Goal: Task Accomplishment & Management: Manage account settings

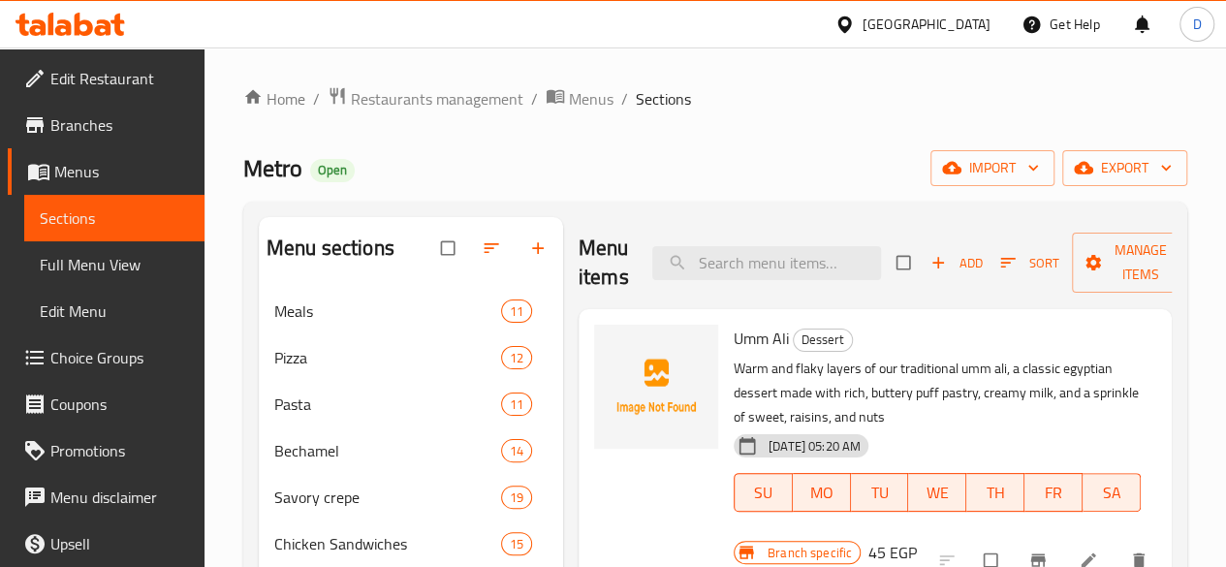
click at [444, 113] on div "Home / Restaurants management / Menus / Sections Metro Open import export Menu …" at bounding box center [715, 454] width 944 height 737
click at [434, 89] on span "Restaurants management" at bounding box center [437, 98] width 173 height 23
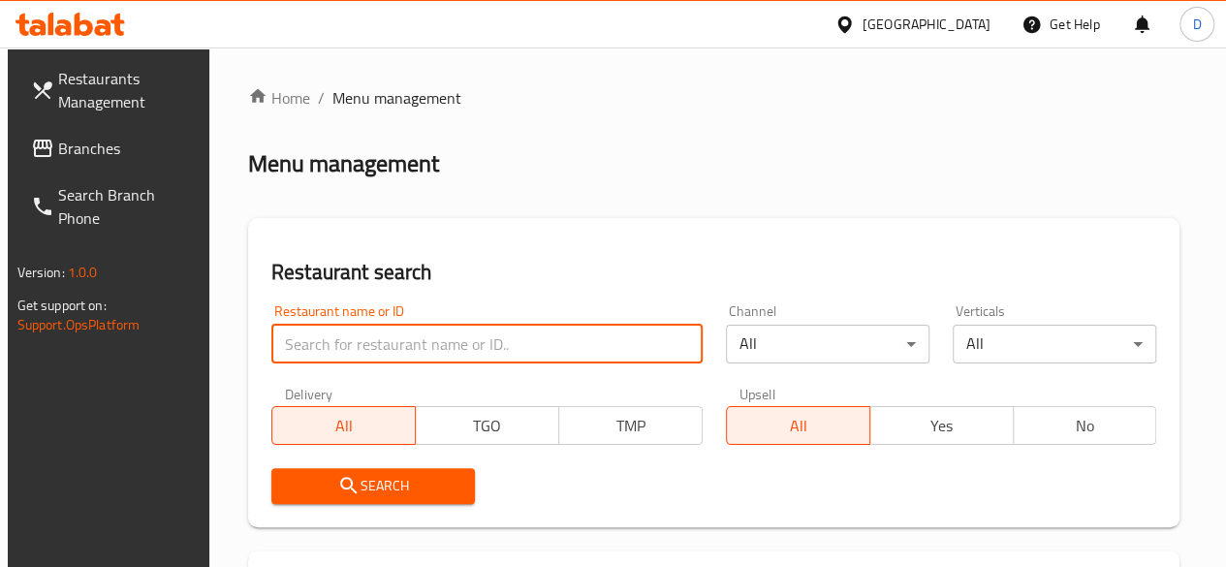
click at [345, 344] on input "search" at bounding box center [486, 344] width 431 height 39
type input "farqaa"
click button "Search" at bounding box center [373, 486] width 204 height 36
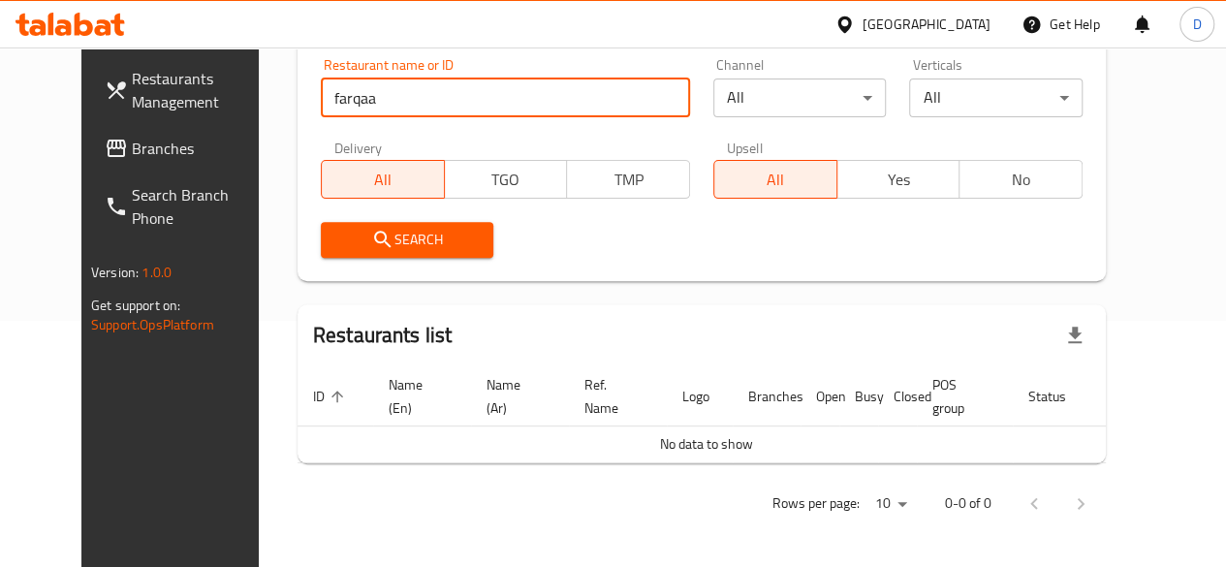
scroll to position [171, 0]
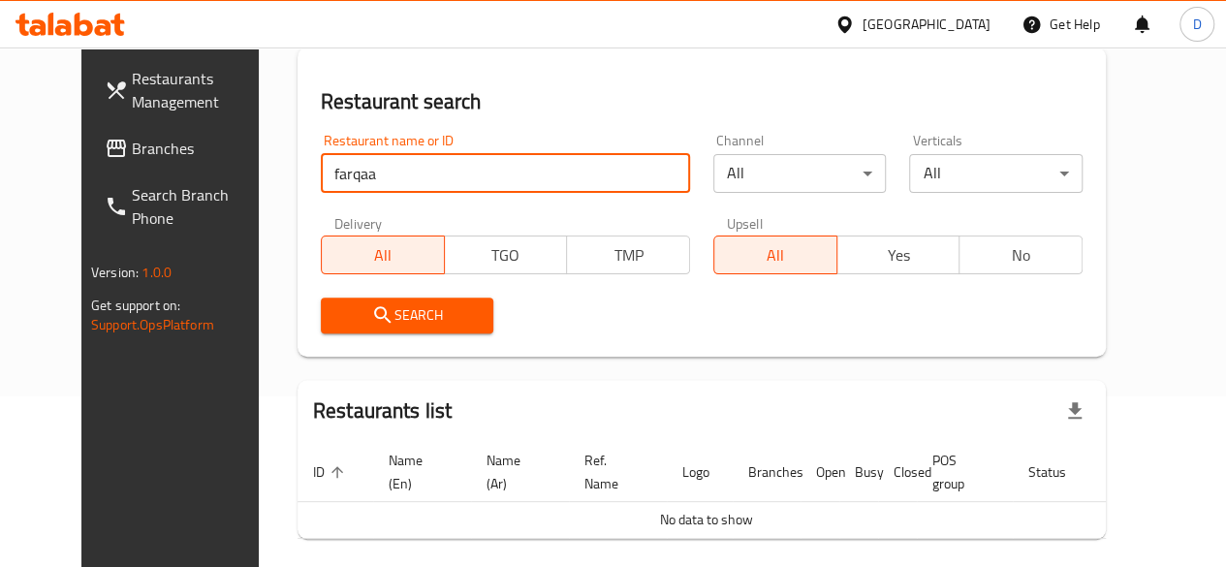
click at [453, 172] on input "farqaa" at bounding box center [505, 173] width 369 height 39
paste input "686437"
type input "686437"
click button "Search" at bounding box center [408, 316] width 174 height 36
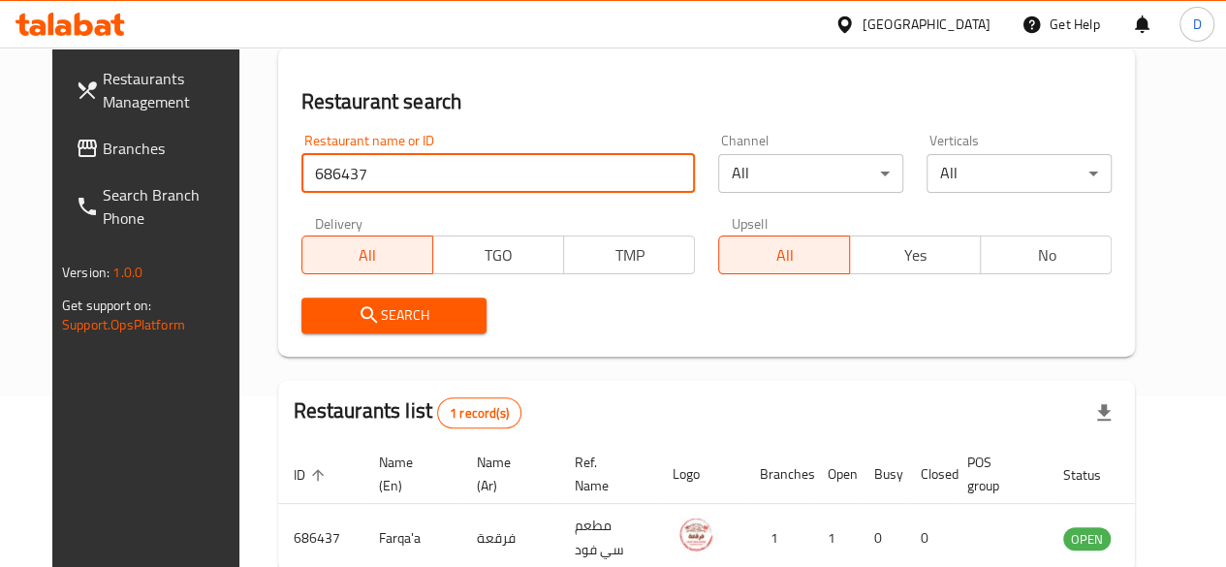
scroll to position [281, 0]
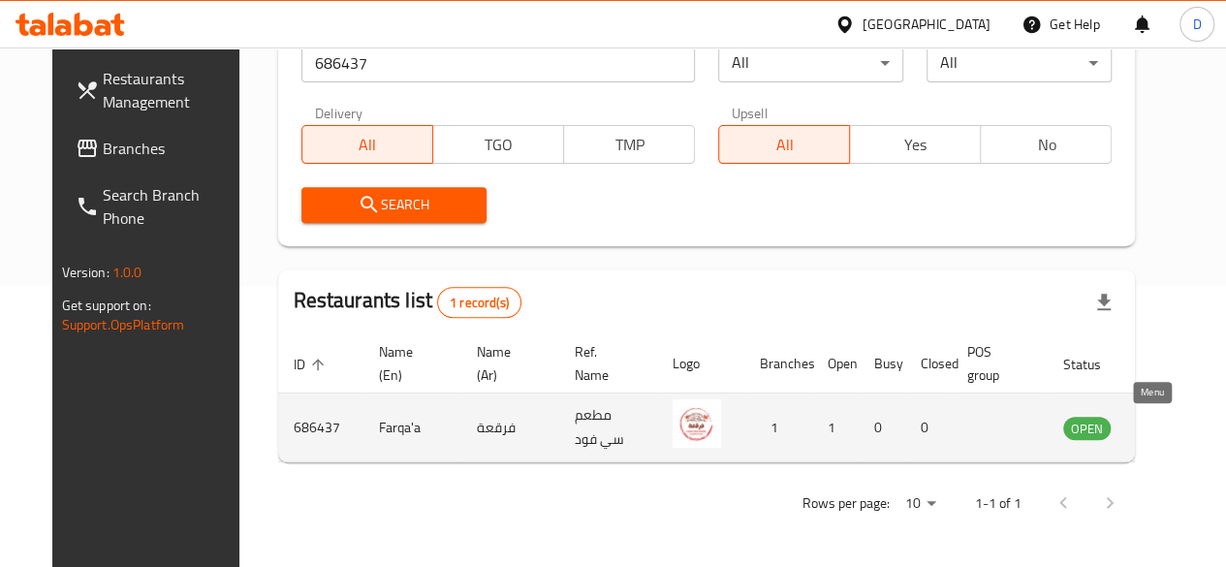
click at [1166, 435] on icon "enhanced table" at bounding box center [1176, 429] width 21 height 16
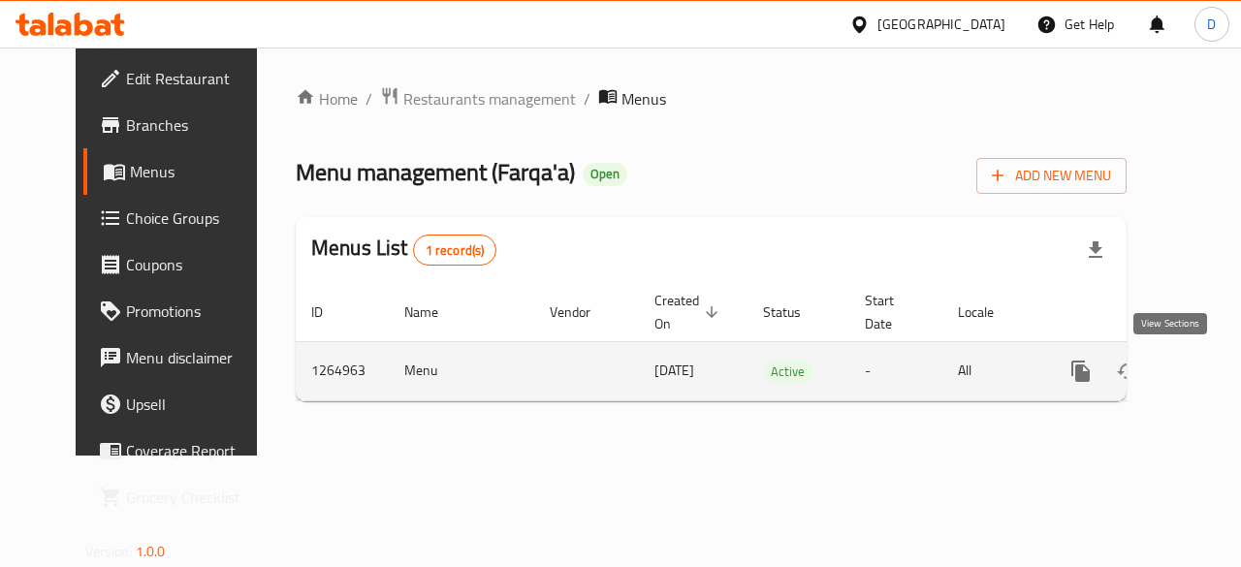
click at [1209, 365] on icon "enhanced table" at bounding box center [1220, 371] width 23 height 23
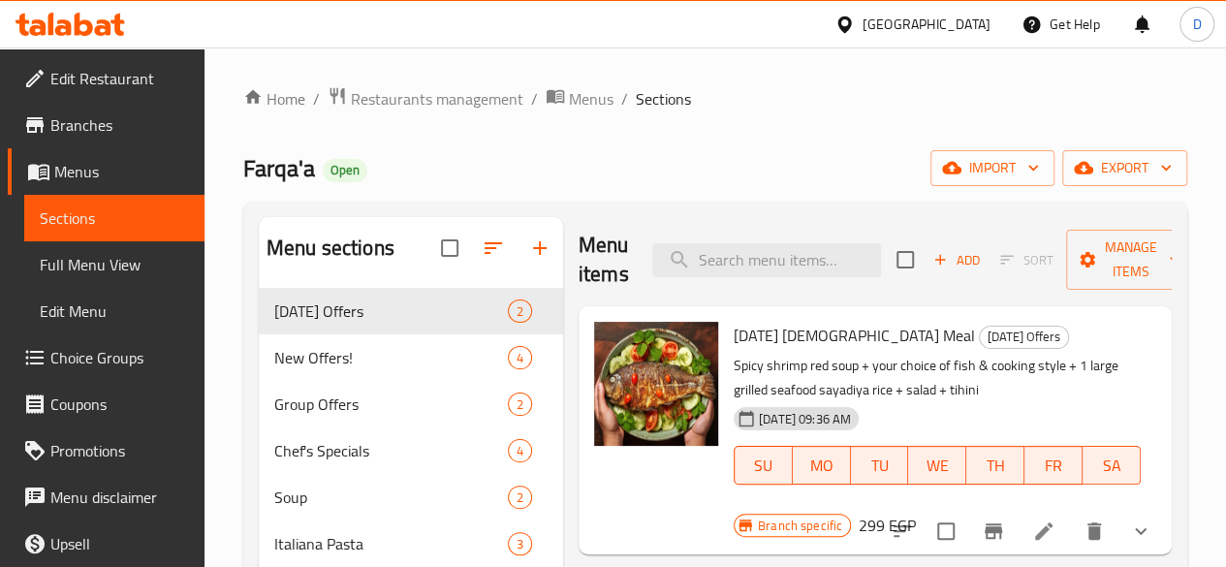
scroll to position [133, 0]
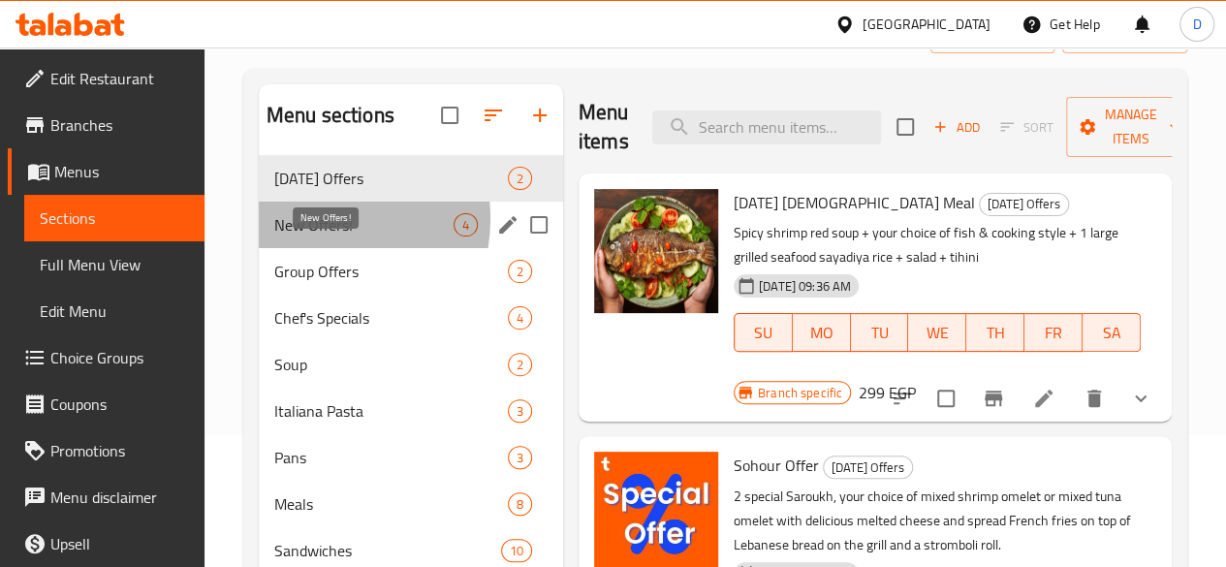
click at [320, 237] on span "New Offers!" at bounding box center [363, 224] width 179 height 23
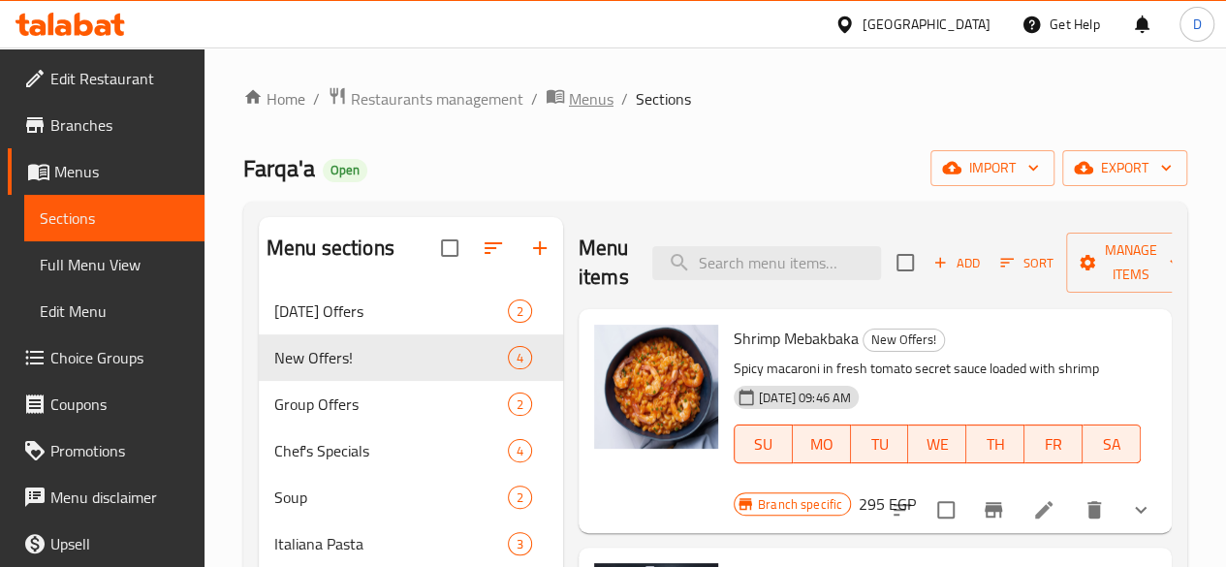
click at [609, 104] on span "Menus" at bounding box center [591, 98] width 45 height 23
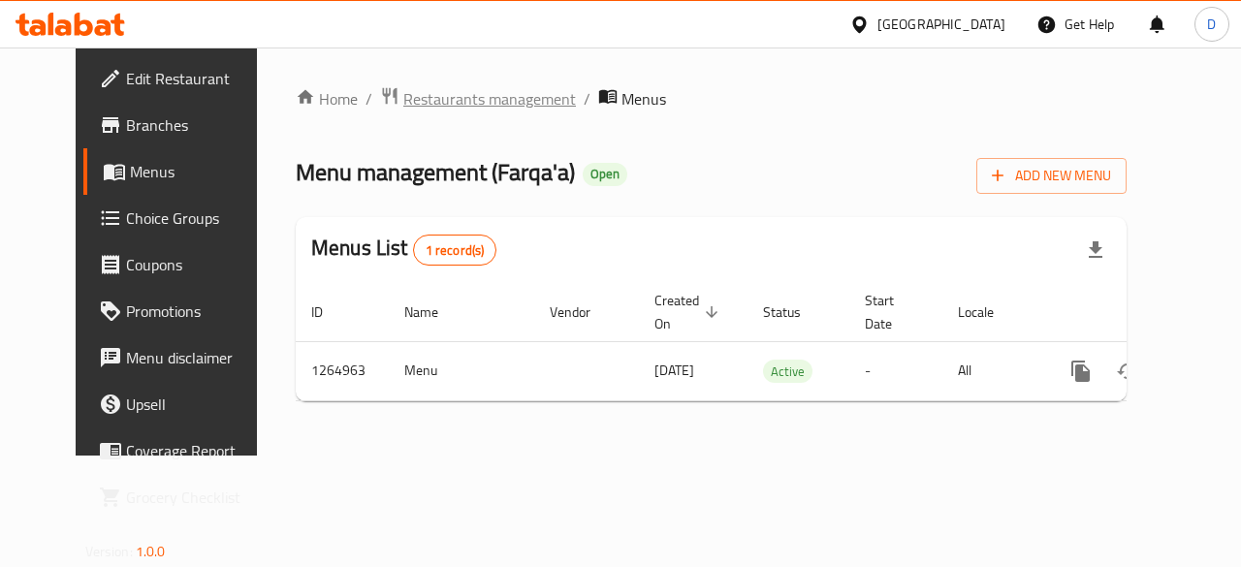
click at [459, 90] on span "Restaurants management" at bounding box center [489, 98] width 173 height 23
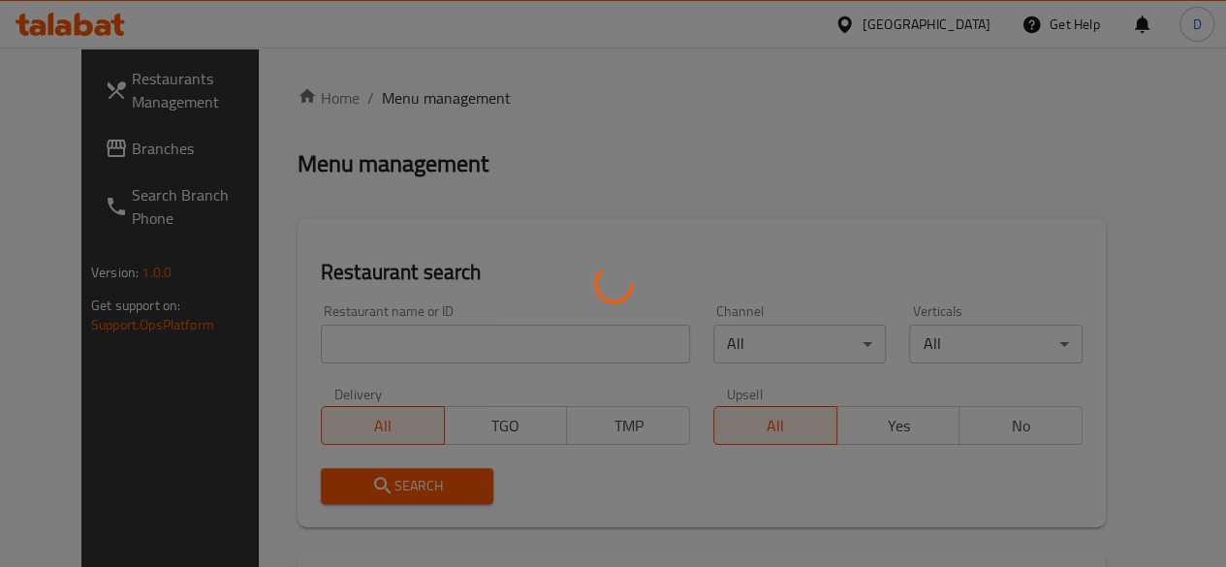
click at [372, 344] on div at bounding box center [613, 283] width 1226 height 567
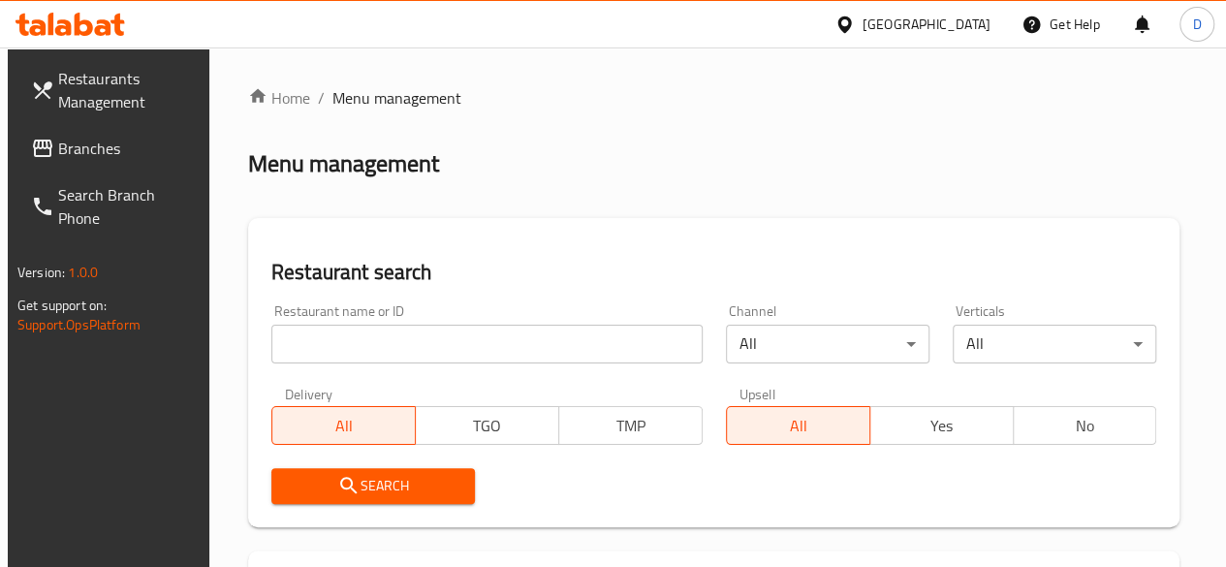
click at [372, 344] on input "search" at bounding box center [486, 344] width 431 height 39
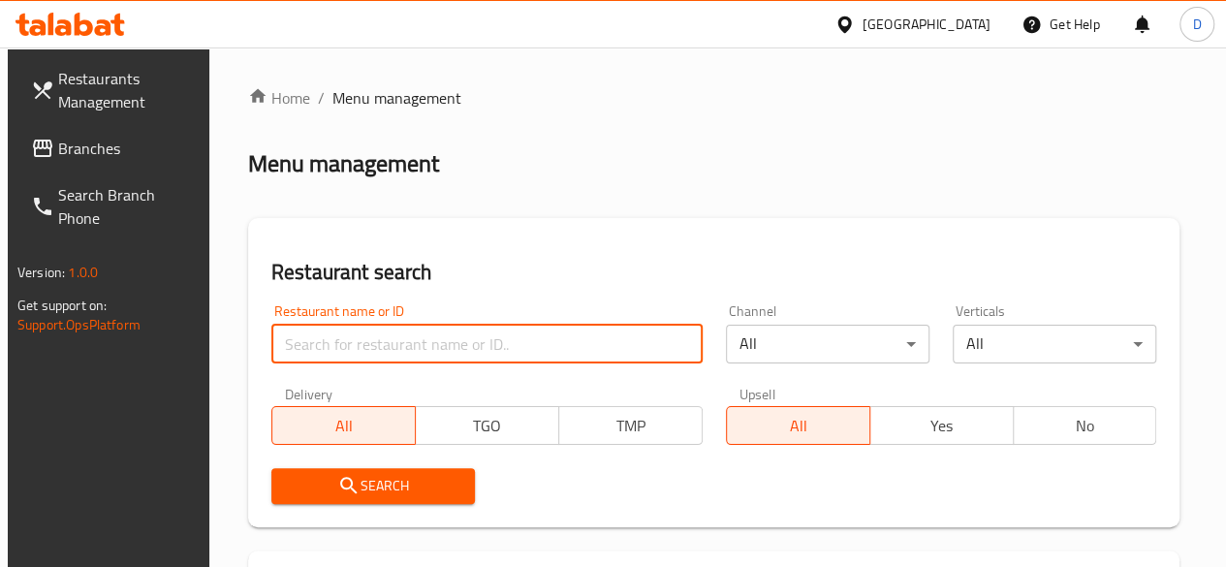
paste input "701984"
type input "701984"
click button "Search" at bounding box center [373, 486] width 204 height 36
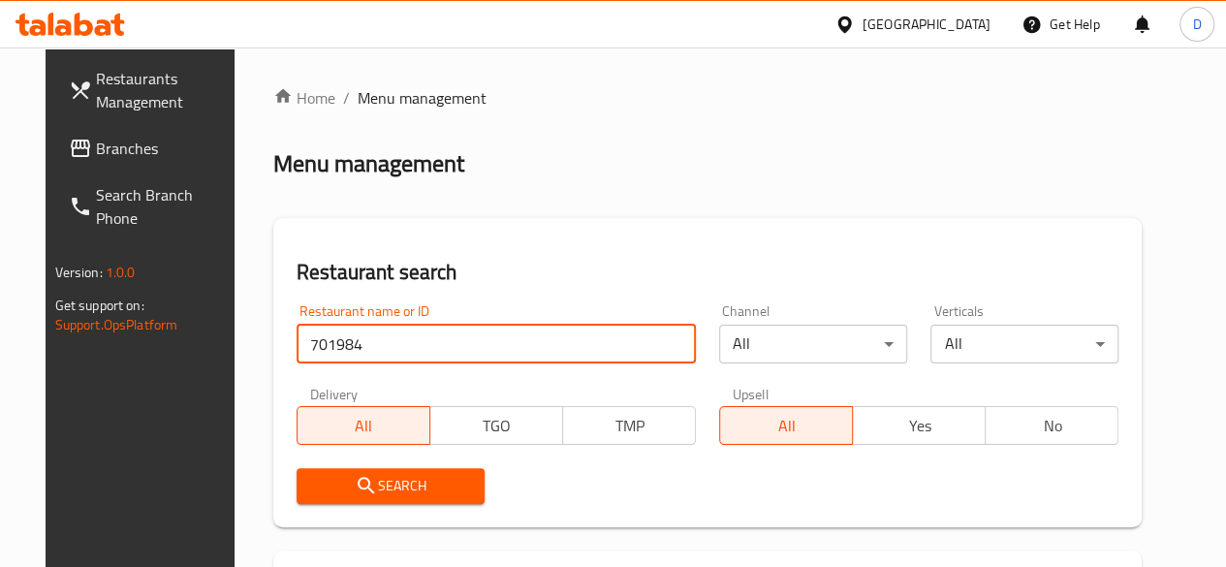
scroll to position [281, 0]
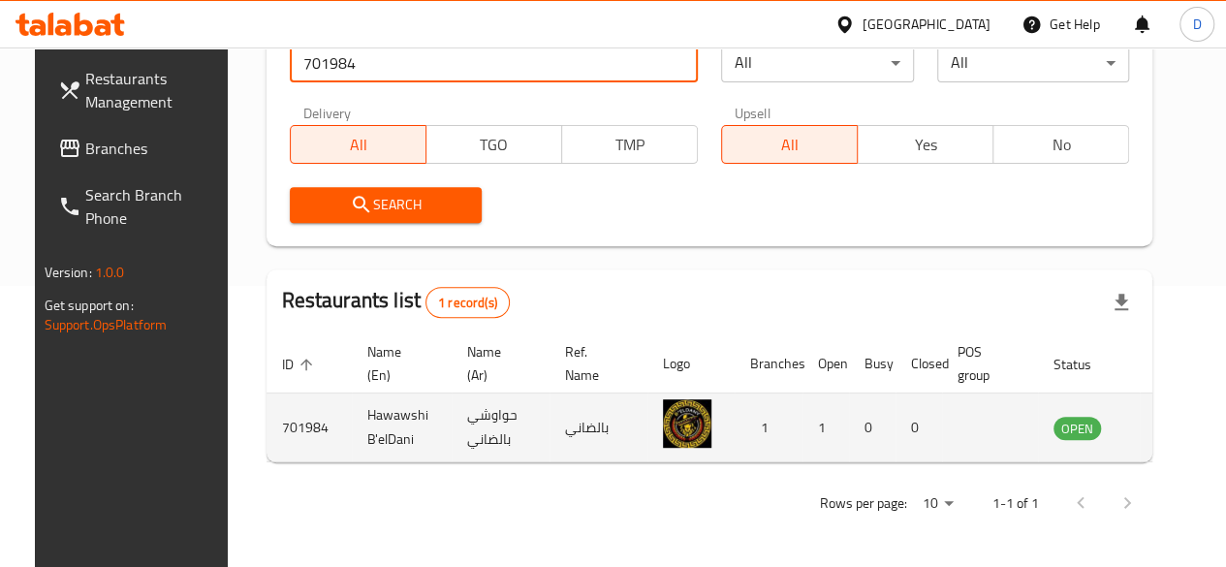
click at [1140, 426] on td "enhanced table" at bounding box center [1173, 428] width 67 height 69
click at [1156, 424] on icon "enhanced table" at bounding box center [1166, 429] width 21 height 16
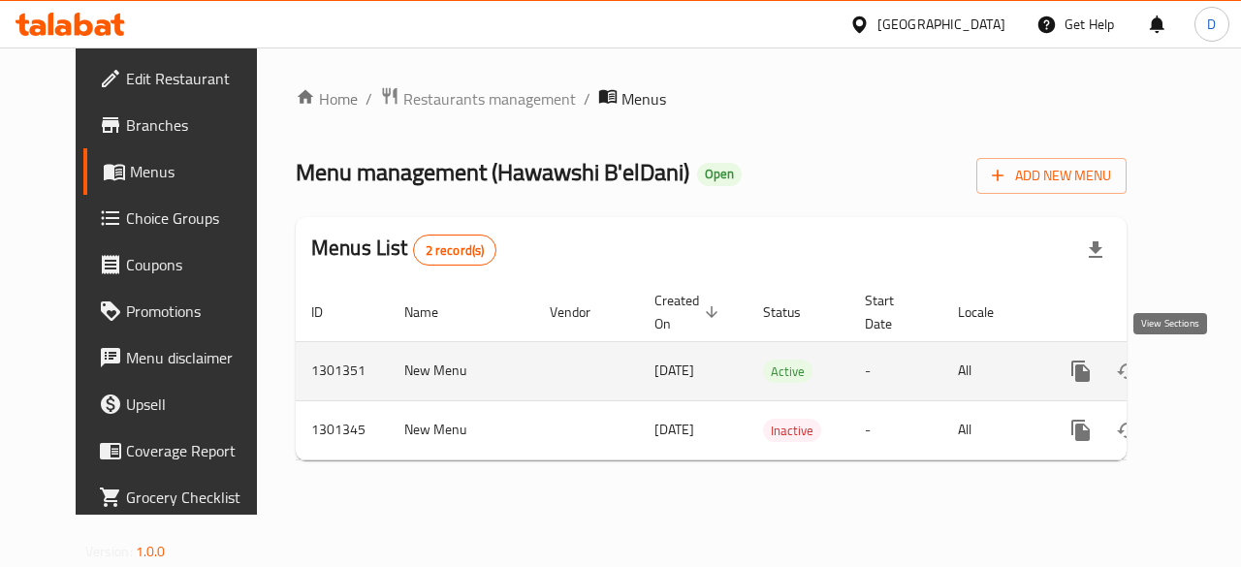
click at [1212, 376] on icon "enhanced table" at bounding box center [1220, 371] width 17 height 17
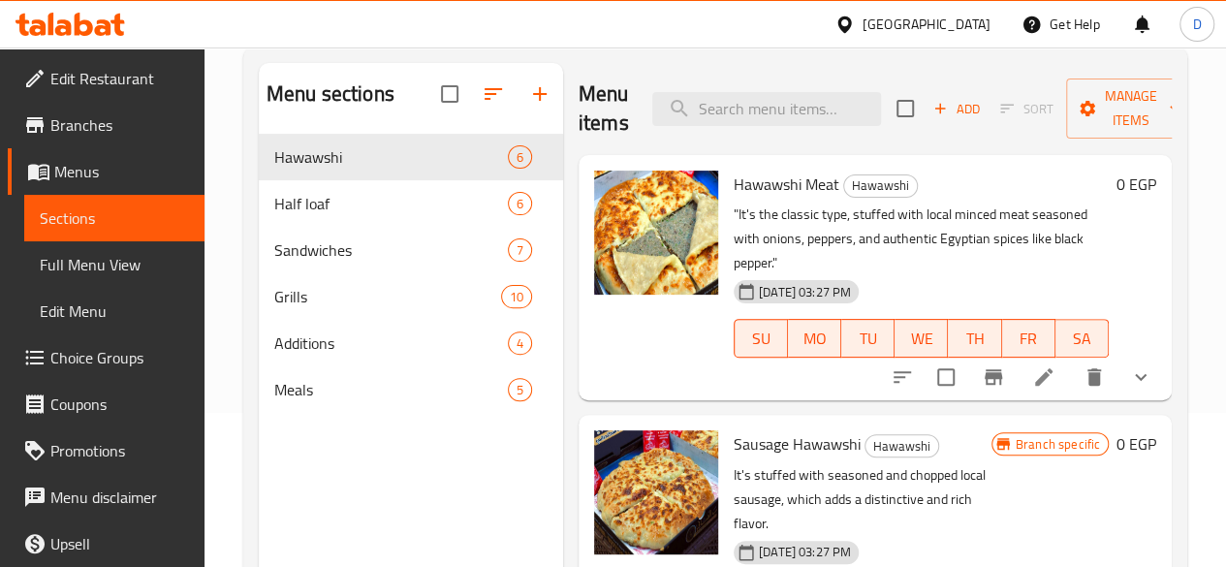
scroll to position [123, 0]
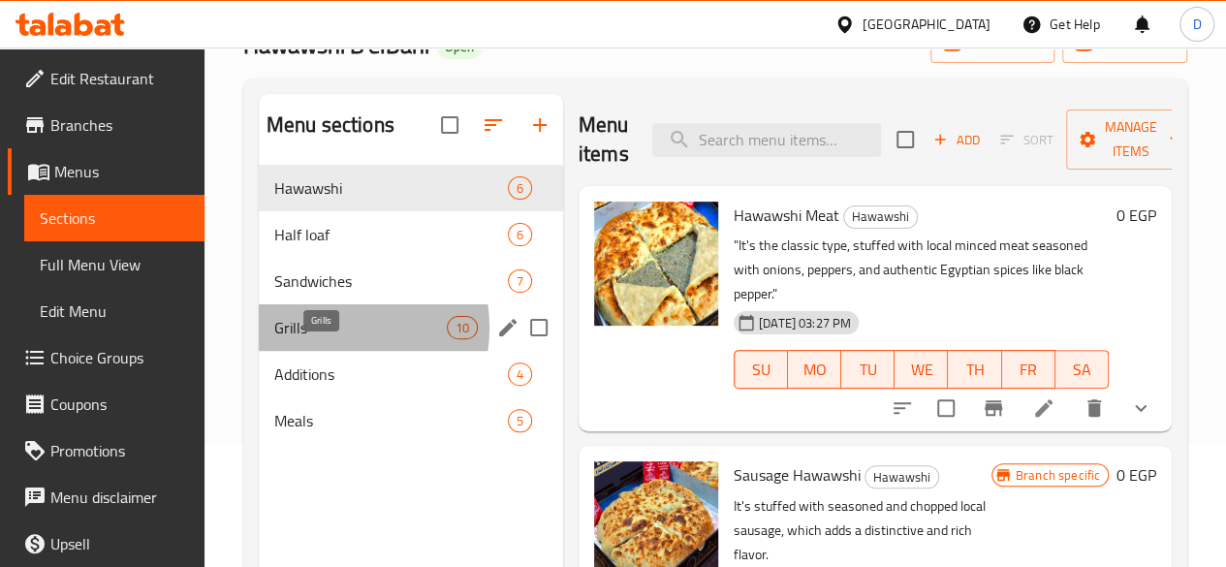
click at [325, 339] on span "Grills" at bounding box center [360, 327] width 173 height 23
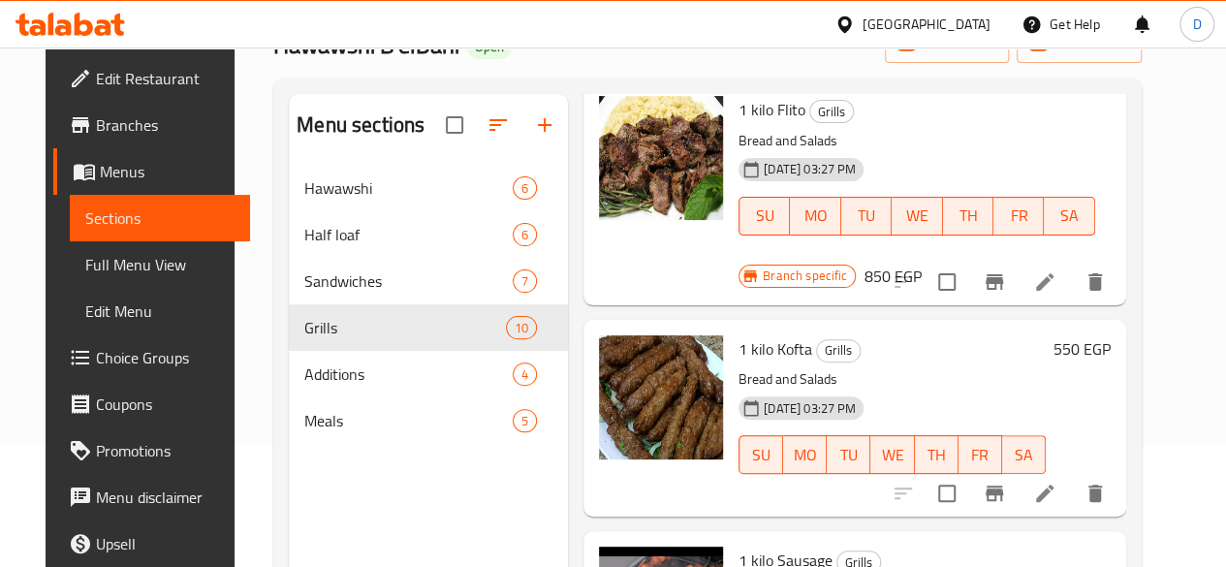
scroll to position [1302, 0]
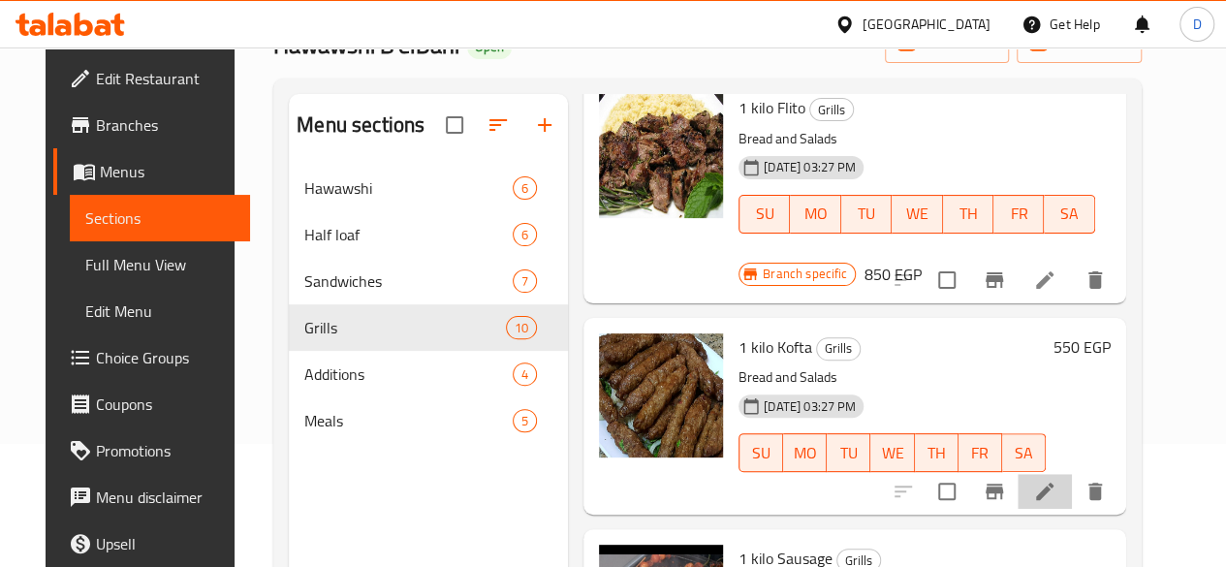
click at [1072, 474] on li at bounding box center [1045, 491] width 54 height 35
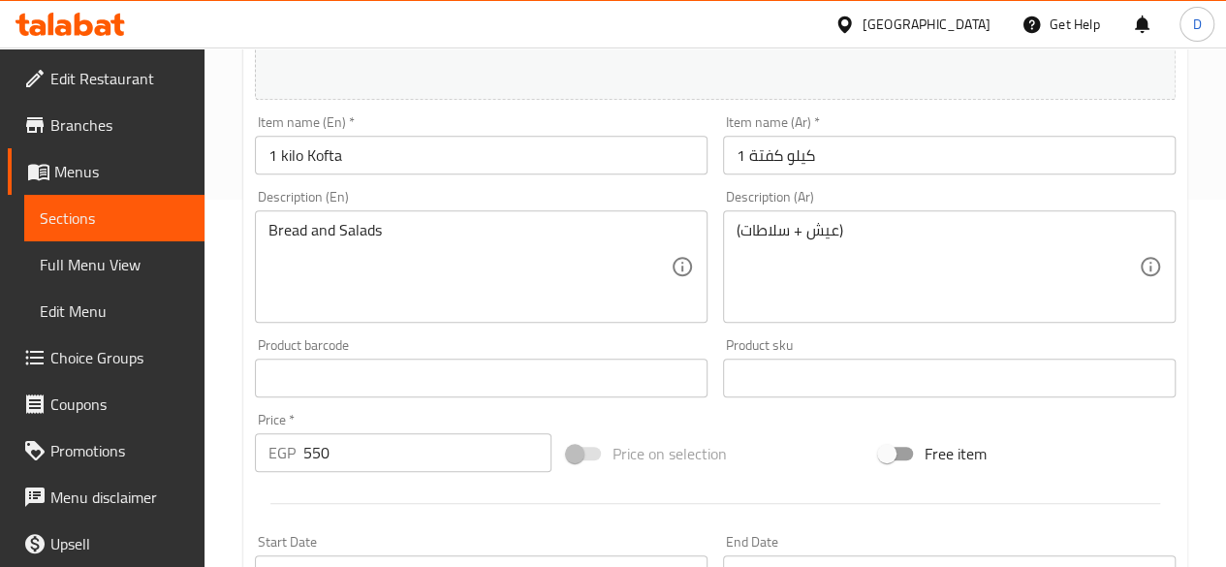
scroll to position [375, 0]
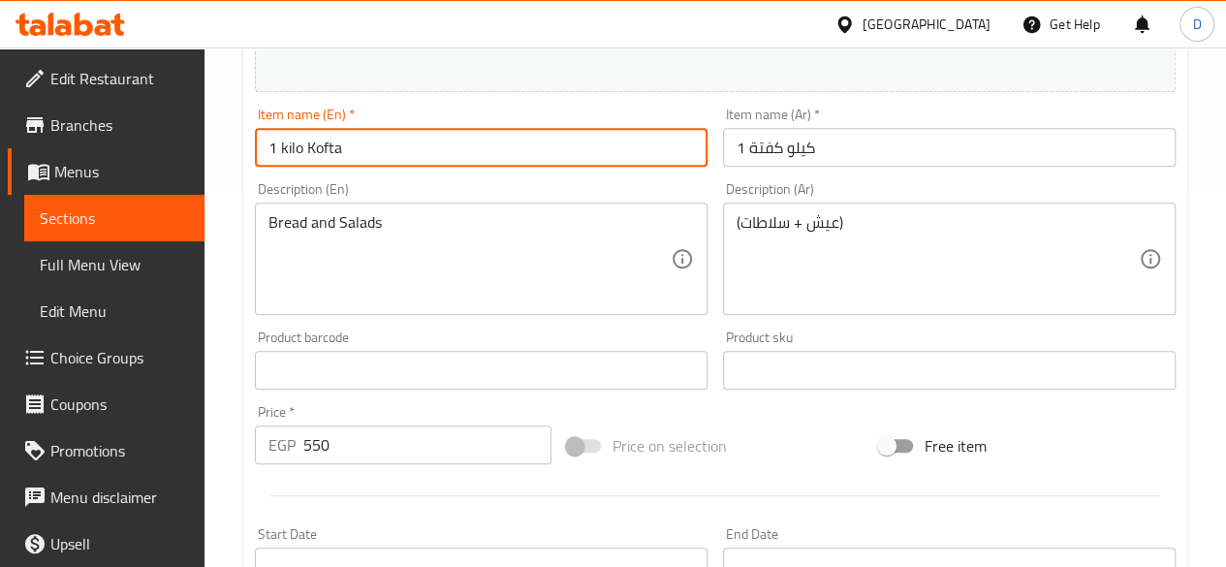
drag, startPoint x: 305, startPoint y: 152, endPoint x: 187, endPoint y: 152, distance: 118.3
click at [187, 152] on div "Edit Restaurant Branches Menus Sections Full Menu View Edit Menu Choice Groups …" at bounding box center [613, 347] width 1226 height 1350
type input "Kofta"
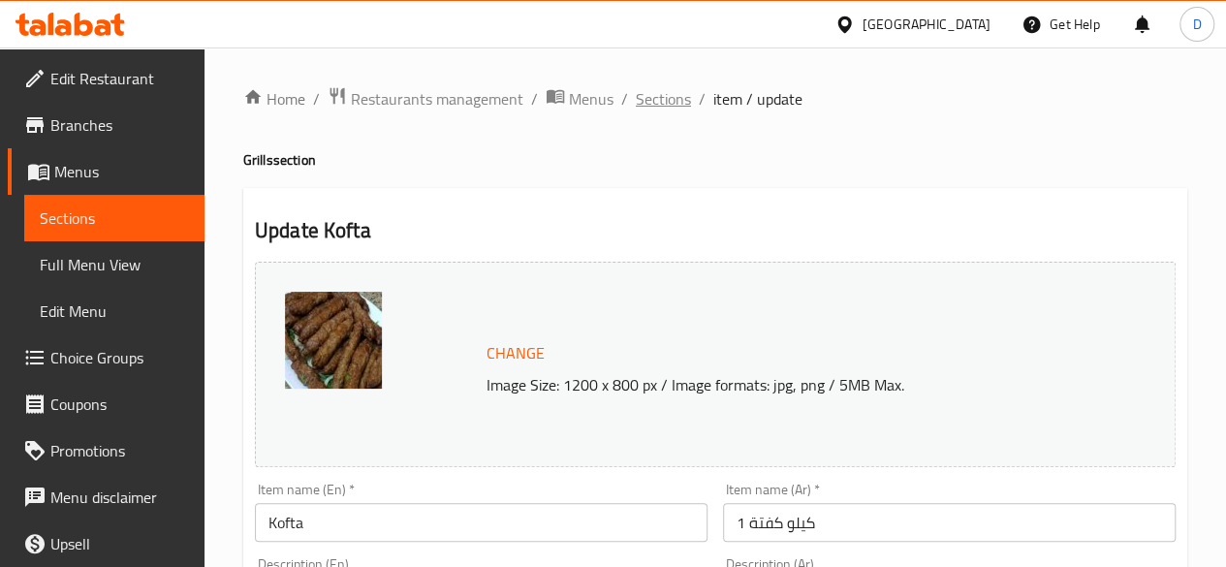
click at [654, 110] on span "Sections" at bounding box center [663, 98] width 55 height 23
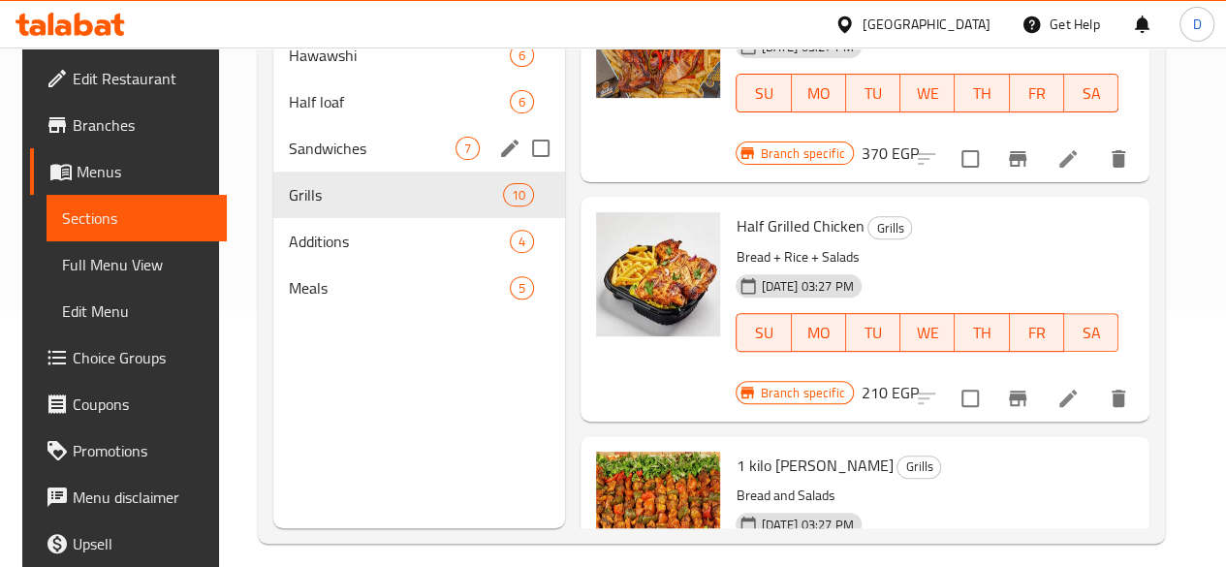
scroll to position [261, 0]
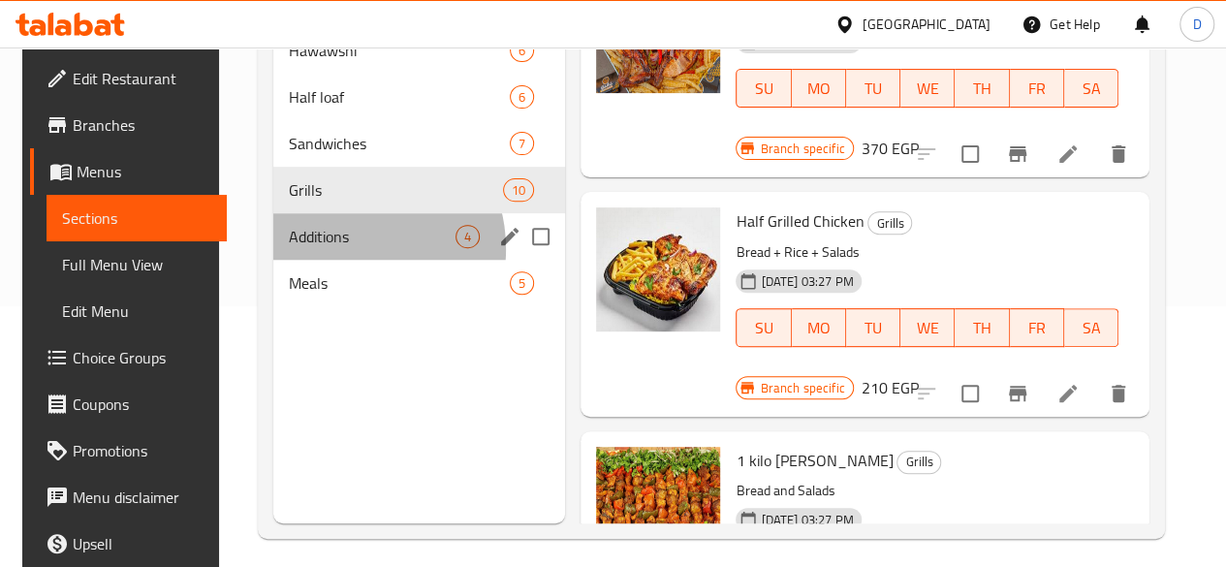
click at [329, 260] on div "Additions 4" at bounding box center [419, 236] width 292 height 47
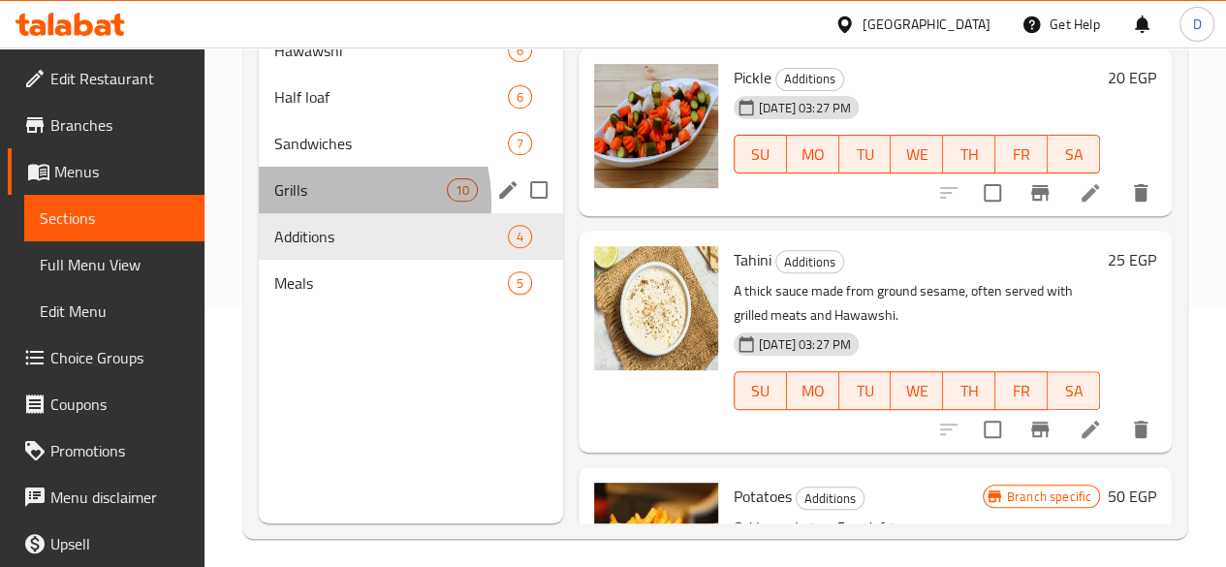
click at [309, 213] on div "Grills 10" at bounding box center [411, 190] width 304 height 47
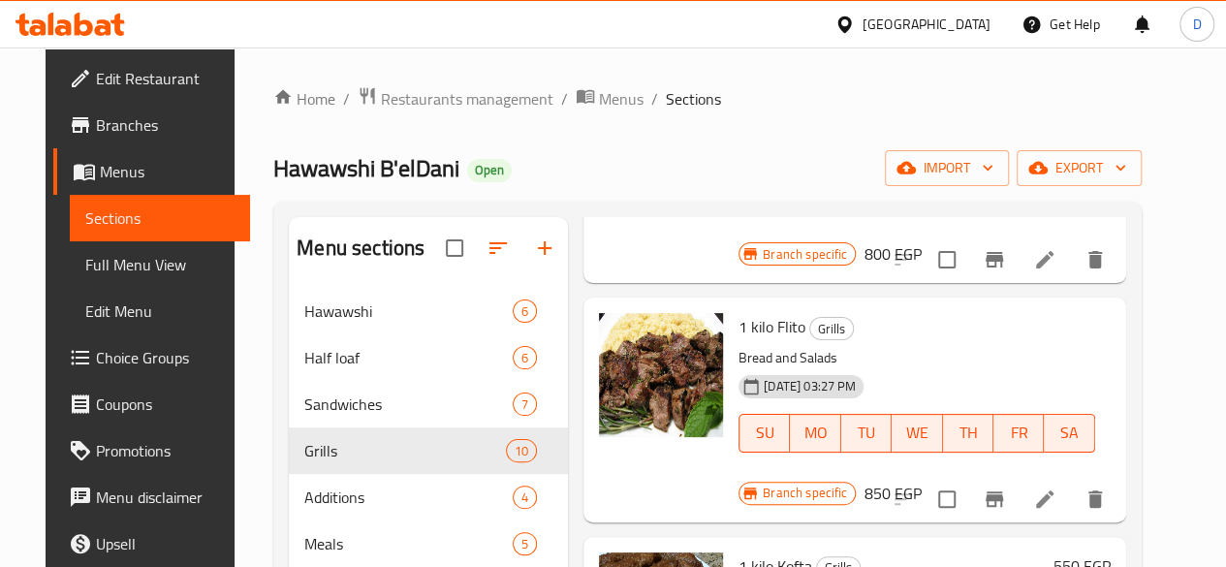
scroll to position [1363, 0]
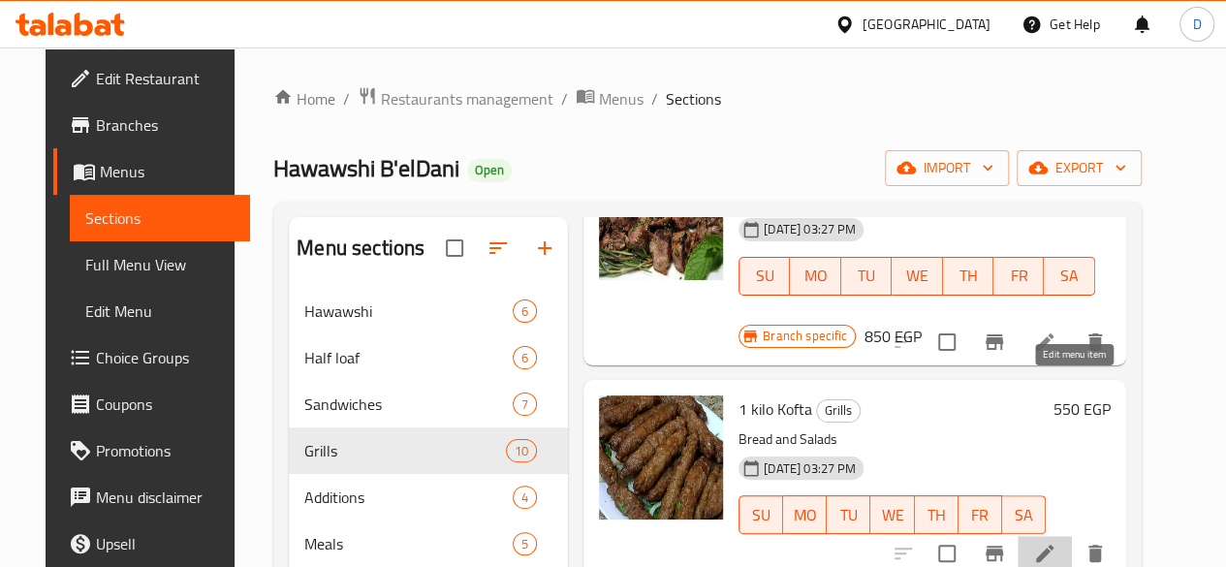
click at [1057, 542] on icon at bounding box center [1044, 553] width 23 height 23
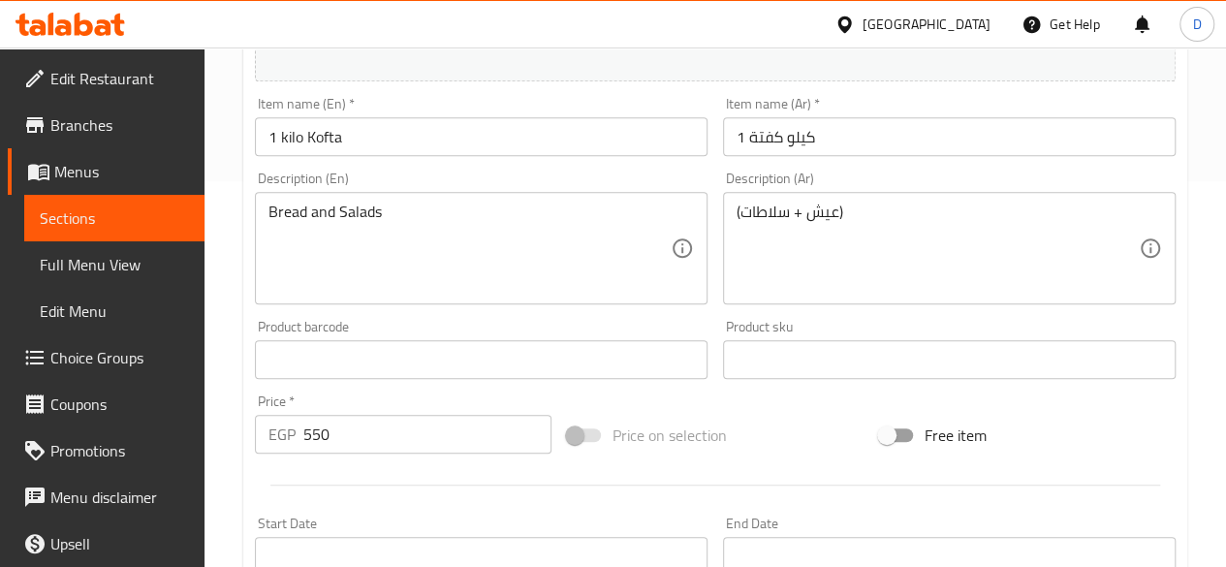
scroll to position [123, 0]
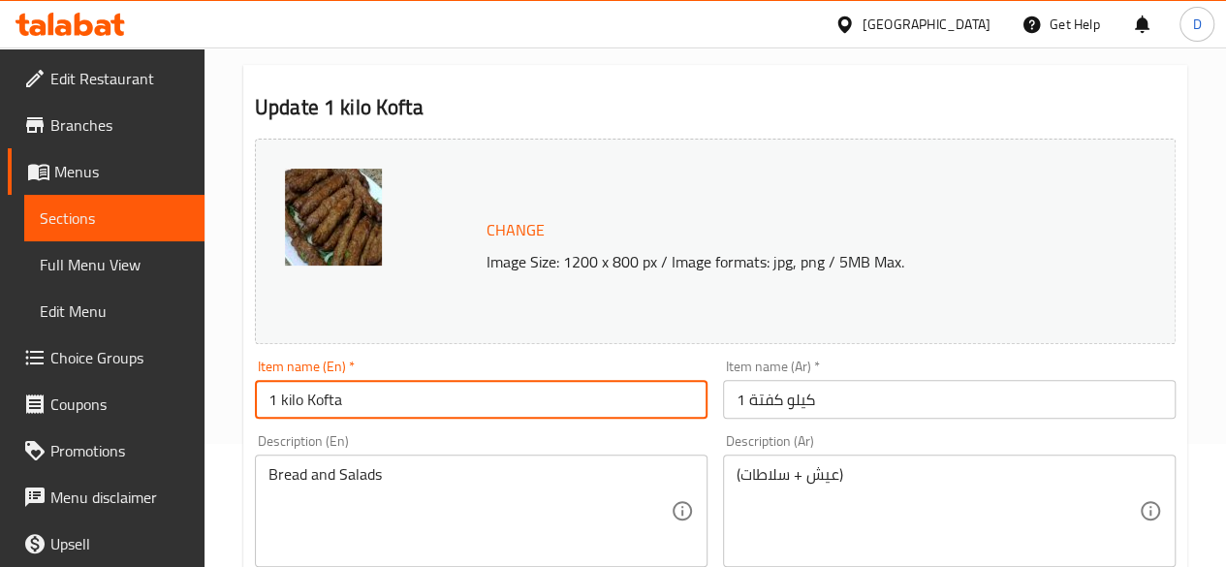
drag, startPoint x: 306, startPoint y: 403, endPoint x: 175, endPoint y: 396, distance: 131.0
type input "Kofta"
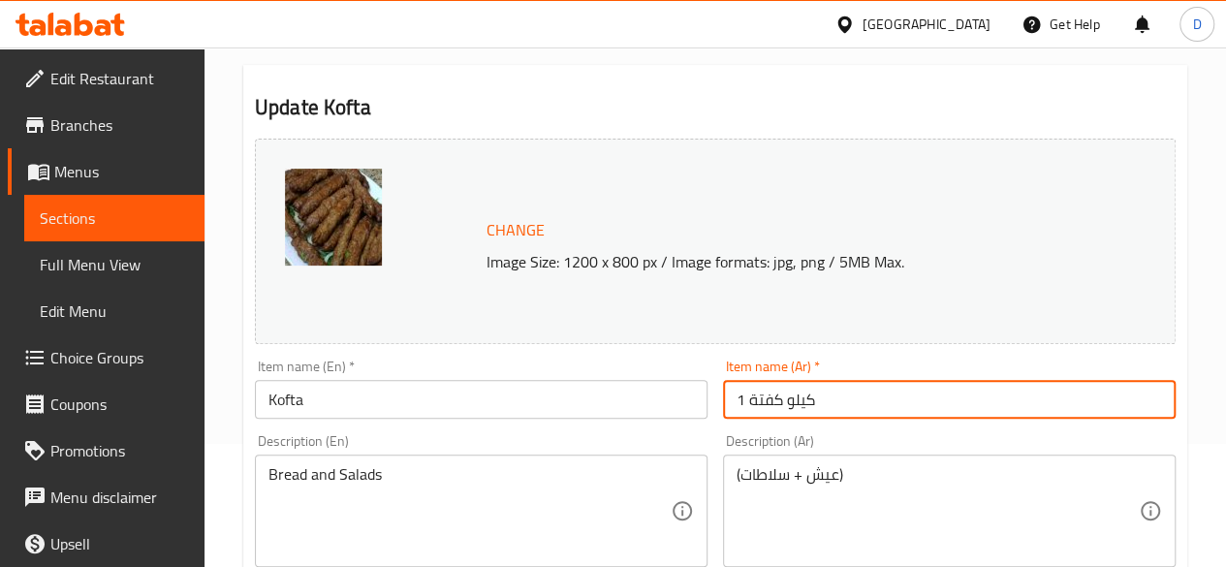
drag, startPoint x: 748, startPoint y: 395, endPoint x: 707, endPoint y: 406, distance: 43.3
click at [707, 406] on div "Change Image Size: 1200 x 800 px / Image formats: jpg, png / 5MB Max. Item name…" at bounding box center [715, 563] width 936 height 864
drag, startPoint x: 776, startPoint y: 399, endPoint x: 839, endPoint y: 402, distance: 63.1
click at [839, 402] on input "كيلو كفتة" at bounding box center [949, 399] width 453 height 39
drag, startPoint x: 742, startPoint y: 407, endPoint x: 623, endPoint y: 413, distance: 118.4
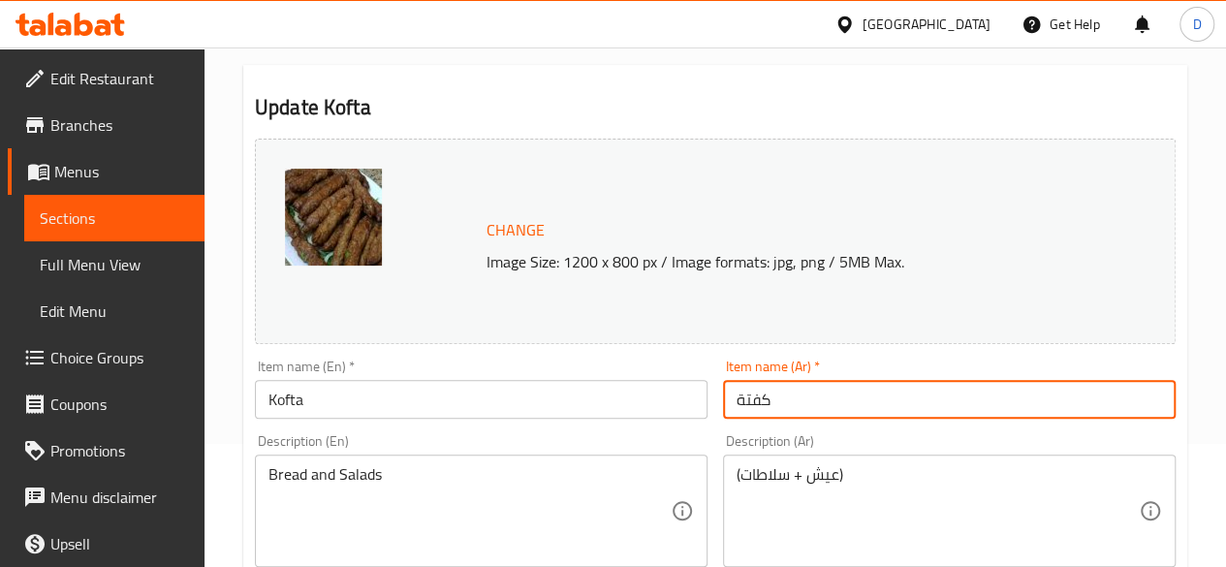
click at [623, 413] on div "Change Image Size: 1200 x 800 px / Image formats: jpg, png / 5MB Max. Item name…" at bounding box center [715, 563] width 936 height 864
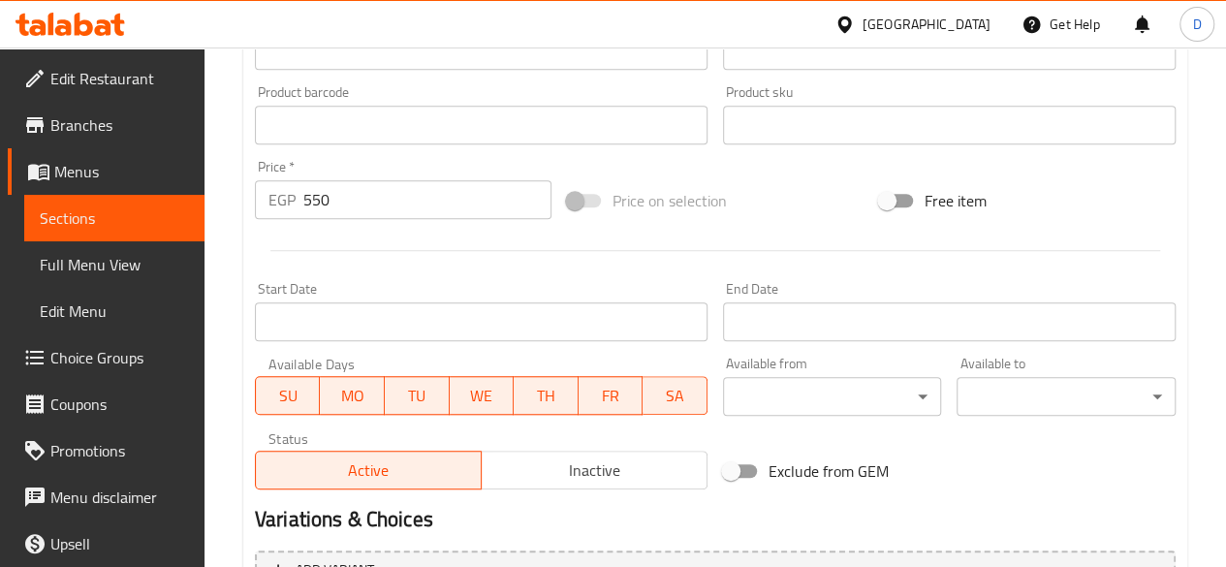
scroll to position [623, 0]
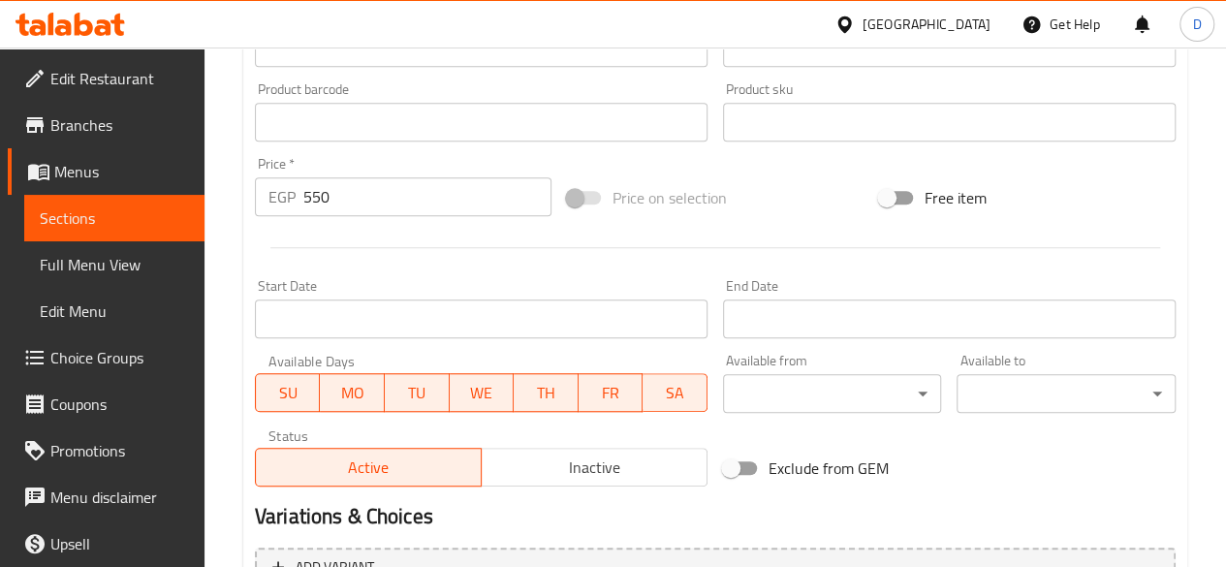
type input "كفتة"
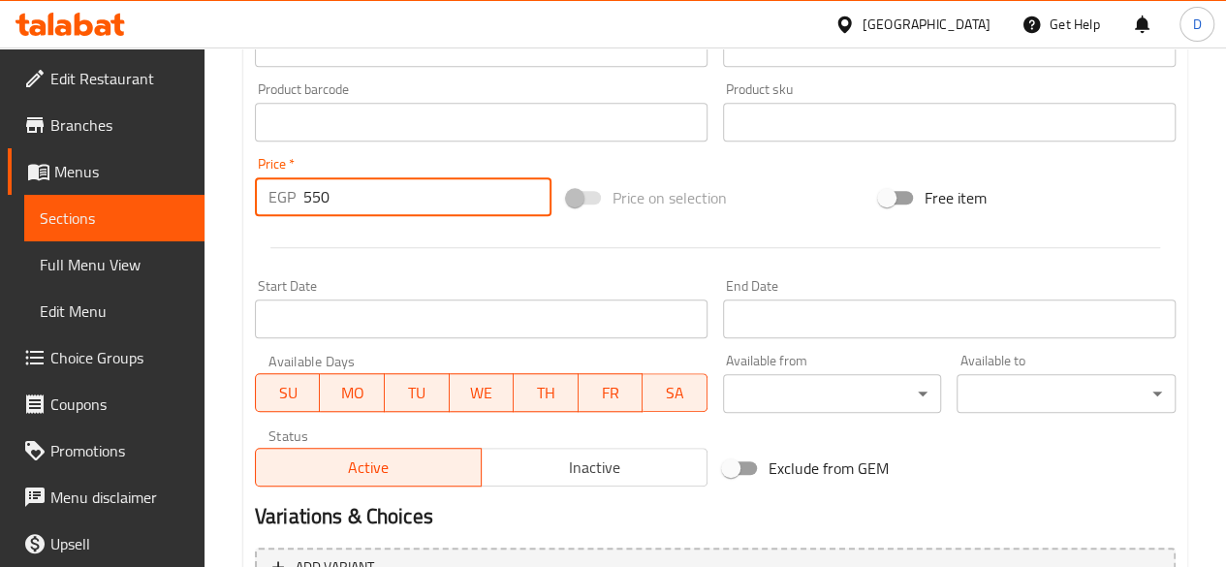
drag, startPoint x: 294, startPoint y: 205, endPoint x: 210, endPoint y: 201, distance: 83.5
click at [210, 201] on div "Home / Restaurants management / Menus / Sections / item / update Grills section…" at bounding box center [716, 99] width 1022 height 1350
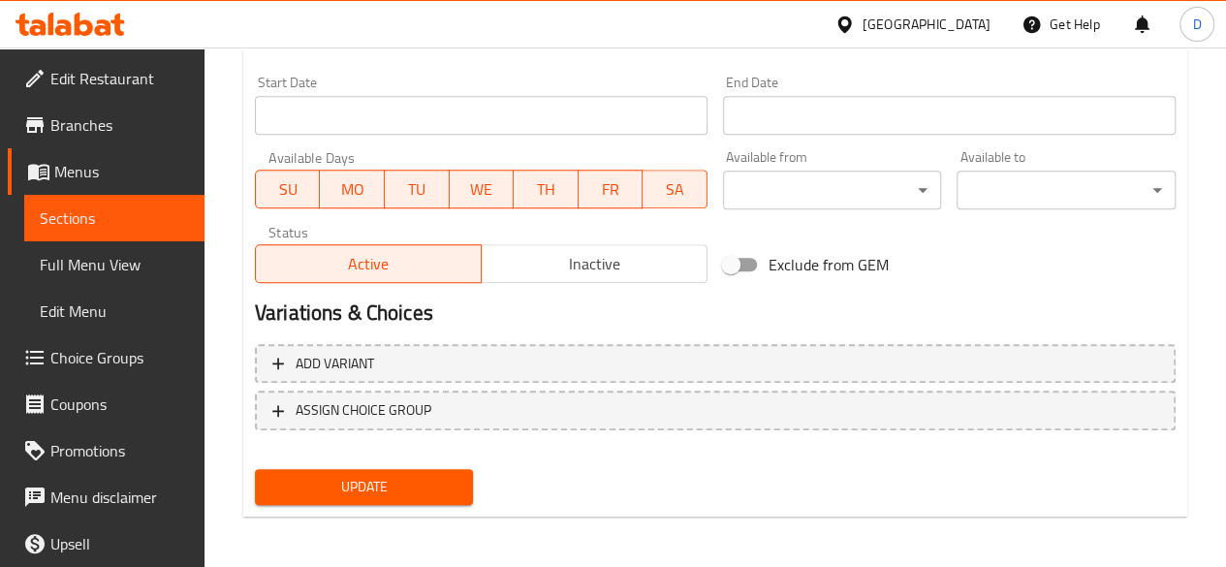
scroll to position [831, 0]
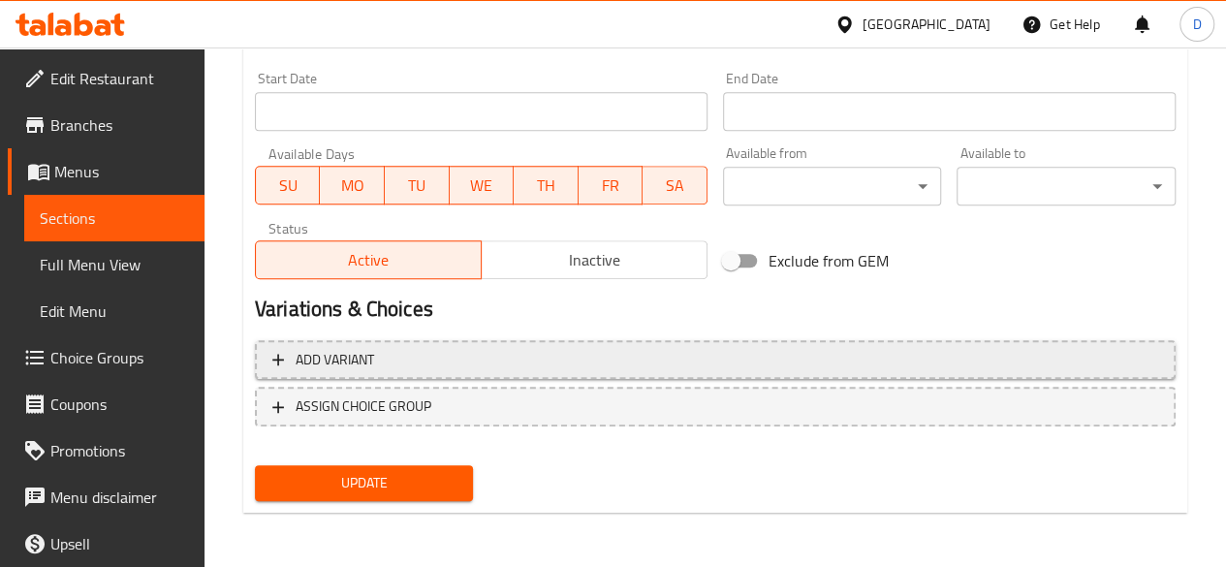
type input "0"
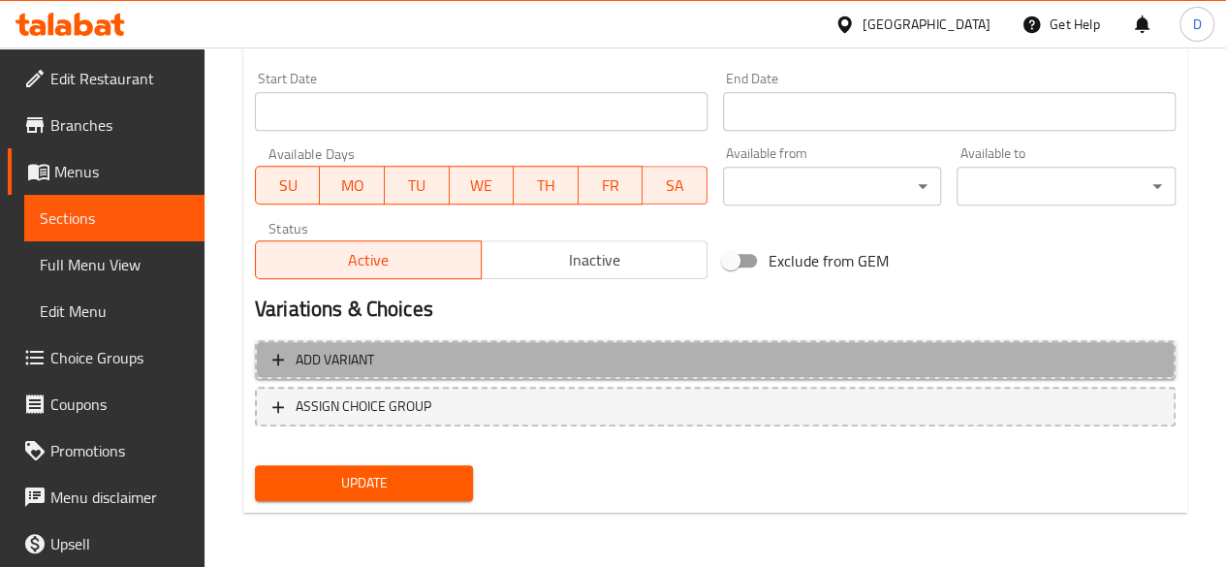
click at [442, 358] on span "Add variant" at bounding box center [715, 360] width 886 height 24
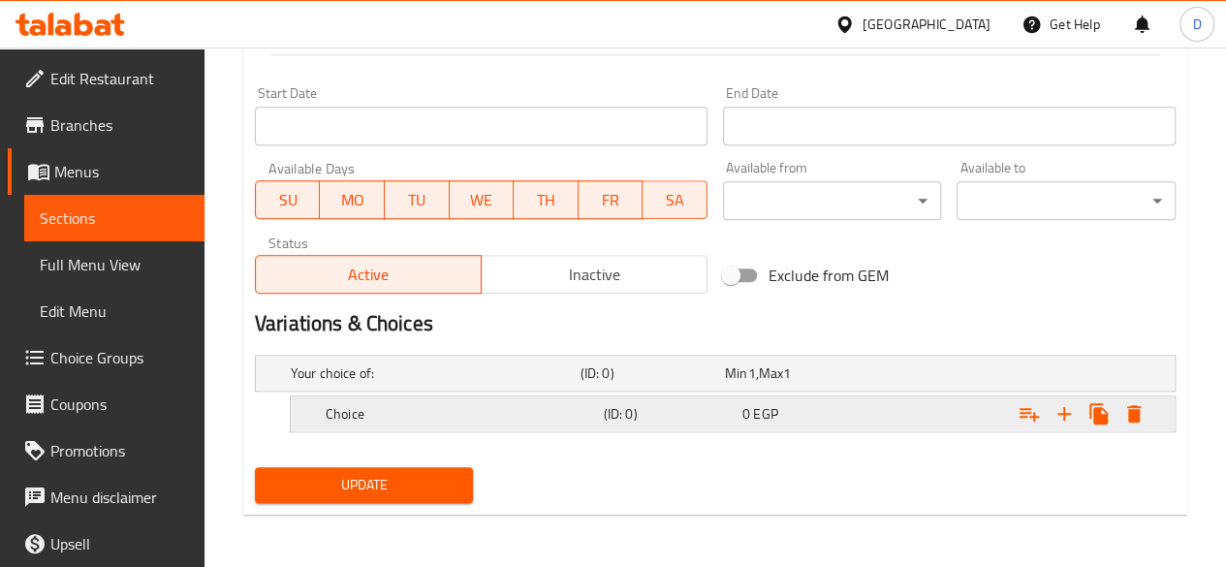
click at [400, 395] on div "Choice (ID: 0) 0 EGP" at bounding box center [721, 373] width 869 height 43
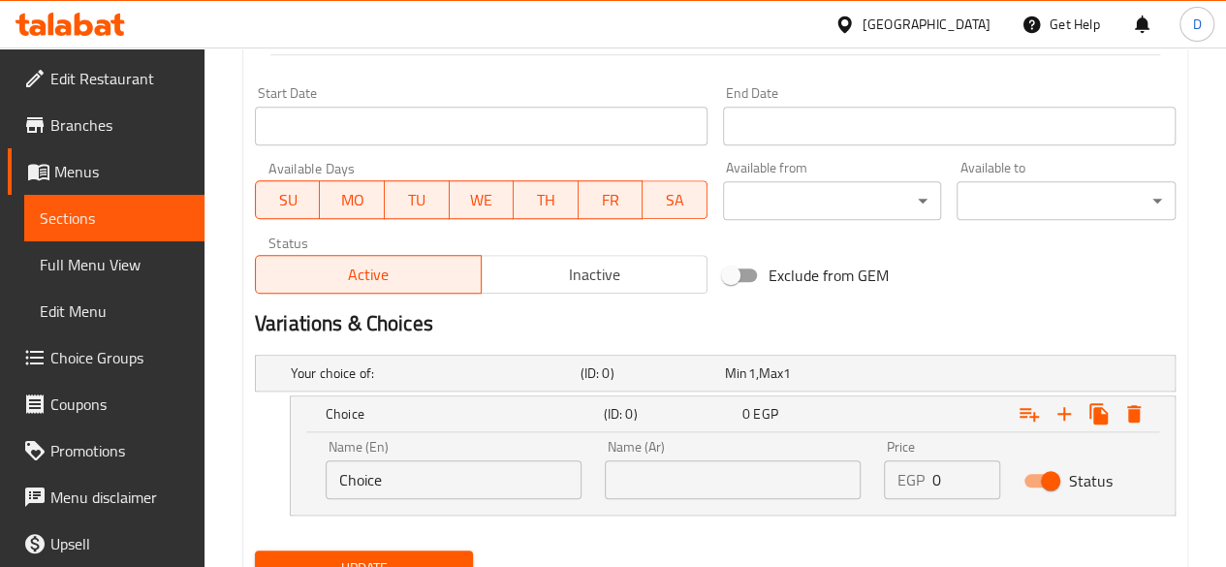
scroll to position [888, 0]
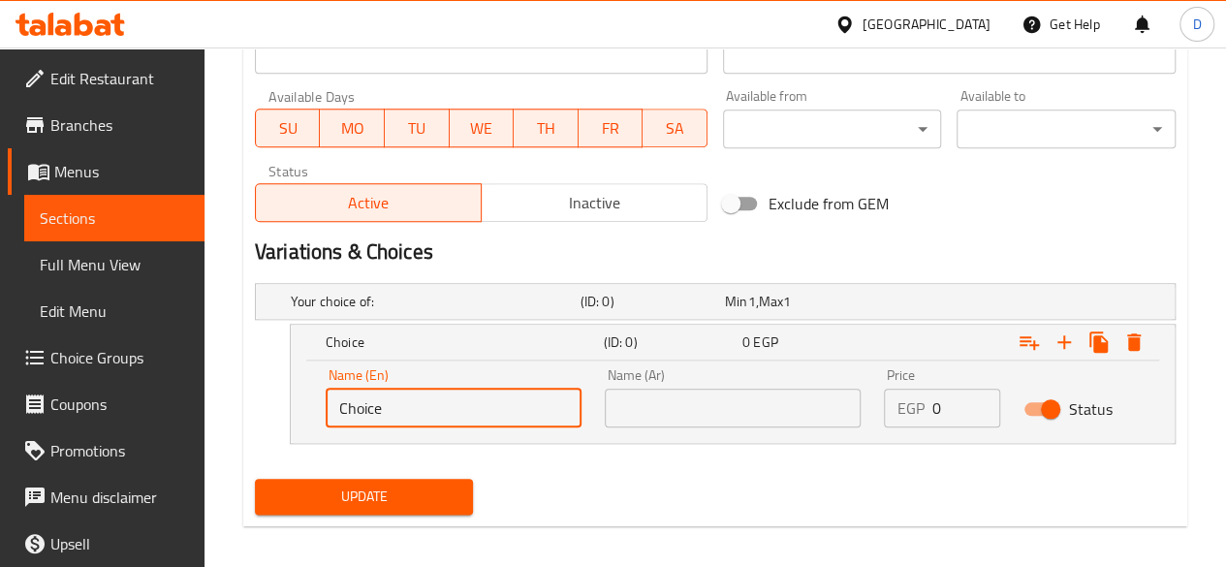
click at [405, 398] on input "Choice" at bounding box center [454, 408] width 256 height 39
type input "C"
type input "1 kilo"
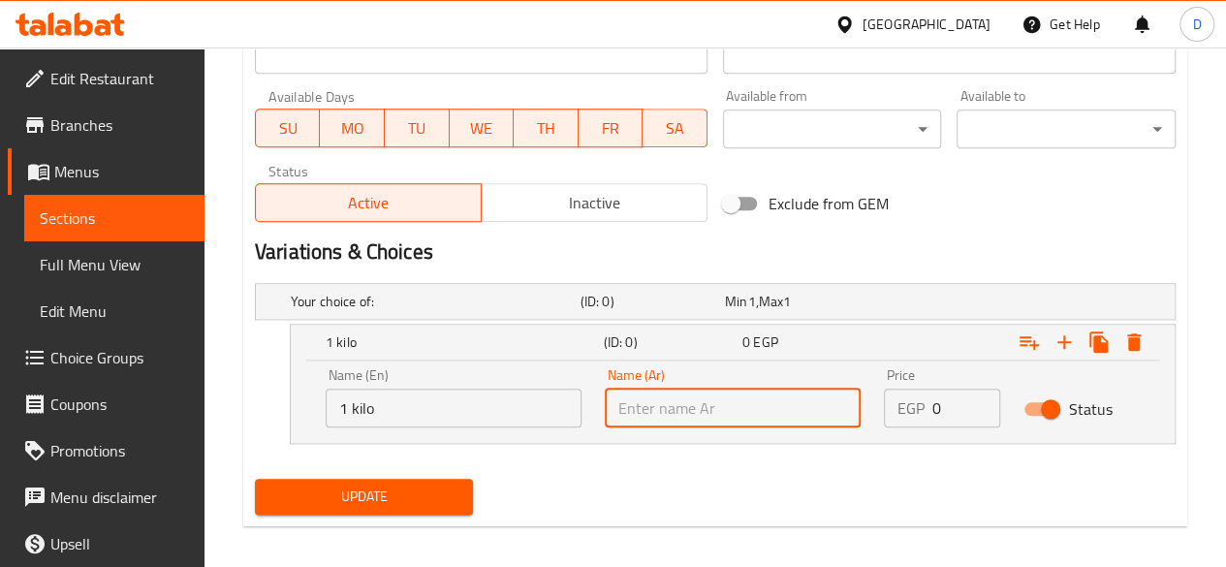
click at [642, 406] on input "text" at bounding box center [733, 408] width 256 height 39
type input "1 كيلو"
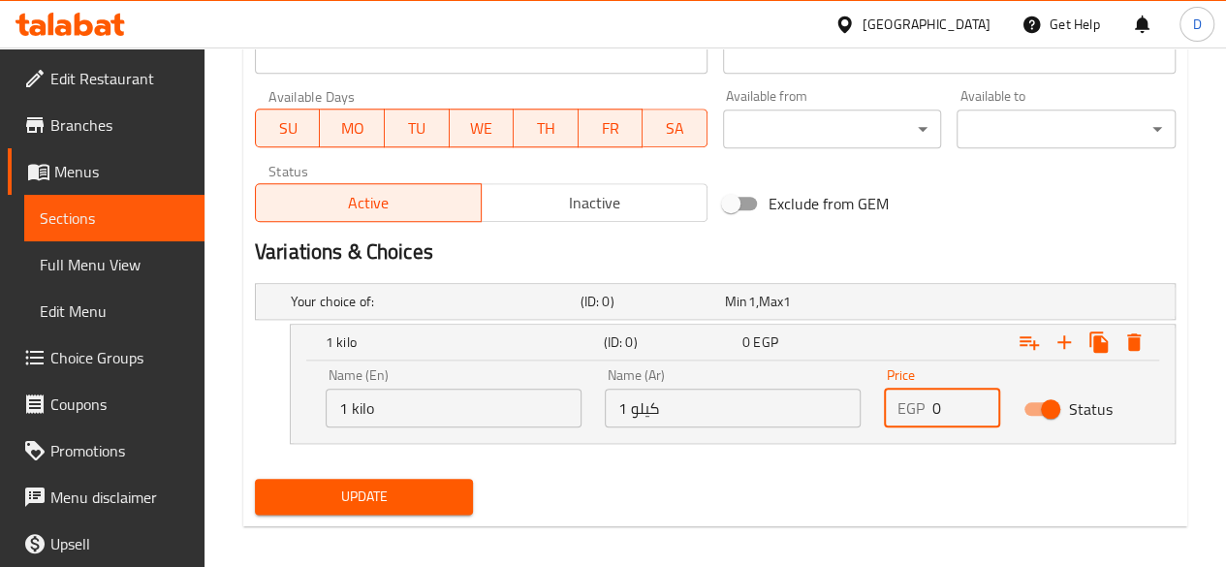
click at [963, 413] on input "0" at bounding box center [966, 408] width 68 height 39
type input "550"
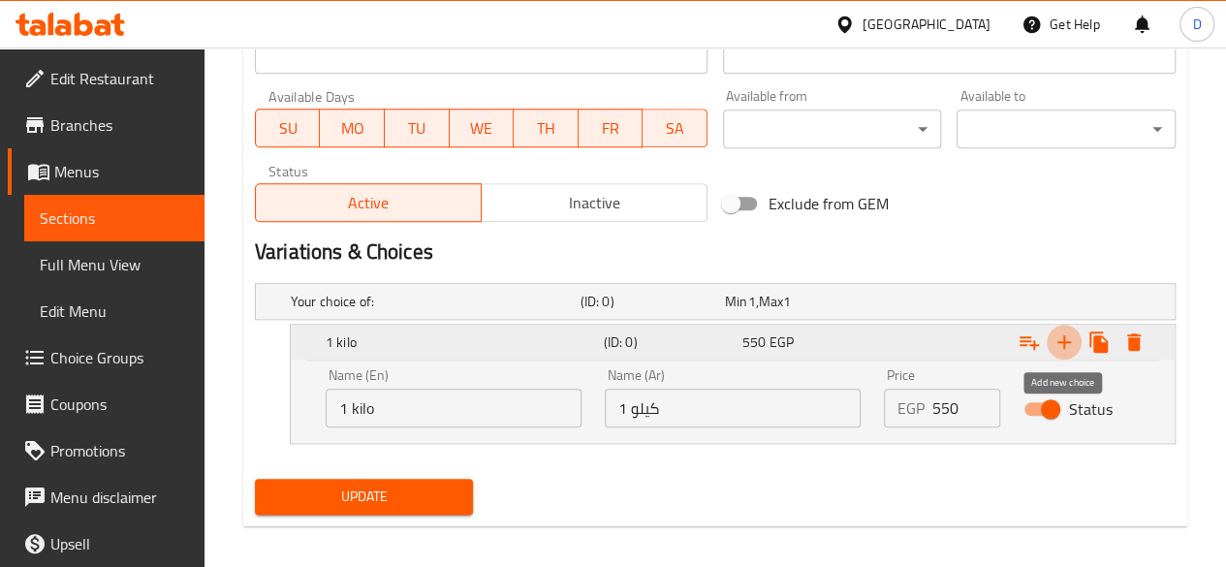
click at [1074, 344] on icon "Expand" at bounding box center [1064, 342] width 23 height 23
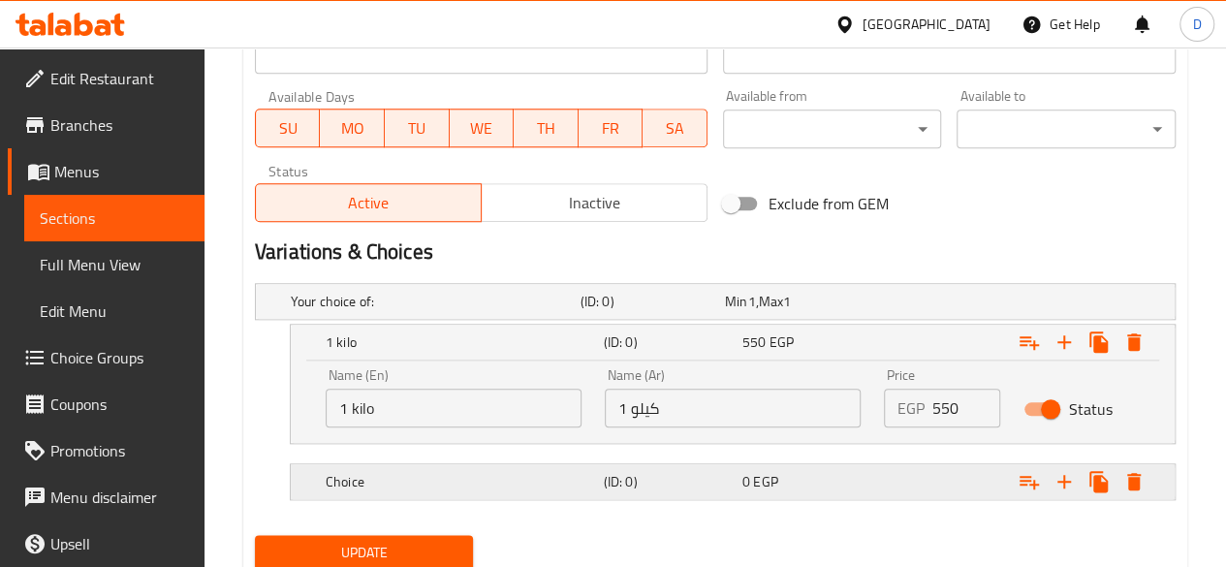
click at [480, 315] on div "Choice" at bounding box center [432, 301] width 290 height 27
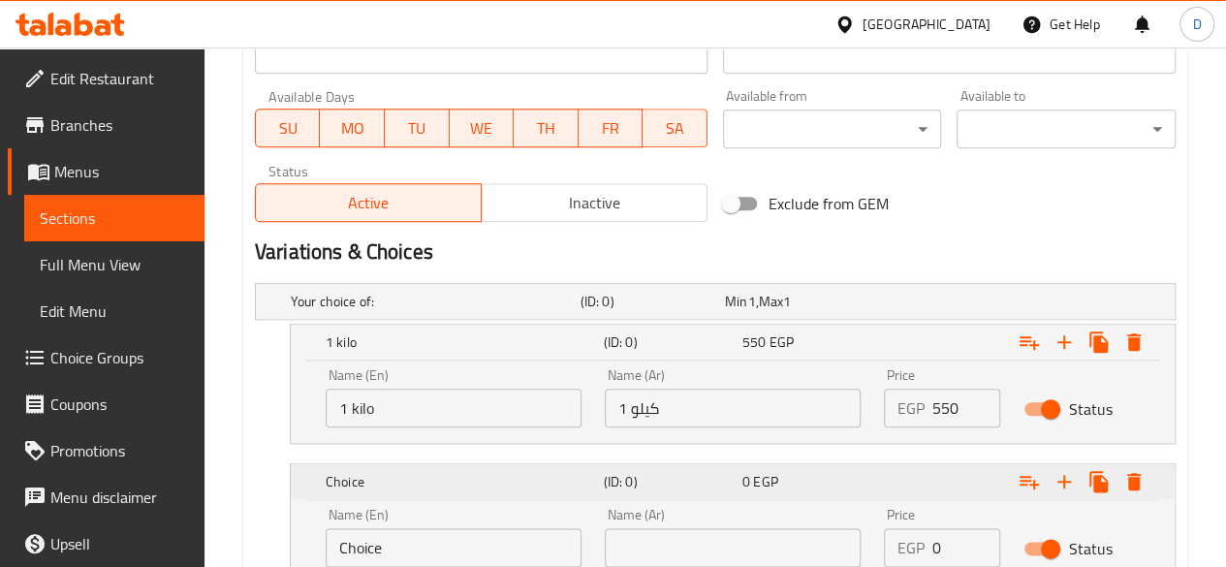
scroll to position [1038, 0]
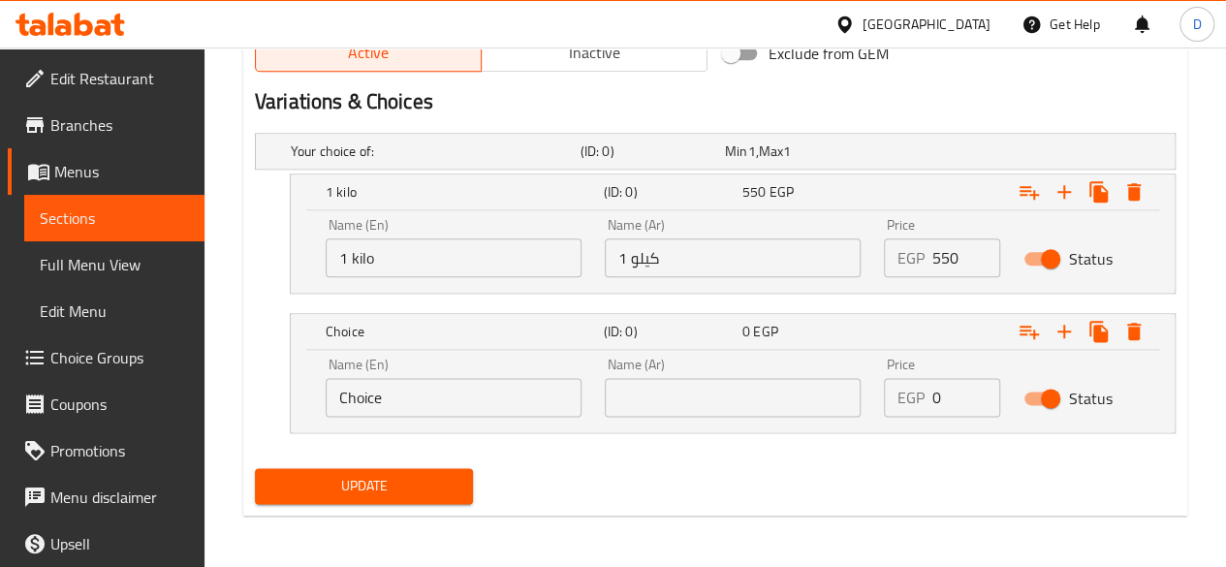
click at [386, 398] on input "Choice" at bounding box center [454, 397] width 256 height 39
drag, startPoint x: 379, startPoint y: 398, endPoint x: 252, endPoint y: 401, distance: 127.0
click at [252, 401] on div "Your choice of: (ID: 0) Min 1 , Max 1 Name (En) Your choice of: Name (En) Name …" at bounding box center [715, 292] width 936 height 335
type input "1/2 kilo"
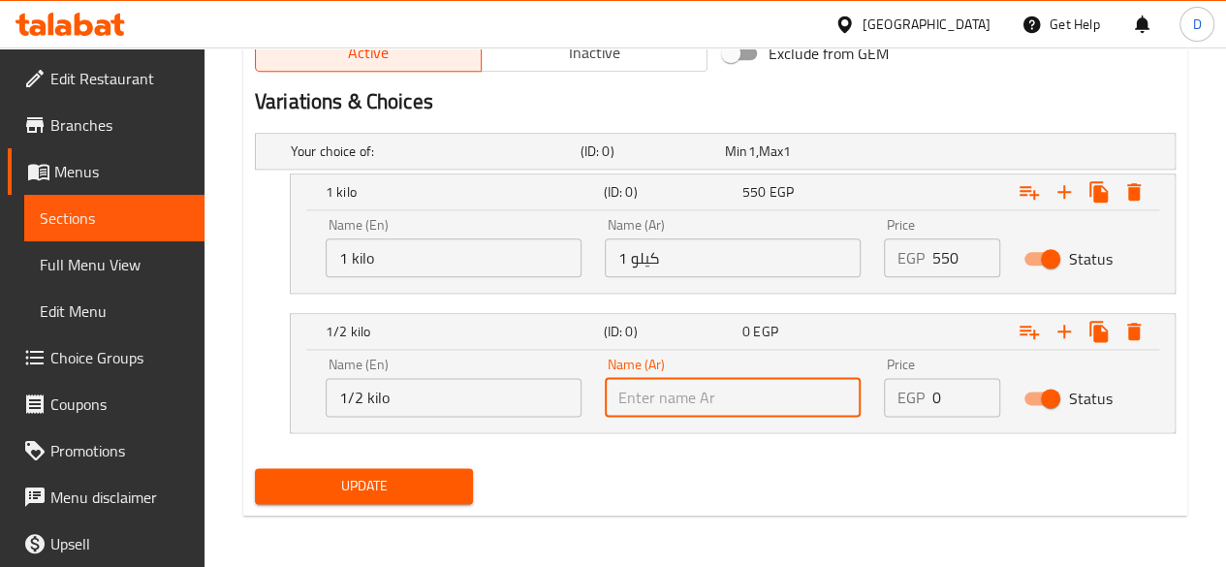
click at [690, 393] on input "text" at bounding box center [733, 397] width 256 height 39
type input "1/2 كيلو"
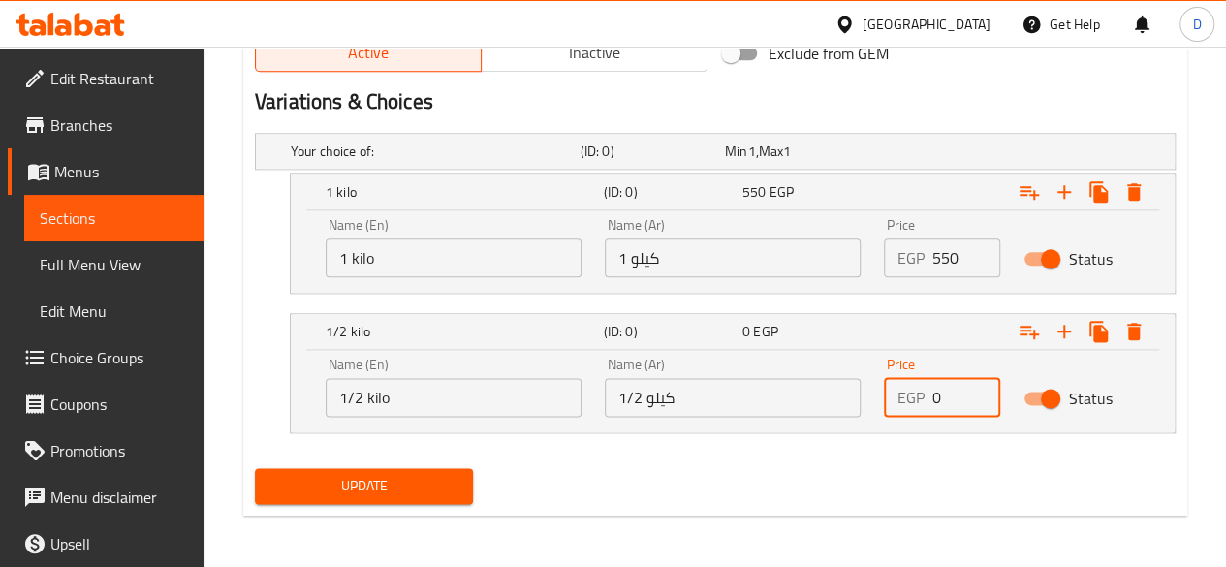
click at [950, 387] on input "0" at bounding box center [966, 397] width 68 height 39
type input "300"
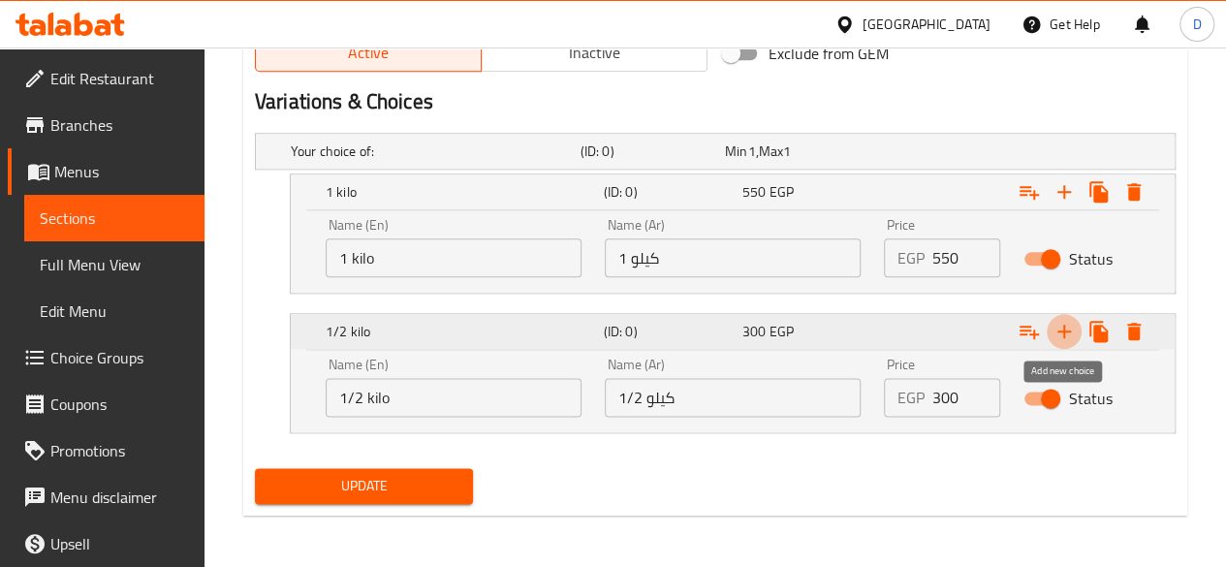
click at [1068, 332] on icon "Expand" at bounding box center [1064, 331] width 23 height 23
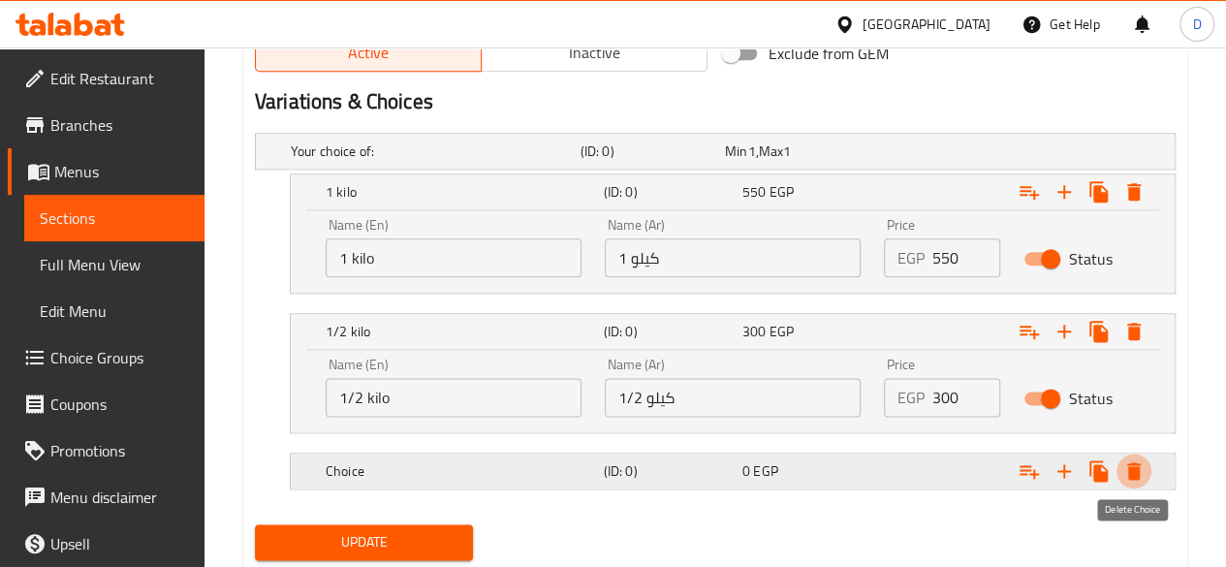
click at [1143, 461] on icon "Expand" at bounding box center [1133, 470] width 23 height 23
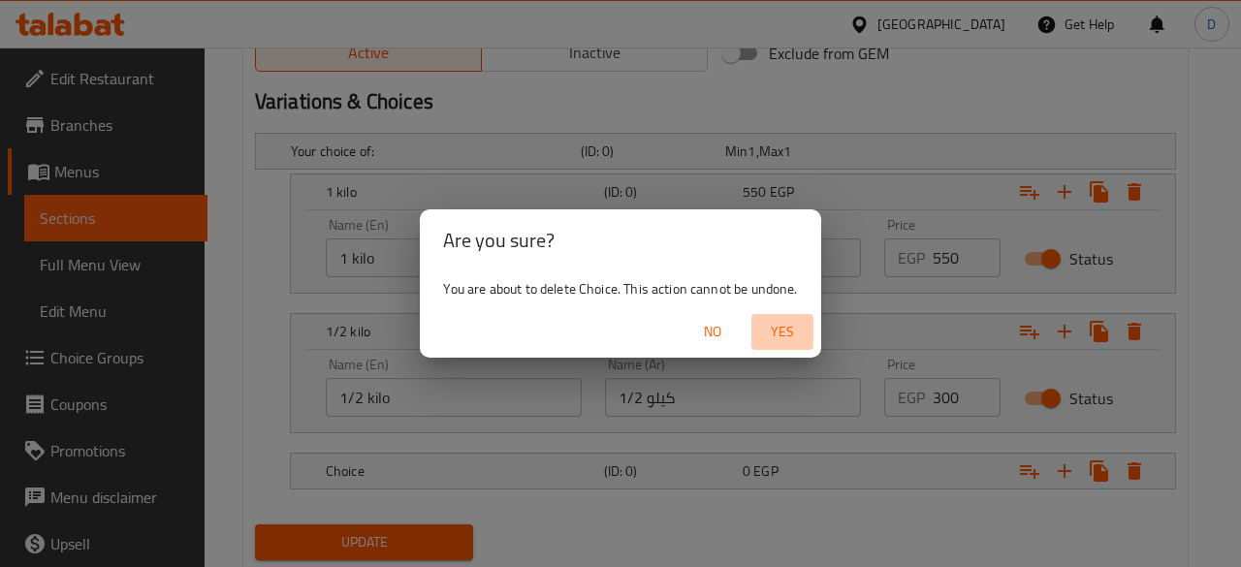
click at [784, 325] on span "Yes" at bounding box center [782, 332] width 47 height 24
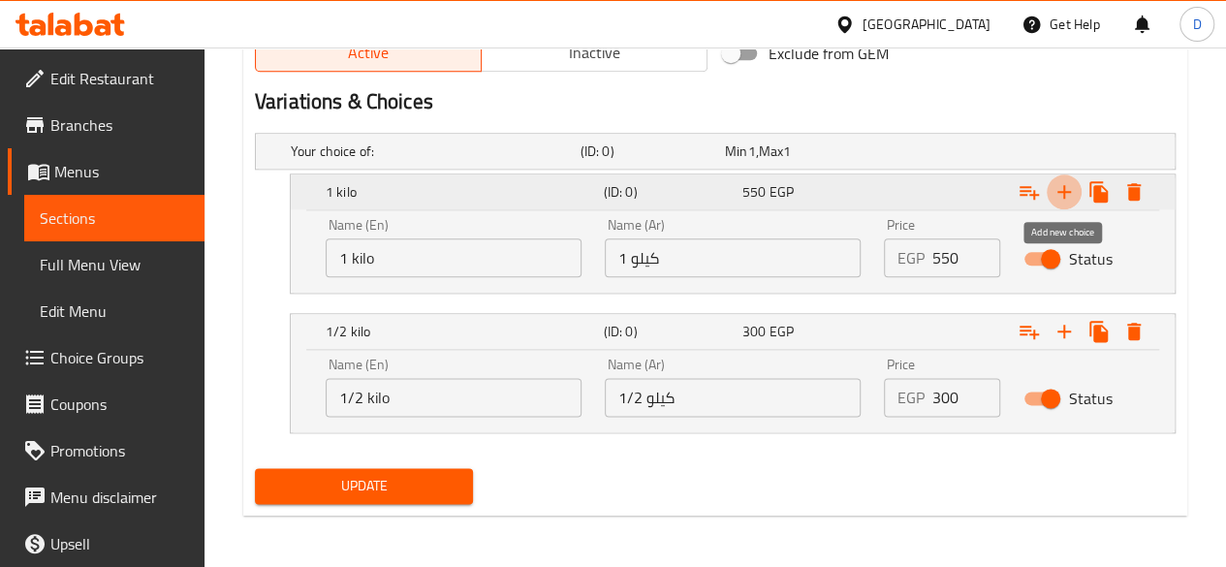
click at [1065, 186] on icon "Expand" at bounding box center [1064, 191] width 23 height 23
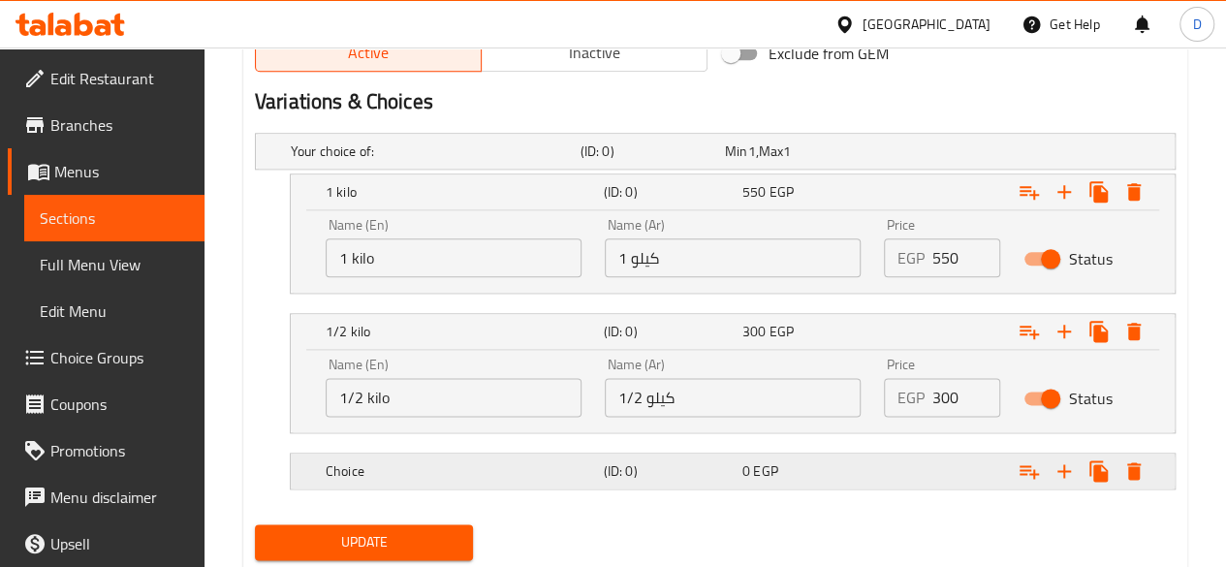
click at [490, 161] on h5 "Choice" at bounding box center [432, 151] width 282 height 19
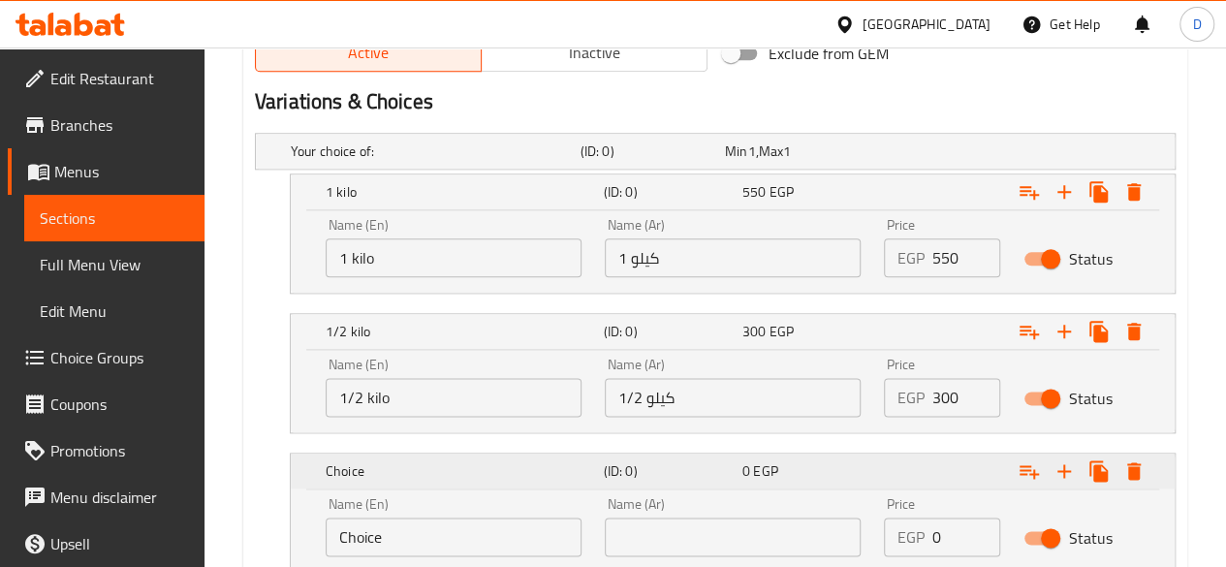
scroll to position [1177, 0]
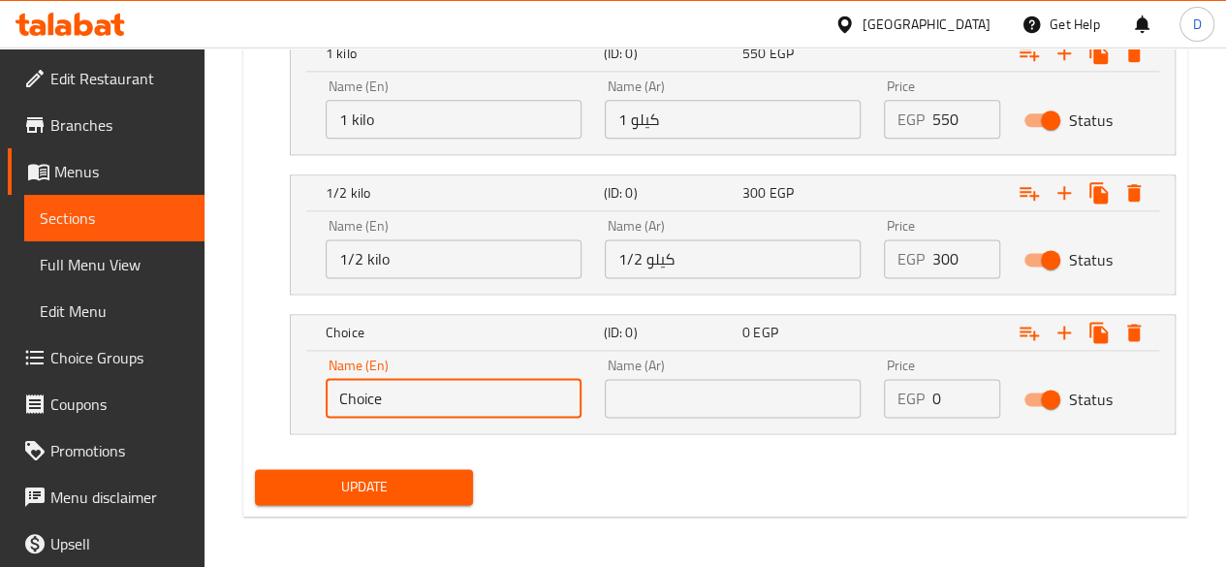
click at [395, 401] on input "Choice" at bounding box center [454, 398] width 256 height 39
type input "C"
type input "1/4 kilo"
click at [656, 387] on input "text" at bounding box center [733, 398] width 256 height 39
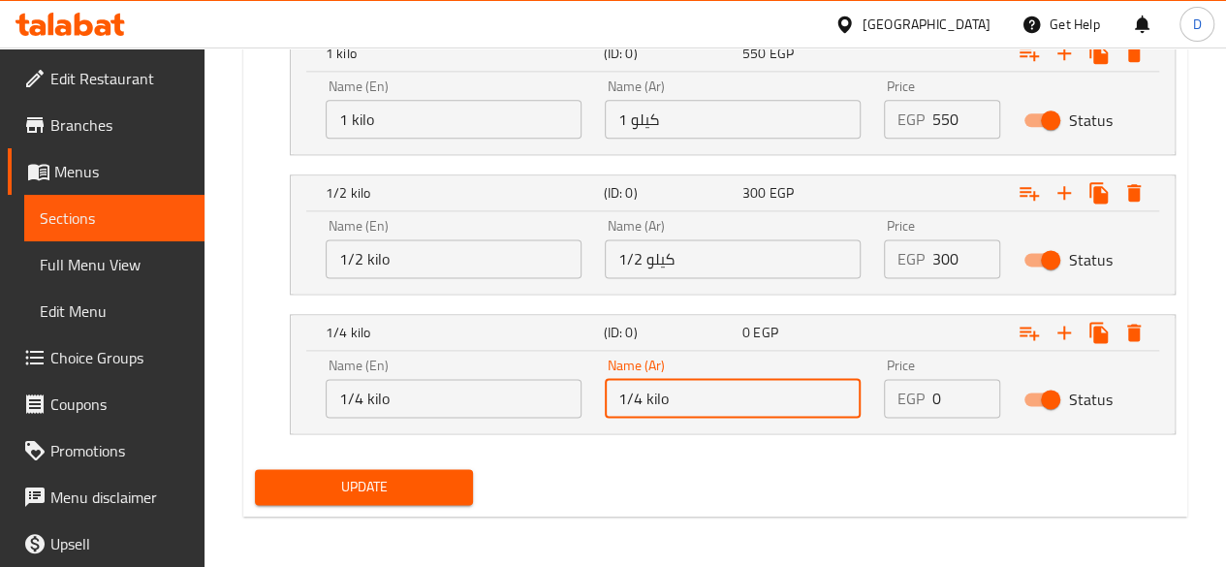
type input "1/4 kilo"
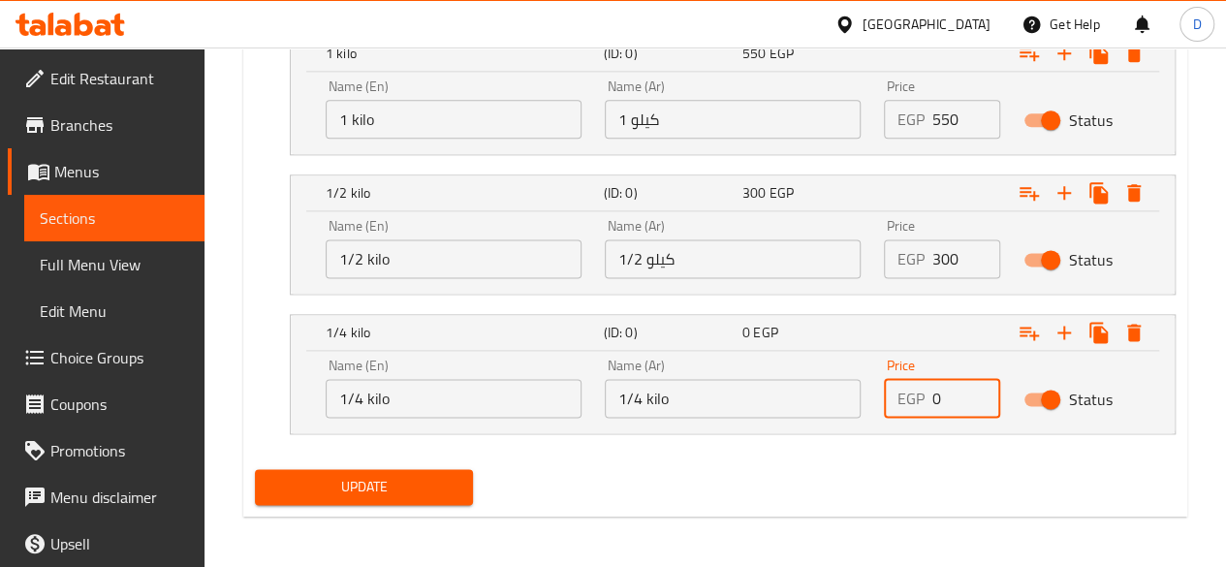
click at [958, 387] on input "0" at bounding box center [966, 398] width 68 height 39
type input "150"
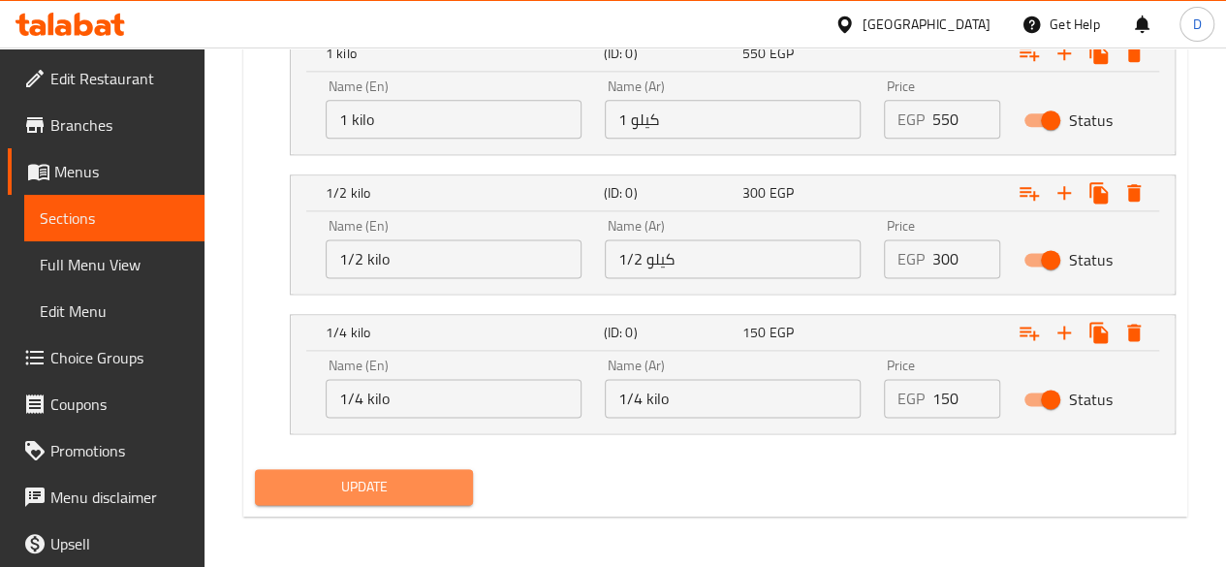
click at [353, 475] on span "Update" at bounding box center [364, 487] width 188 height 24
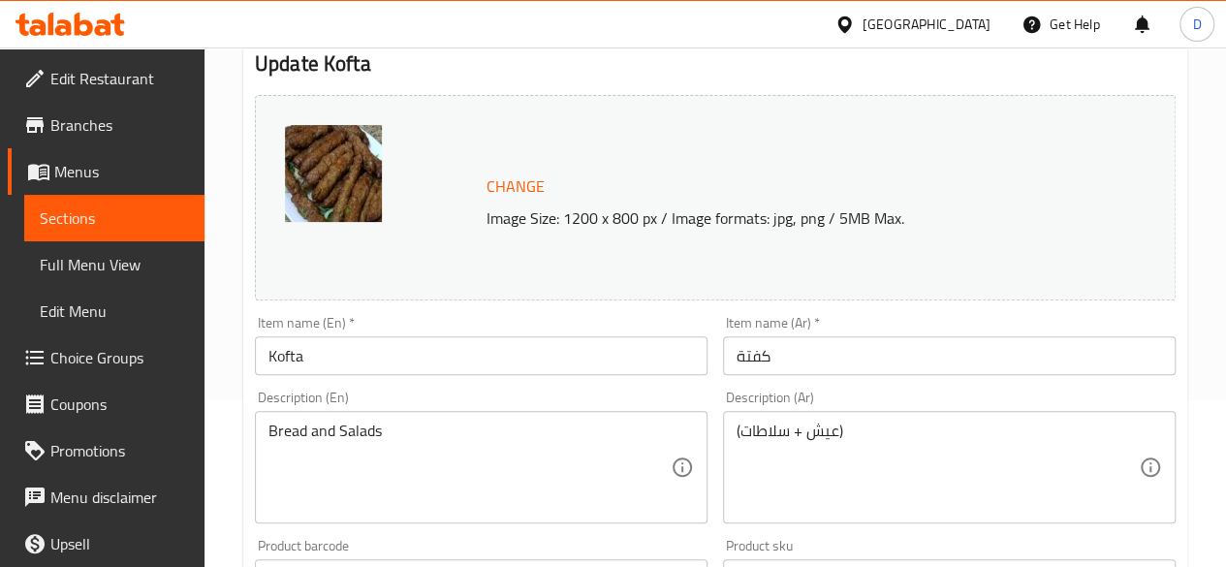
scroll to position [0, 0]
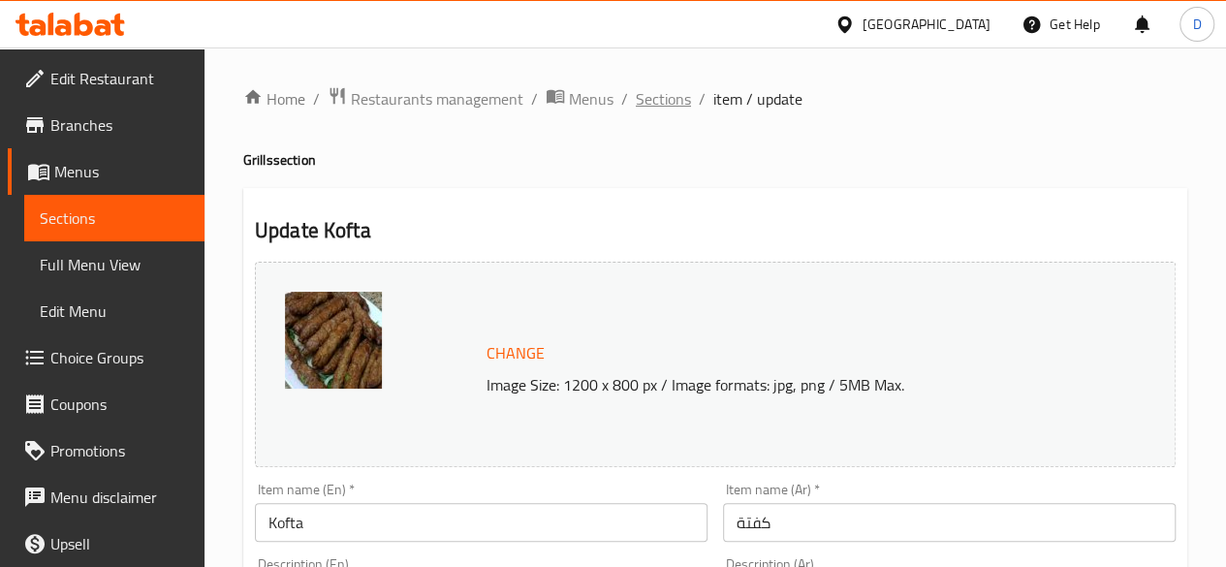
click at [648, 107] on span "Sections" at bounding box center [663, 98] width 55 height 23
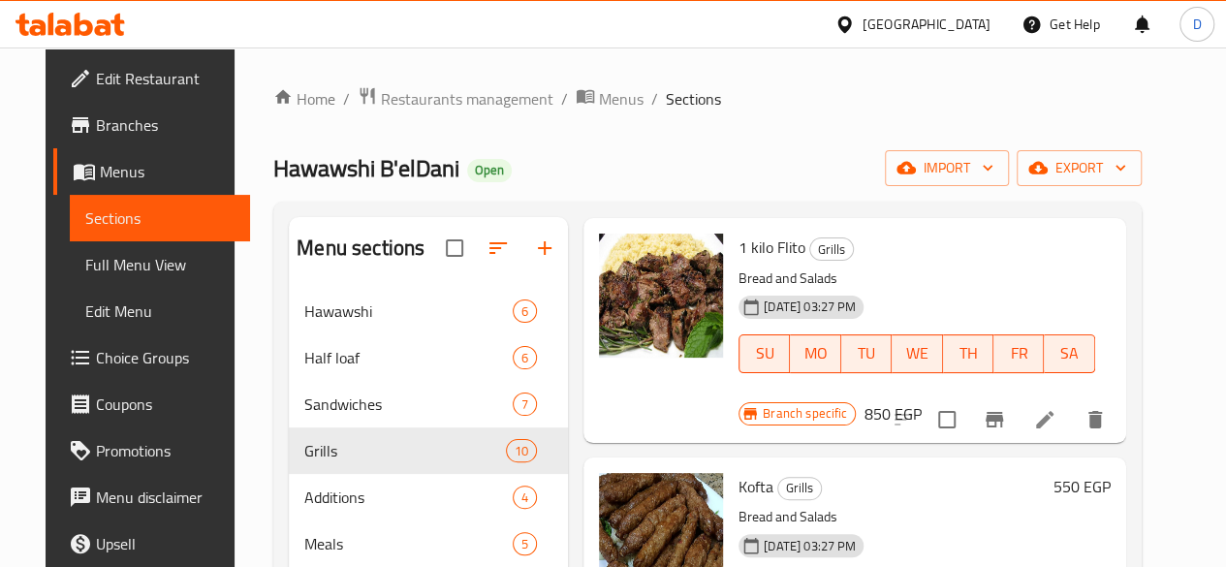
scroll to position [1286, 0]
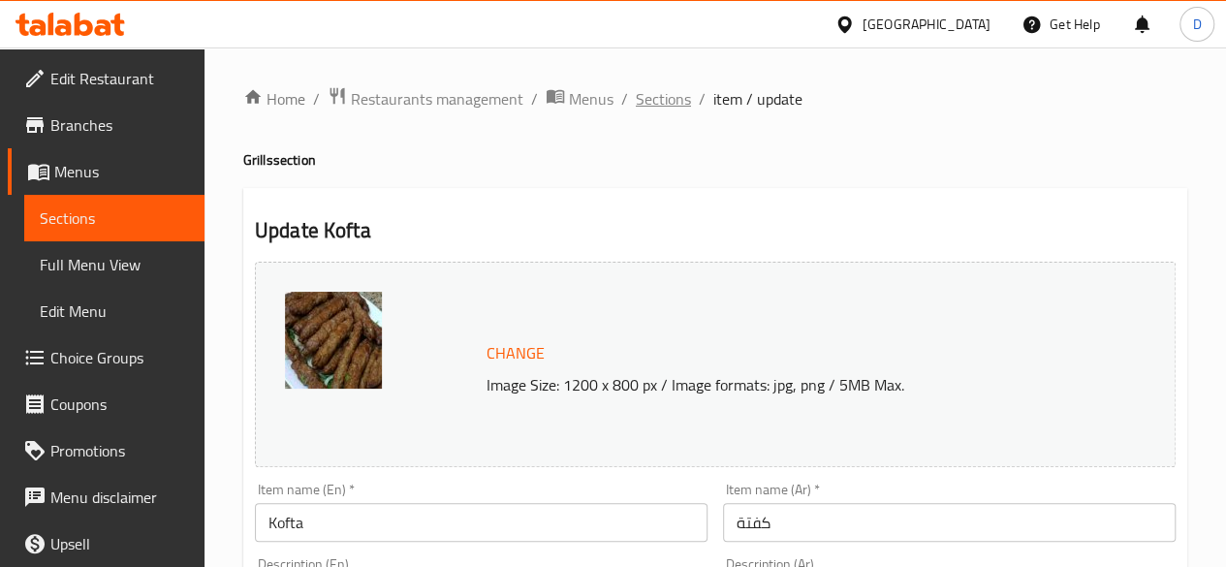
click at [642, 101] on span "Sections" at bounding box center [663, 98] width 55 height 23
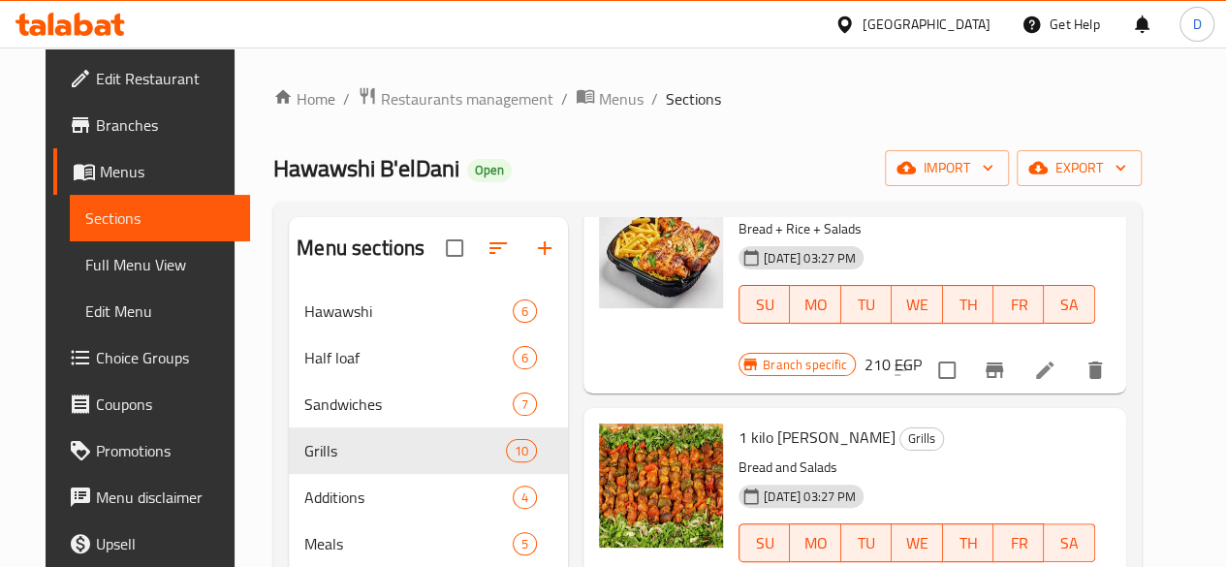
scroll to position [381, 0]
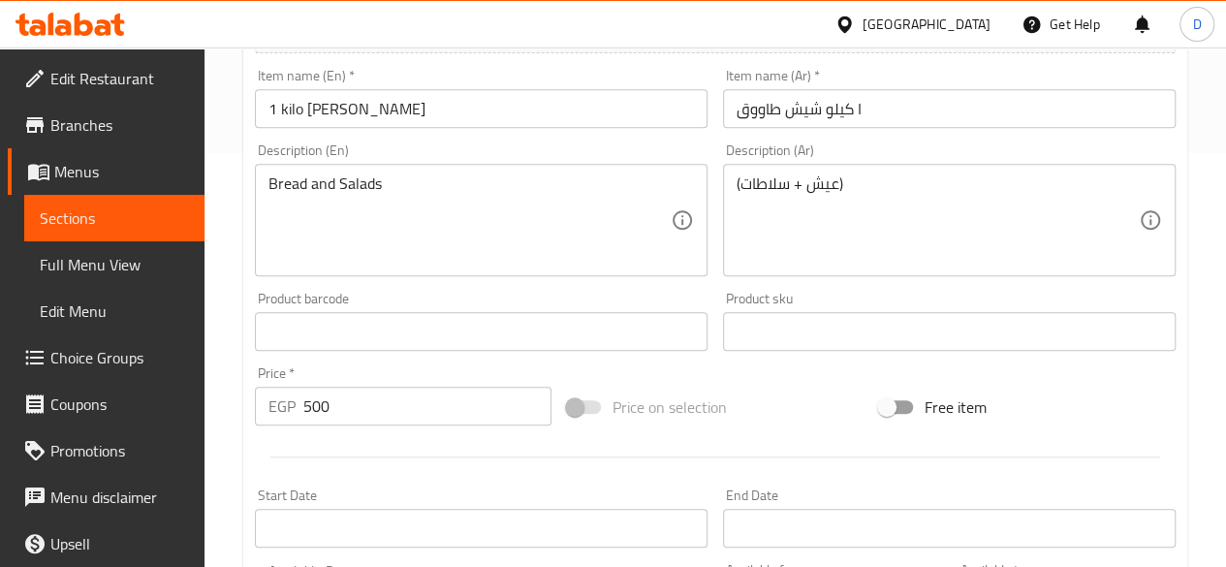
scroll to position [415, 0]
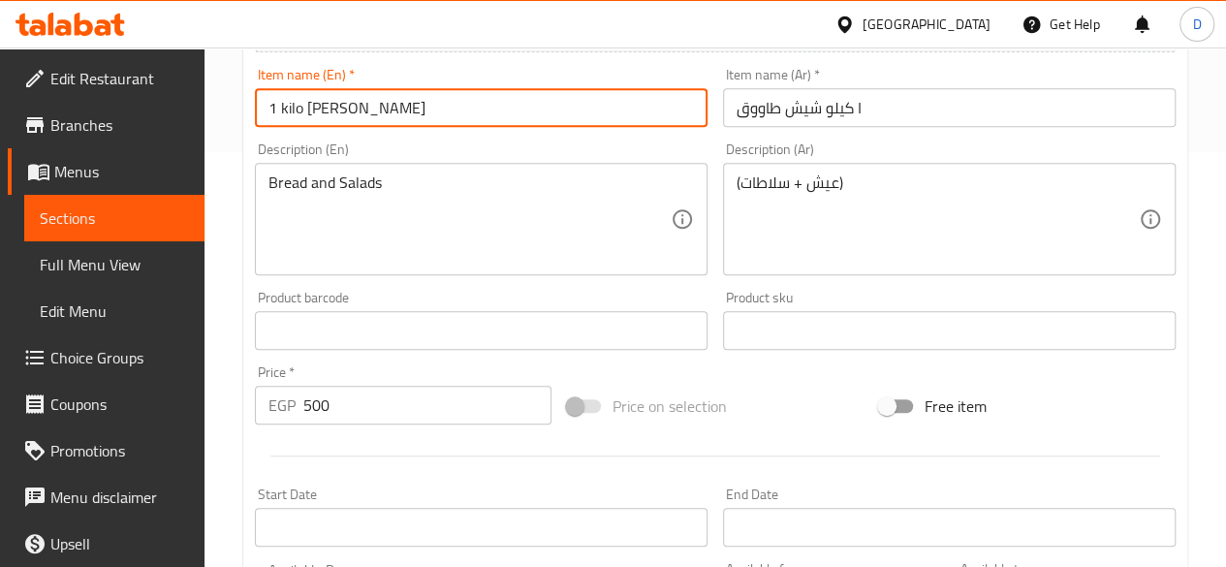
drag, startPoint x: 302, startPoint y: 113, endPoint x: 149, endPoint y: 96, distance: 154.1
click at [149, 96] on div "Edit Restaurant Branches Menus Sections Full Menu View Edit Menu Choice Groups …" at bounding box center [613, 308] width 1226 height 1350
type input "[PERSON_NAME]"
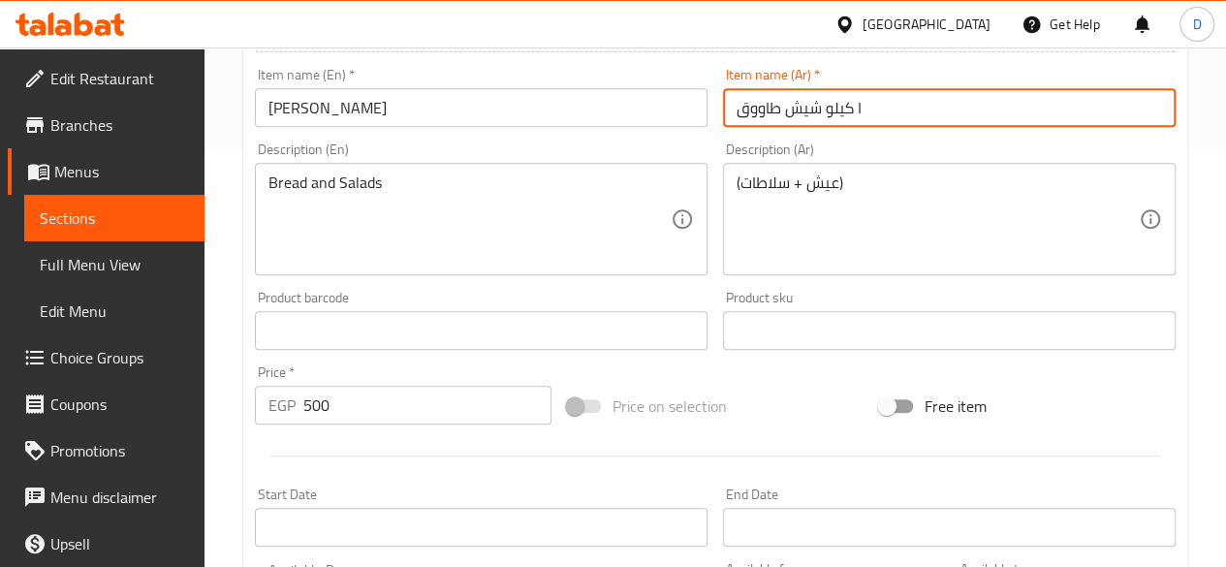
drag, startPoint x: 872, startPoint y: 105, endPoint x: 823, endPoint y: 113, distance: 50.2
click at [823, 113] on input "ا كيلو شيش طاووق" at bounding box center [949, 107] width 453 height 39
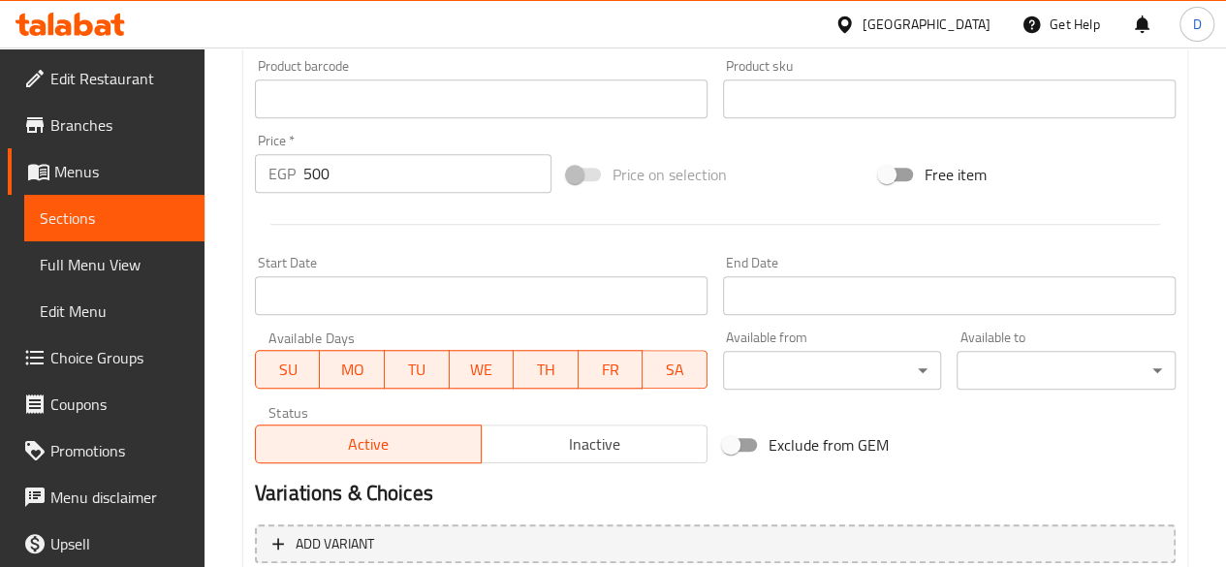
scroll to position [648, 0]
type input "شيش طاووق"
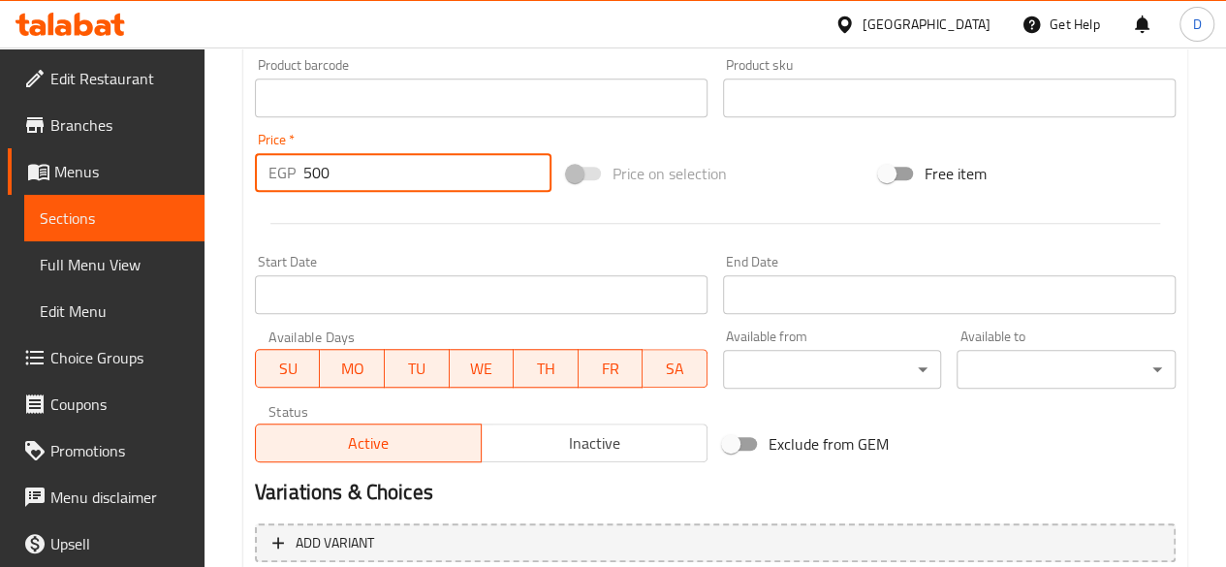
click at [420, 168] on input "500" at bounding box center [427, 172] width 248 height 39
type input "5"
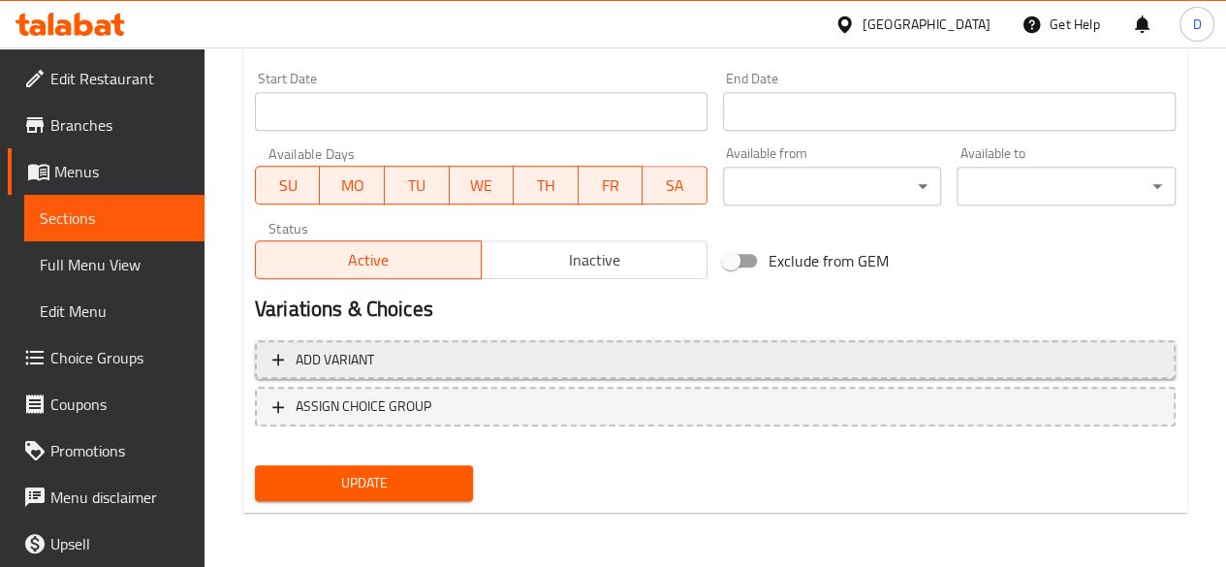
type input "0"
click at [471, 356] on span "Add variant" at bounding box center [715, 360] width 886 height 24
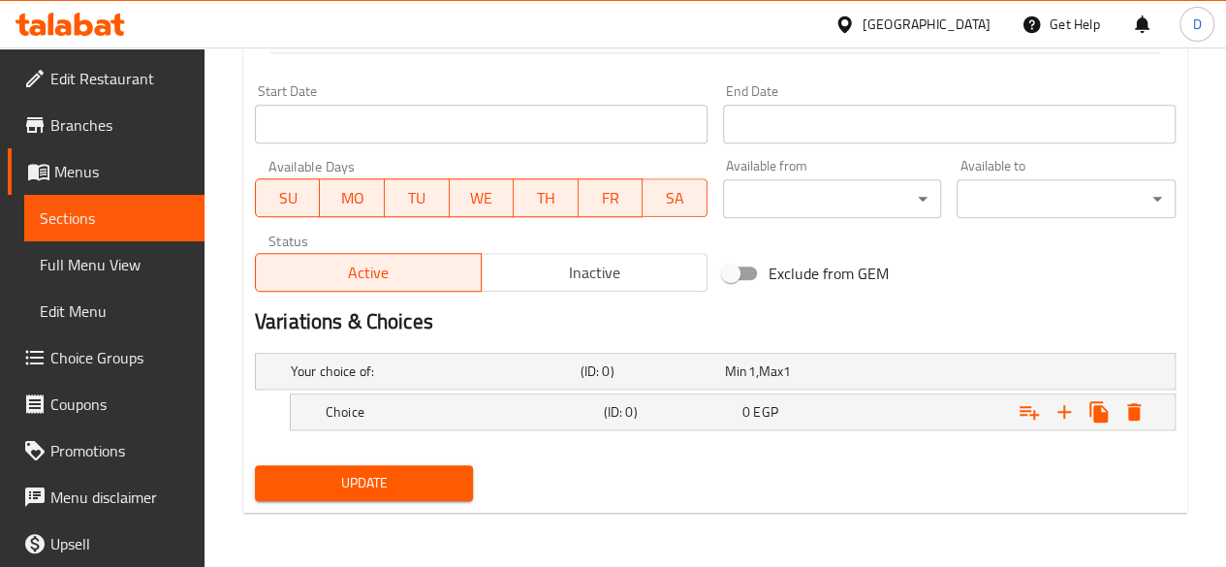
scroll to position [816, 0]
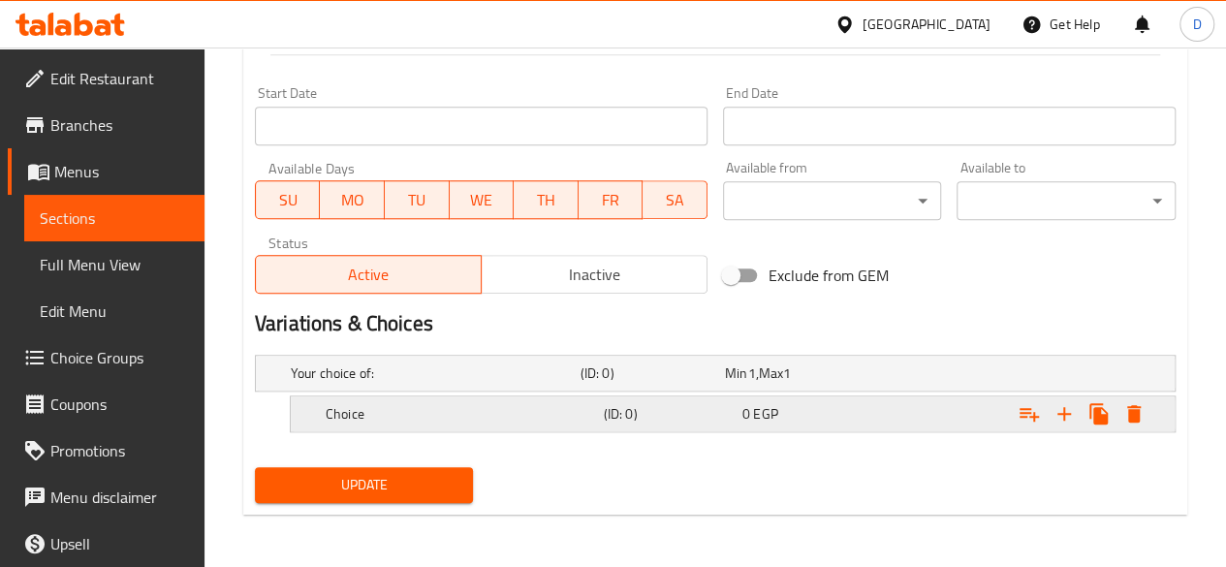
click at [459, 387] on div "Choice" at bounding box center [432, 373] width 290 height 27
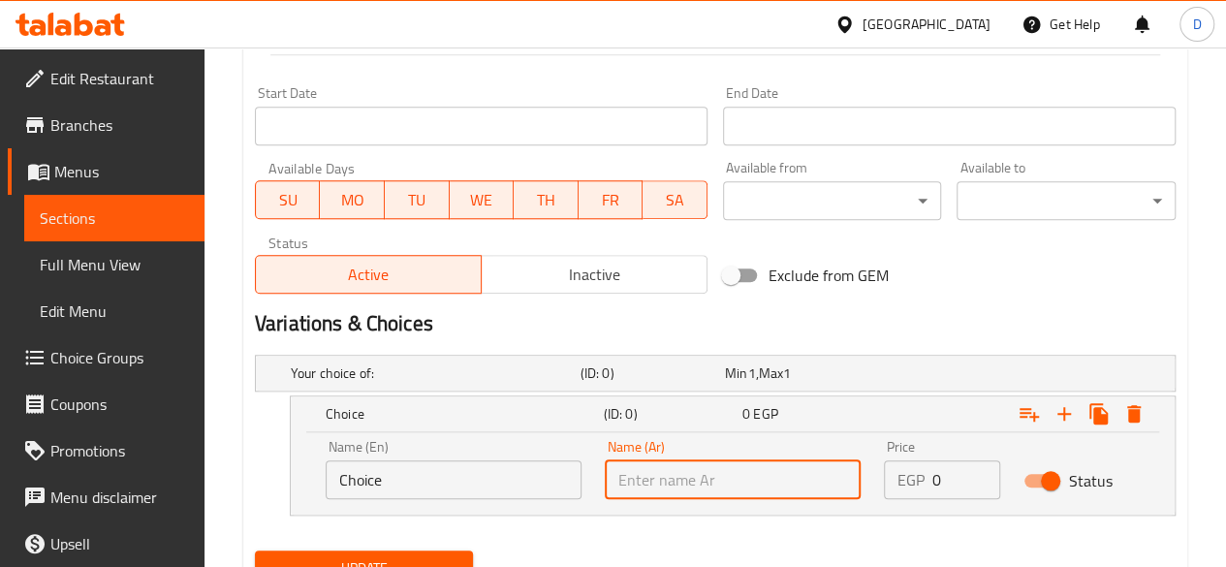
click at [678, 463] on input "text" at bounding box center [733, 479] width 256 height 39
type input "1 كيلو"
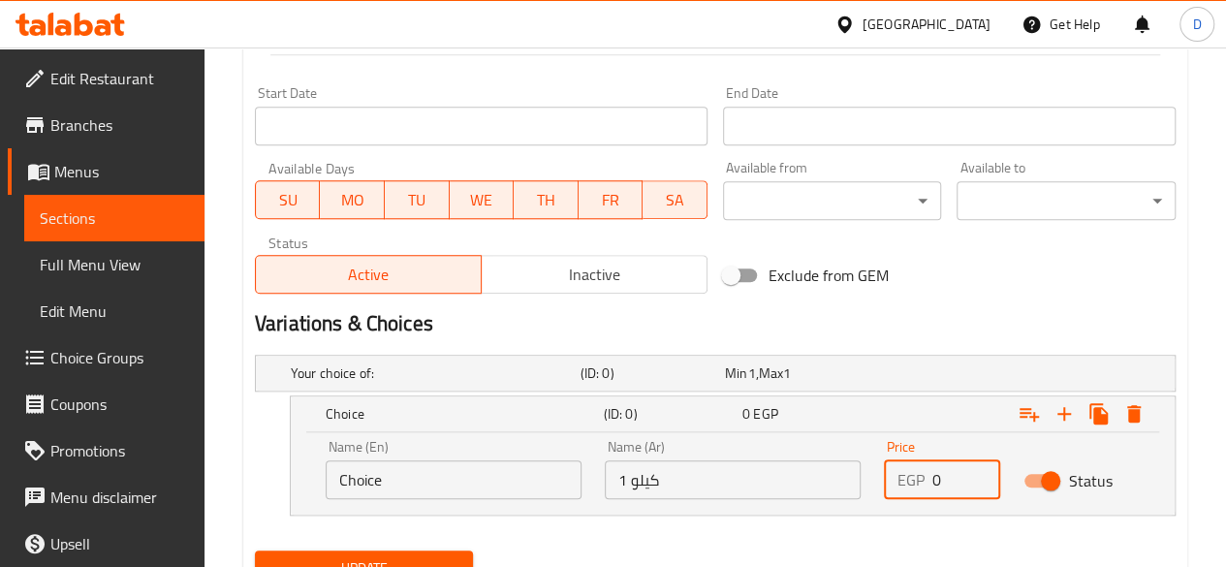
click at [944, 485] on input "0" at bounding box center [966, 479] width 68 height 39
type input "6"
type input "500"
click at [550, 473] on input "Choice" at bounding box center [454, 479] width 256 height 39
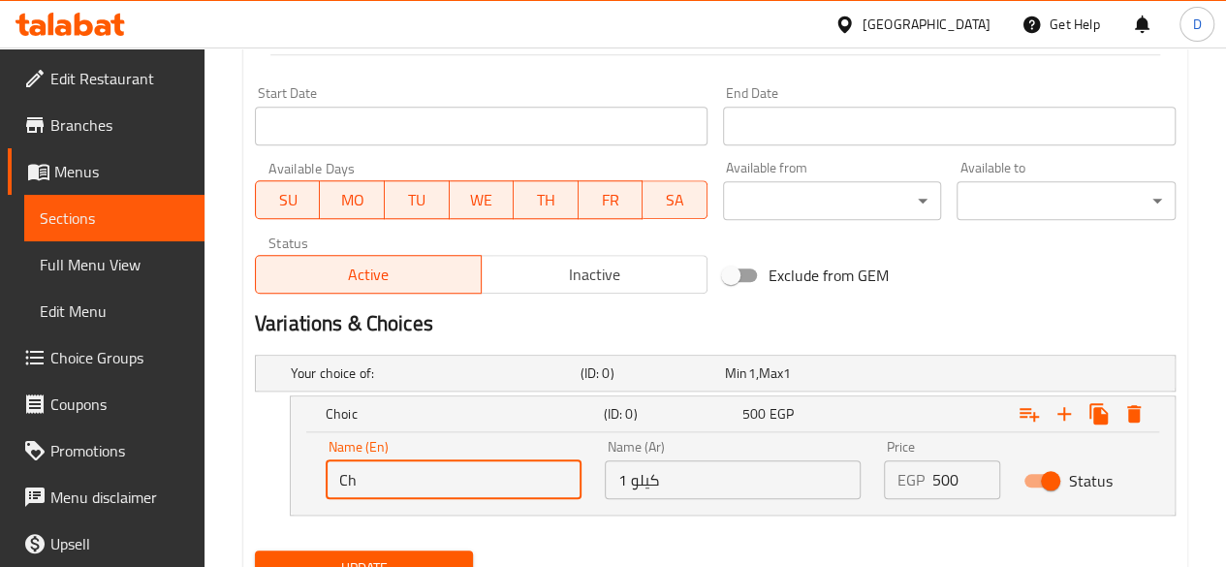
type input "C"
type input "1 kilo"
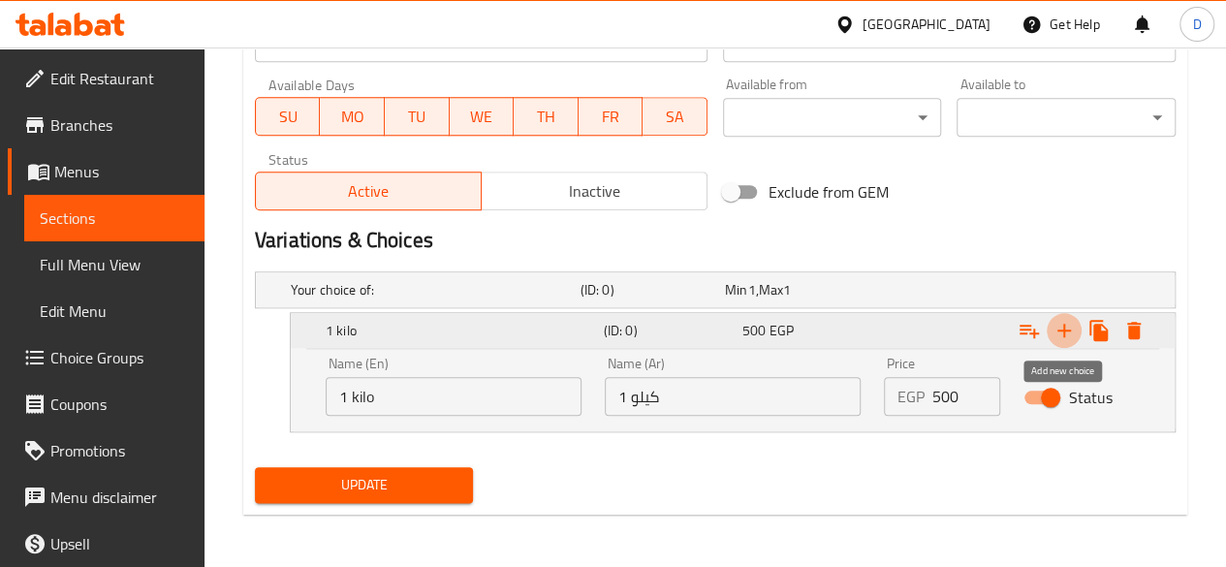
click at [1066, 332] on icon "Expand" at bounding box center [1064, 330] width 23 height 23
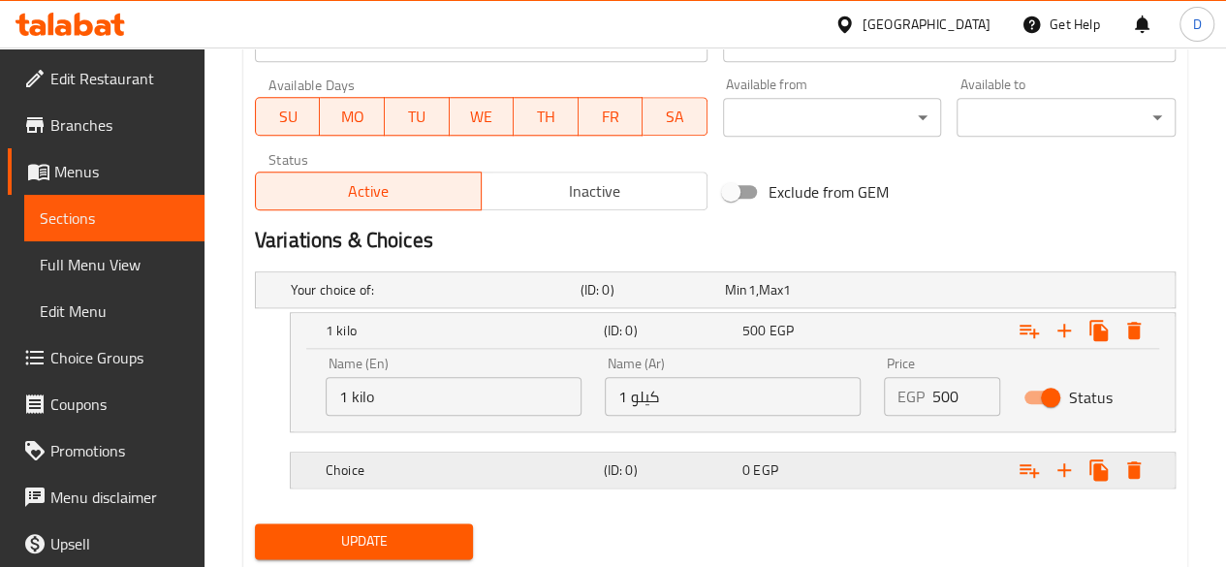
click at [437, 300] on h5 "Choice" at bounding box center [432, 289] width 282 height 19
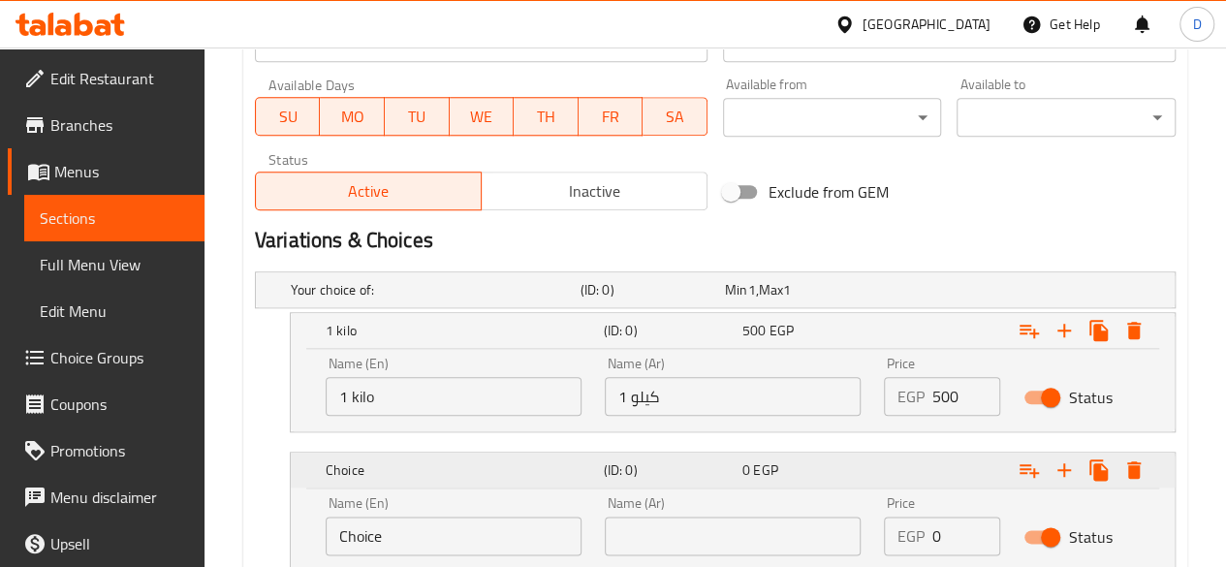
scroll to position [1038, 0]
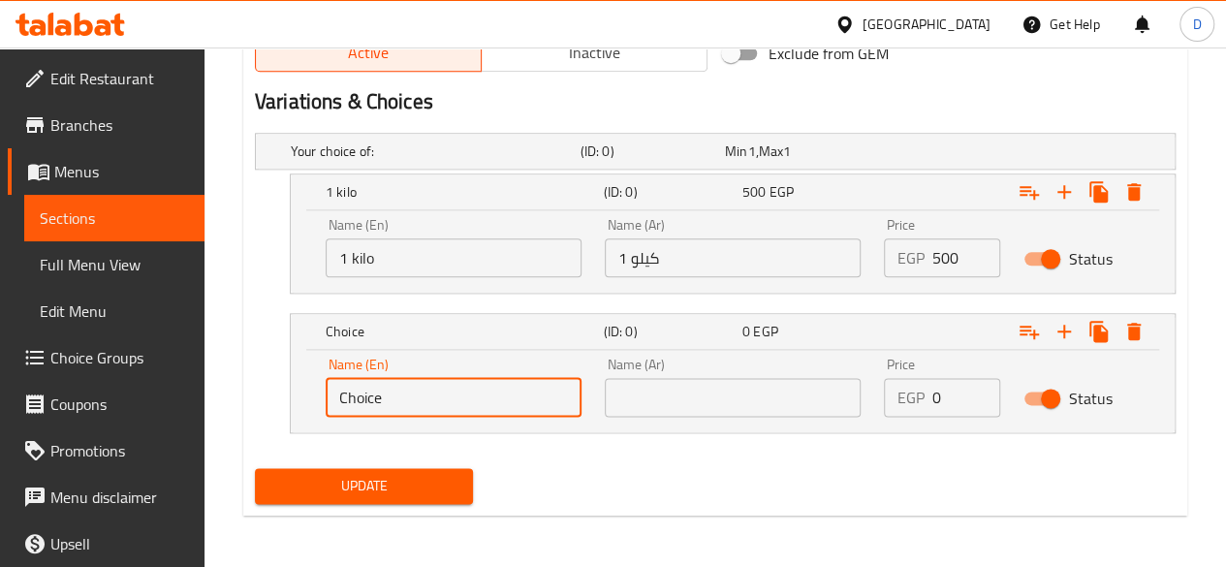
click at [394, 396] on input "Choice" at bounding box center [454, 397] width 256 height 39
type input "C"
click at [394, 396] on input "text" at bounding box center [454, 397] width 256 height 39
type input "1/2 kilo"
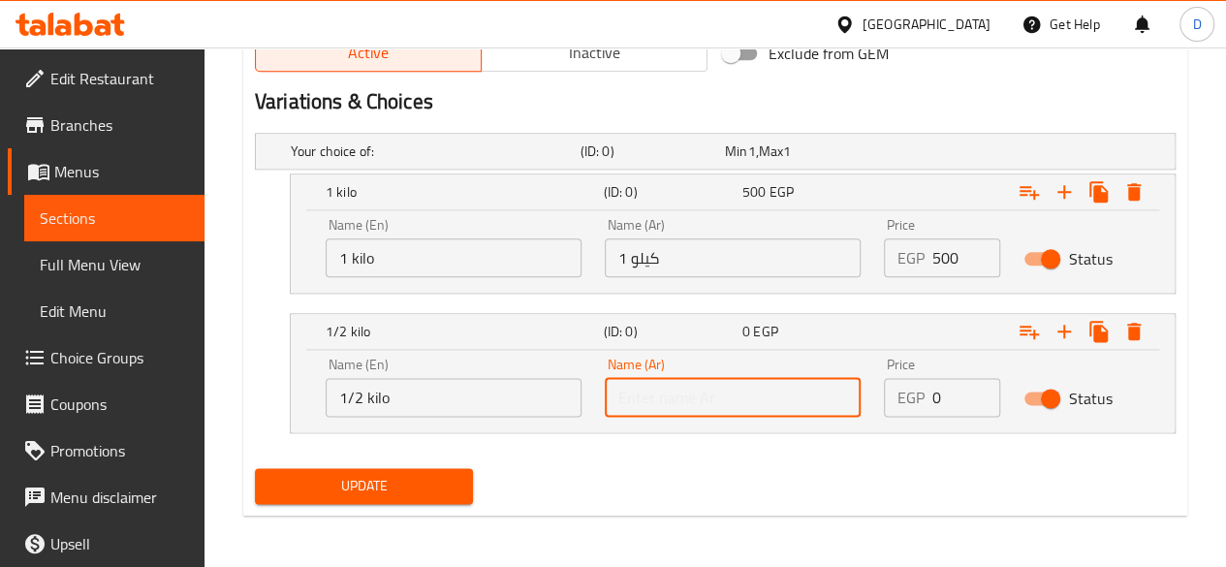
click at [668, 398] on input "text" at bounding box center [733, 397] width 256 height 39
type input "1/2 كيلو"
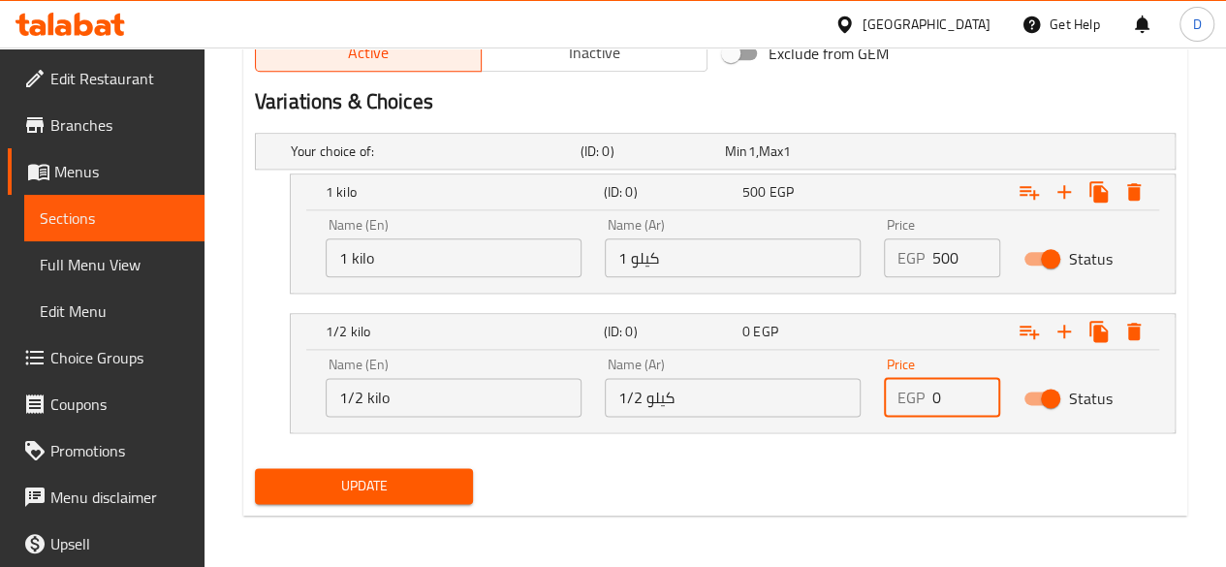
click at [962, 386] on input "0" at bounding box center [966, 397] width 68 height 39
type input "275"
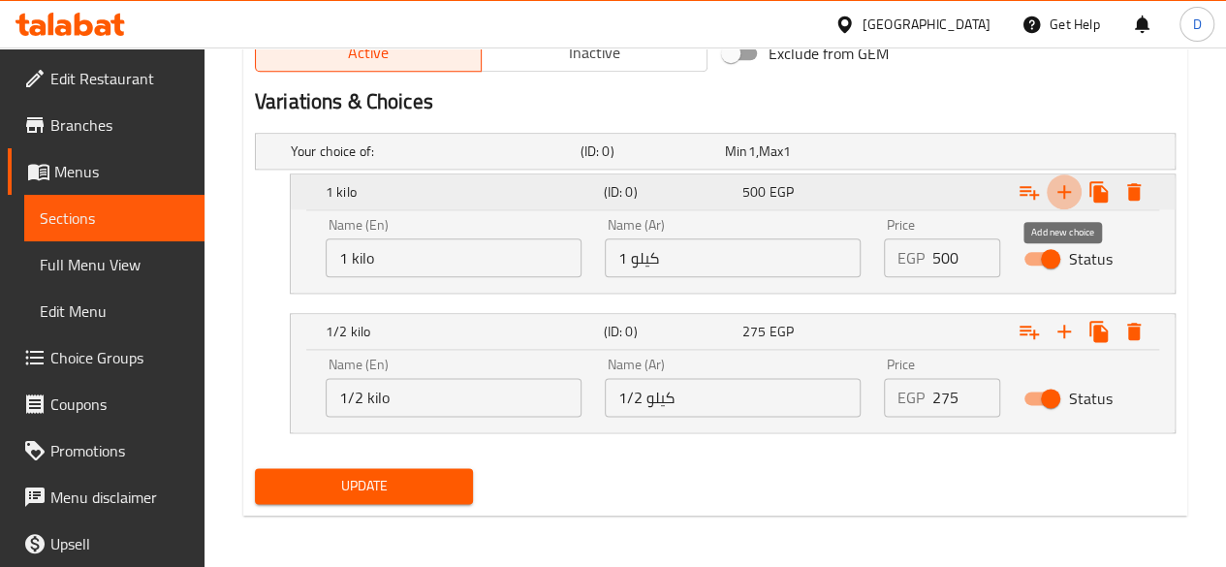
click at [1068, 181] on icon "Expand" at bounding box center [1064, 191] width 23 height 23
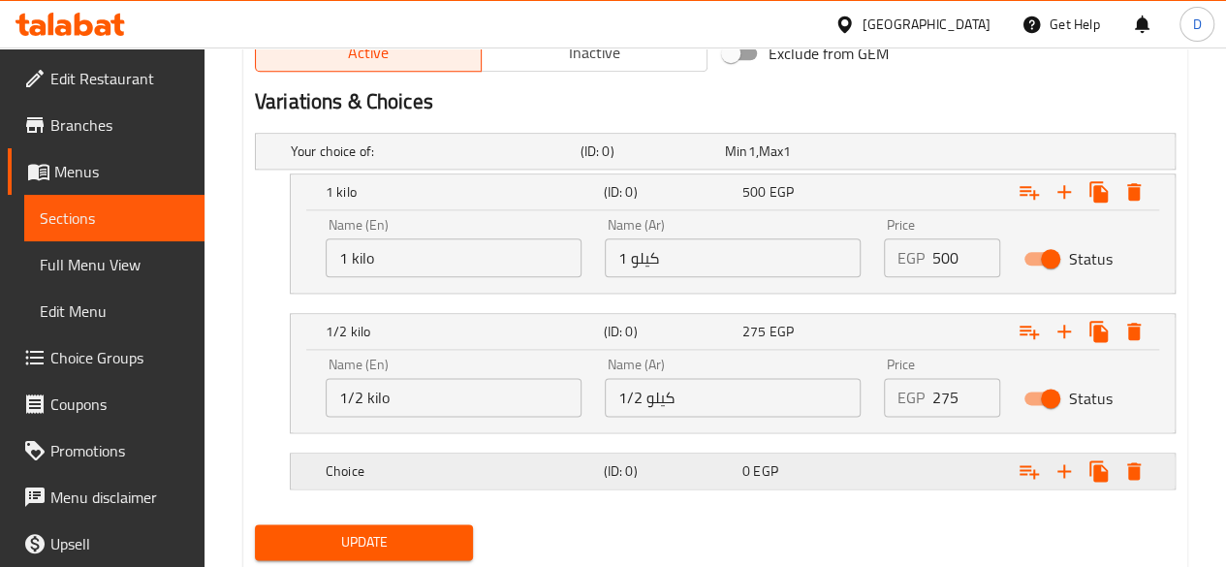
click at [444, 165] on div "Choice" at bounding box center [432, 151] width 290 height 27
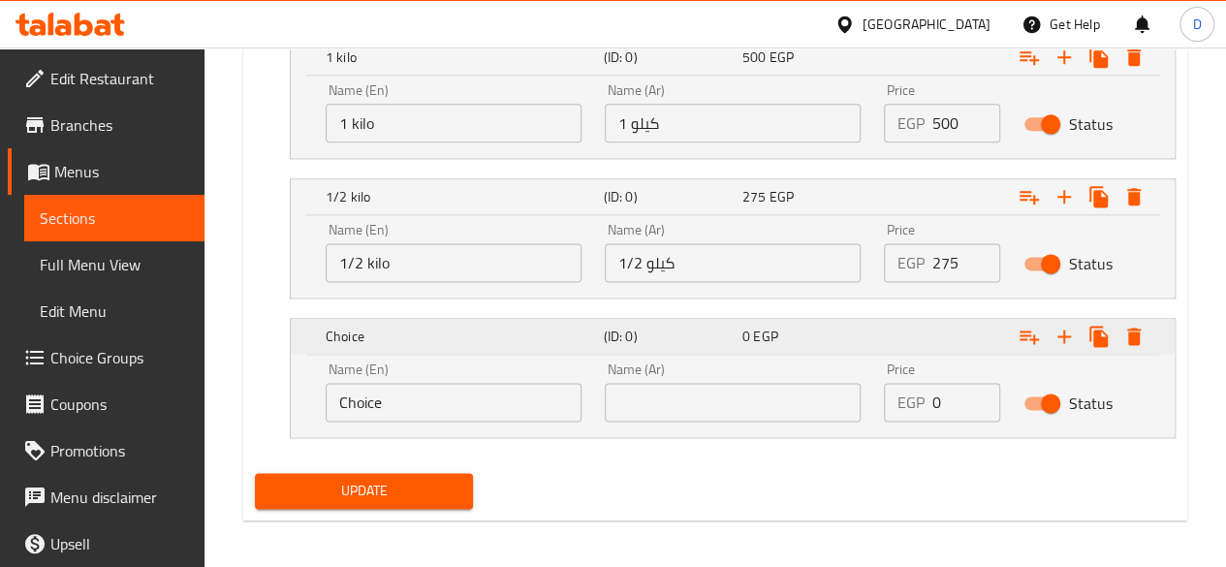
scroll to position [1177, 0]
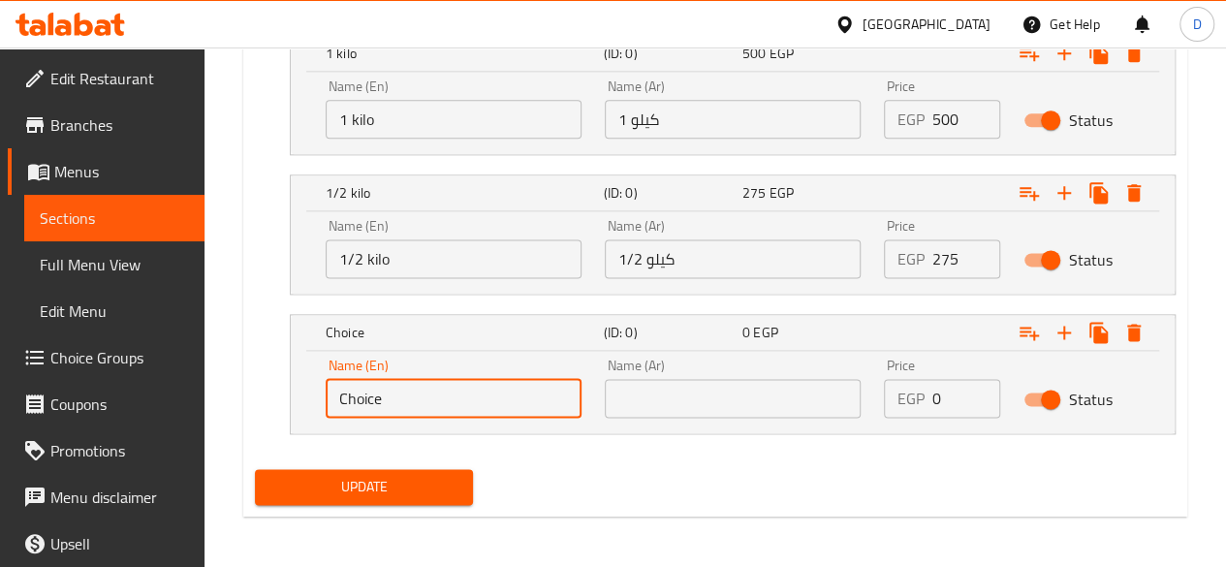
click at [405, 387] on input "Choice" at bounding box center [454, 398] width 256 height 39
type input "C"
click at [405, 387] on input "text" at bounding box center [454, 398] width 256 height 39
type input "1/4 kilo"
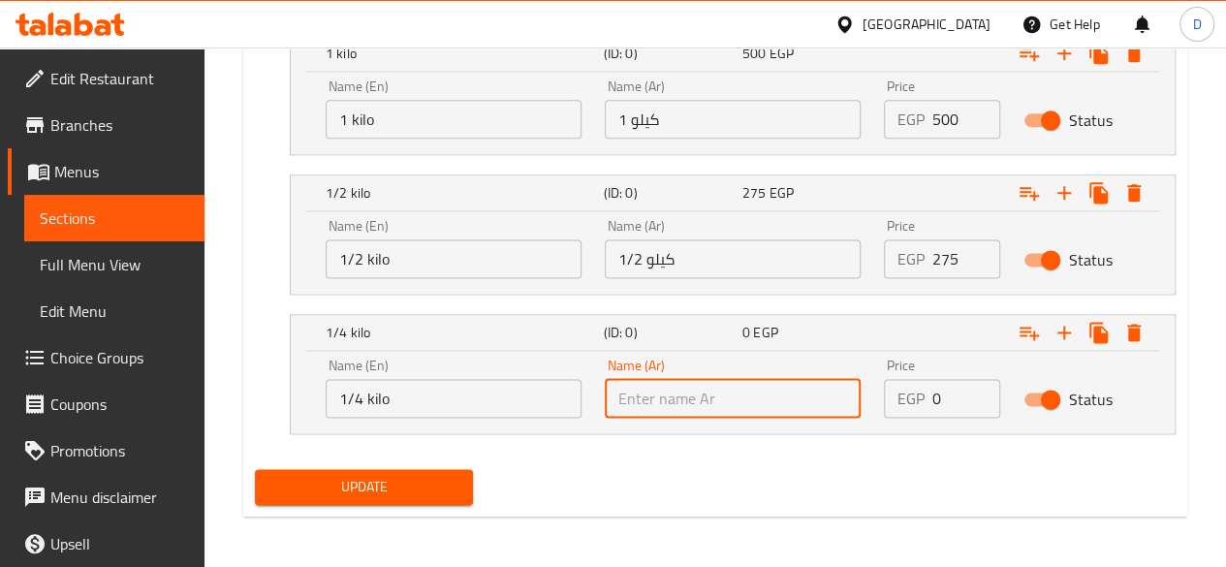
click at [737, 387] on input "text" at bounding box center [733, 398] width 256 height 39
type input "1/4 kilo"
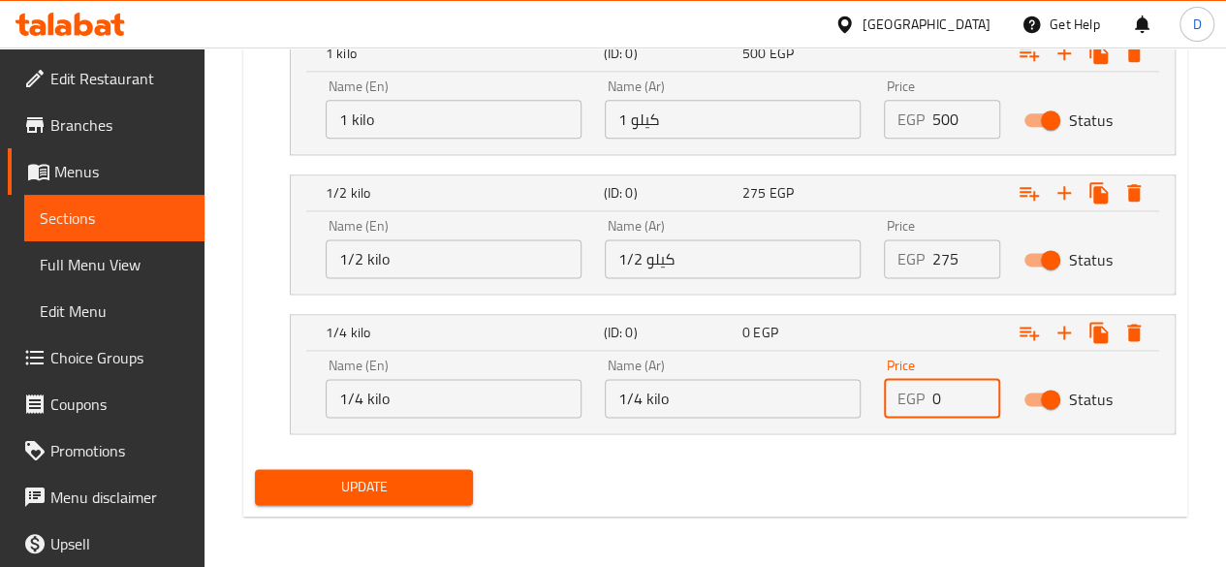
click at [954, 395] on input "0" at bounding box center [966, 398] width 68 height 39
type input "150"
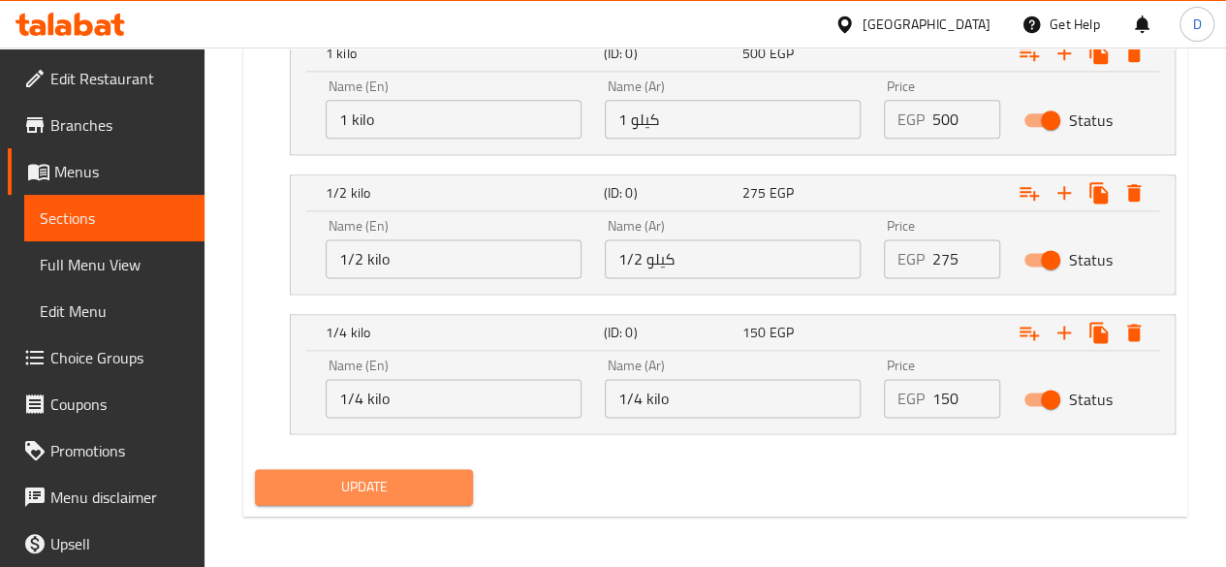
click at [399, 492] on span "Update" at bounding box center [364, 487] width 188 height 24
click at [403, 482] on span "Update" at bounding box center [364, 487] width 188 height 24
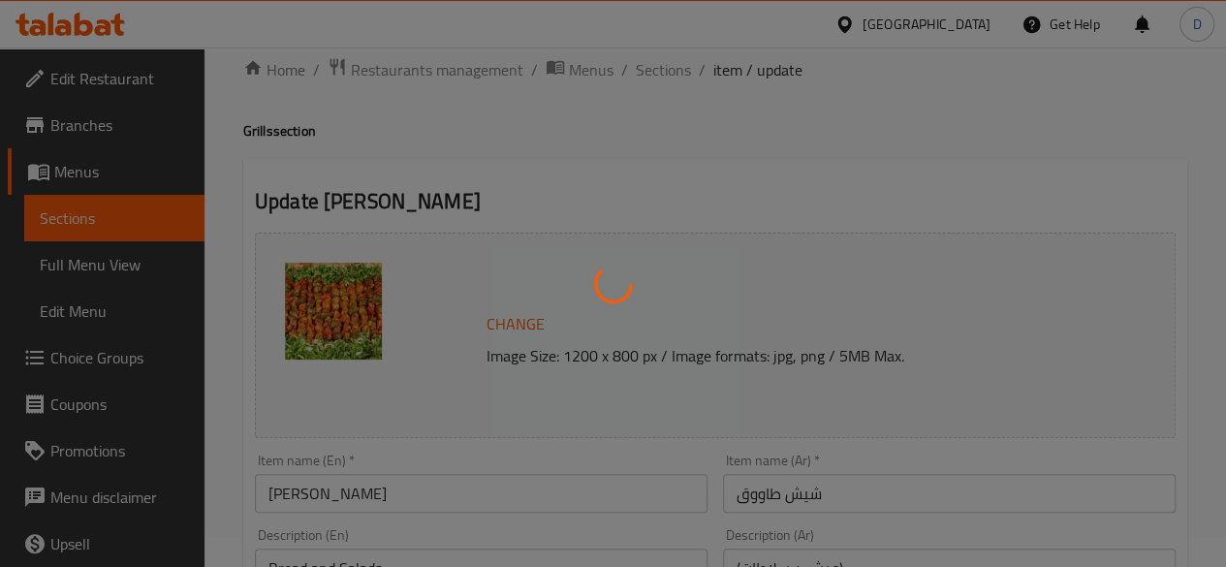
scroll to position [29, 0]
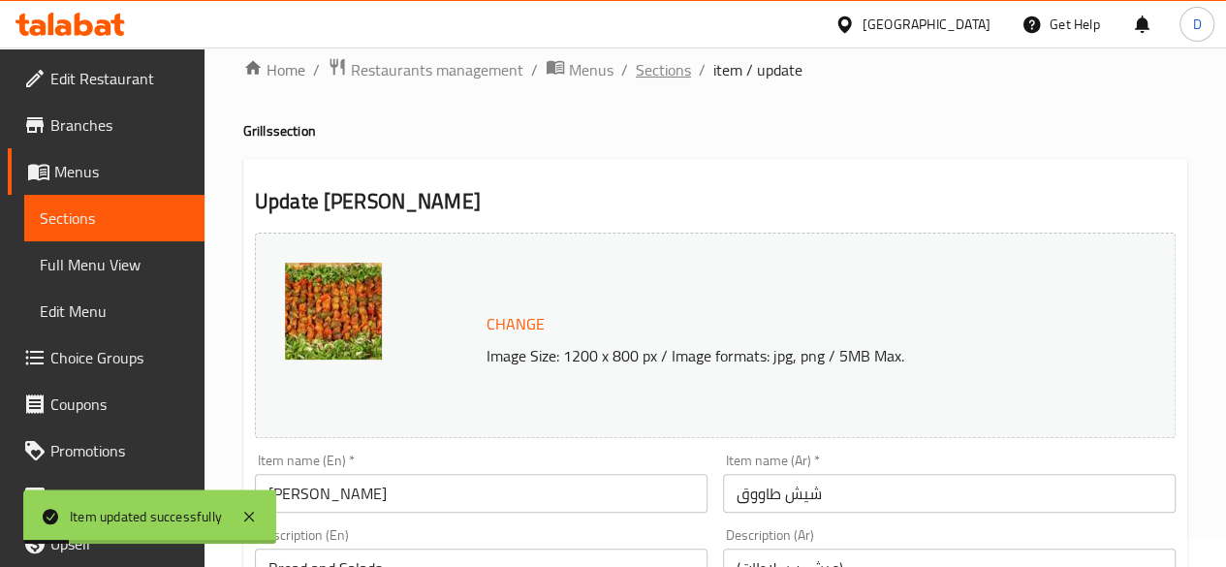
click at [662, 72] on span "Sections" at bounding box center [663, 69] width 55 height 23
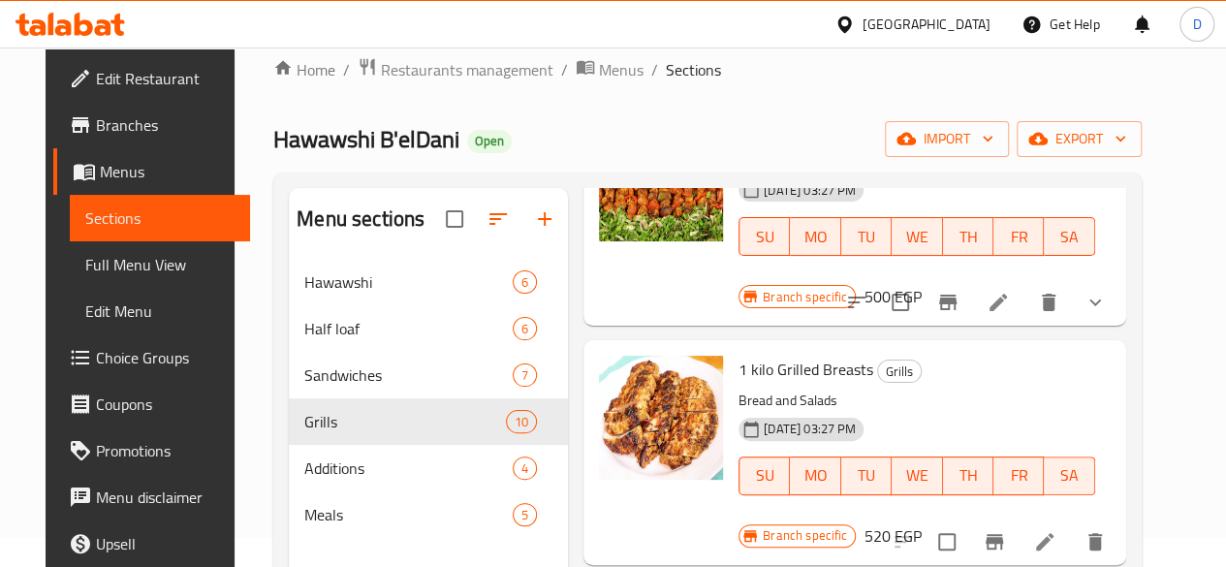
scroll to position [657, 0]
click at [1018, 518] on button "Branch-specific-item" at bounding box center [994, 541] width 47 height 47
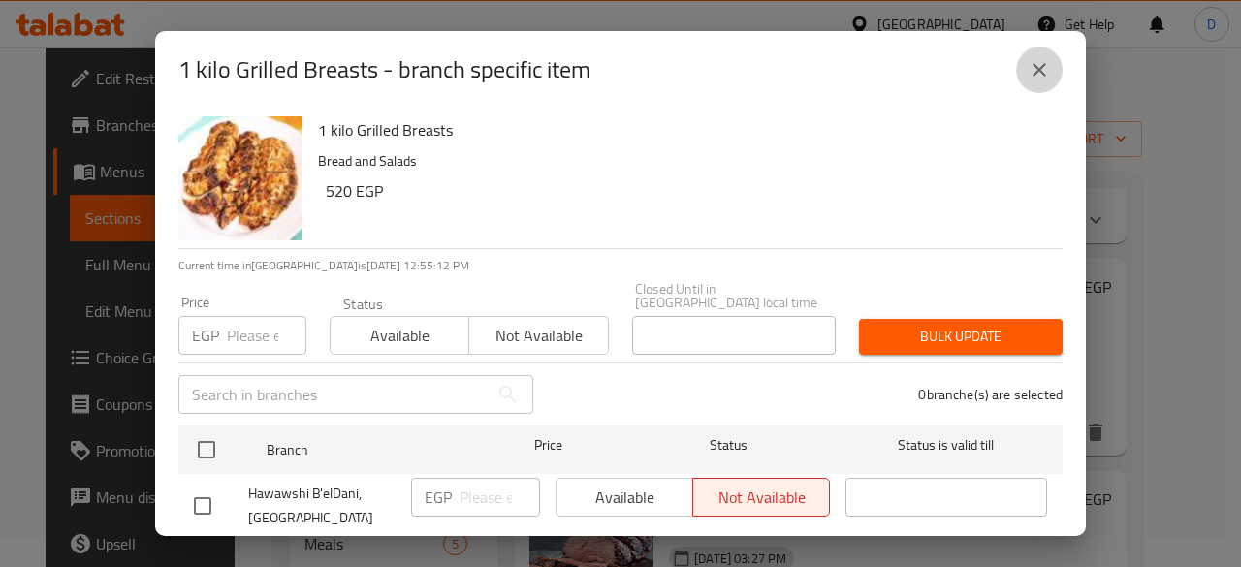
click at [1033, 60] on icon "close" at bounding box center [1038, 69] width 23 height 23
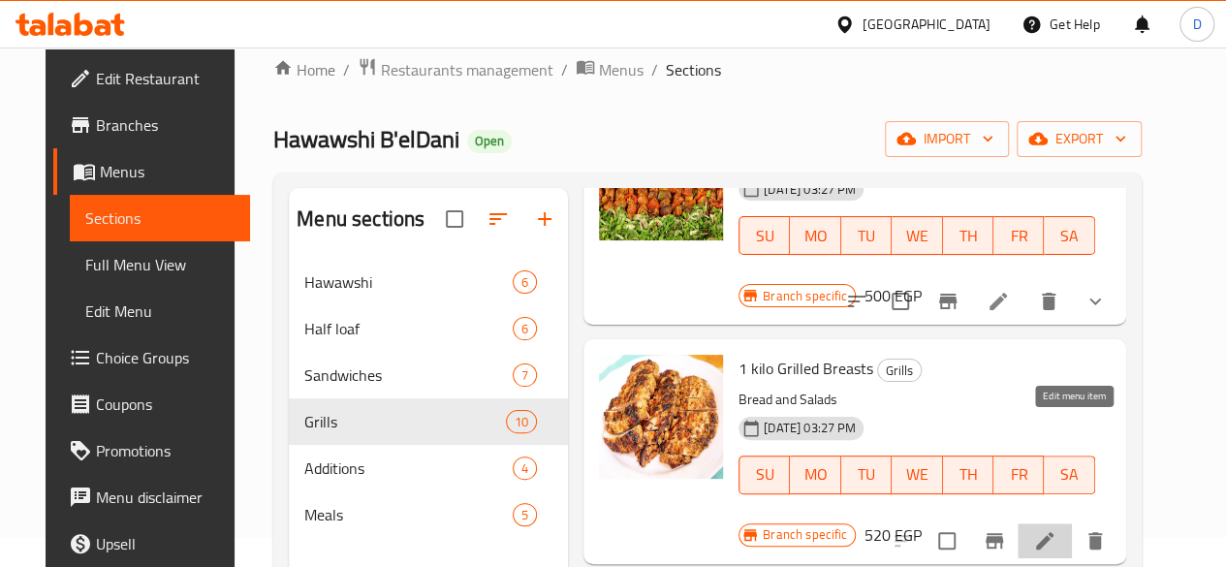
click at [1057, 529] on icon at bounding box center [1044, 540] width 23 height 23
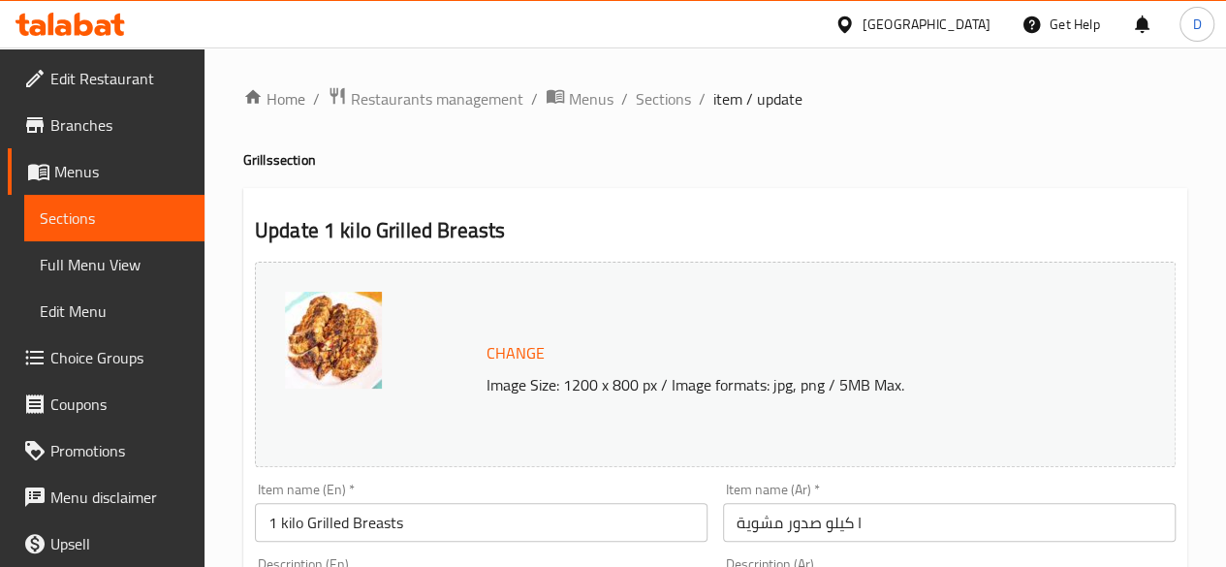
scroll to position [338, 0]
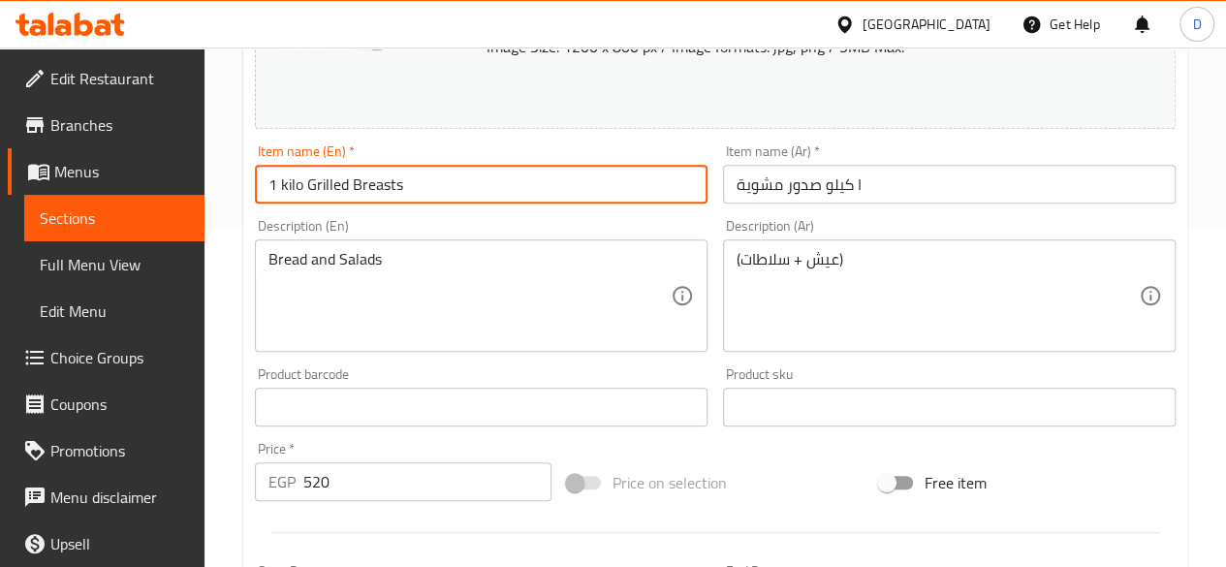
click at [301, 183] on input "1 kilo Grilled Breasts" at bounding box center [481, 184] width 453 height 39
drag, startPoint x: 310, startPoint y: 185, endPoint x: 142, endPoint y: 201, distance: 168.4
click at [142, 201] on div "Edit Restaurant Branches Menus Sections Full Menu View Edit Menu Choice Groups …" at bounding box center [613, 384] width 1226 height 1350
type input "Grilled Breasts"
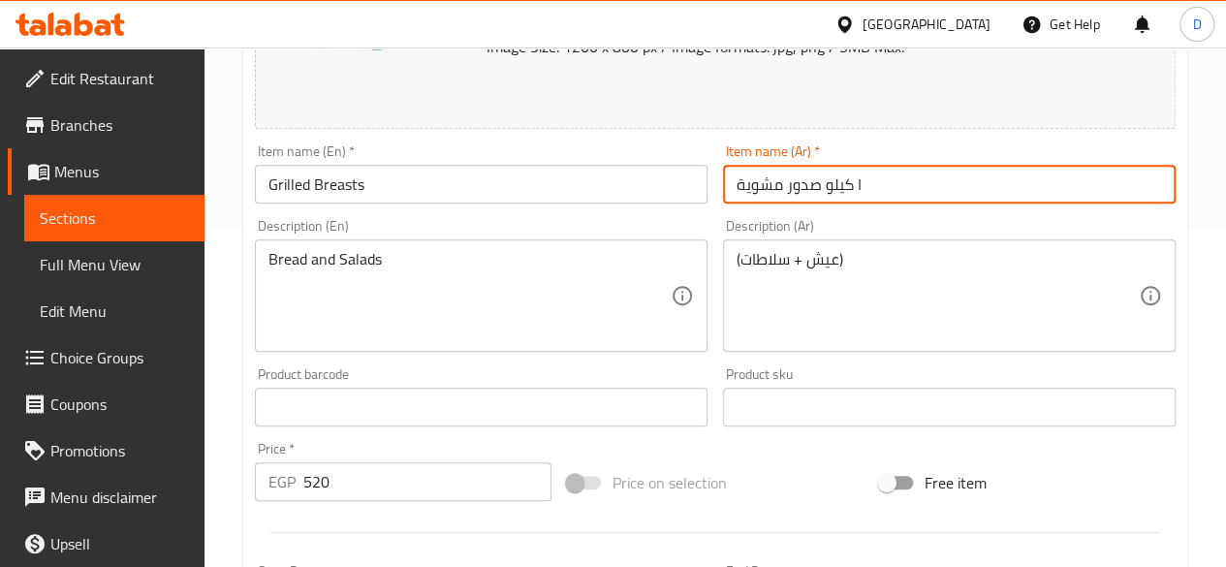
drag, startPoint x: 896, startPoint y: 187, endPoint x: 823, endPoint y: 183, distance: 72.8
click at [823, 183] on input "ا كيلو صدور مشوية" at bounding box center [949, 184] width 453 height 39
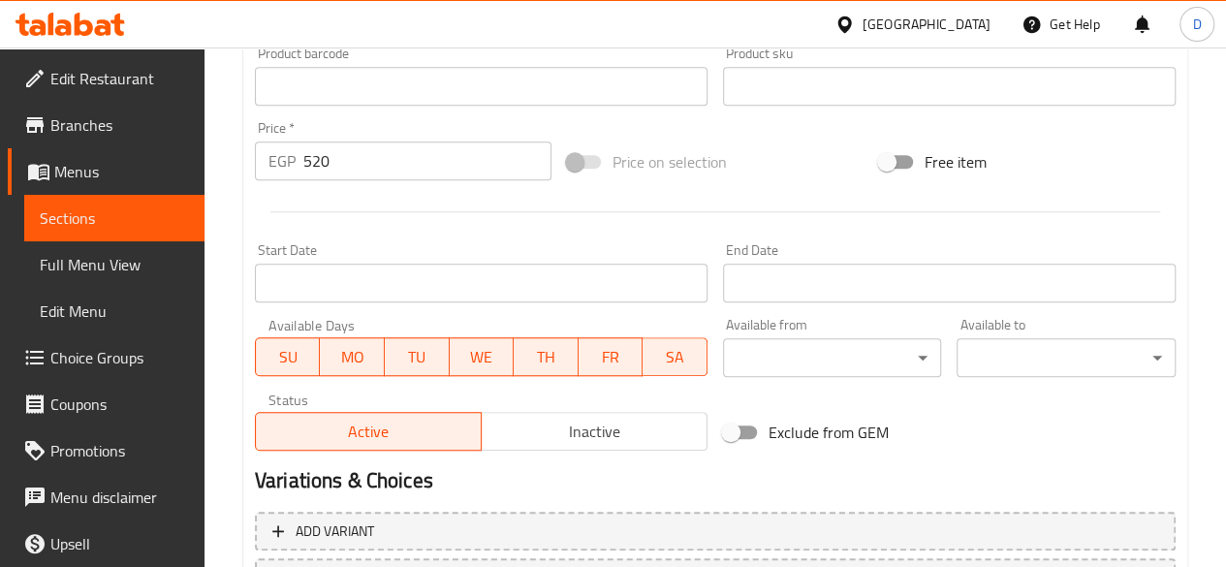
scroll to position [660, 0]
type input "صدور مشوية"
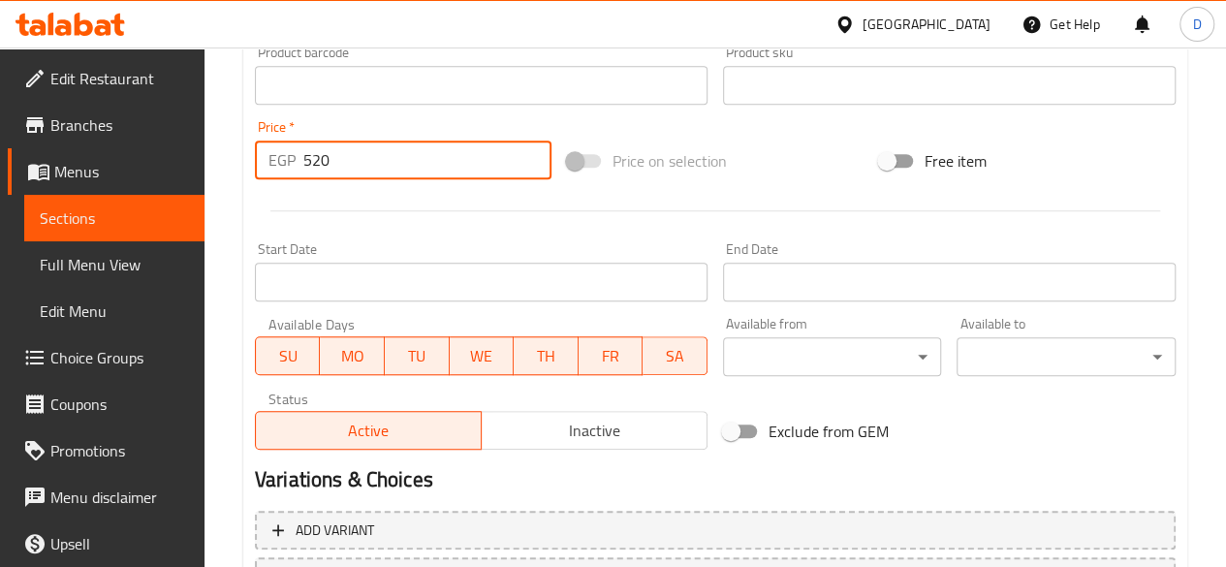
drag, startPoint x: 363, startPoint y: 167, endPoint x: 178, endPoint y: 170, distance: 184.2
click at [178, 170] on div "Edit Restaurant Branches Menus Sections Full Menu View Edit Menu Choice Groups …" at bounding box center [613, 62] width 1226 height 1350
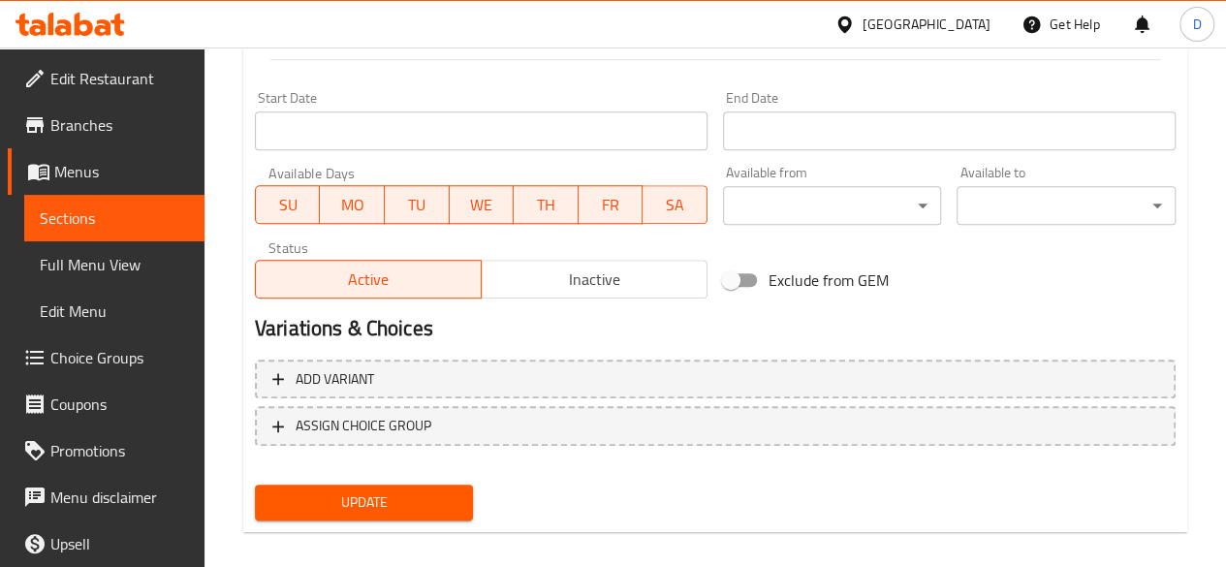
scroll to position [825, 0]
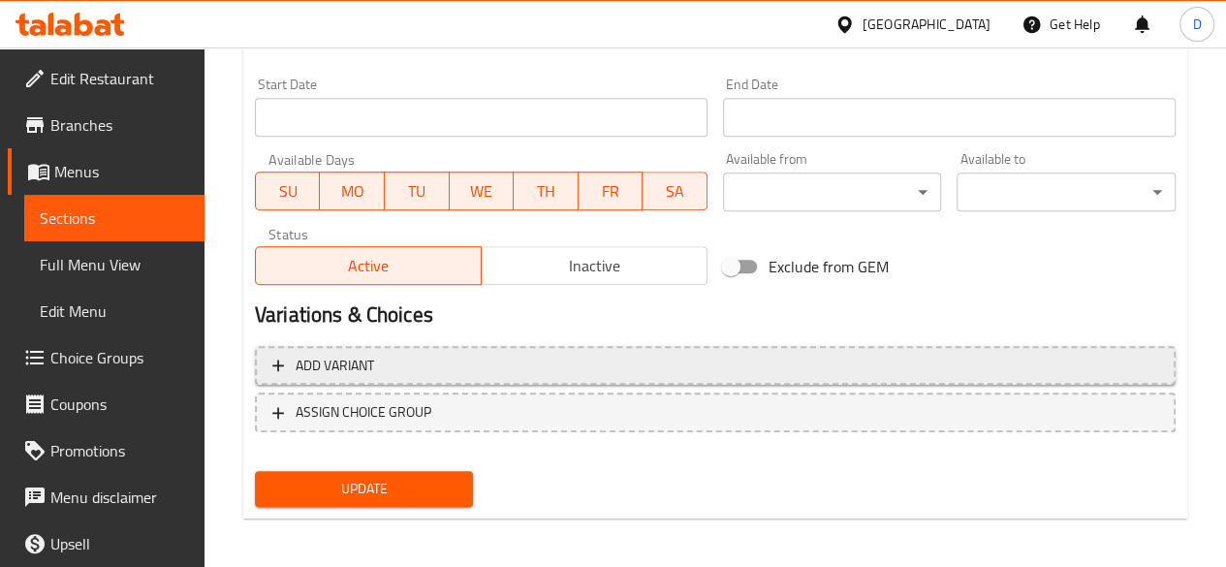
type input "0"
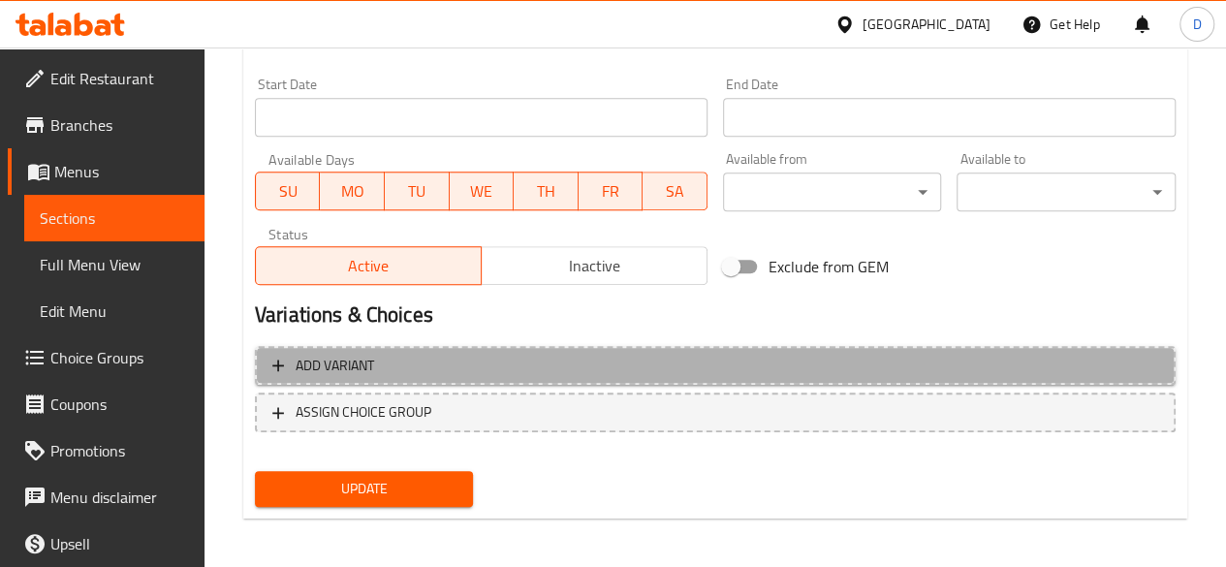
click at [572, 369] on span "Add variant" at bounding box center [715, 366] width 886 height 24
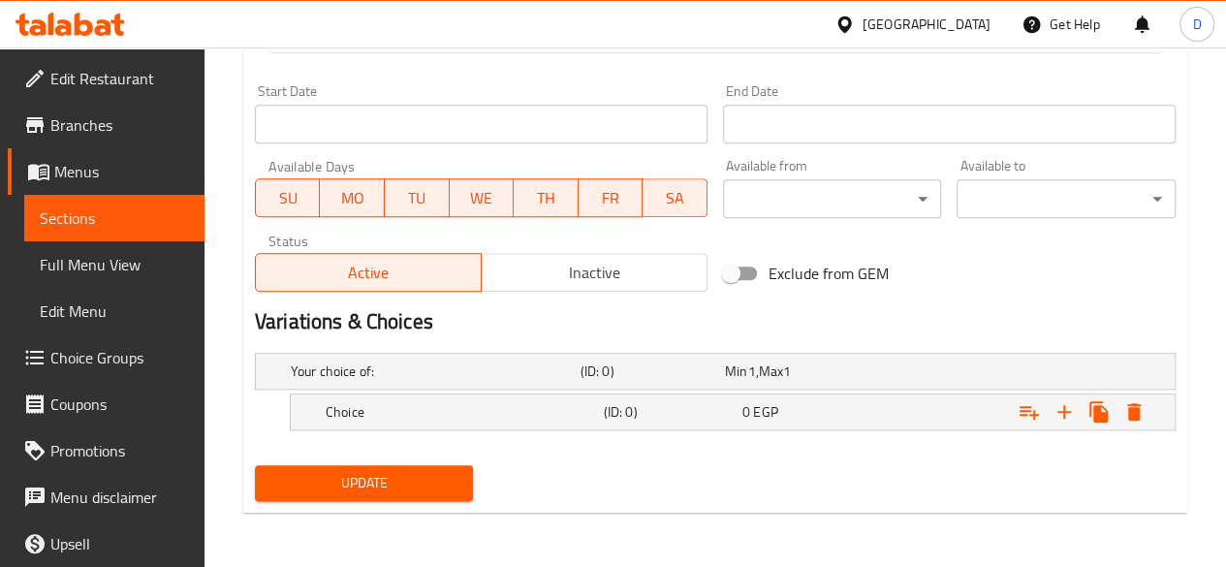
scroll to position [816, 0]
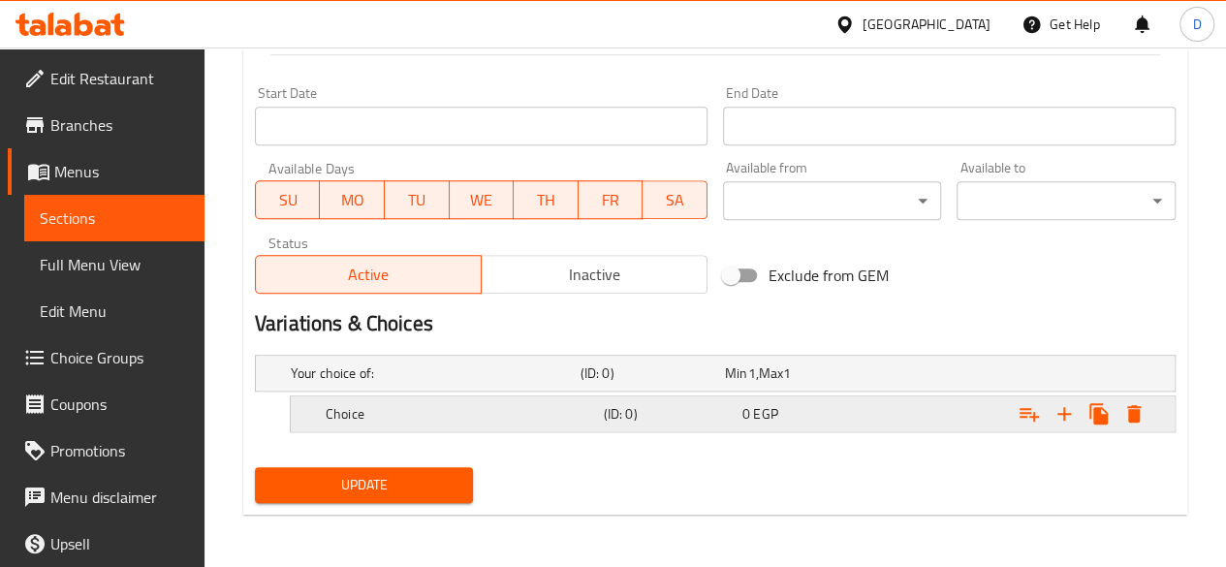
click at [510, 383] on h5 "Choice" at bounding box center [432, 372] width 282 height 19
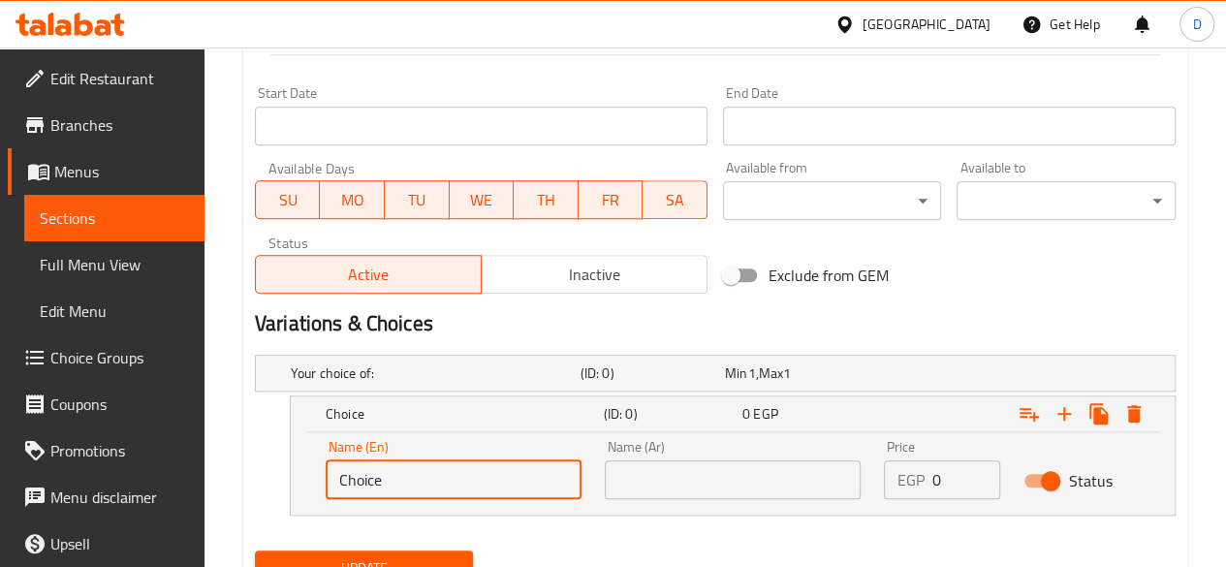
drag, startPoint x: 402, startPoint y: 476, endPoint x: 228, endPoint y: 489, distance: 174.9
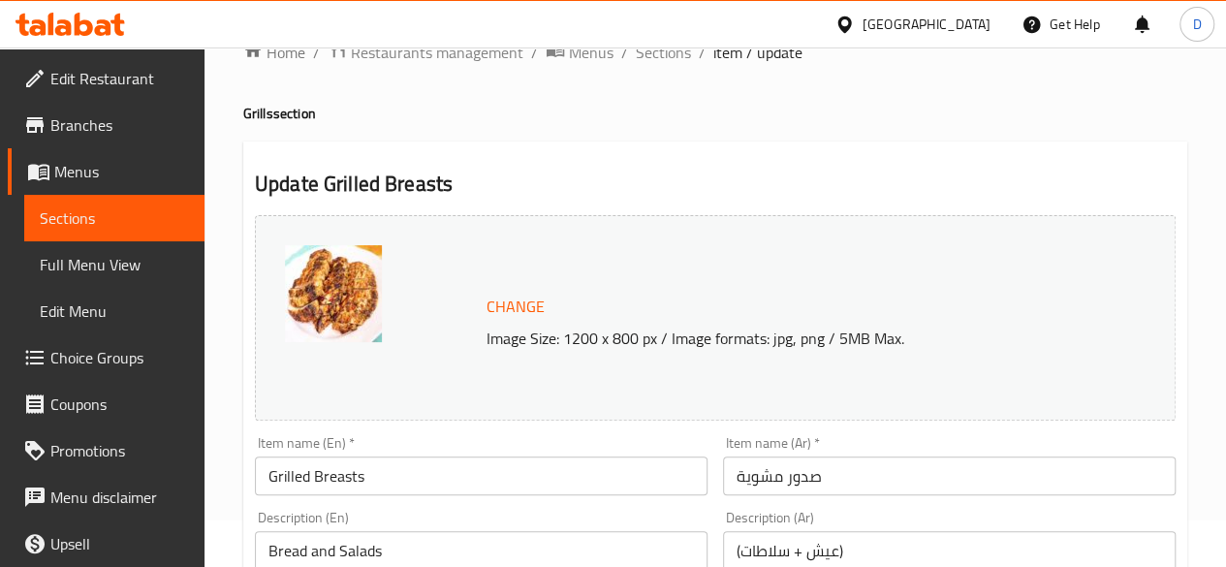
scroll to position [37, 0]
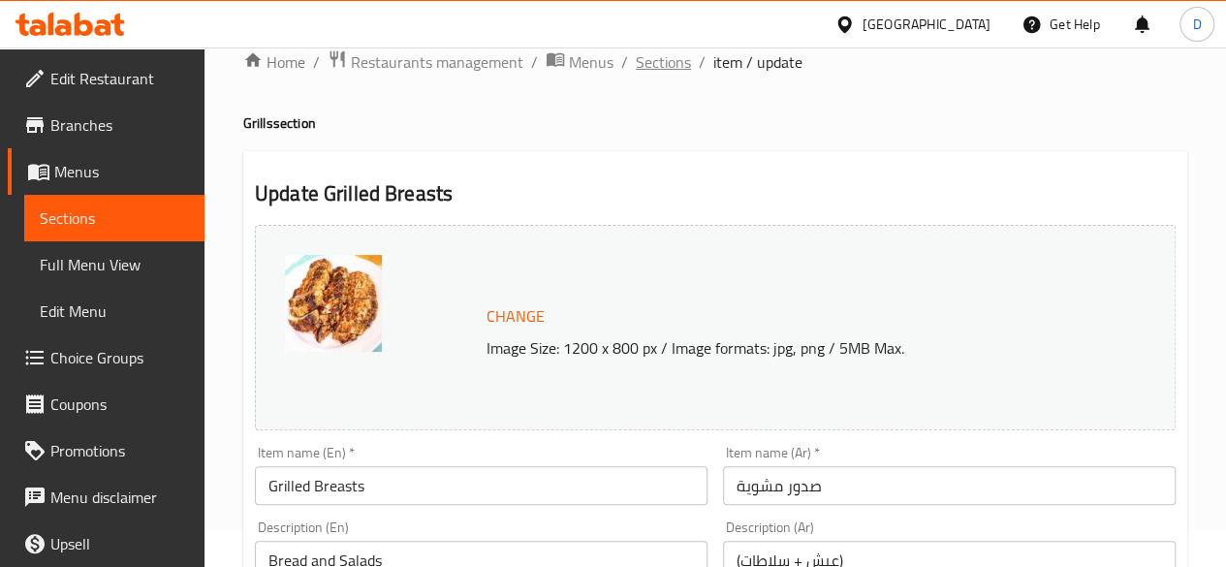
click at [663, 57] on span "Sections" at bounding box center [663, 61] width 55 height 23
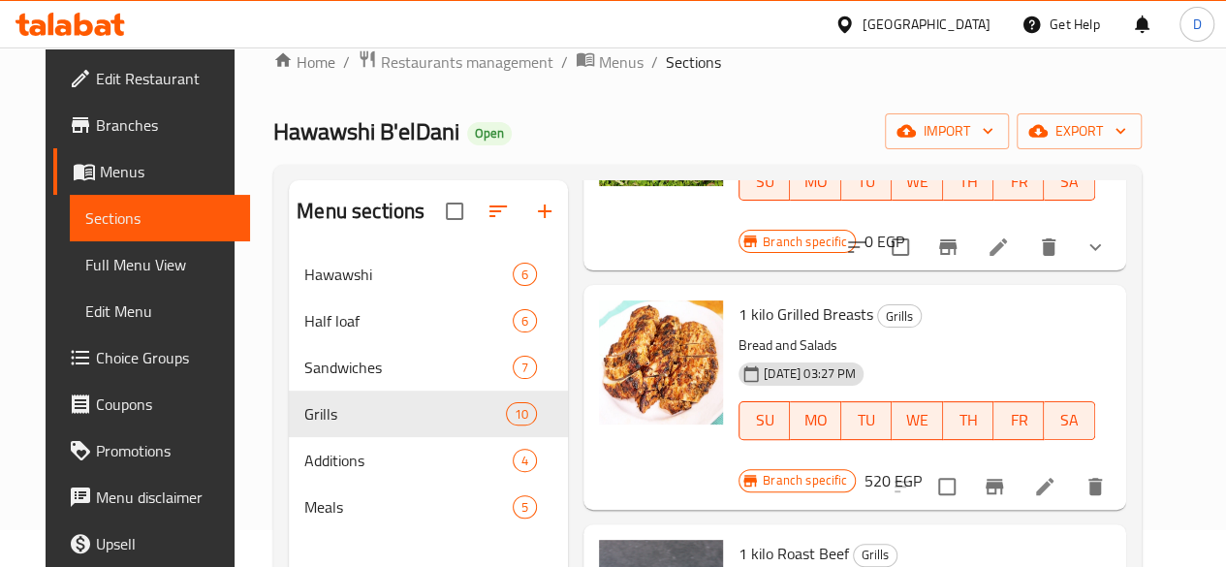
scroll to position [705, 0]
click at [1057, 474] on icon at bounding box center [1044, 485] width 23 height 23
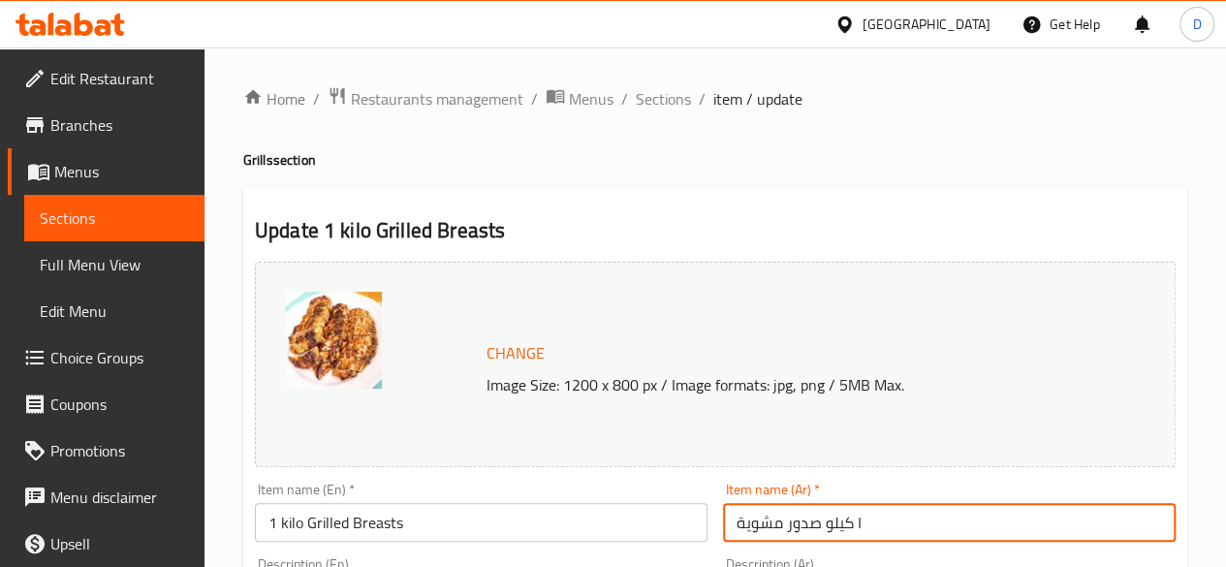
drag, startPoint x: 901, startPoint y: 522, endPoint x: 824, endPoint y: 514, distance: 78.0
click at [824, 514] on input "ا كيلو صدور مشوية" at bounding box center [949, 522] width 453 height 39
type input "صدور مشوية"
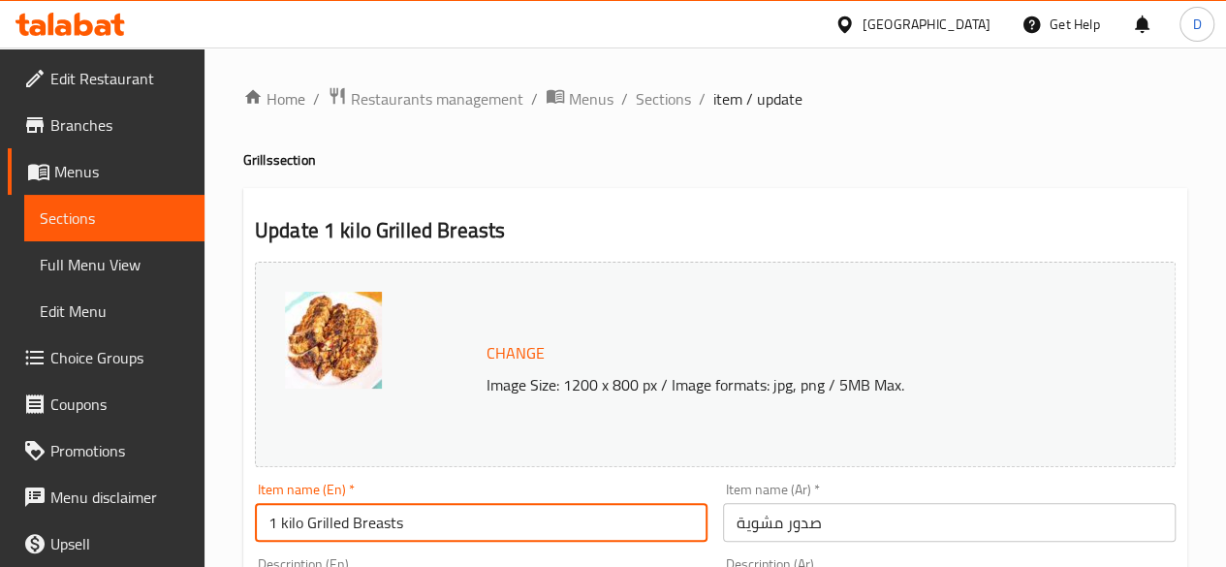
drag, startPoint x: 309, startPoint y: 522, endPoint x: 177, endPoint y: 522, distance: 131.8
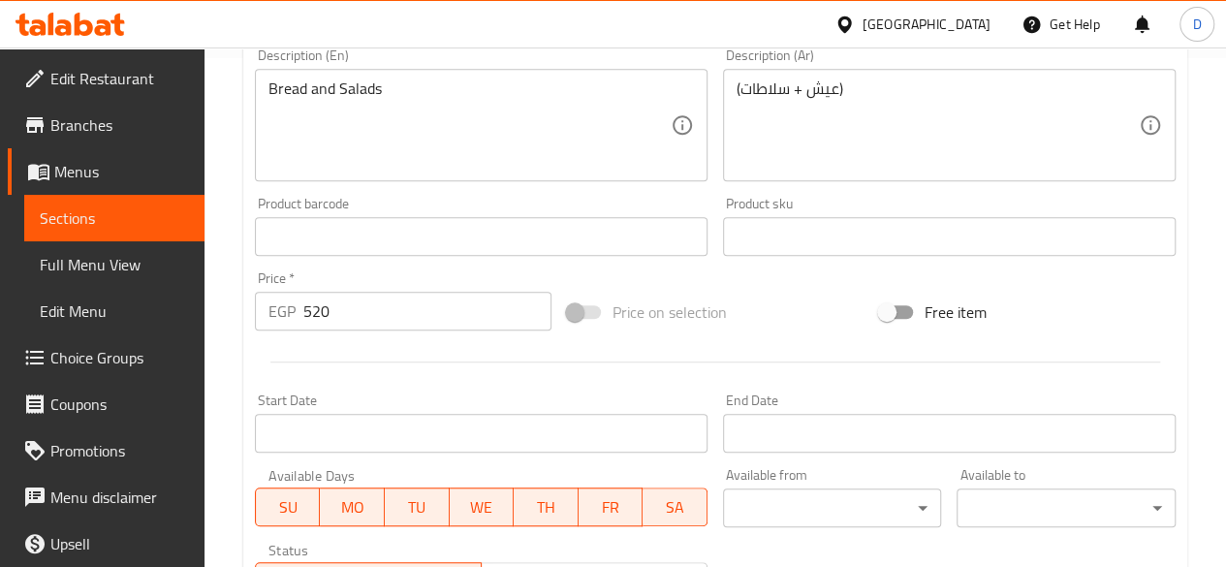
scroll to position [510, 0]
type input "Grilled Breasts"
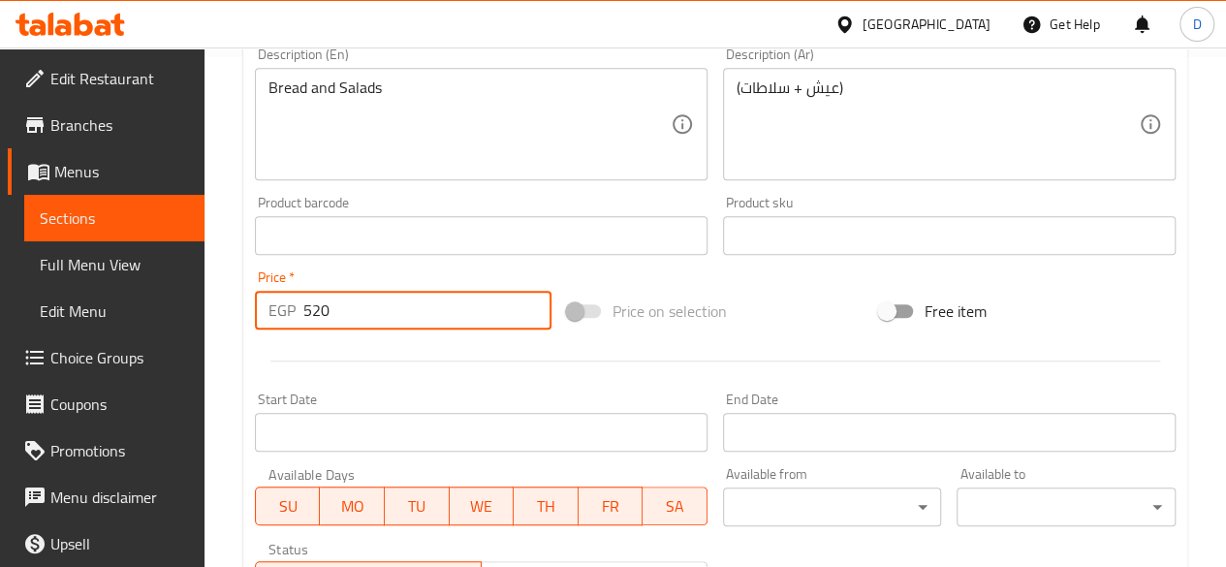
drag, startPoint x: 394, startPoint y: 324, endPoint x: 268, endPoint y: 305, distance: 127.3
click at [268, 305] on div "EGP 520 Price *" at bounding box center [403, 310] width 297 height 39
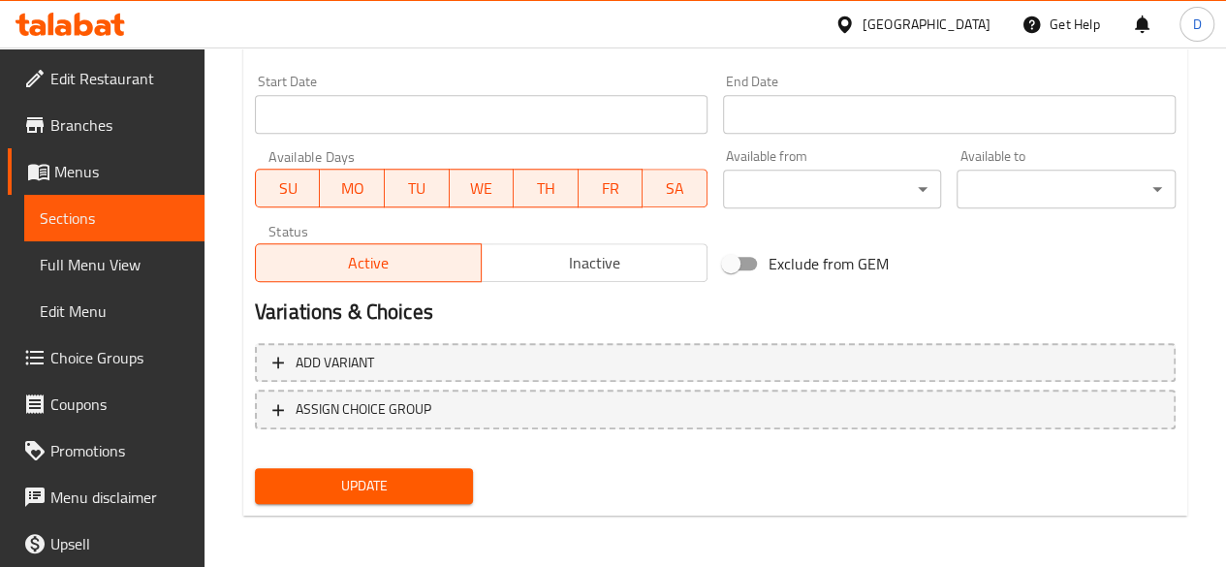
scroll to position [831, 0]
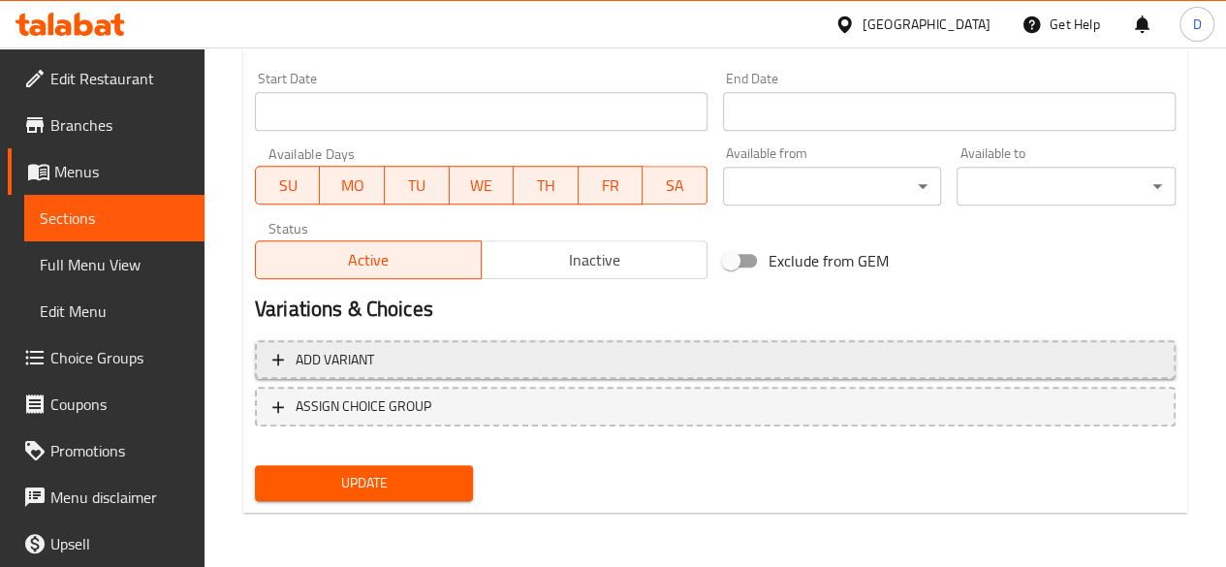
type input "0"
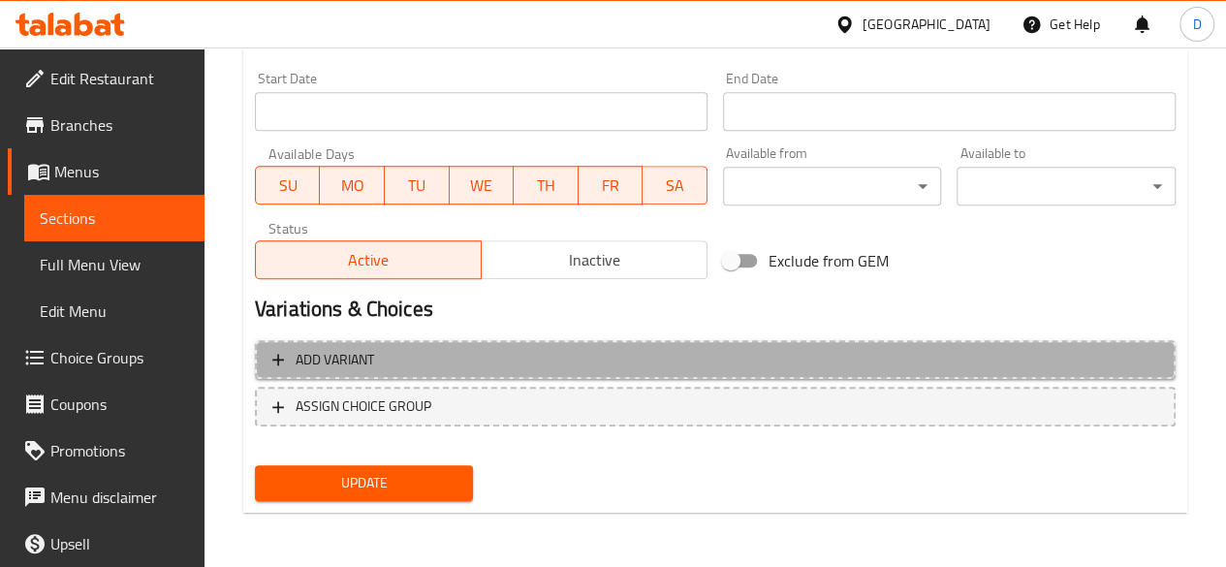
click at [542, 360] on span "Add variant" at bounding box center [715, 360] width 886 height 24
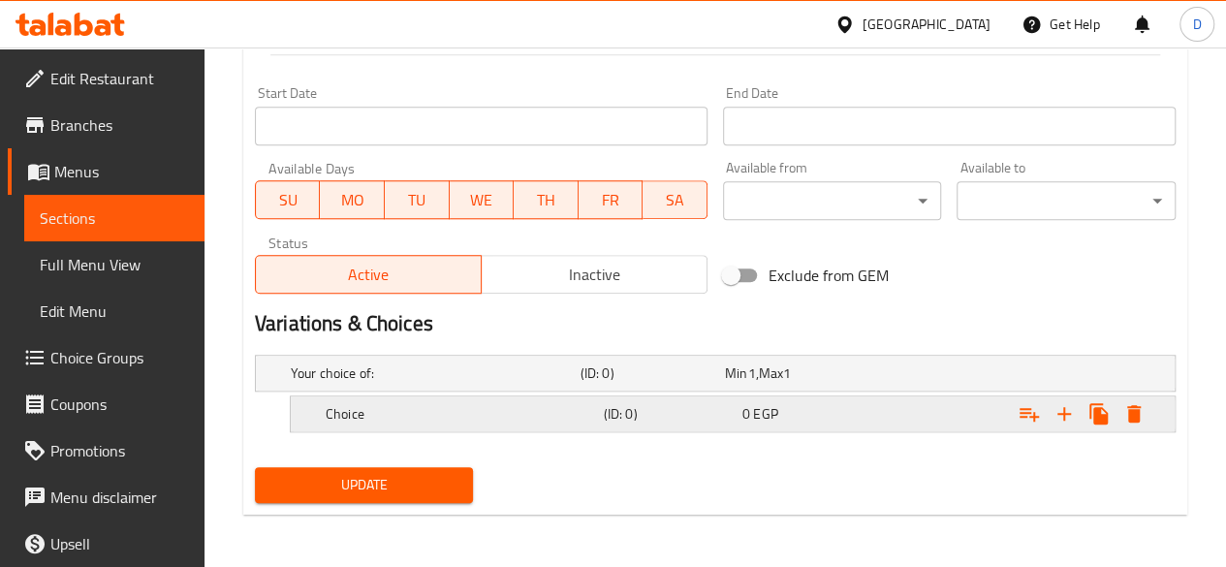
click at [808, 387] on div "0 EGP" at bounding box center [793, 373] width 144 height 27
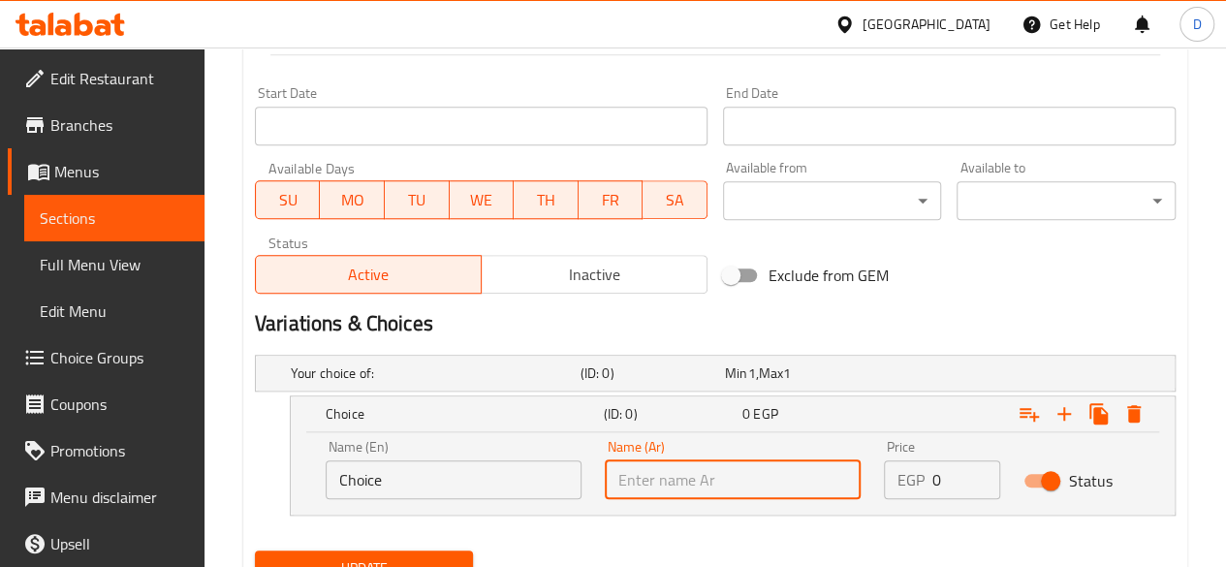
click at [758, 484] on input "text" at bounding box center [733, 479] width 256 height 39
paste input "ا كيلو"
type input "ا كيلو"
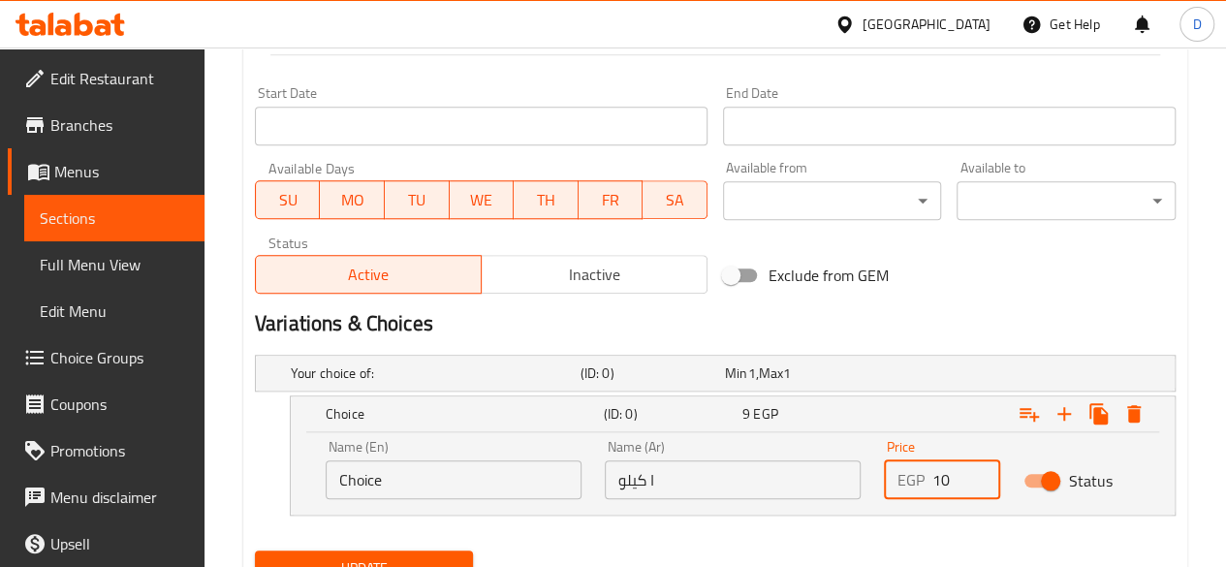
drag, startPoint x: 981, startPoint y: 466, endPoint x: 944, endPoint y: 469, distance: 36.9
click at [944, 469] on input "10" at bounding box center [966, 479] width 68 height 39
type input "1"
type input "520"
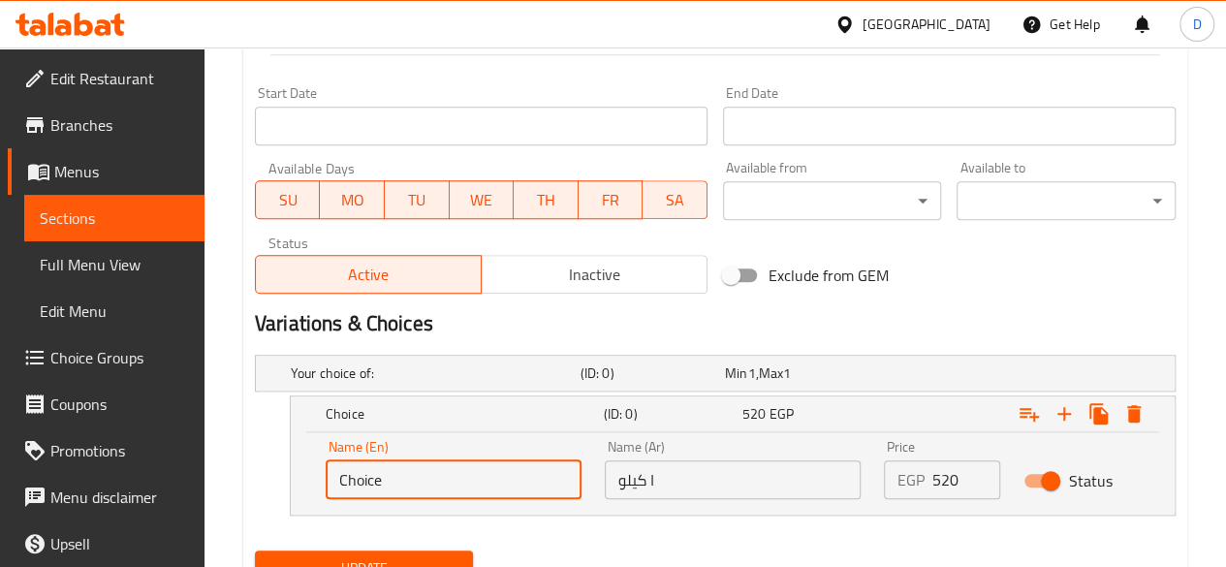
click at [420, 491] on input "Choice" at bounding box center [454, 479] width 256 height 39
type input "C"
click at [420, 491] on input "text" at bounding box center [454, 479] width 256 height 39
type input "1 kilo"
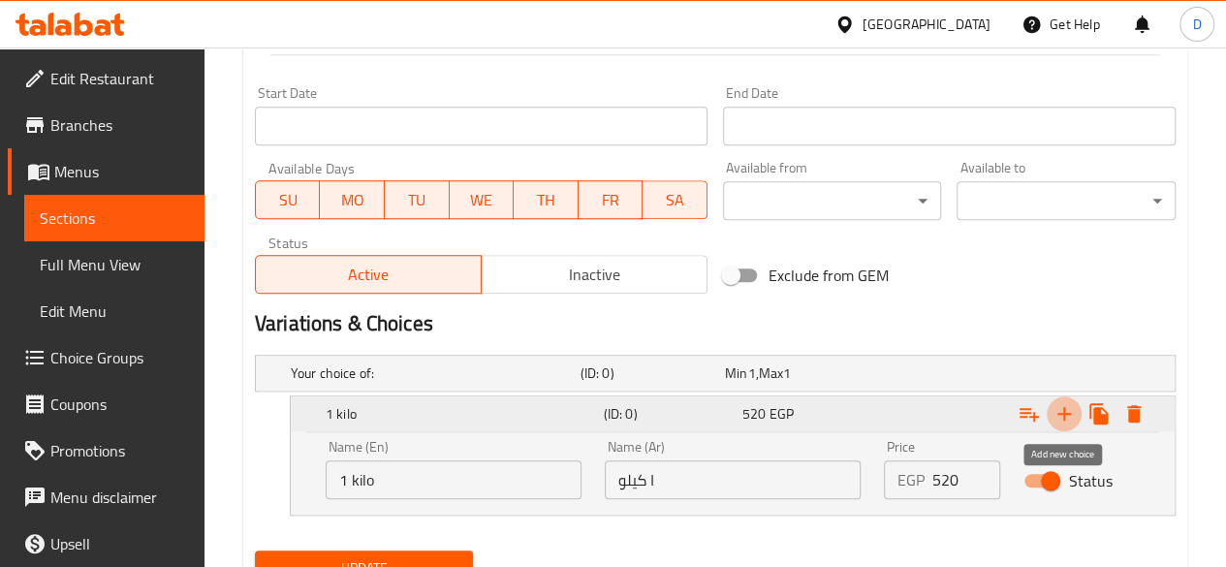
click at [1074, 410] on icon "Expand" at bounding box center [1064, 413] width 23 height 23
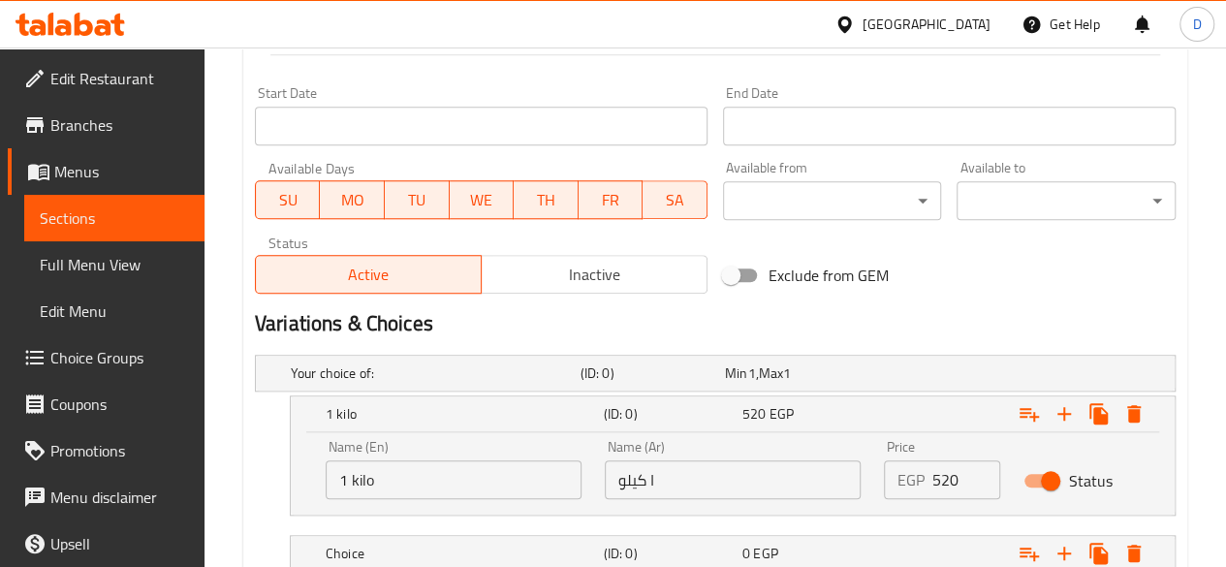
scroll to position [955, 0]
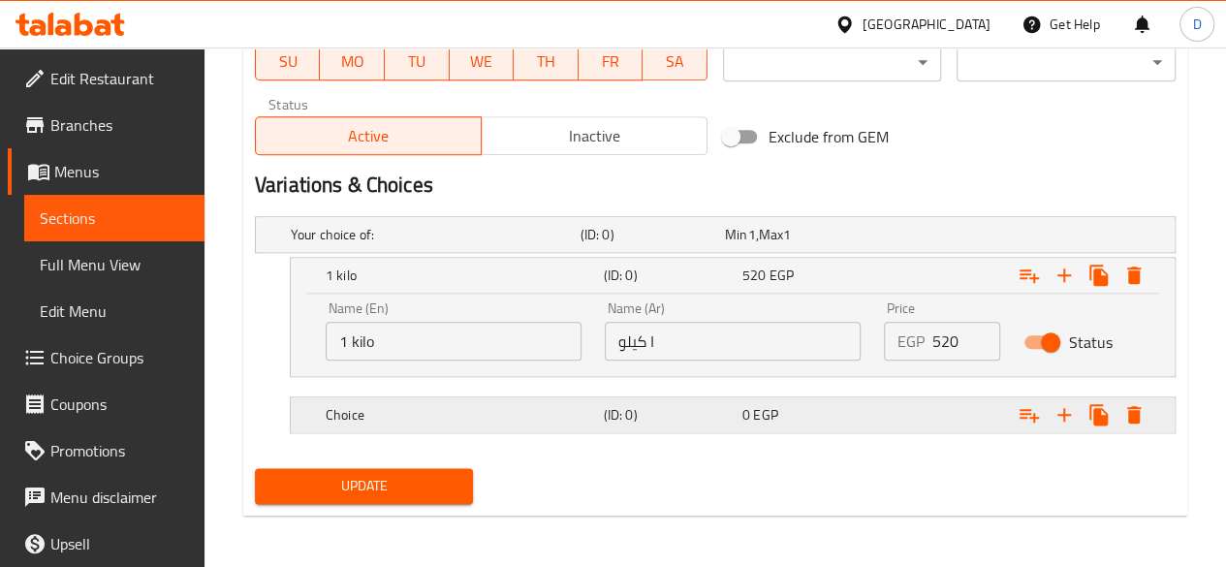
click at [424, 256] on div "Choice (ID: 0) 0 EGP" at bounding box center [721, 234] width 869 height 43
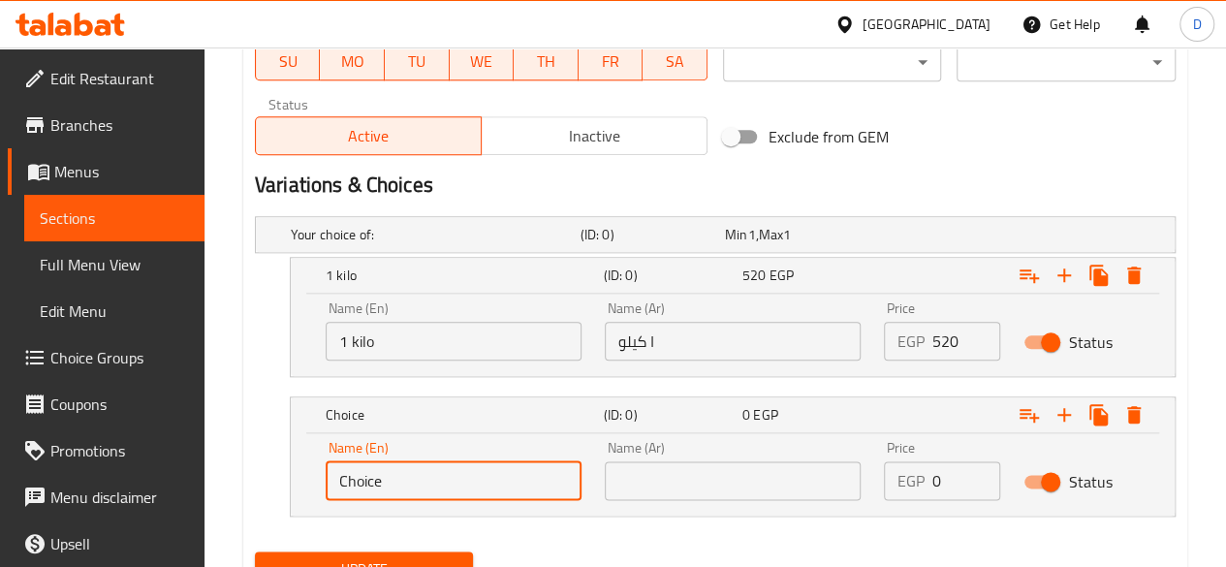
click at [428, 472] on input "Choice" at bounding box center [454, 480] width 256 height 39
type input "C"
click at [428, 472] on input "text" at bounding box center [454, 480] width 256 height 39
type input "1/2 kilo"
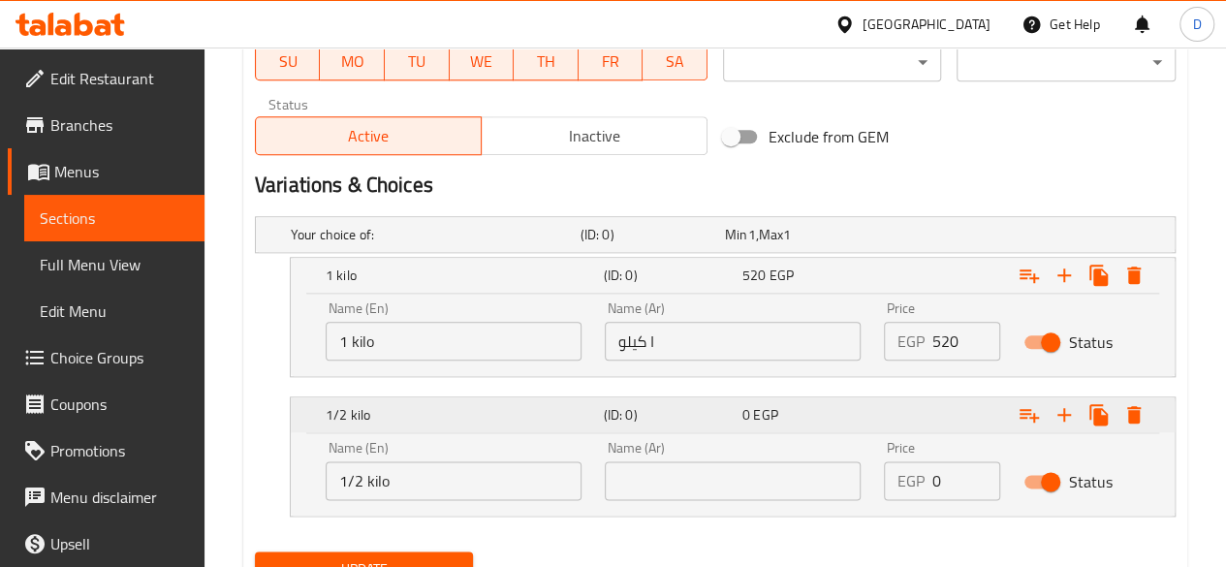
click at [473, 285] on h5 "1/2 kilo" at bounding box center [461, 275] width 270 height 19
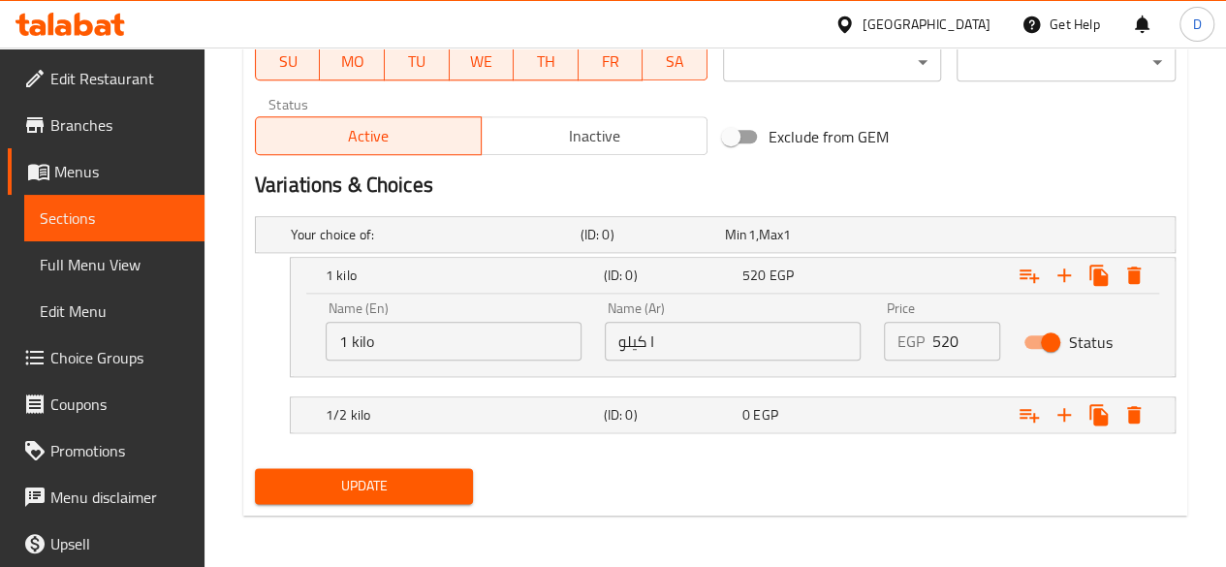
click at [629, 381] on nav at bounding box center [715, 389] width 921 height 16
click at [546, 363] on div "Name (En) 1 kilo Name (En)" at bounding box center [453, 331] width 279 height 82
drag, startPoint x: 521, startPoint y: 411, endPoint x: 546, endPoint y: 241, distance: 171.4
click at [546, 241] on div "Your choice of: (ID: 0) Min 1 , Max 1 Name (En) Your choice of: Name (En) Name …" at bounding box center [715, 334] width 936 height 252
click at [925, 238] on div "Expand" at bounding box center [1011, 235] width 290 height 8
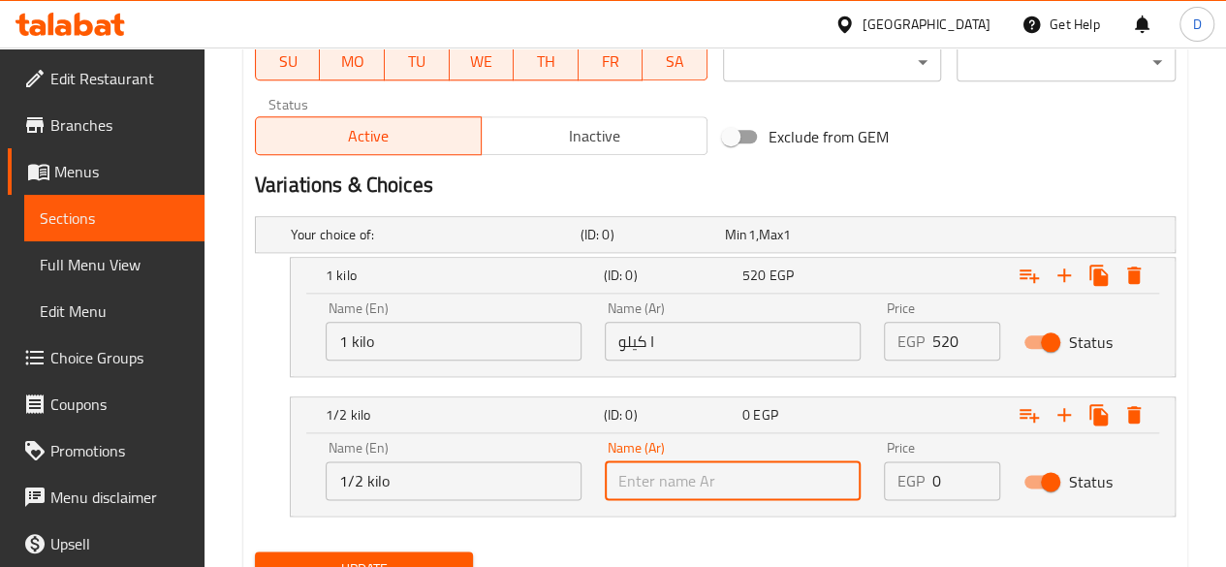
click at [717, 483] on input "text" at bounding box center [733, 480] width 256 height 39
type input "1/2 كيلو"
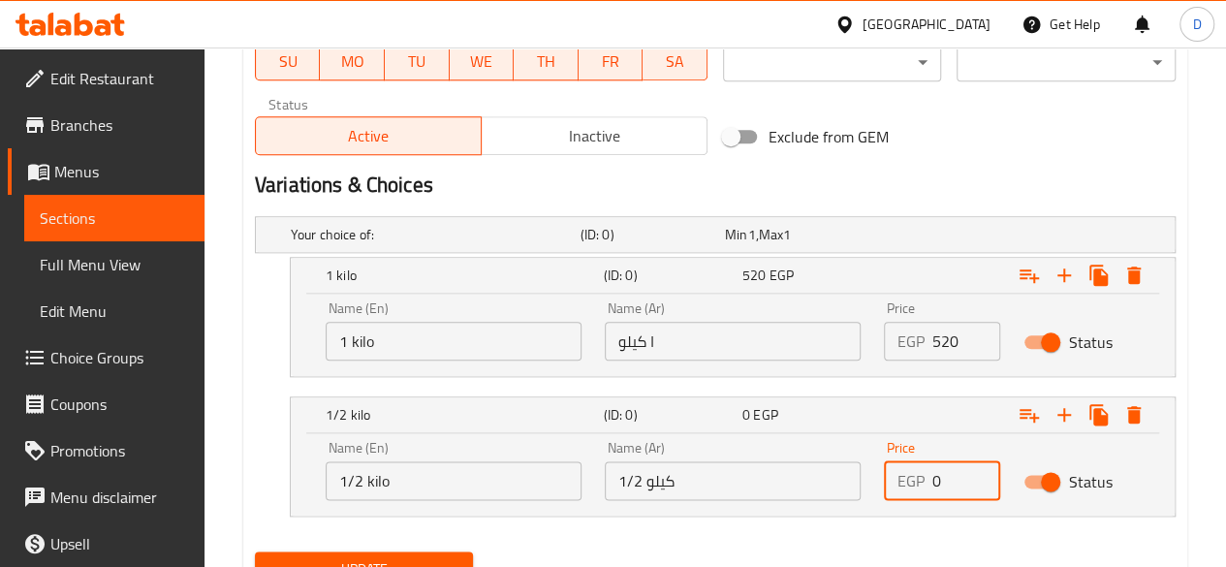
drag, startPoint x: 956, startPoint y: 472, endPoint x: 905, endPoint y: 479, distance: 50.9
click at [905, 479] on div "EGP 0 Price" at bounding box center [942, 480] width 116 height 39
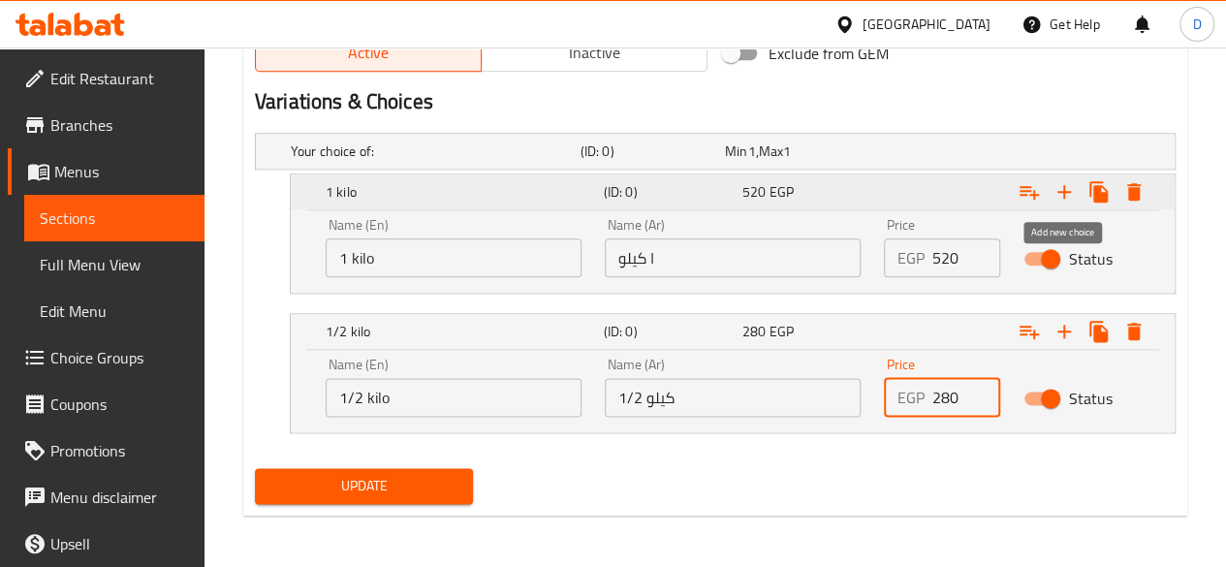
type input "280"
click at [1068, 192] on icon "Expand" at bounding box center [1064, 191] width 23 height 23
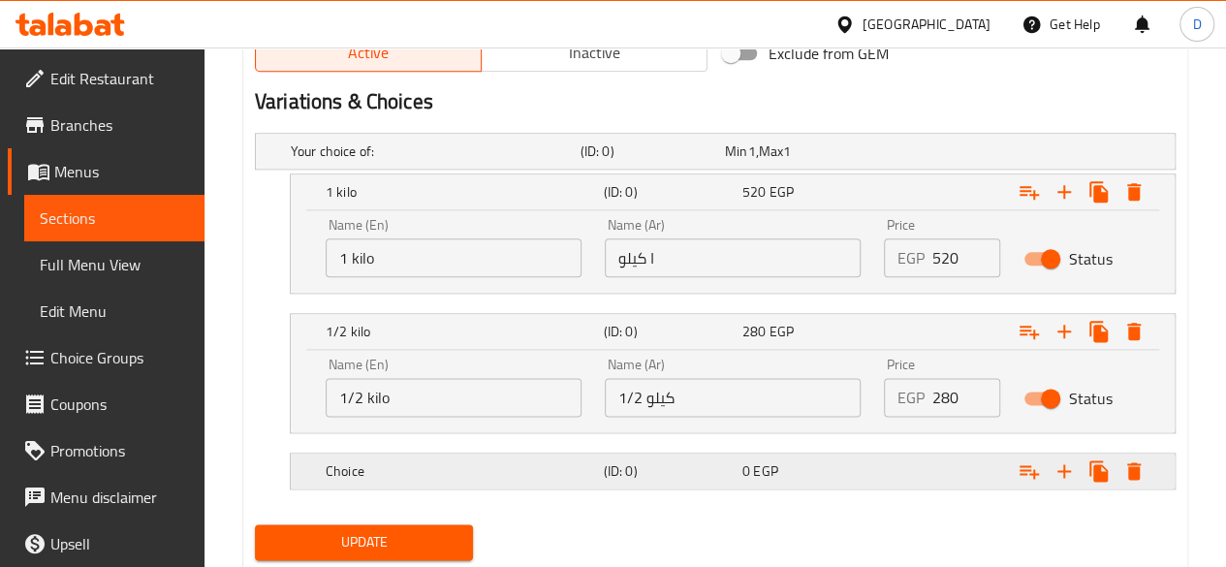
click at [423, 165] on div "Choice" at bounding box center [432, 151] width 290 height 27
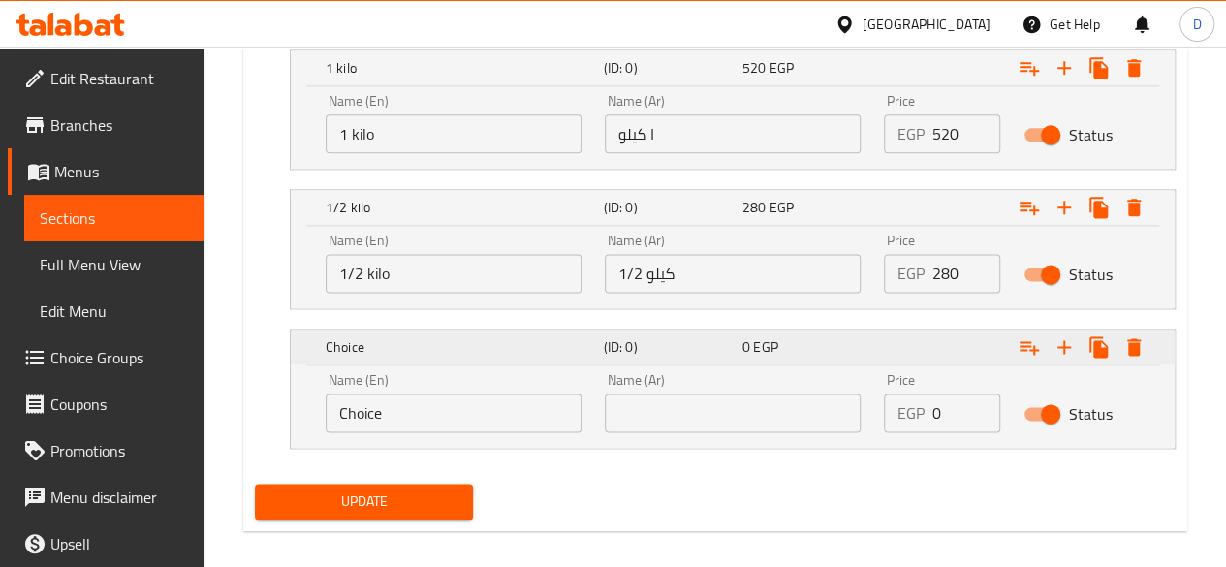
scroll to position [1177, 0]
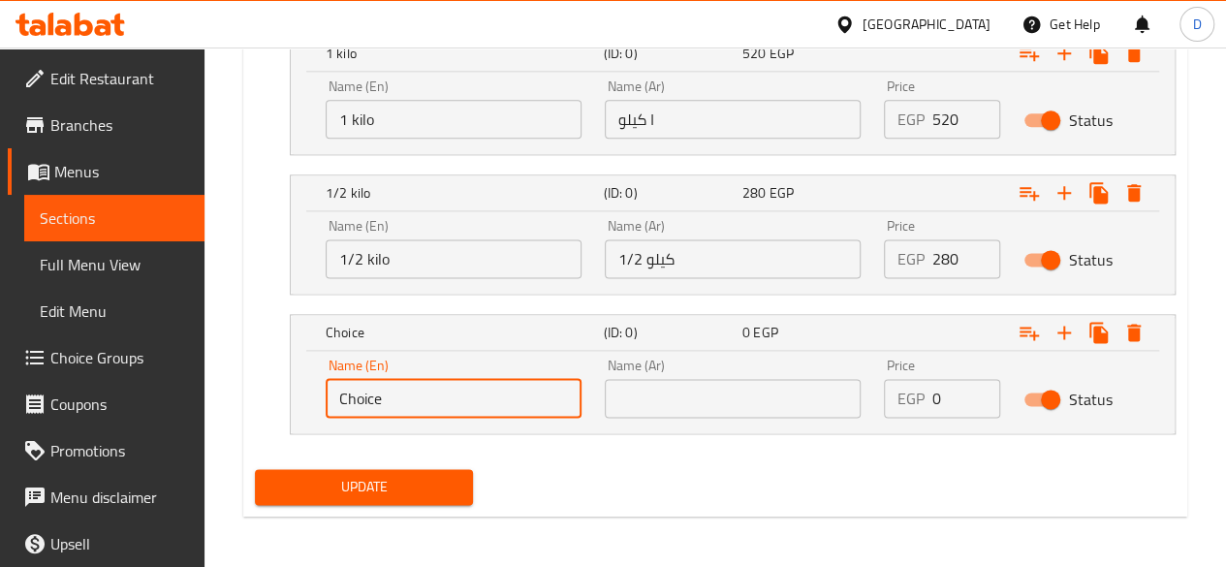
drag, startPoint x: 422, startPoint y: 395, endPoint x: 210, endPoint y: 393, distance: 211.3
click at [430, 396] on input "text" at bounding box center [454, 398] width 256 height 39
type input "1/4 kilo"
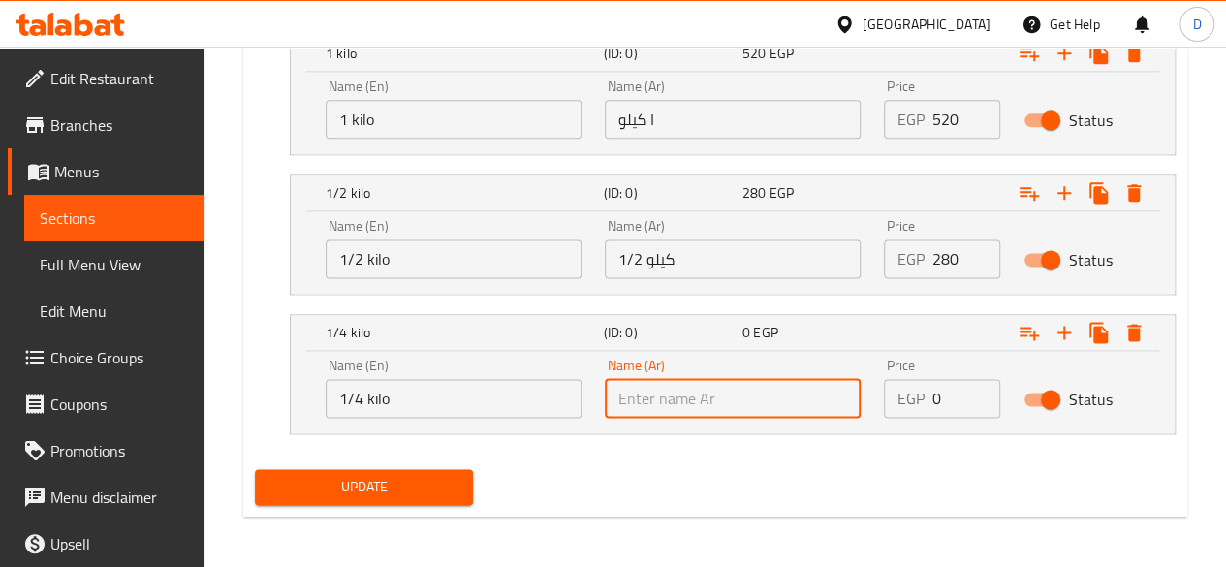
click at [708, 393] on input "text" at bounding box center [733, 398] width 256 height 39
type input "1/4 kilo"
click at [947, 389] on input "0" at bounding box center [966, 398] width 68 height 39
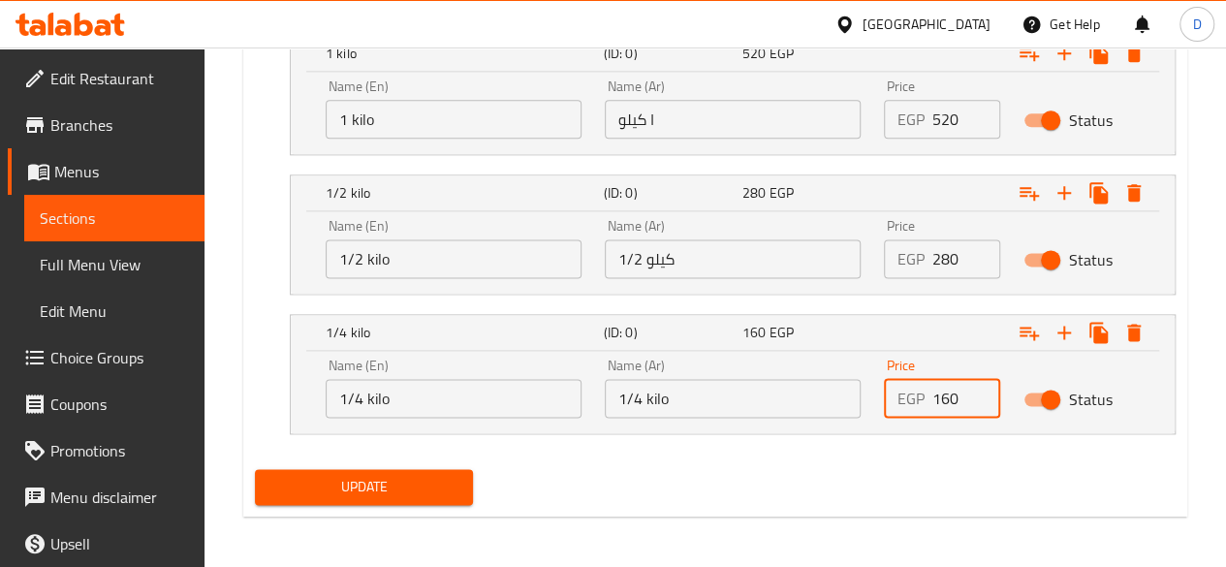
type input "160"
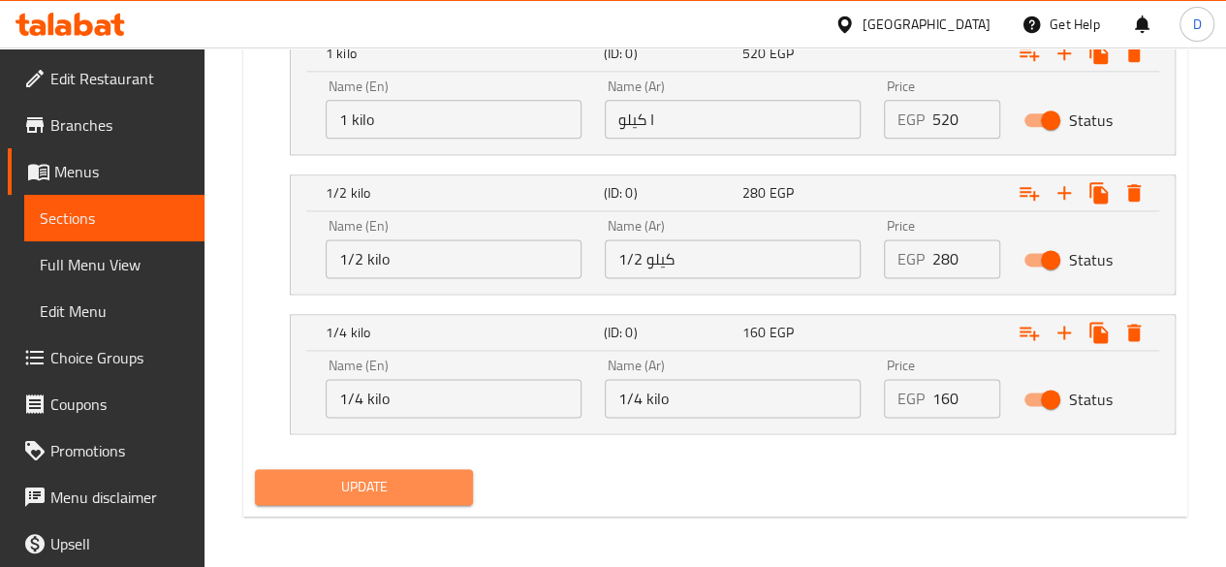
click at [338, 497] on button "Update" at bounding box center [364, 487] width 219 height 36
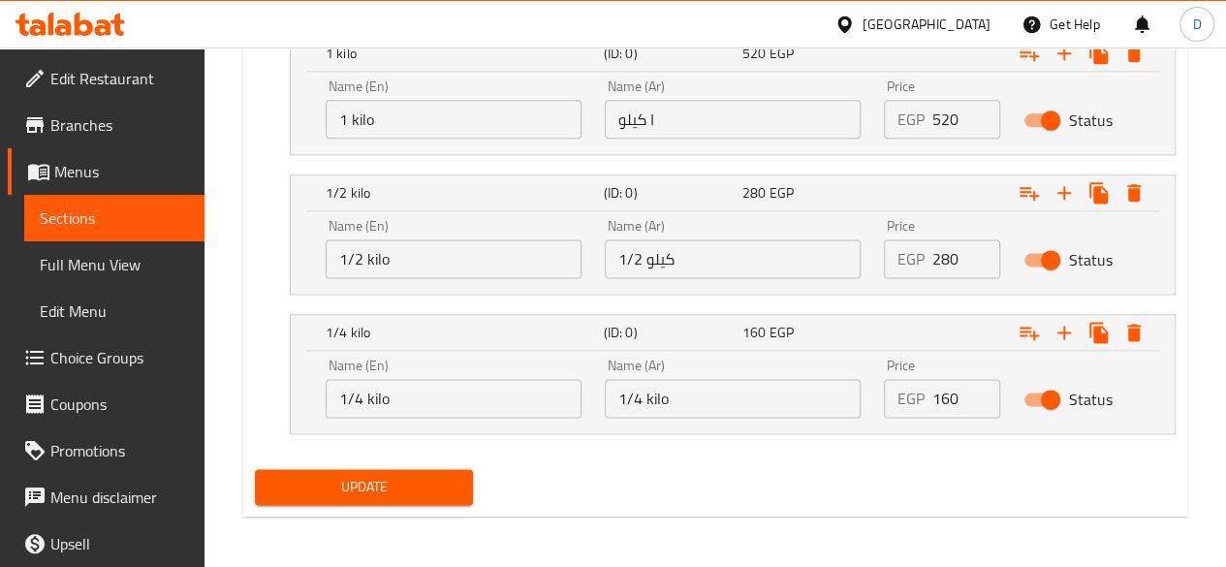
click at [390, 477] on span "Update" at bounding box center [364, 487] width 188 height 24
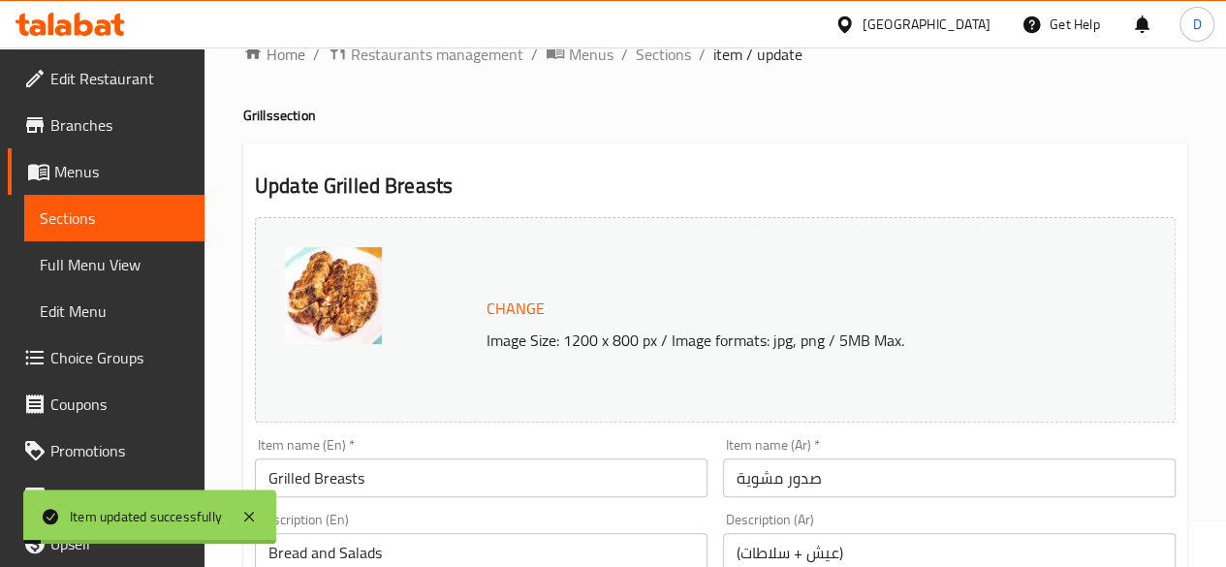
scroll to position [0, 0]
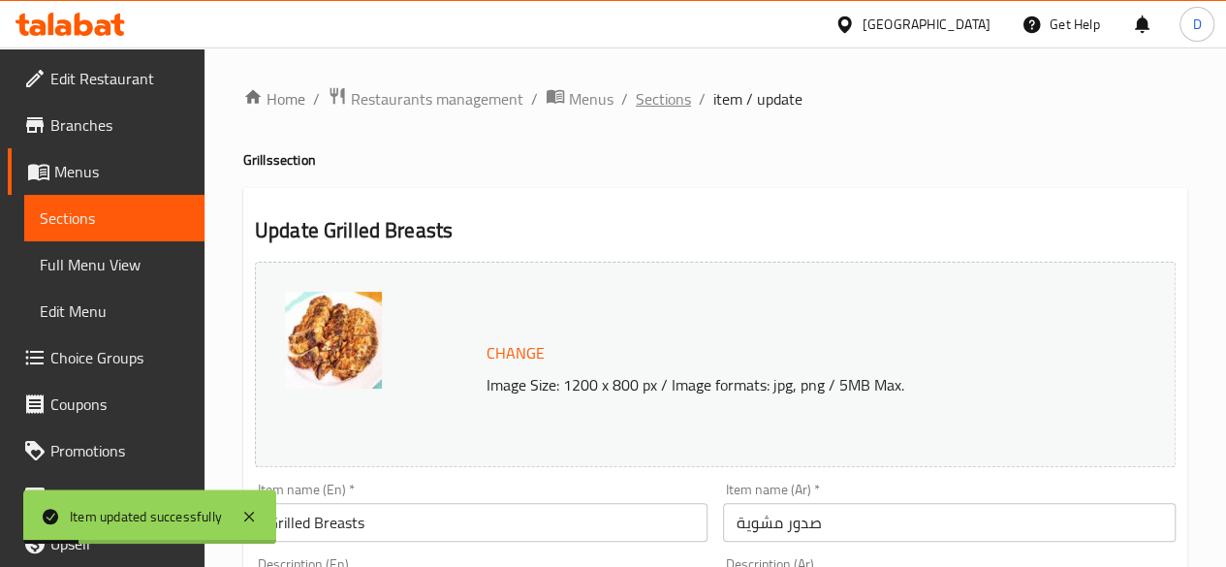
click at [667, 103] on span "Sections" at bounding box center [663, 98] width 55 height 23
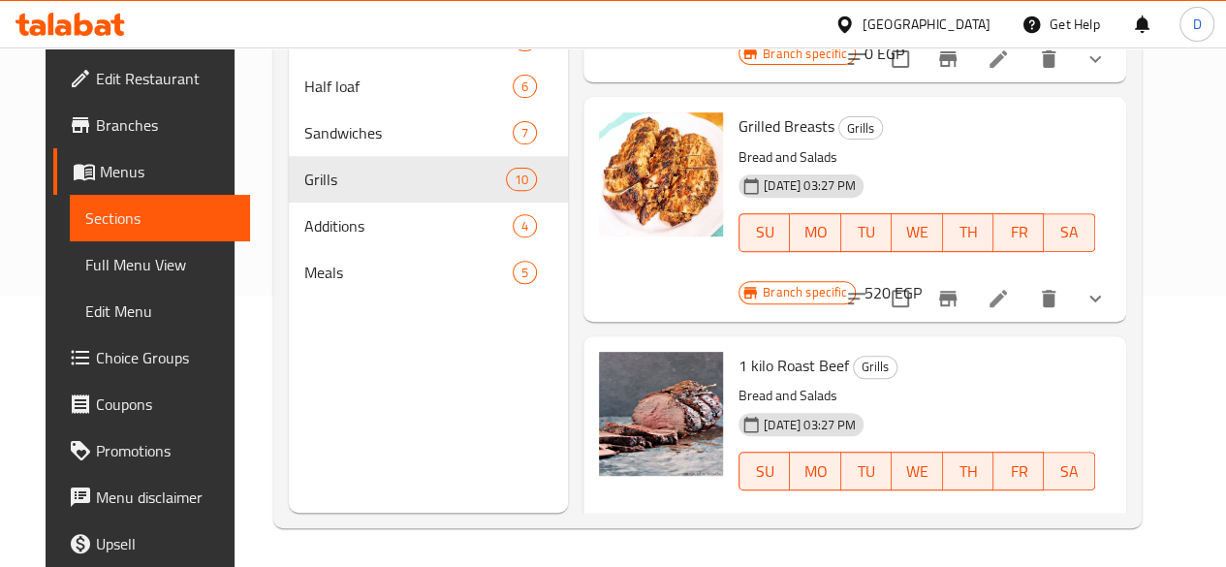
scroll to position [662, 0]
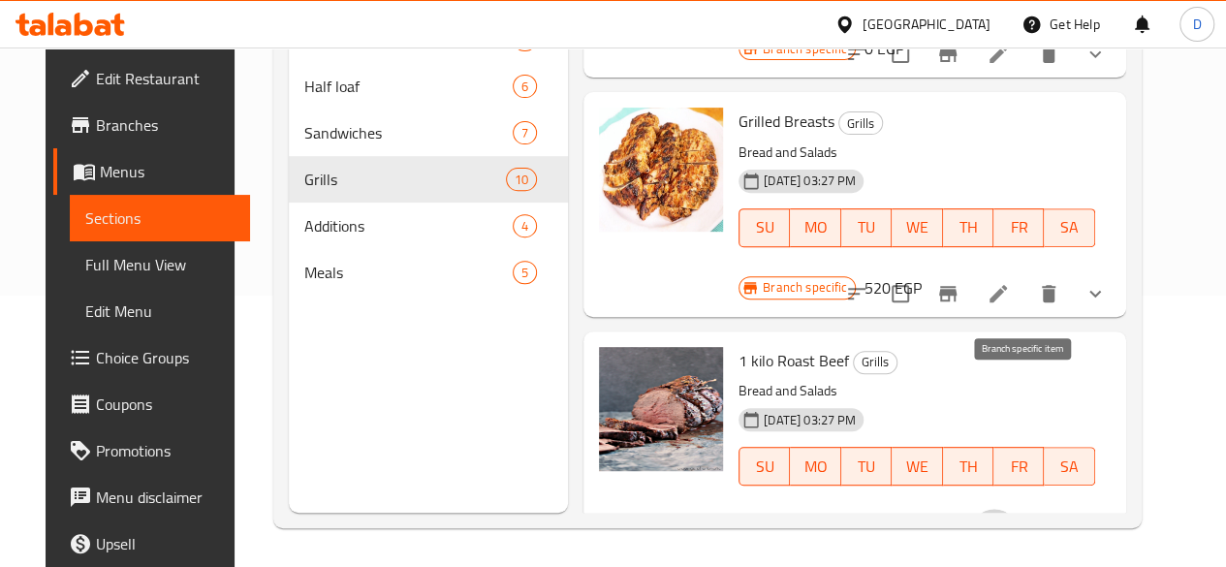
click at [1006, 521] on icon "Branch-specific-item" at bounding box center [994, 532] width 23 height 23
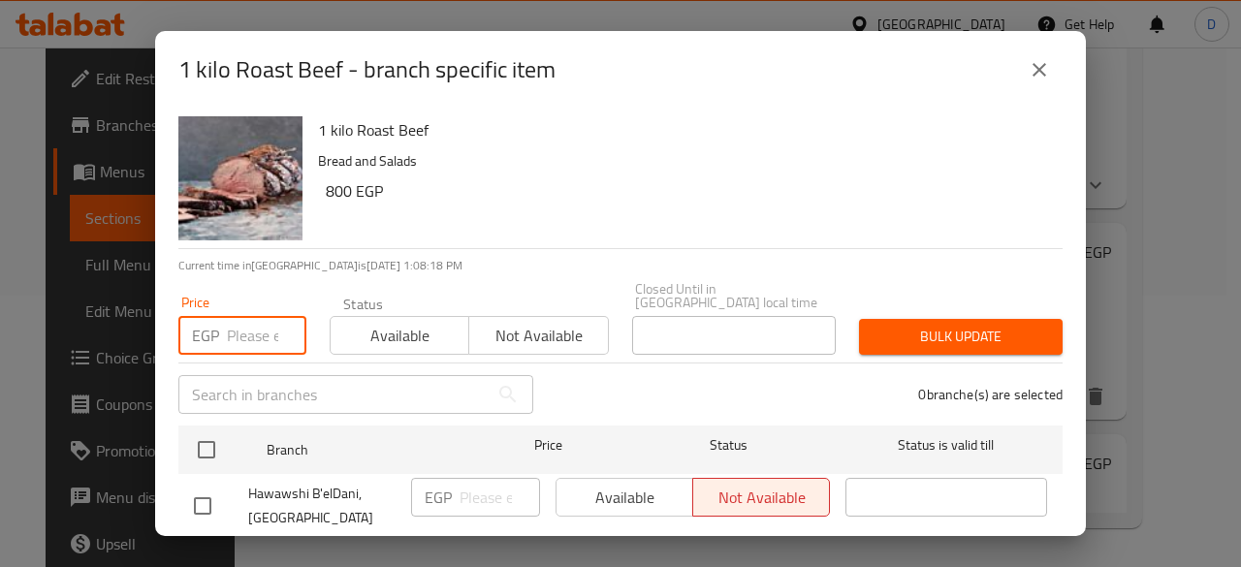
click at [247, 316] on input "number" at bounding box center [266, 335] width 79 height 39
click at [1043, 61] on icon "close" at bounding box center [1038, 69] width 23 height 23
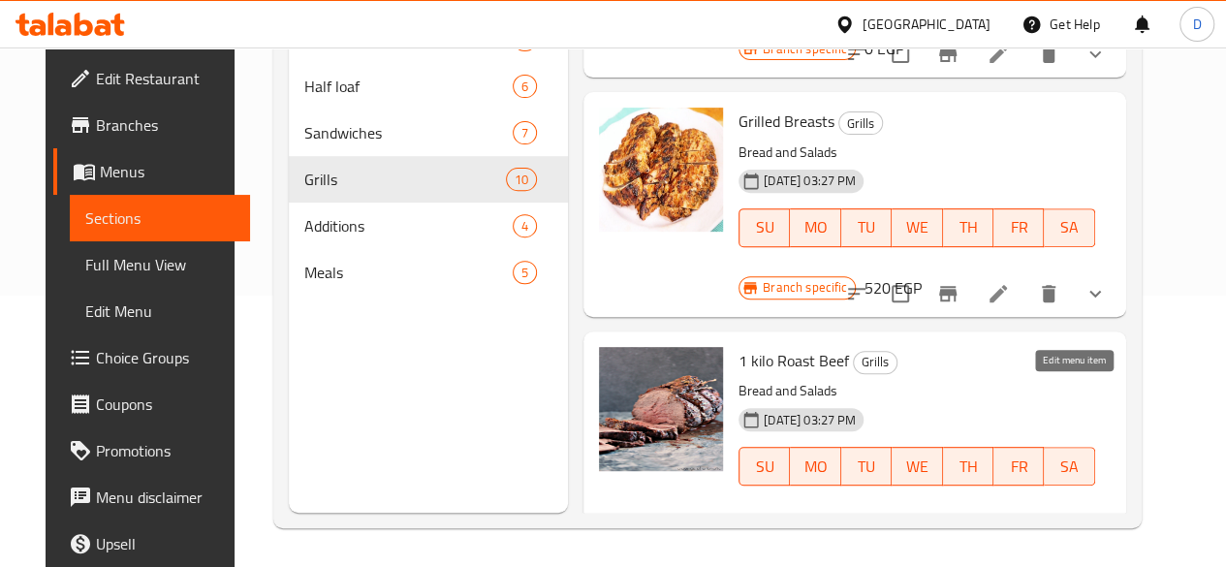
click at [1057, 521] on icon at bounding box center [1044, 532] width 23 height 23
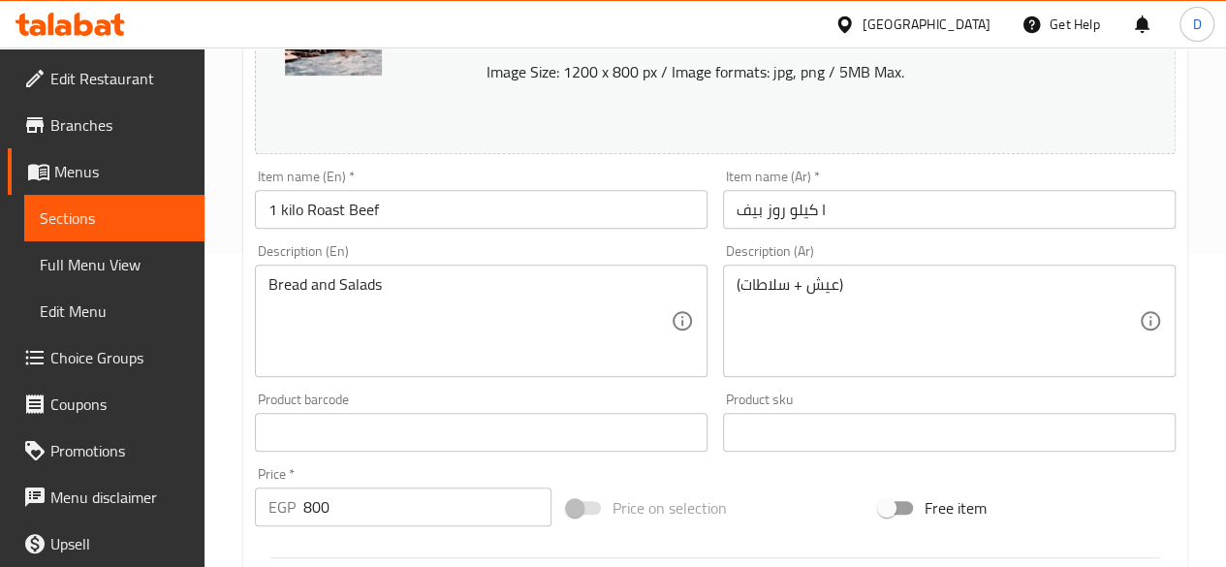
scroll to position [314, 0]
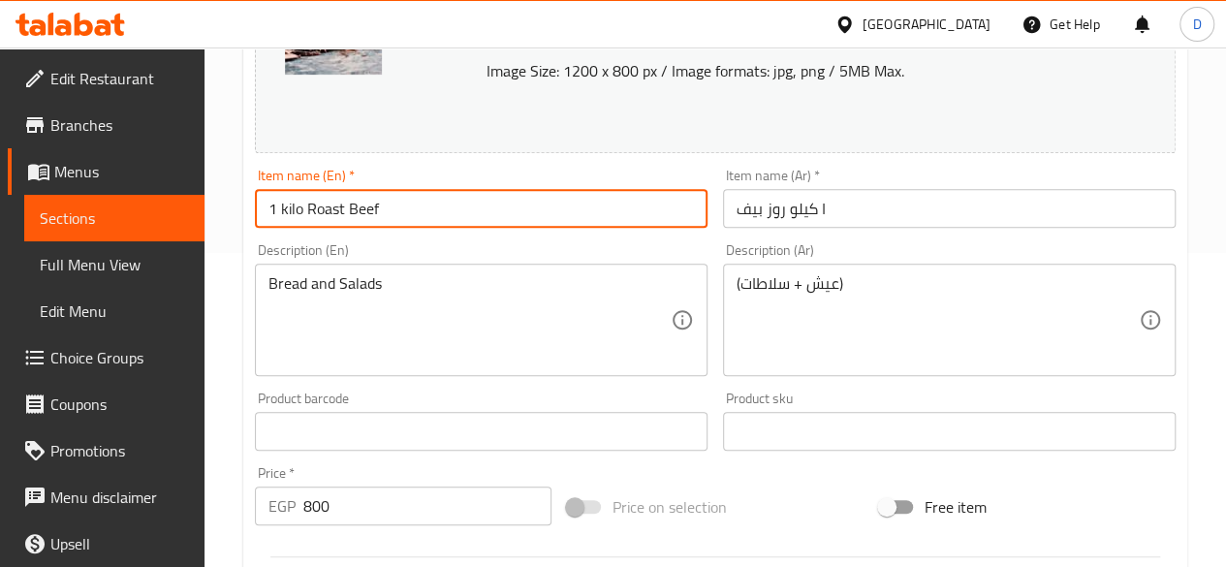
drag, startPoint x: 308, startPoint y: 206, endPoint x: 169, endPoint y: 202, distance: 139.7
click at [169, 202] on div "Edit Restaurant Branches Menus Sections Full Menu View Edit Menu Choice Groups …" at bounding box center [613, 408] width 1226 height 1350
type input "Roast Beef"
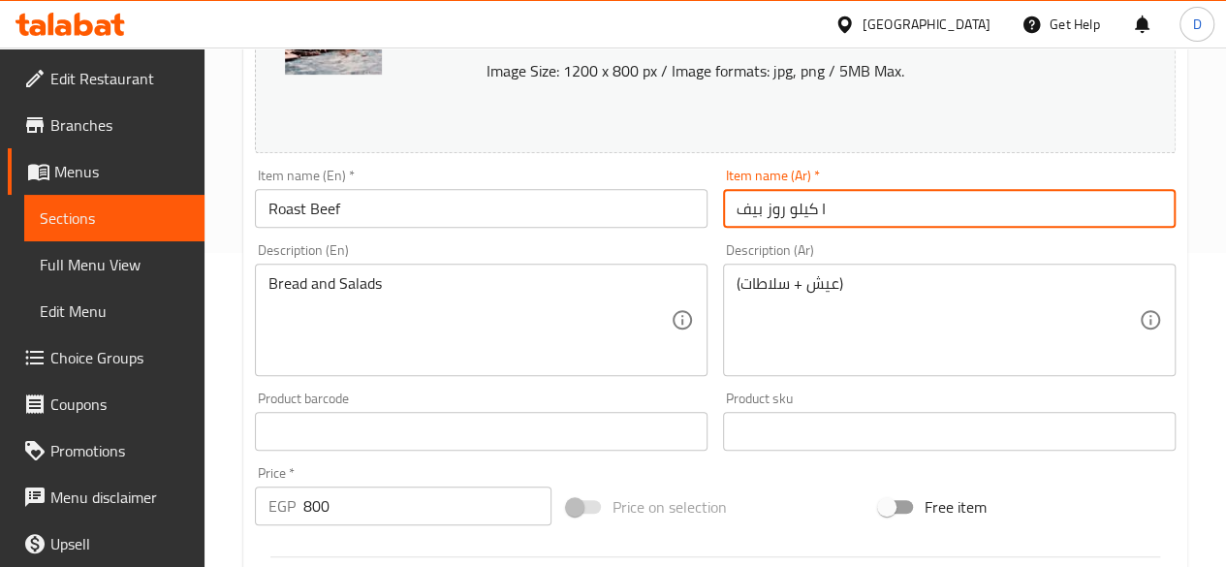
click at [811, 213] on input "ا كيلو روز بيف" at bounding box center [949, 208] width 453 height 39
drag, startPoint x: 788, startPoint y: 211, endPoint x: 828, endPoint y: 211, distance: 39.7
click at [828, 211] on input "ا كيلو روز بيف" at bounding box center [949, 208] width 453 height 39
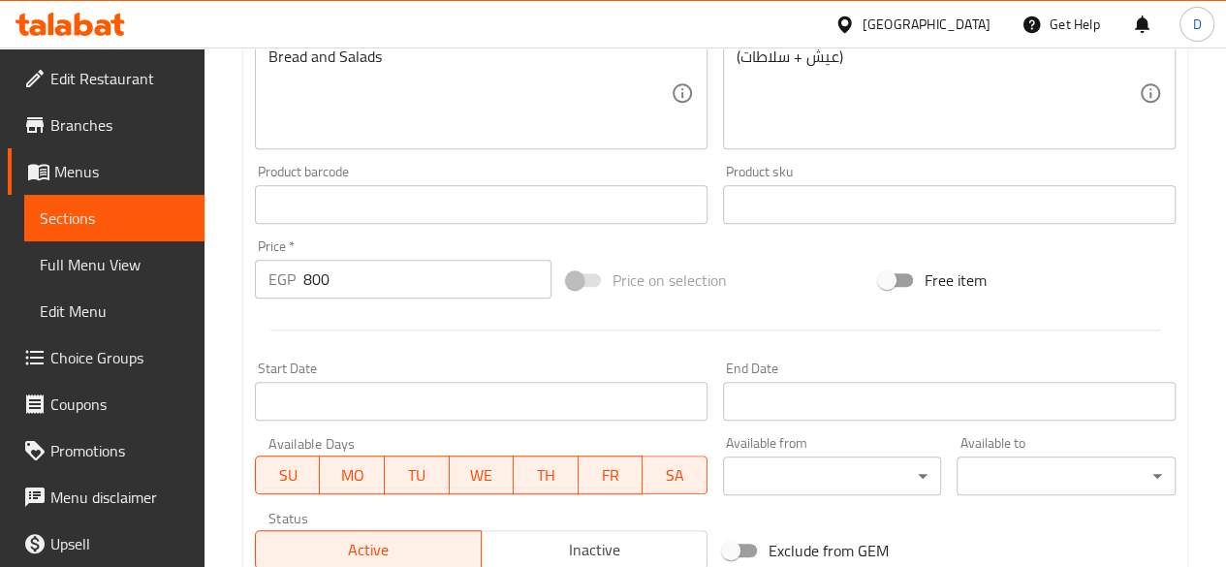
scroll to position [548, 0]
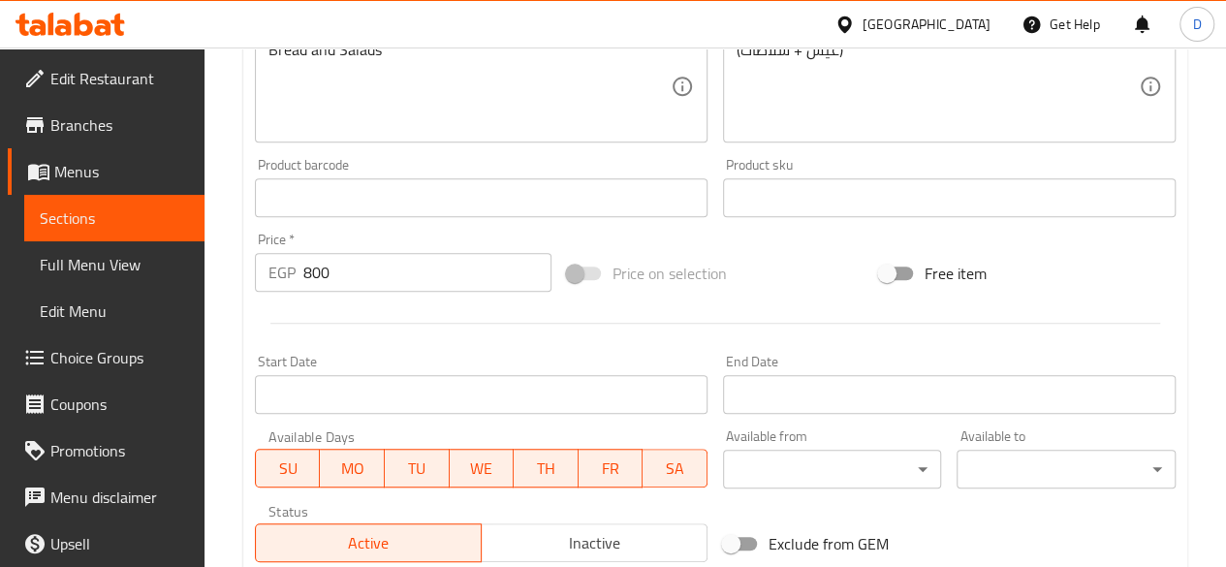
type input "روز بيف"
drag, startPoint x: 366, startPoint y: 272, endPoint x: 188, endPoint y: 288, distance: 179.0
click at [188, 288] on div "Edit Restaurant Branches Menus Sections Full Menu View Edit Menu Choice Groups …" at bounding box center [613, 175] width 1226 height 1350
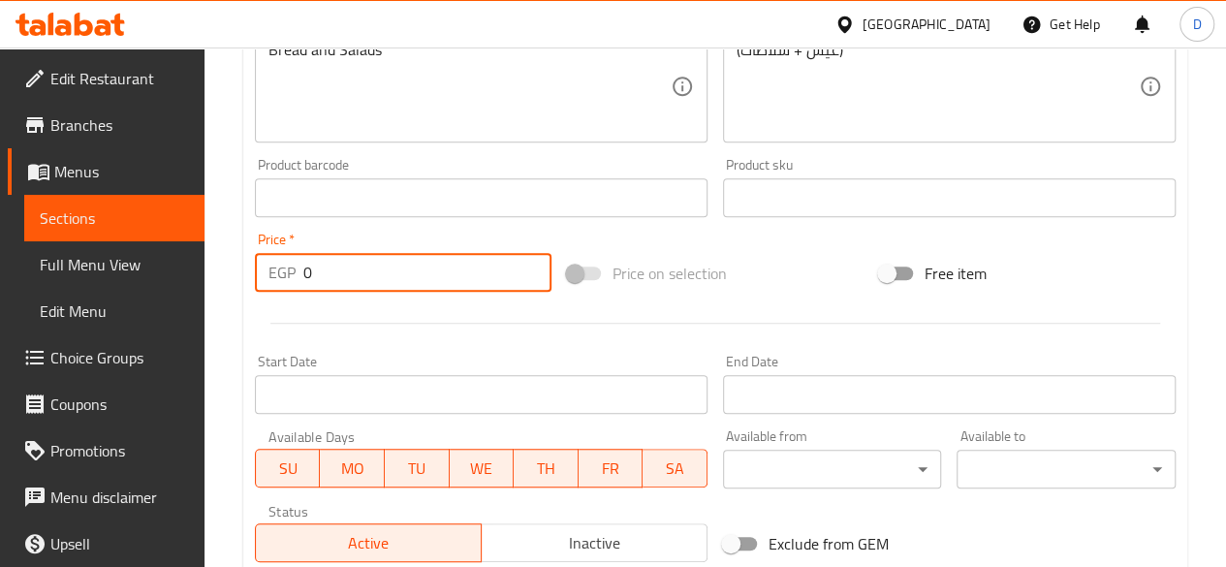
scroll to position [831, 0]
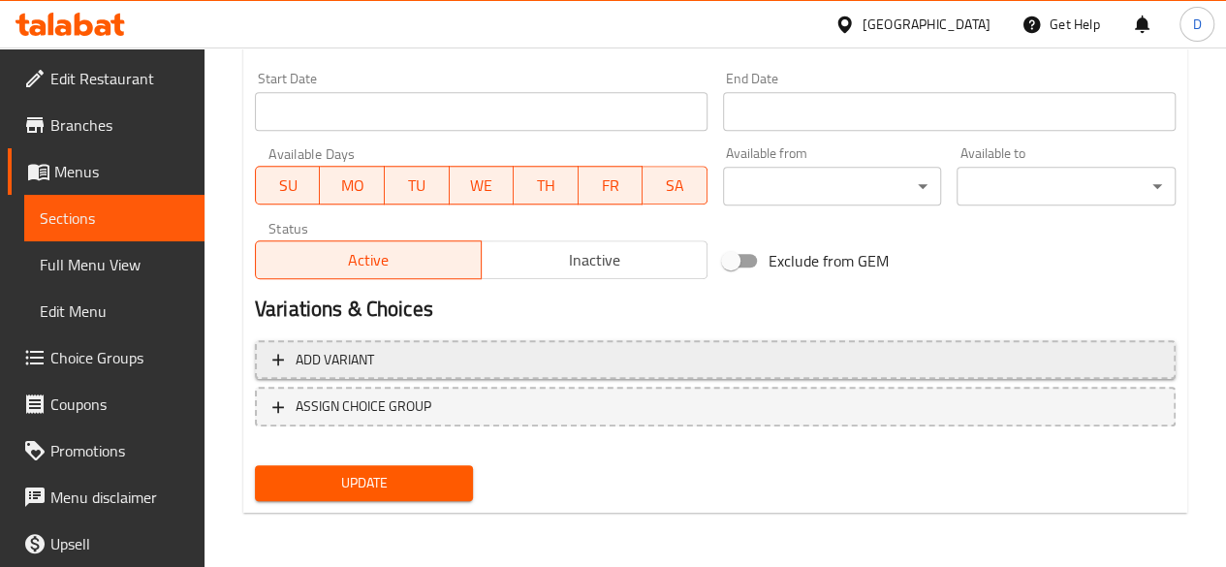
type input "0"
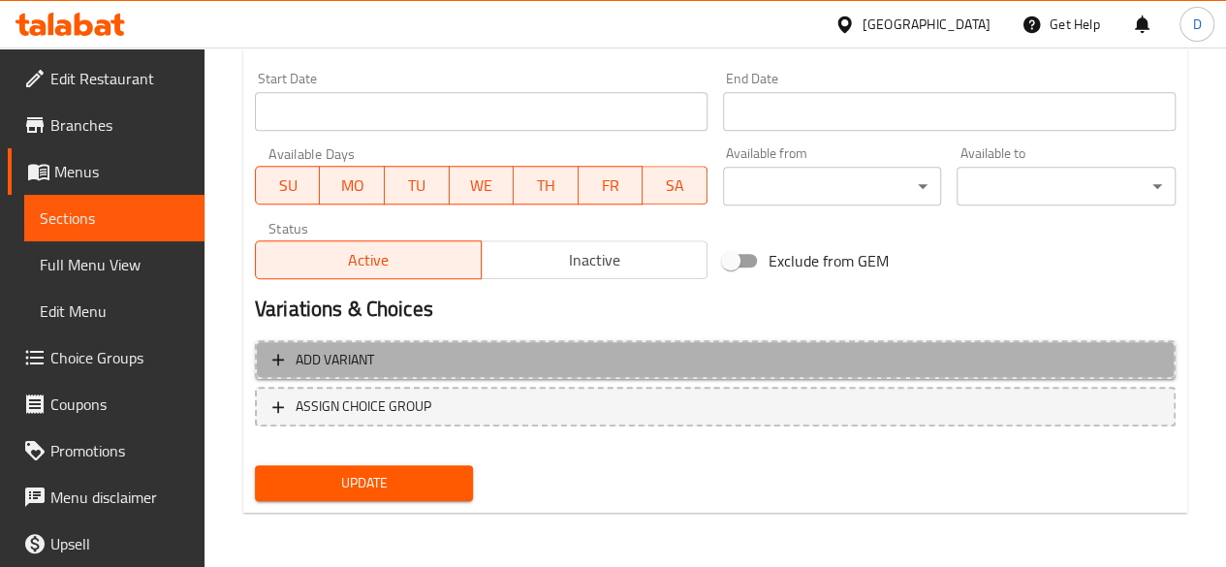
click at [415, 342] on button "Add variant" at bounding box center [715, 360] width 921 height 40
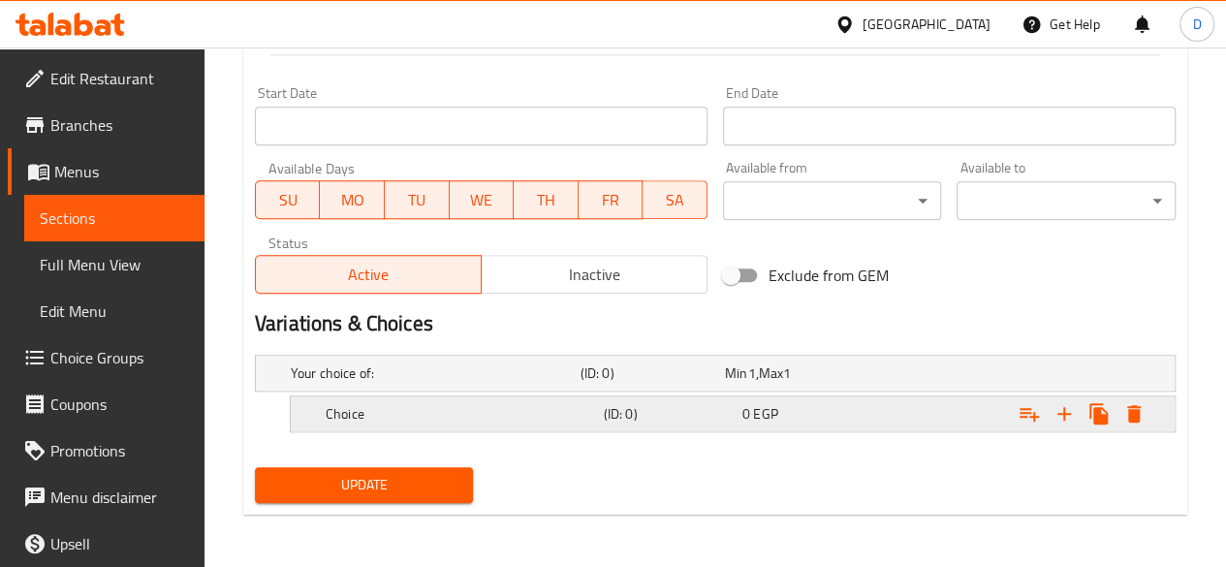
click at [439, 383] on h5 "Choice" at bounding box center [432, 372] width 282 height 19
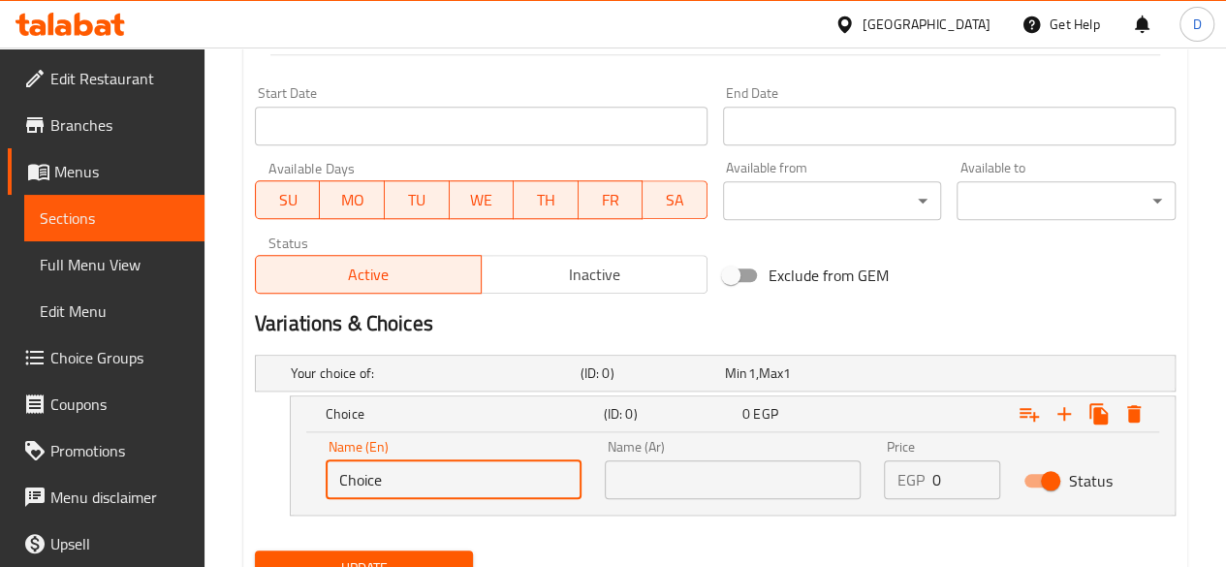
click at [430, 474] on input "Choice" at bounding box center [454, 479] width 256 height 39
type input "C"
click at [430, 474] on input "text" at bounding box center [454, 479] width 256 height 39
type input "1 kilo"
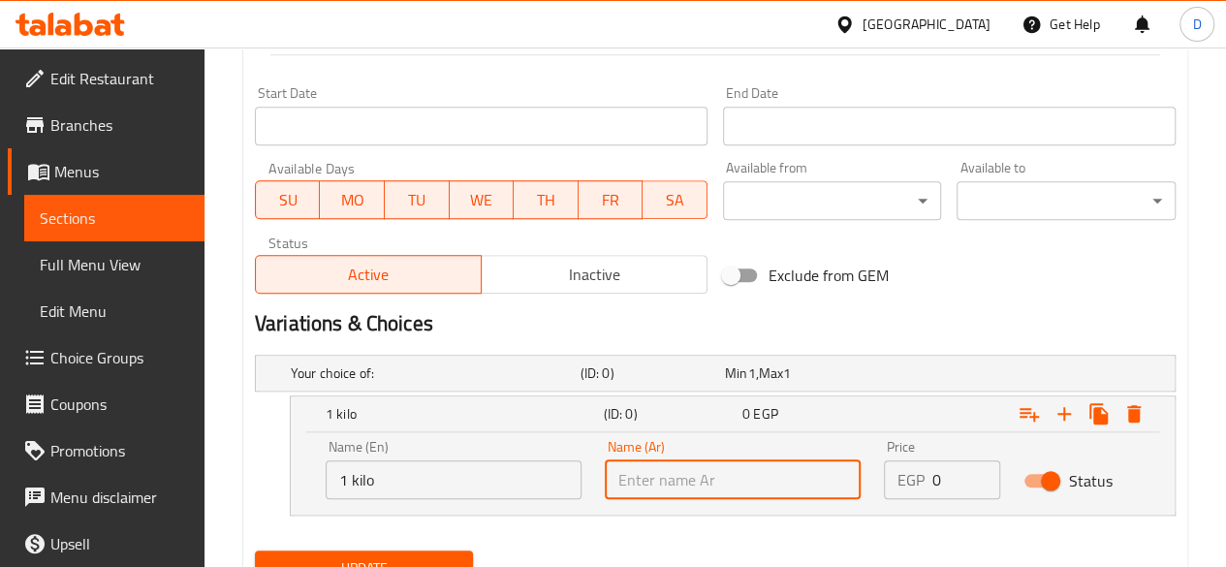
click at [663, 476] on input "text" at bounding box center [733, 479] width 256 height 39
type input "ا كيلو"
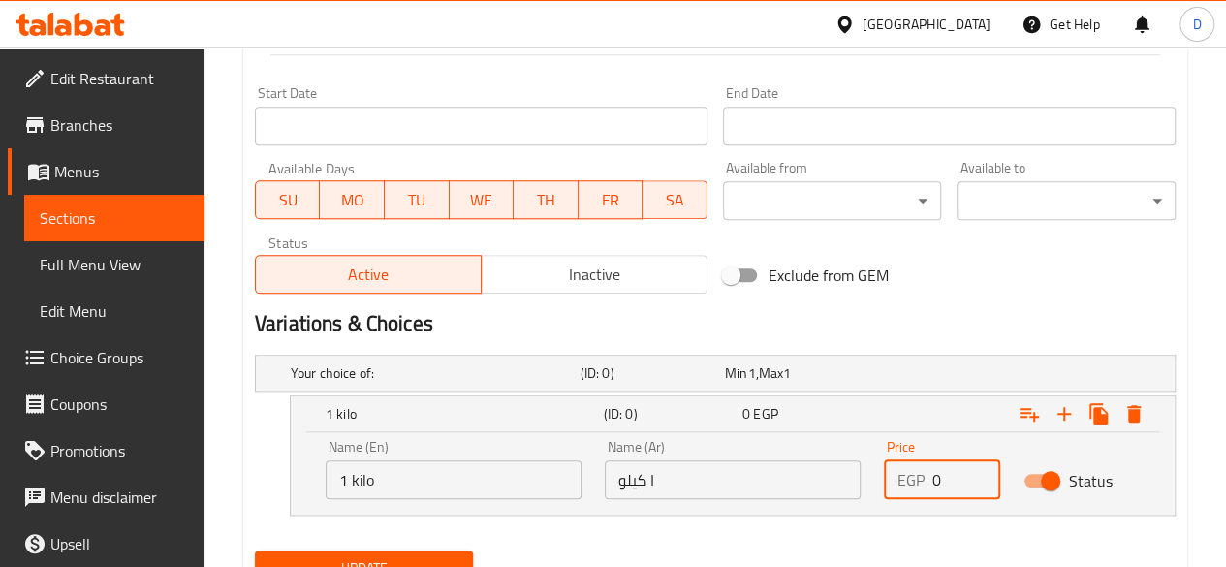
click at [967, 477] on input "0" at bounding box center [966, 479] width 68 height 39
type input "800"
click at [1063, 418] on icon "Expand" at bounding box center [1065, 414] width 14 height 14
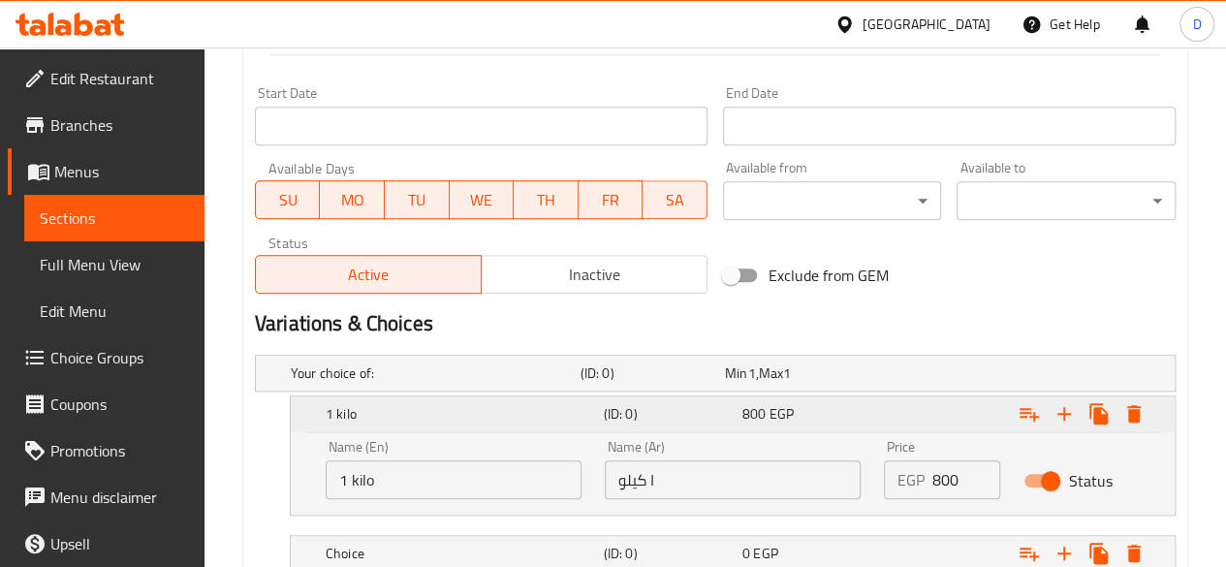
scroll to position [955, 0]
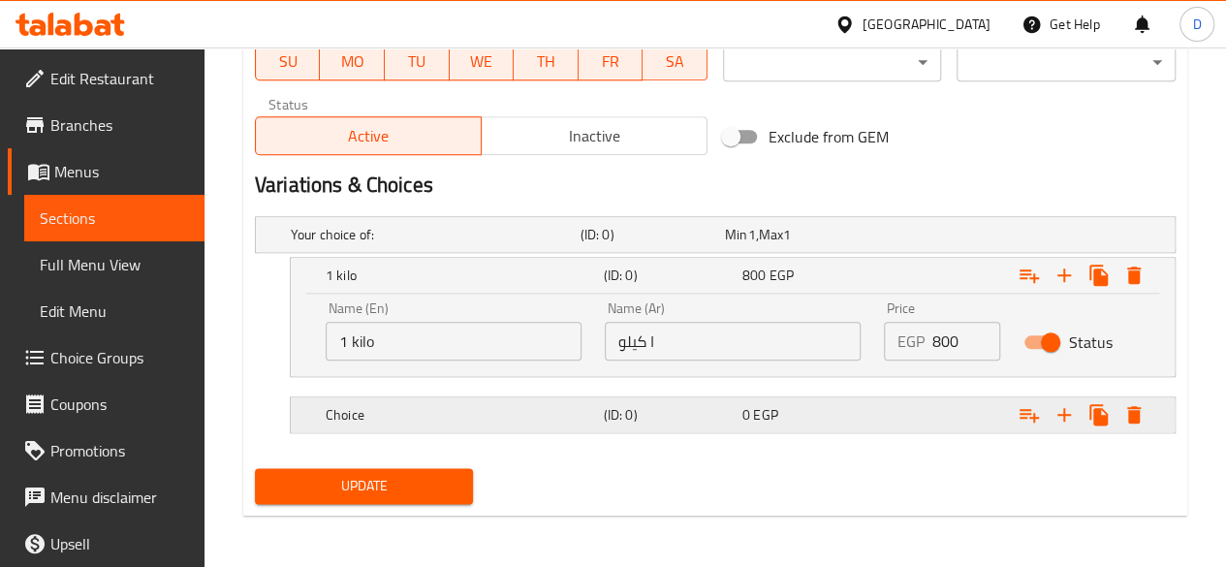
click at [451, 256] on div "Choice (ID: 0) 0 EGP" at bounding box center [721, 234] width 869 height 43
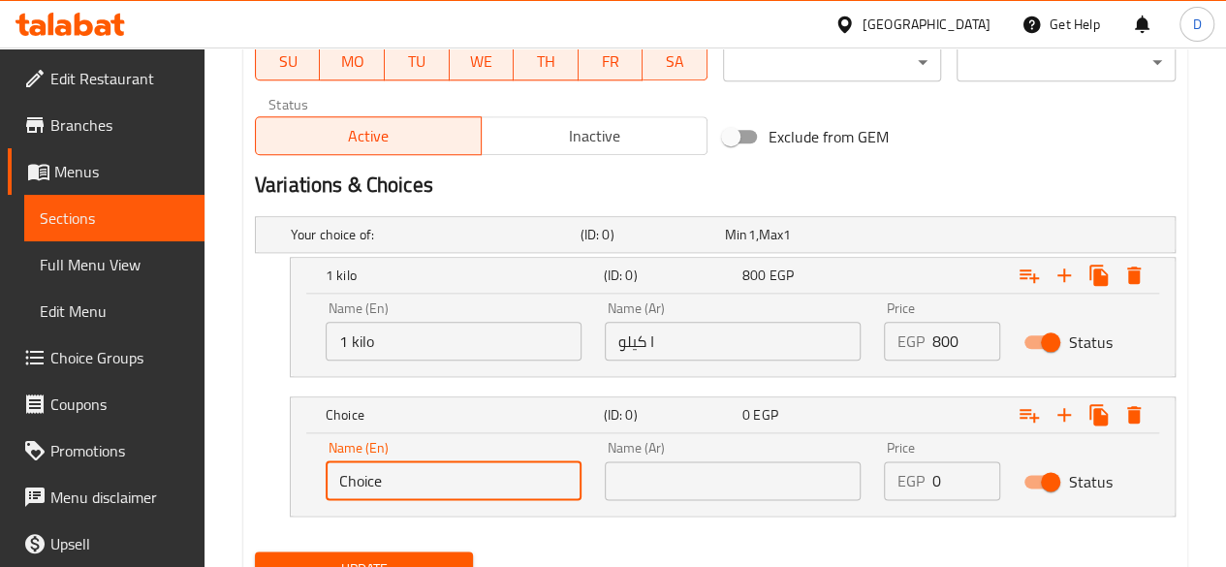
click at [411, 491] on input "Choice" at bounding box center [454, 480] width 256 height 39
type input "C"
click at [411, 491] on input "text" at bounding box center [454, 480] width 256 height 39
type input "1/2 kilo"
click at [653, 478] on input "text" at bounding box center [733, 480] width 256 height 39
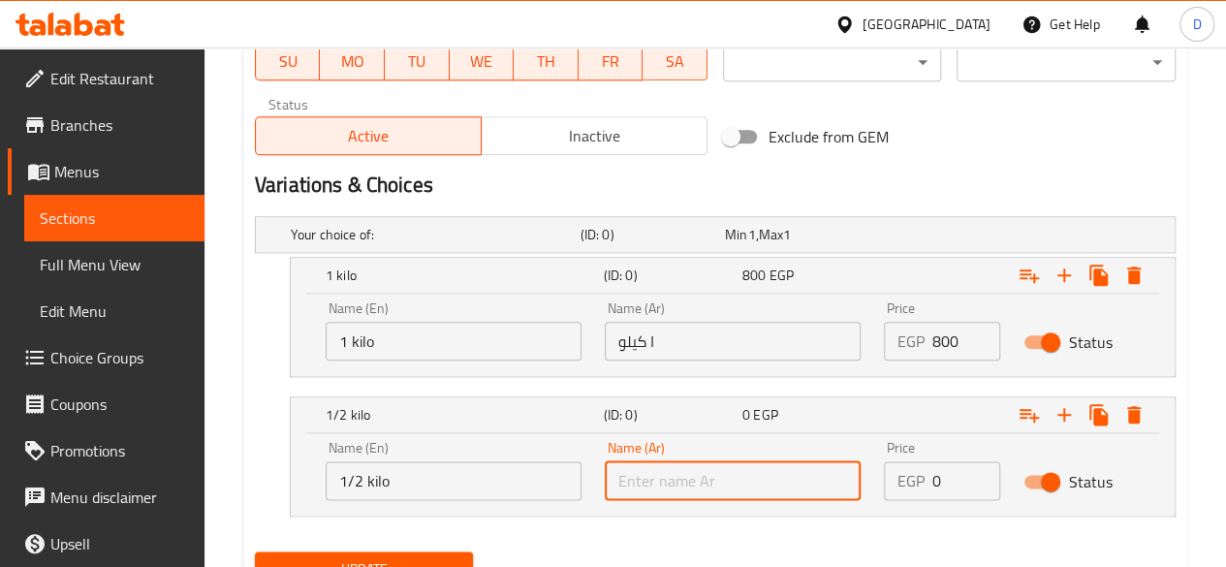
type input "1/2 كيلو"
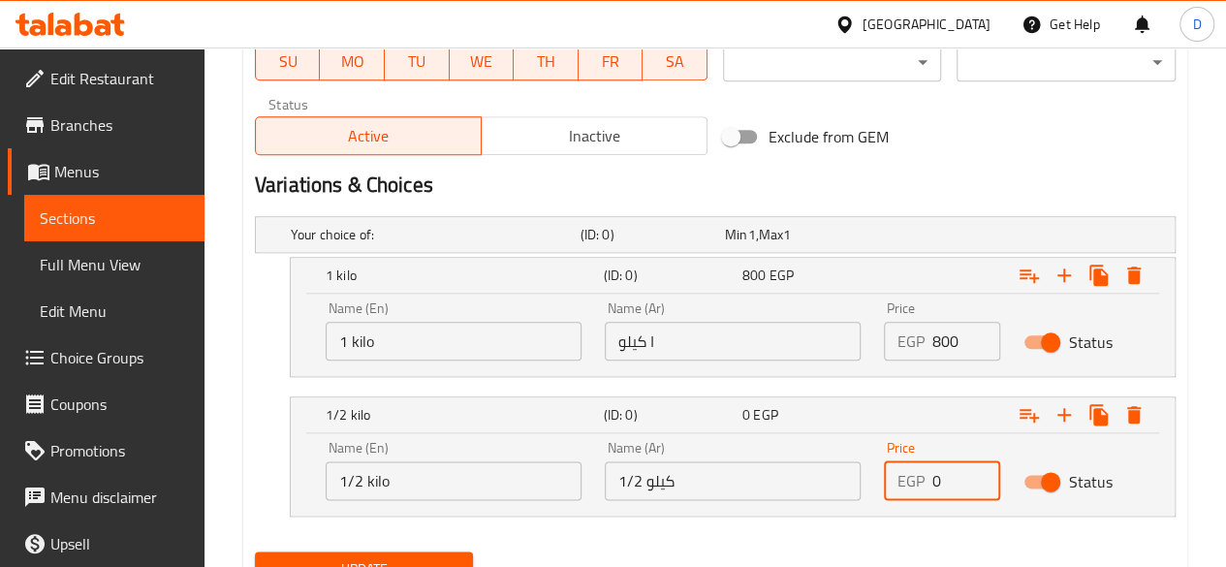
click at [947, 485] on input "0" at bounding box center [966, 480] width 68 height 39
type input "420"
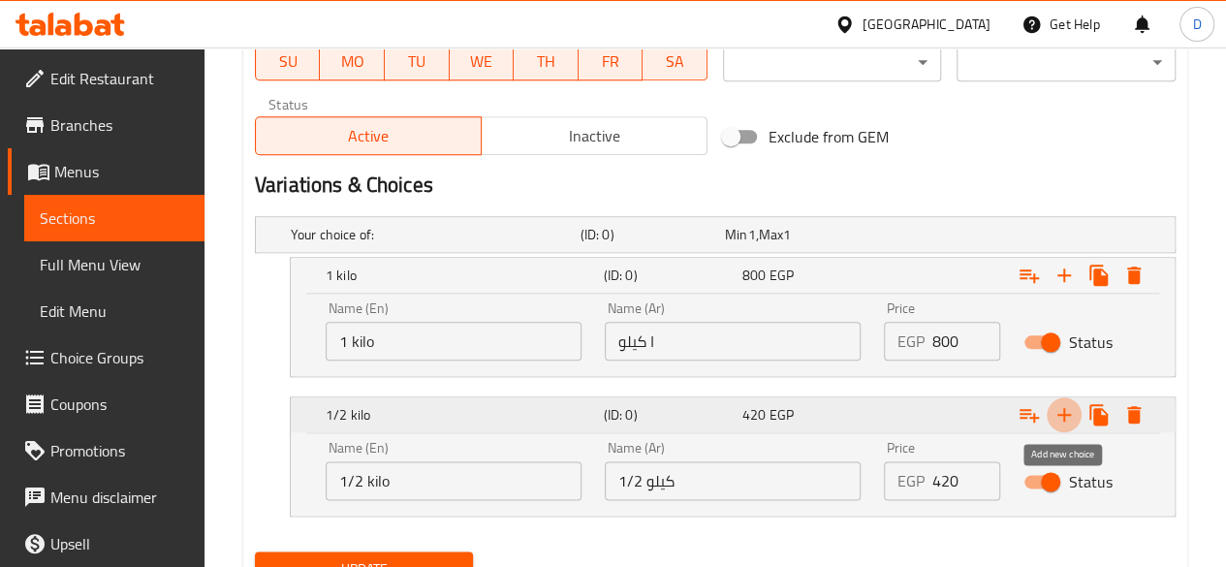
click at [1066, 404] on icon "Expand" at bounding box center [1064, 414] width 23 height 23
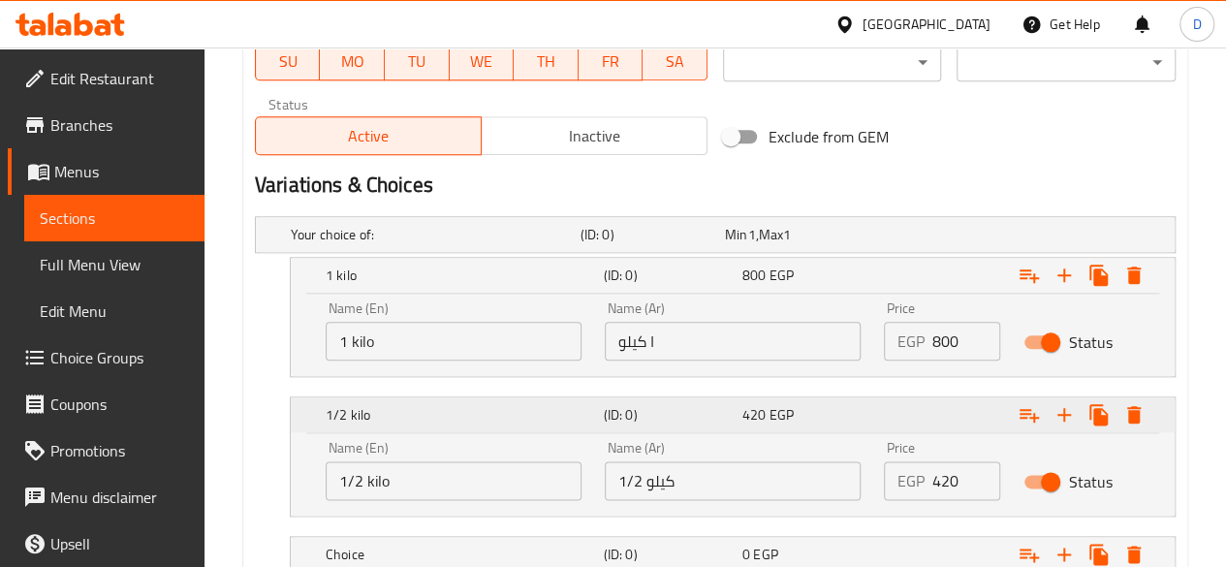
scroll to position [1093, 0]
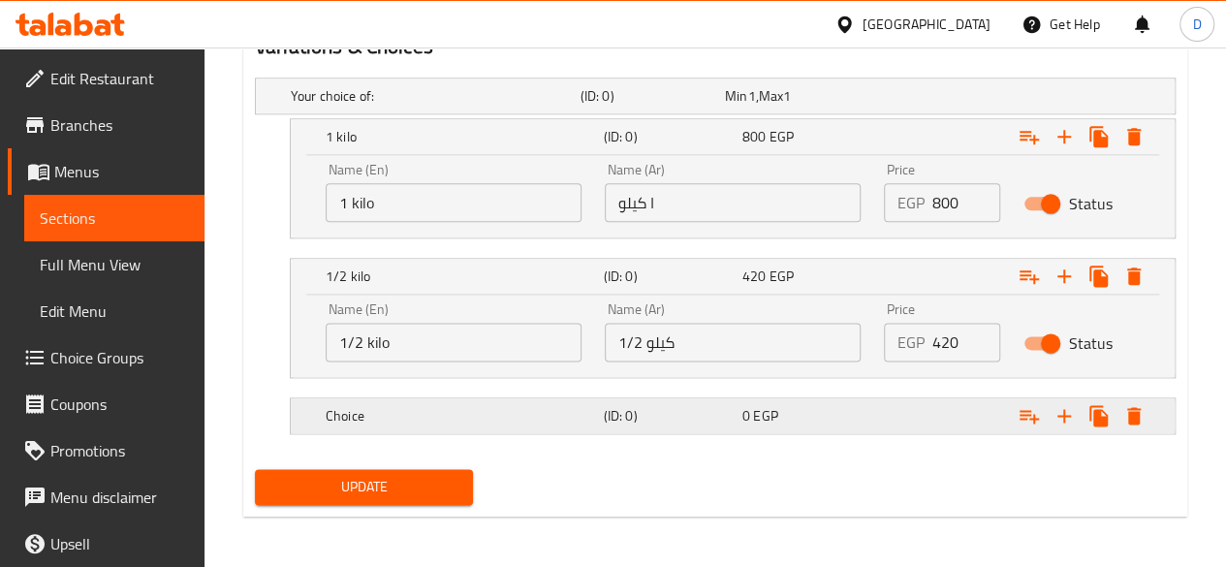
click at [532, 110] on div "Choice" at bounding box center [432, 95] width 290 height 27
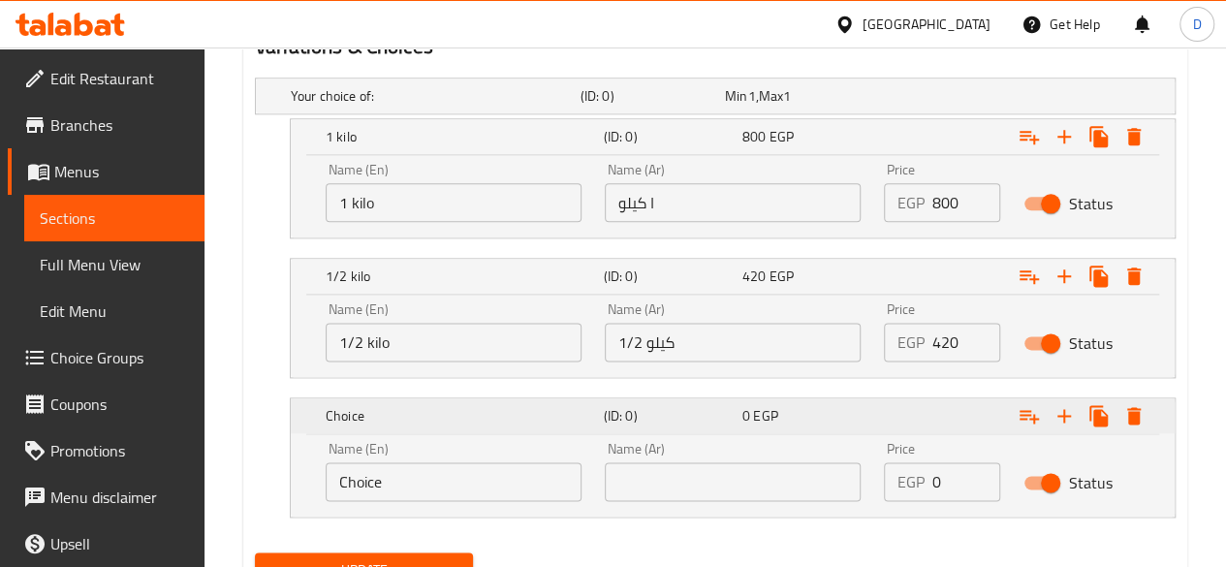
scroll to position [1177, 0]
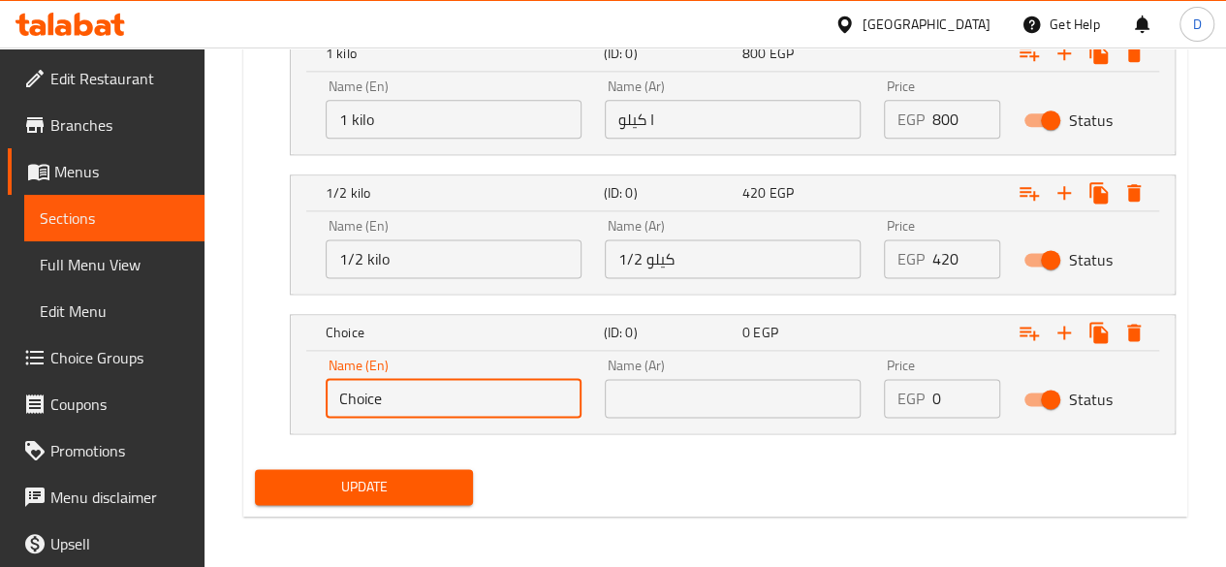
click at [420, 392] on input "Choice" at bounding box center [454, 398] width 256 height 39
type input "C"
click at [420, 392] on input "text" at bounding box center [454, 398] width 256 height 39
type input "1/4 kilo"
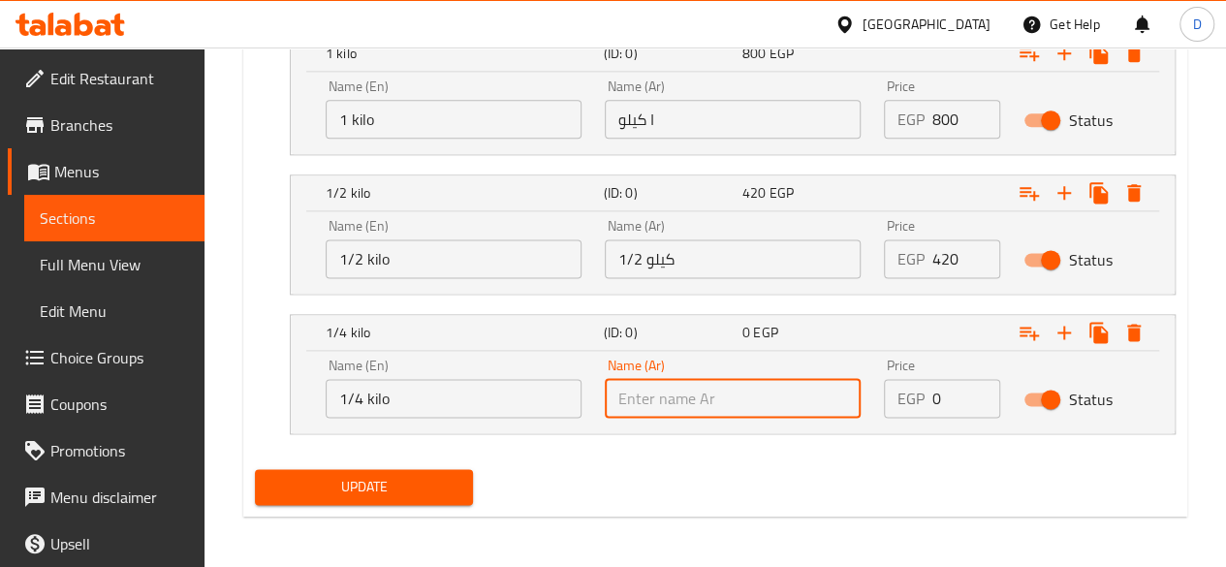
click at [663, 397] on input "text" at bounding box center [733, 398] width 256 height 39
type input "1/4 kilo"
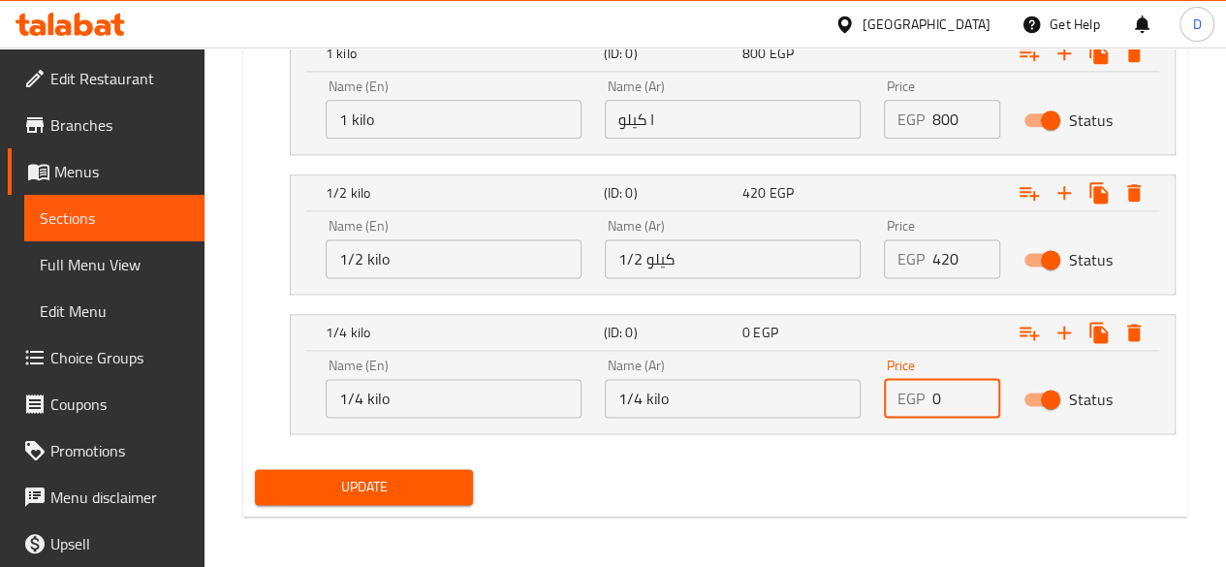
click at [958, 398] on input "0" at bounding box center [966, 398] width 68 height 39
type input "220"
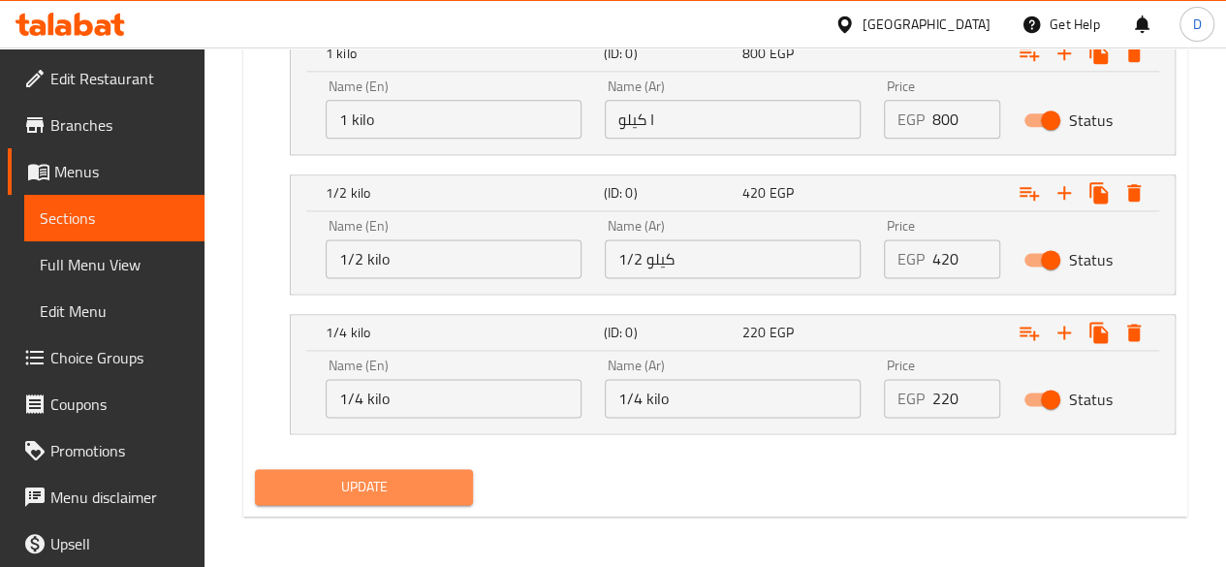
click at [398, 475] on span "Update" at bounding box center [364, 487] width 188 height 24
click at [347, 488] on span "Update" at bounding box center [364, 487] width 188 height 24
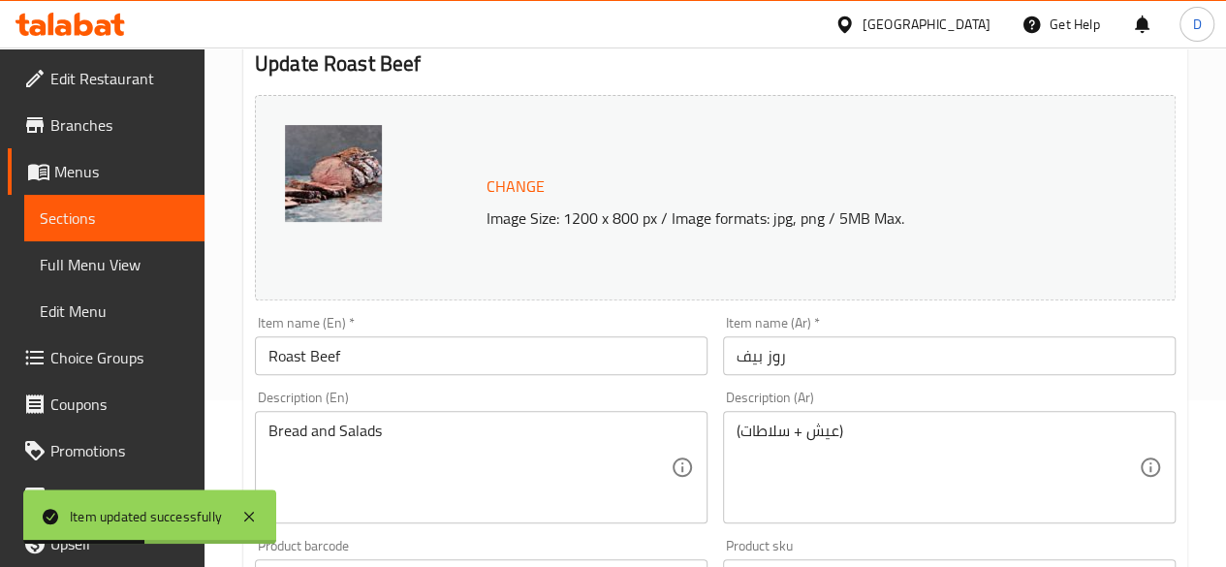
scroll to position [0, 0]
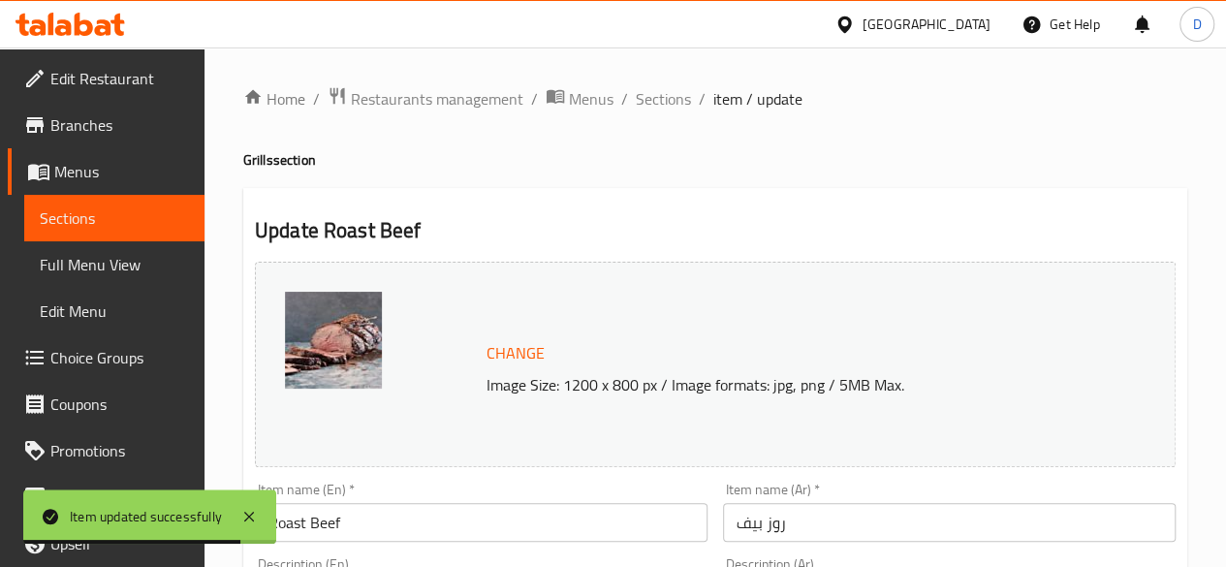
click at [677, 98] on span "Sections" at bounding box center [663, 98] width 55 height 23
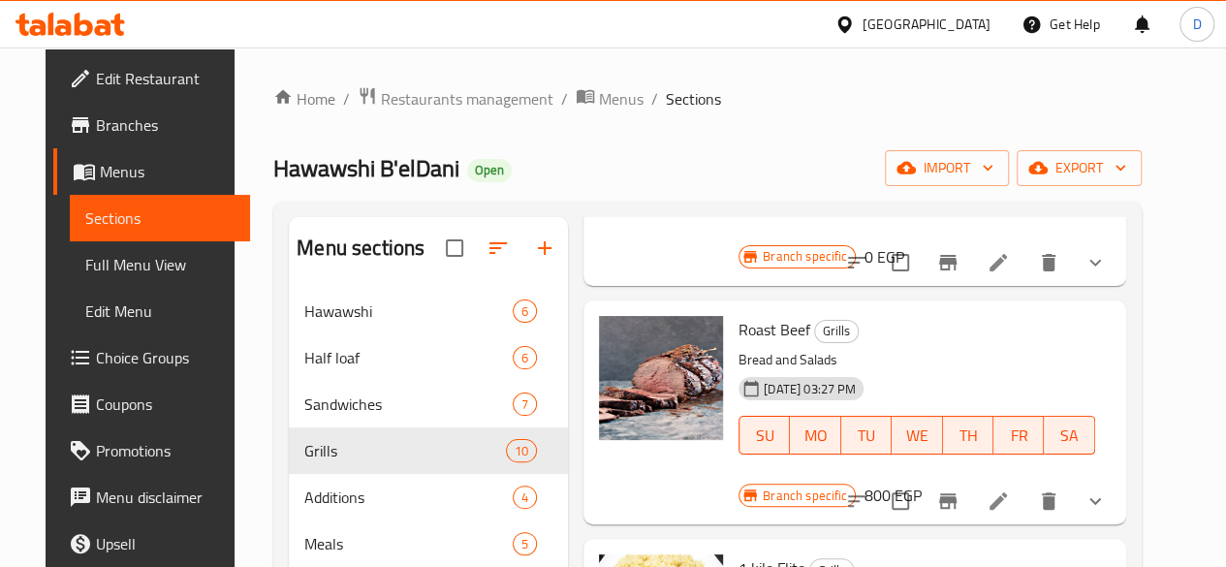
scroll to position [1176, 0]
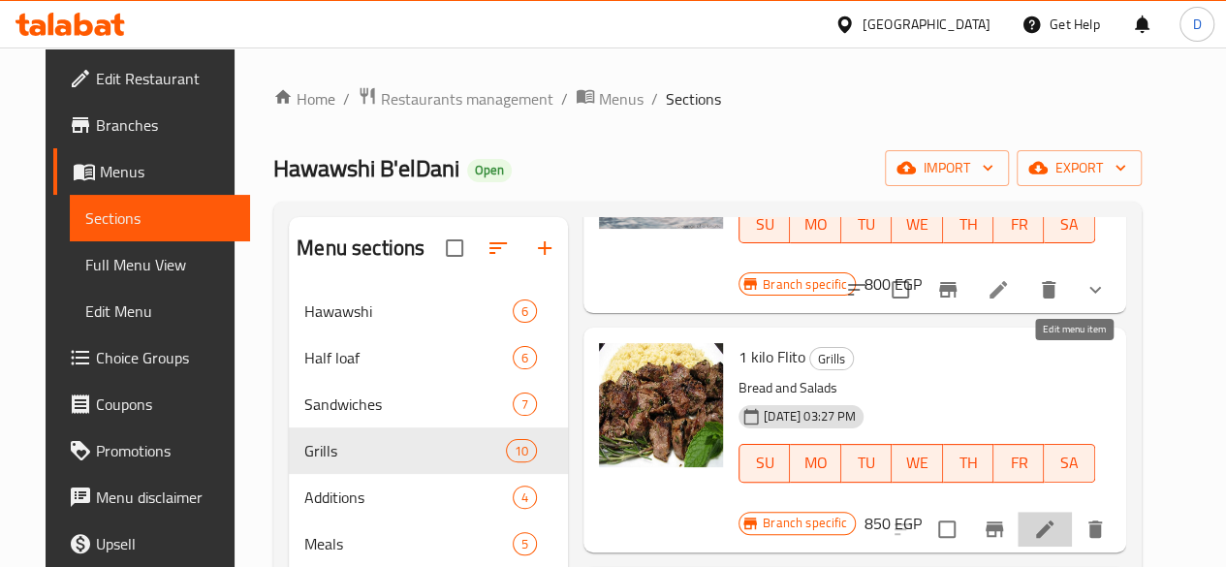
click at [1057, 518] on icon at bounding box center [1044, 529] width 23 height 23
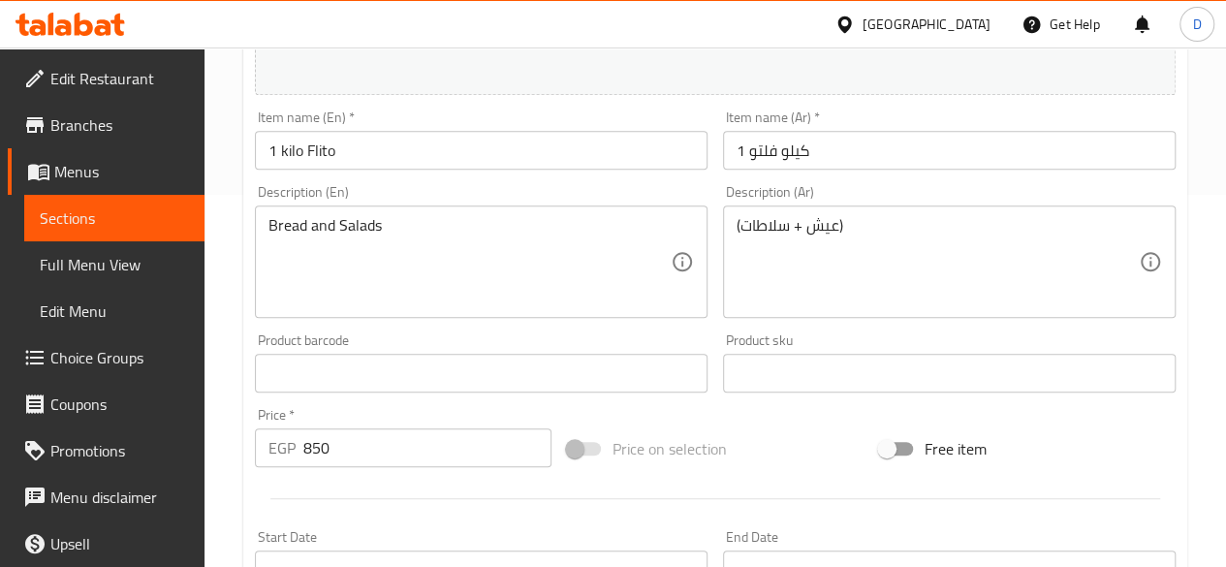
scroll to position [373, 0]
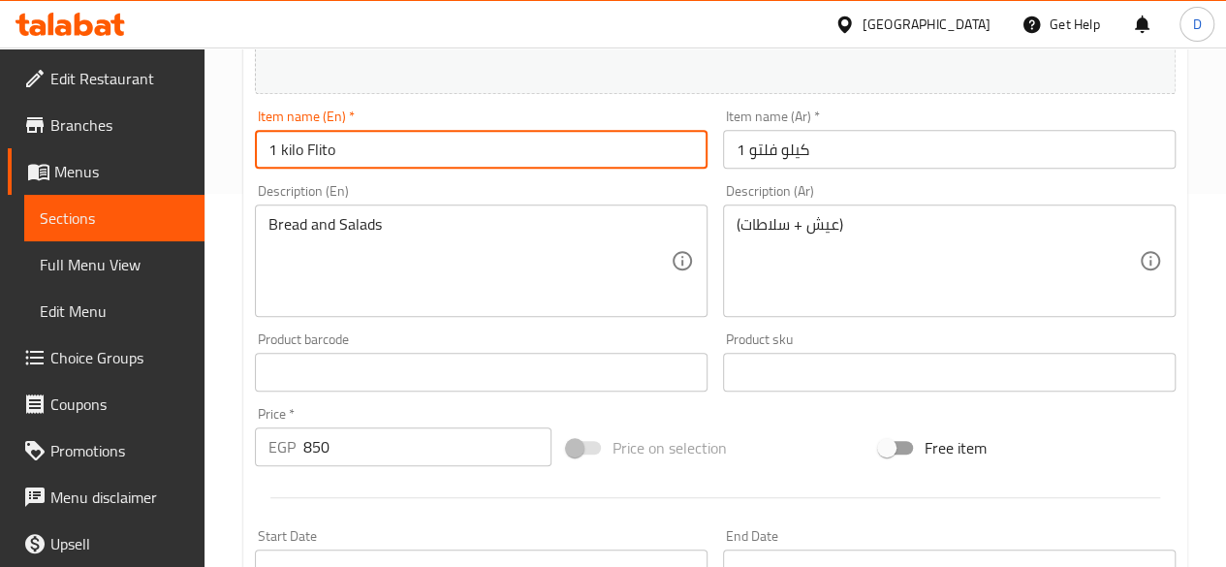
drag, startPoint x: 310, startPoint y: 145, endPoint x: 169, endPoint y: 146, distance: 141.5
click at [169, 146] on div "Edit Restaurant Branches Menus Sections Full Menu View Edit Menu Choice Groups …" at bounding box center [613, 349] width 1226 height 1350
type input "Flito"
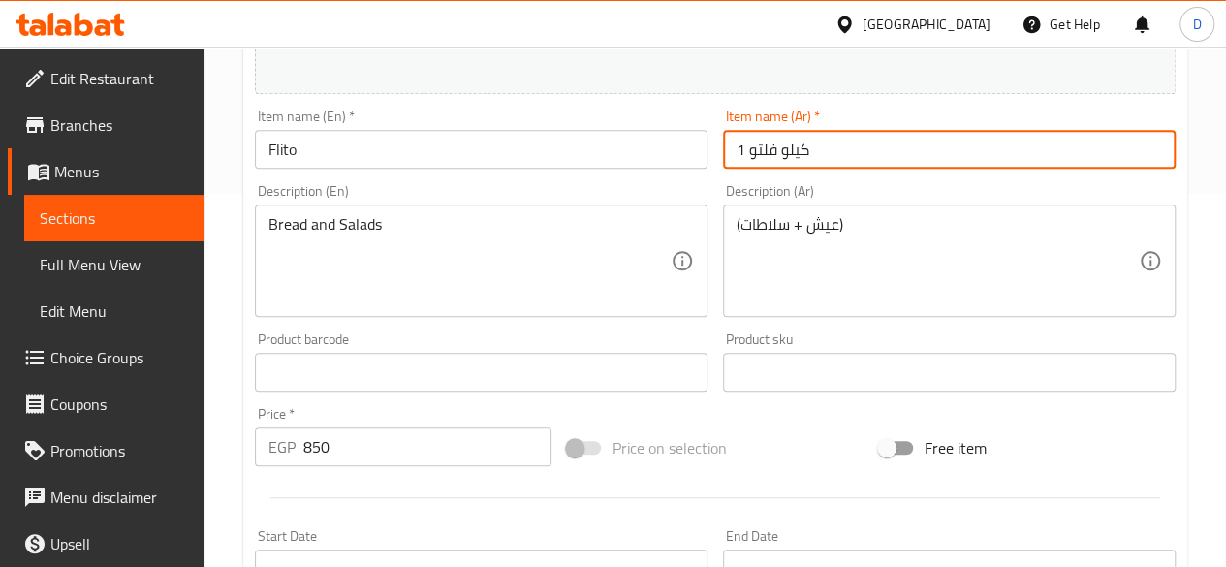
drag, startPoint x: 748, startPoint y: 148, endPoint x: 711, endPoint y: 154, distance: 37.3
click at [711, 154] on div "Change Image Size: 1200 x 800 px / Image formats: jpg, png / 5MB Max. Item name…" at bounding box center [715, 313] width 936 height 864
drag, startPoint x: 769, startPoint y: 149, endPoint x: 831, endPoint y: 150, distance: 62.0
click at [831, 150] on input "كيلو فلتو" at bounding box center [949, 149] width 453 height 39
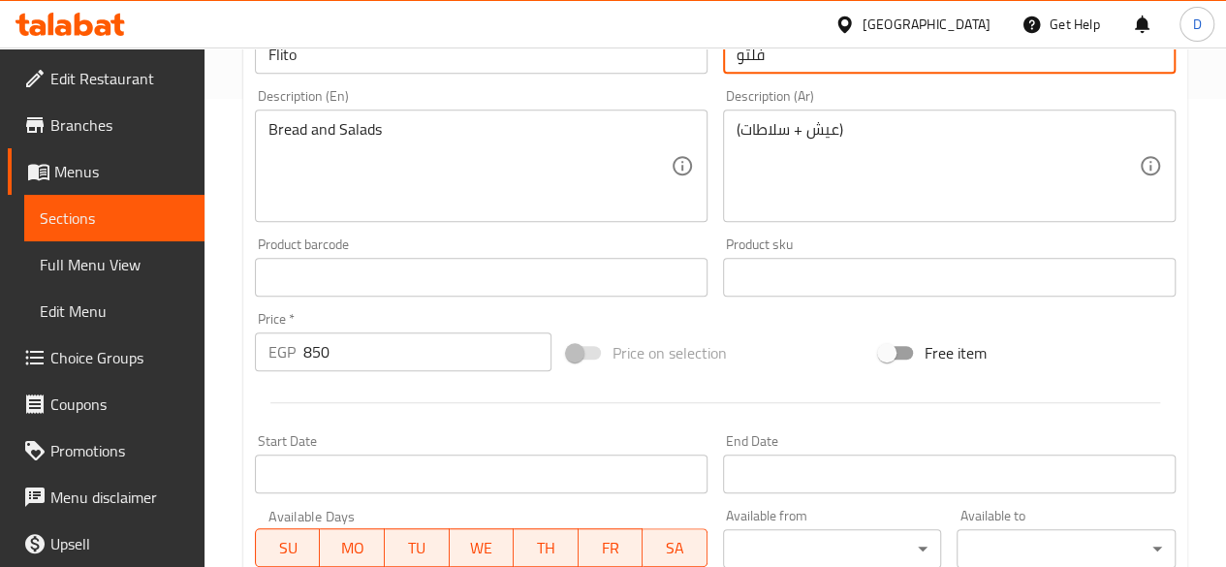
scroll to position [471, 0]
type input "فلتو"
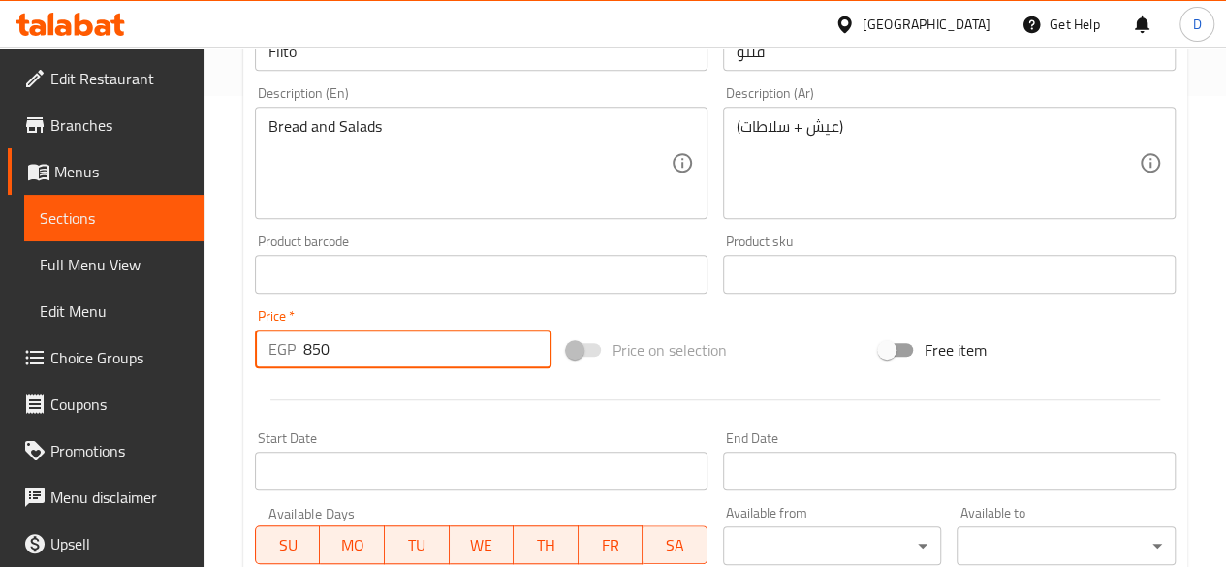
click at [410, 348] on input "850" at bounding box center [427, 349] width 248 height 39
type input "8"
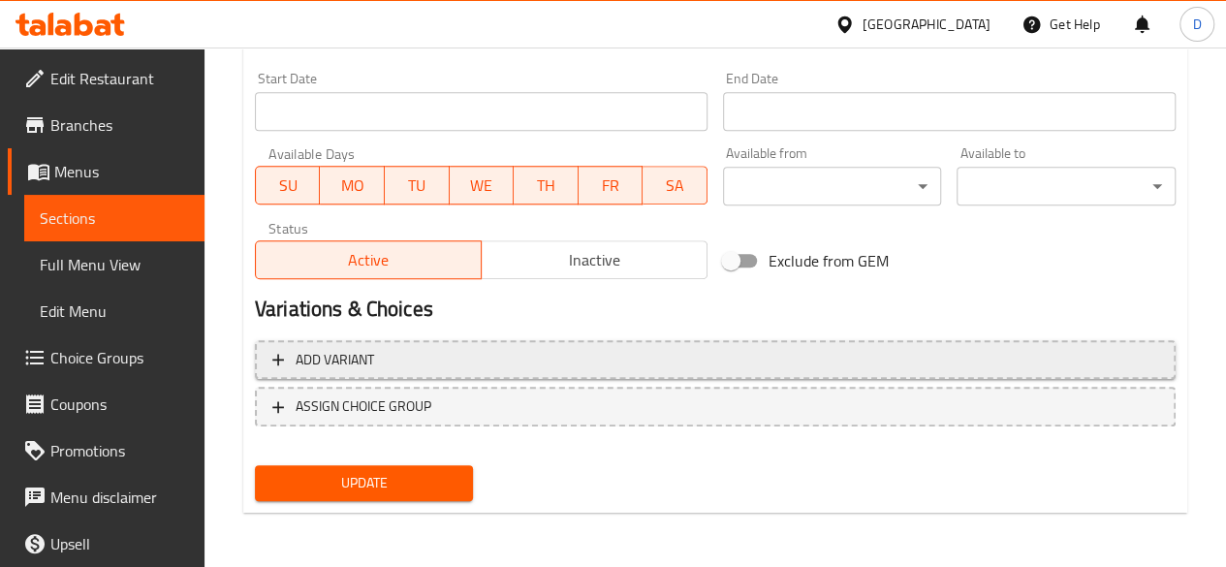
type input "0"
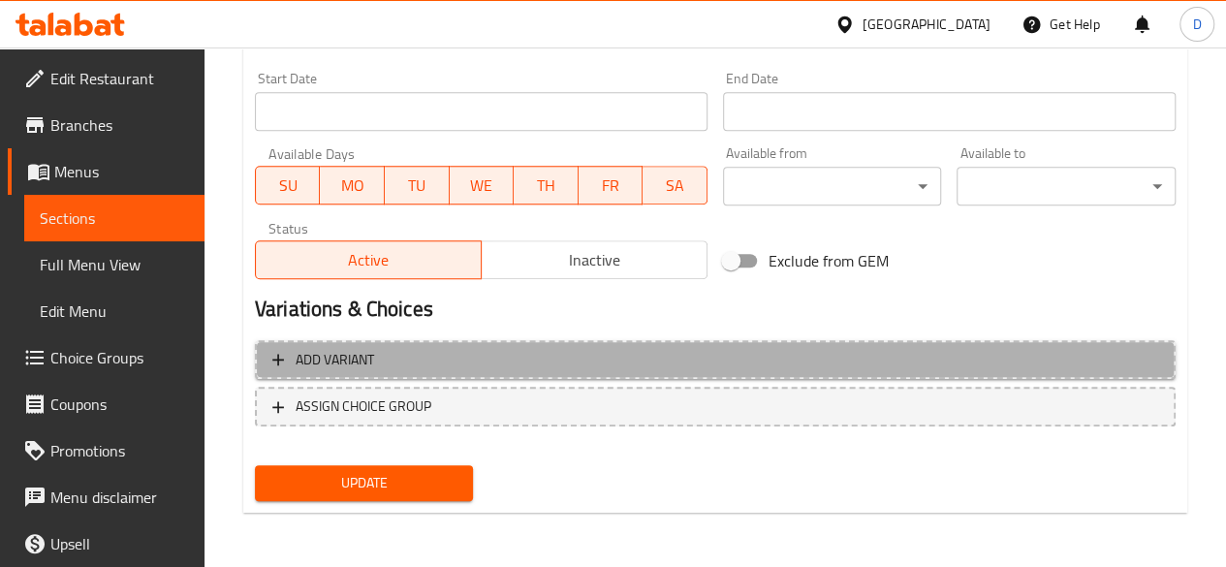
click at [418, 366] on span "Add variant" at bounding box center [715, 360] width 886 height 24
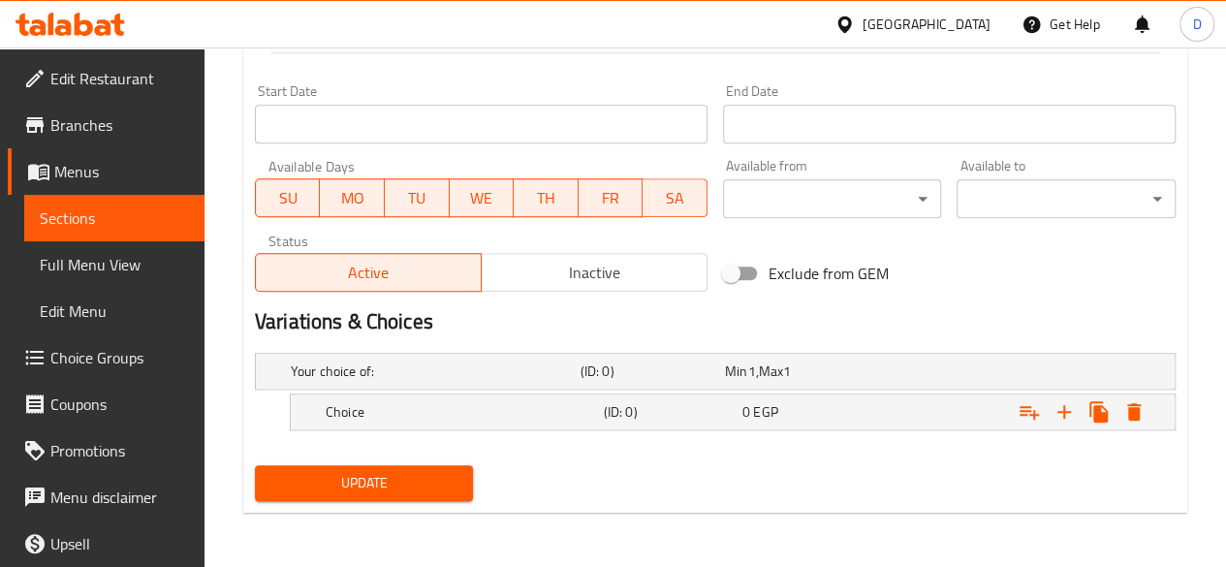
scroll to position [816, 0]
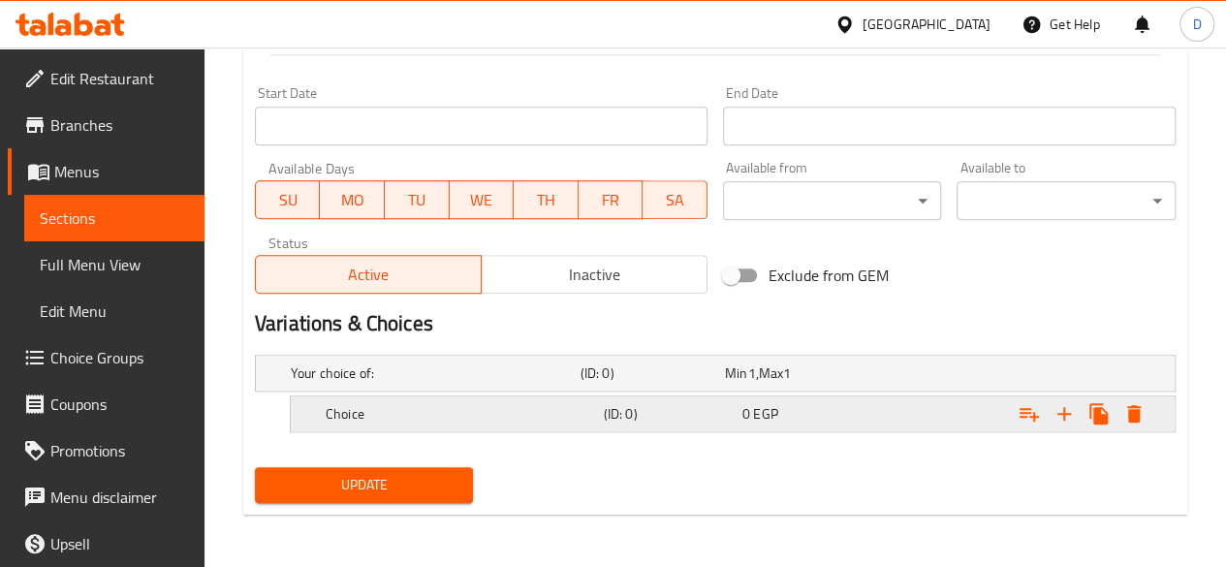
click at [411, 383] on h5 "Choice" at bounding box center [432, 372] width 282 height 19
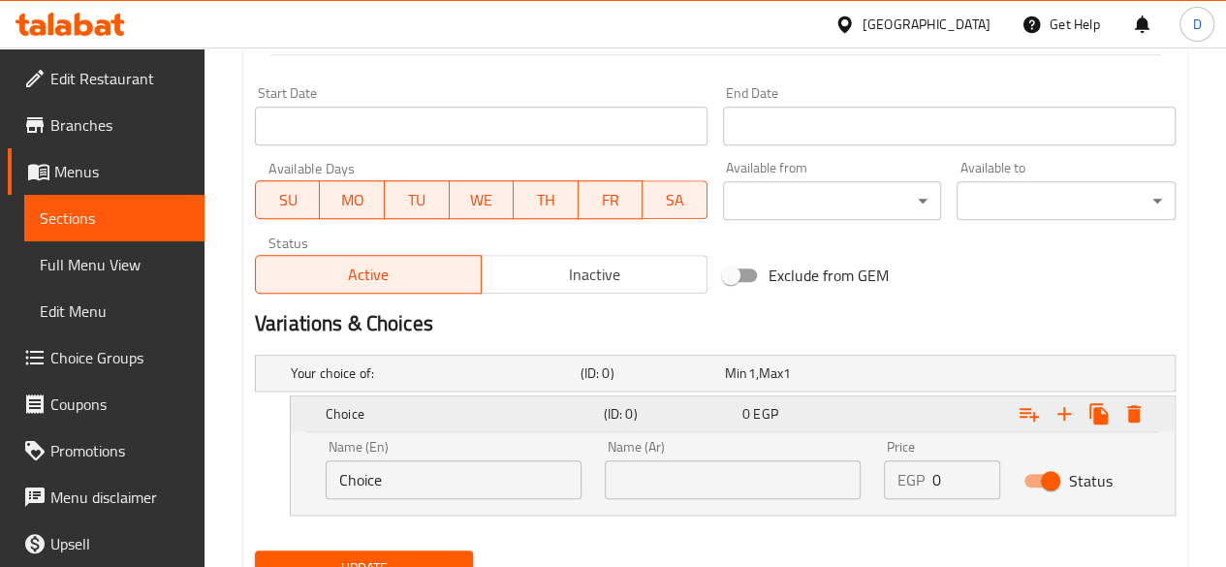
scroll to position [900, 0]
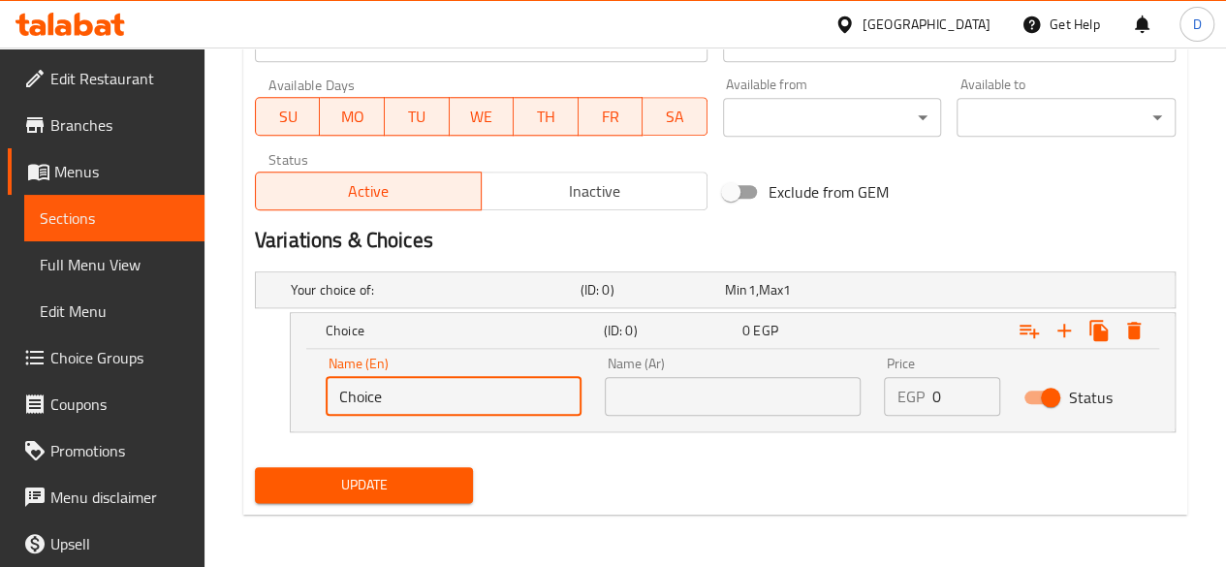
click at [397, 389] on input "Choice" at bounding box center [454, 396] width 256 height 39
type input "C"
click at [397, 389] on input "text" at bounding box center [454, 396] width 256 height 39
type input "1 kilo"
click at [679, 403] on input "text" at bounding box center [733, 396] width 256 height 39
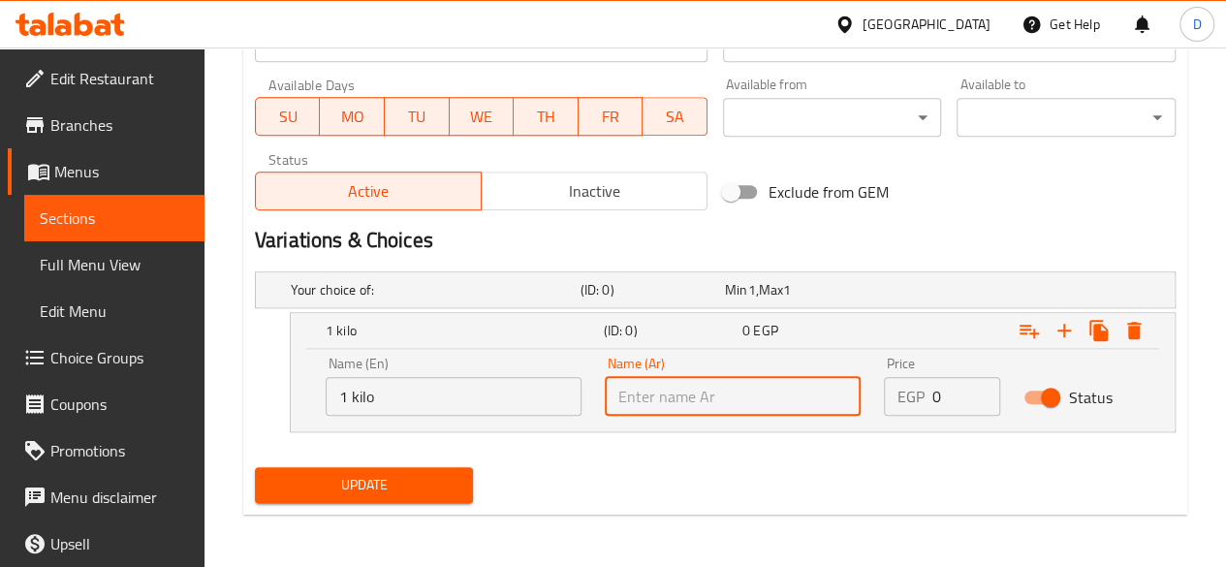
click at [679, 403] on input "text" at bounding box center [733, 396] width 256 height 39
type input "ا كيلو"
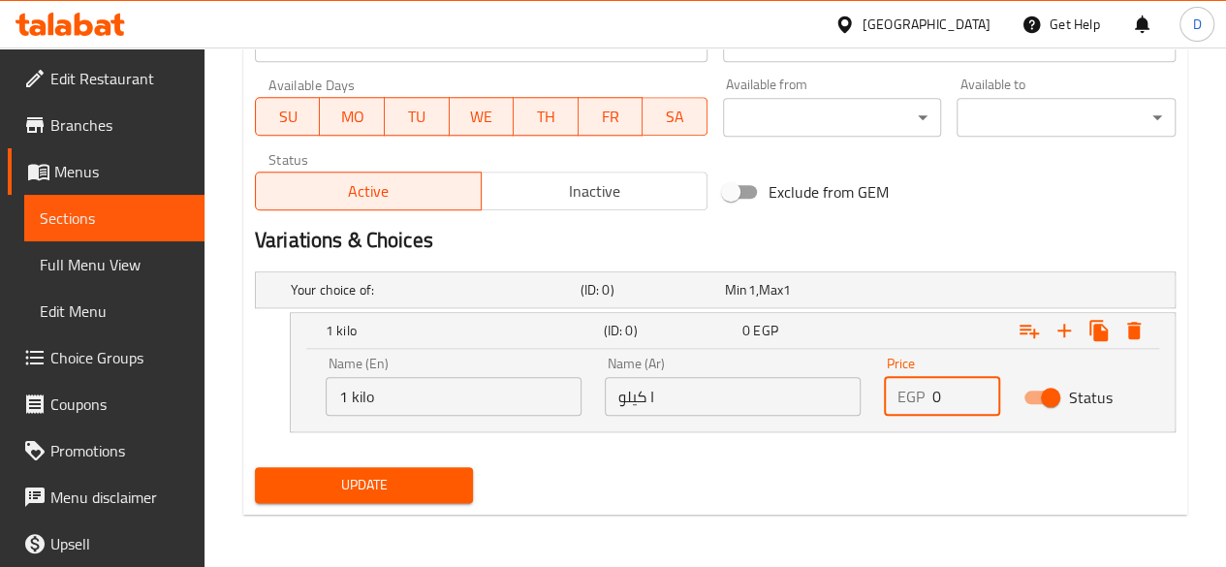
click at [951, 402] on input "0" at bounding box center [966, 396] width 68 height 39
type input "850"
click at [1065, 329] on icon "Expand" at bounding box center [1065, 331] width 14 height 14
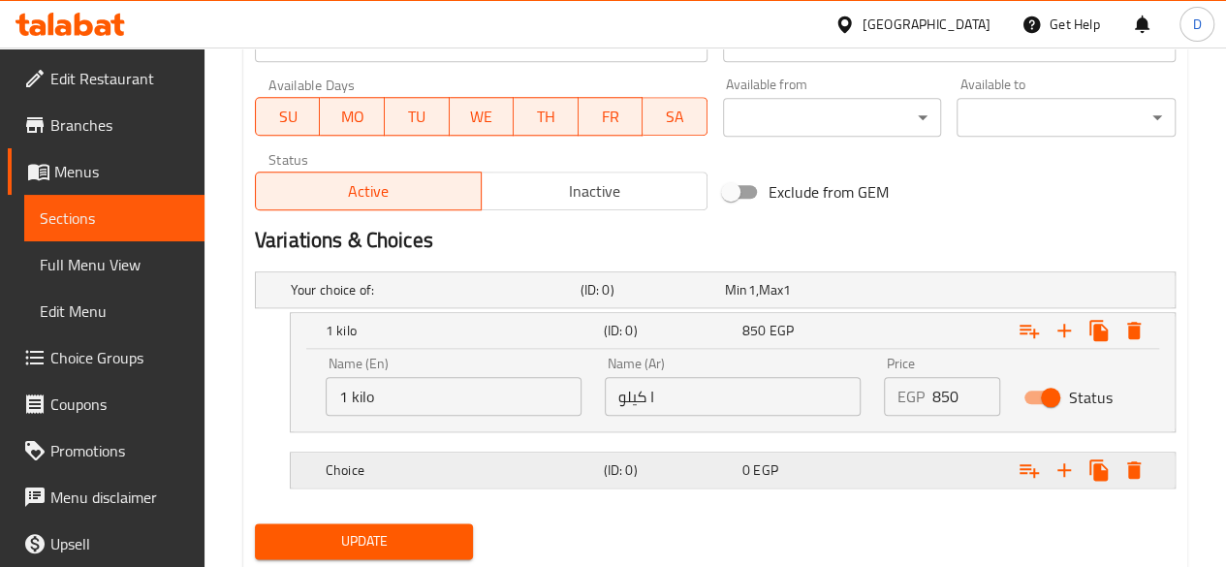
click at [556, 300] on h5 "Choice" at bounding box center [432, 289] width 282 height 19
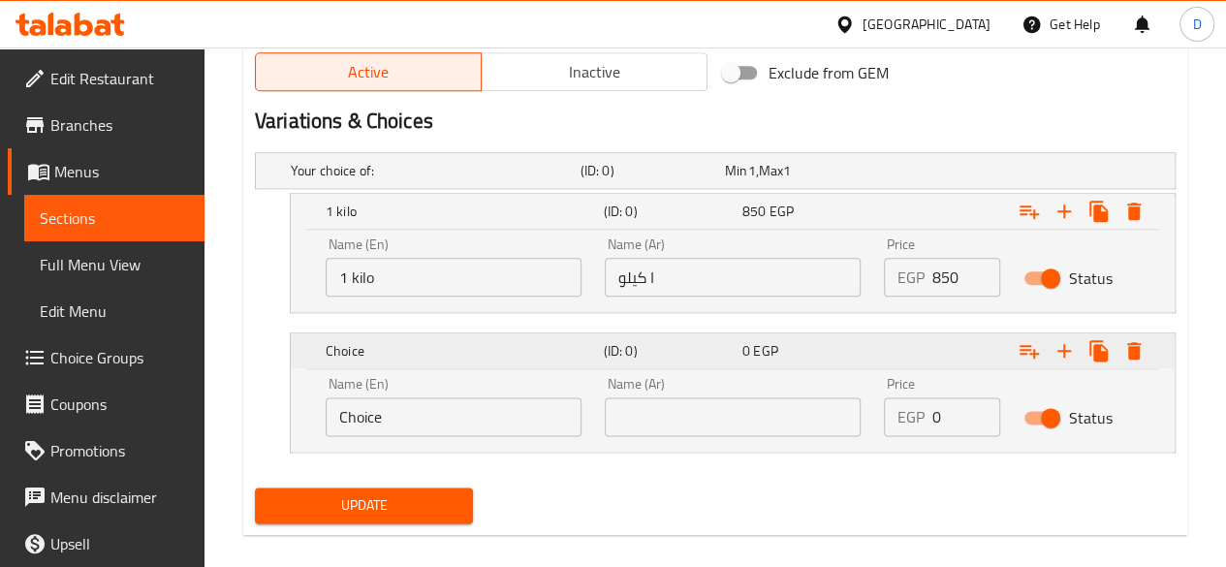
scroll to position [1022, 0]
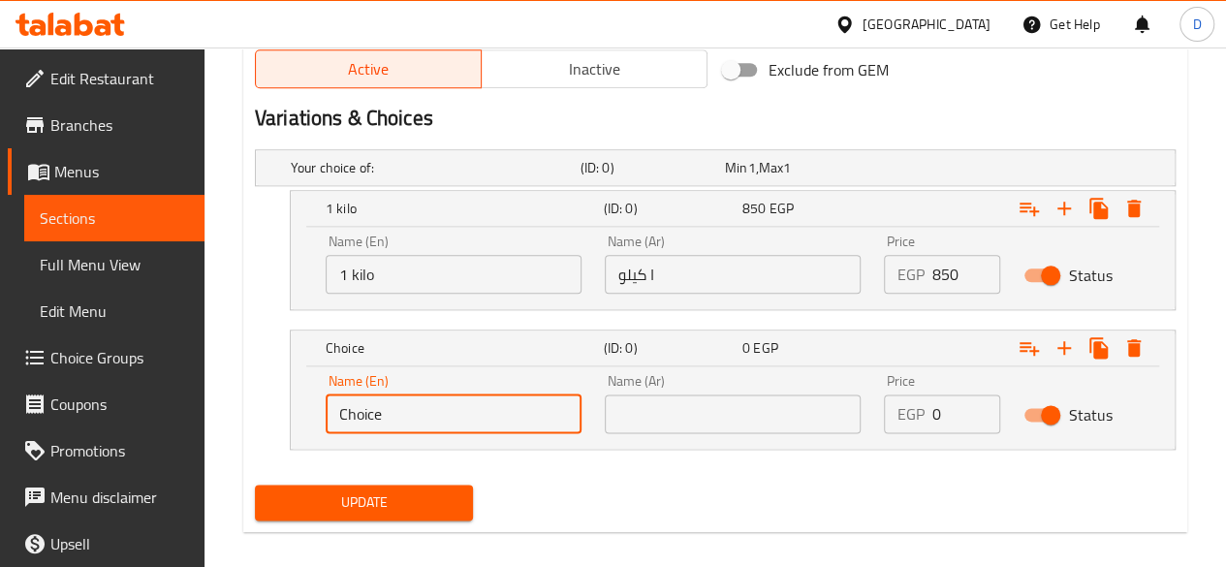
click at [432, 417] on input "Choice" at bounding box center [454, 414] width 256 height 39
type input "C"
click at [432, 417] on input "text" at bounding box center [454, 414] width 256 height 39
type input "1/2 kilo"
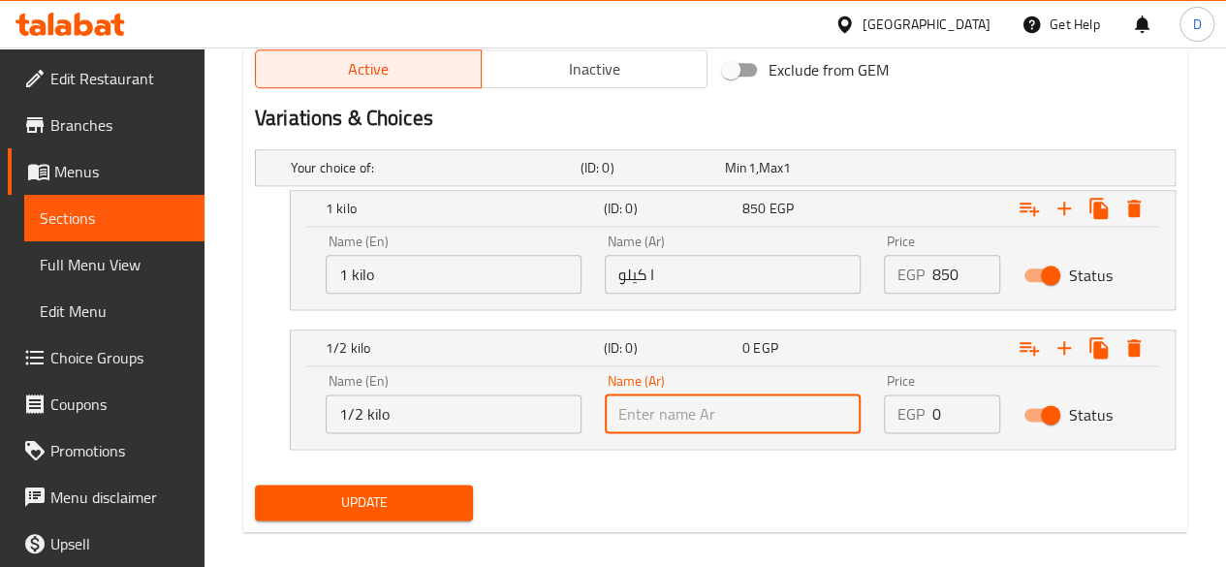
click at [675, 410] on input "text" at bounding box center [733, 414] width 256 height 39
type input "1/2 كيلو"
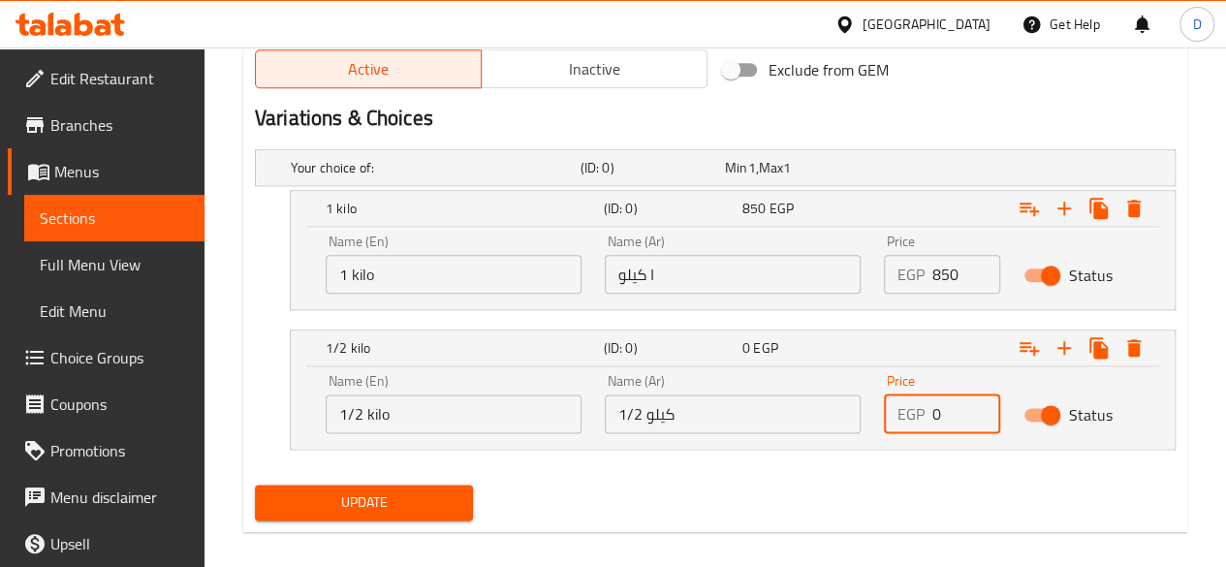
click at [944, 413] on input "0" at bounding box center [966, 414] width 68 height 39
type input "440"
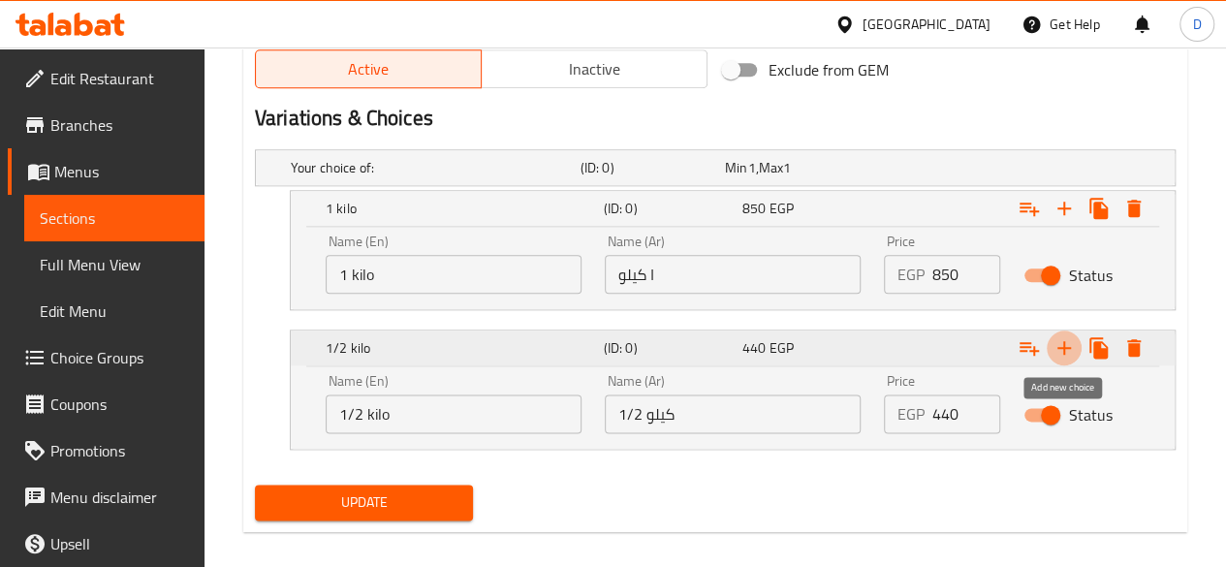
click at [1060, 352] on icon "Expand" at bounding box center [1064, 347] width 23 height 23
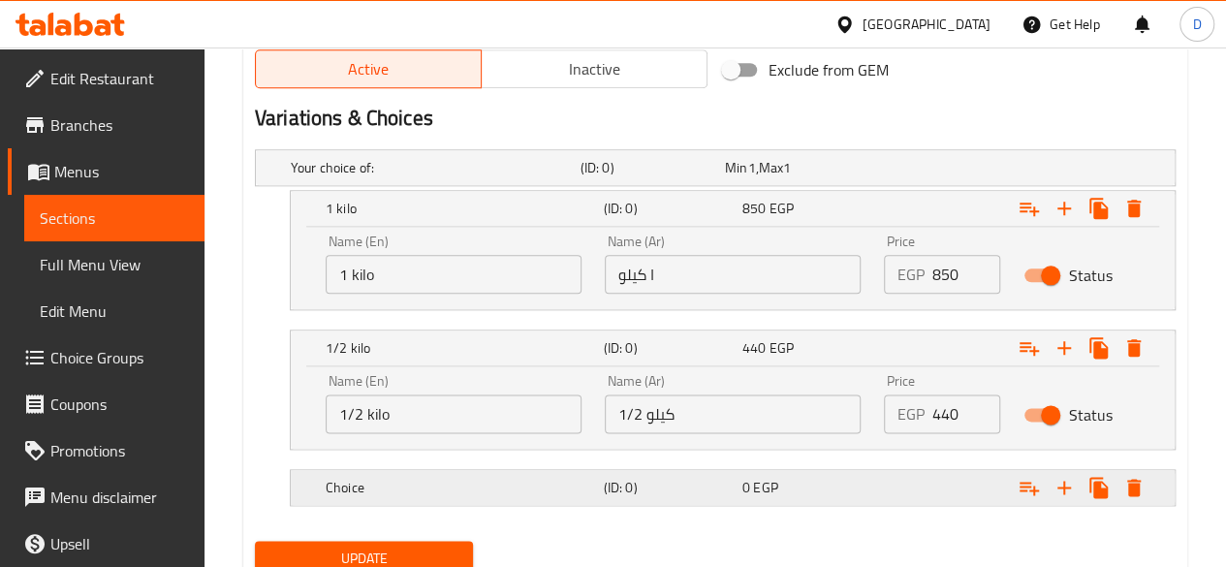
click at [482, 177] on h5 "Choice" at bounding box center [432, 167] width 282 height 19
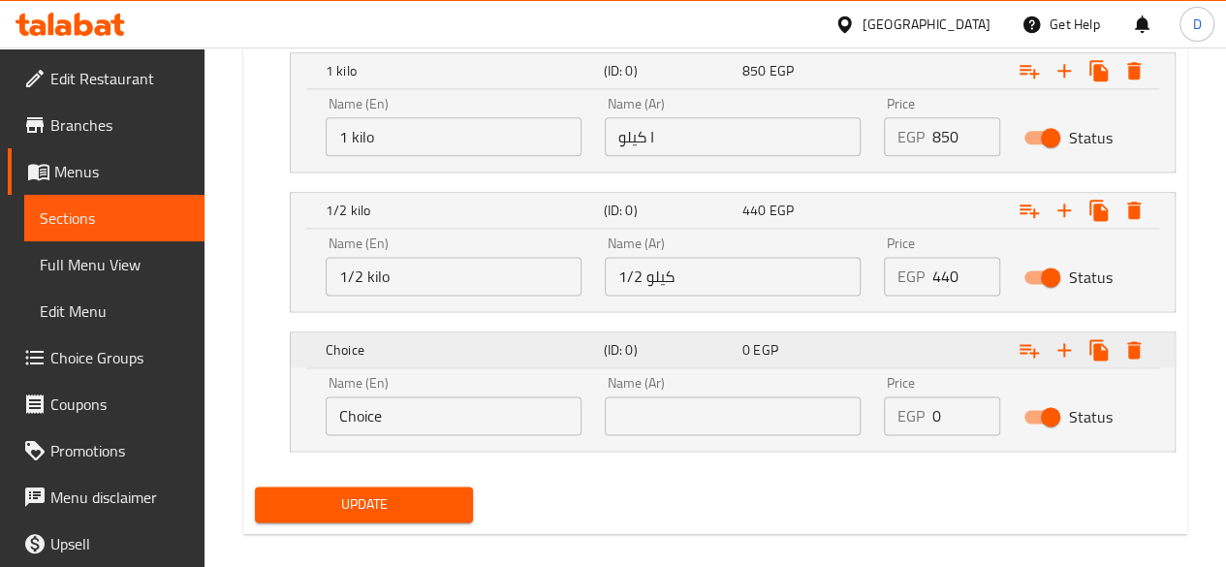
scroll to position [1161, 0]
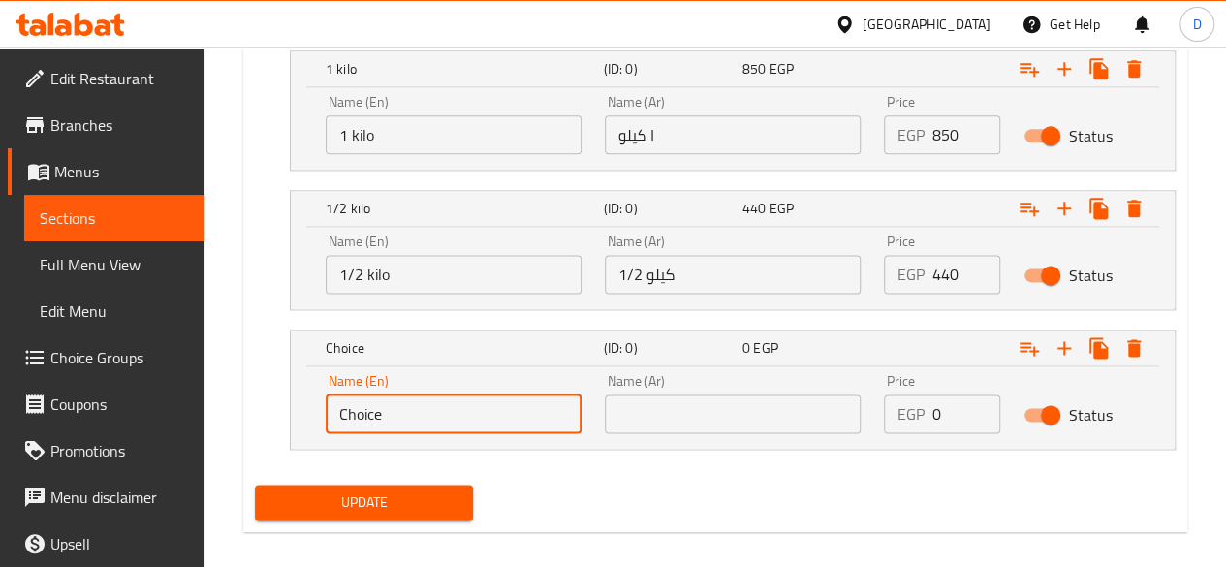
click at [432, 405] on input "Choice" at bounding box center [454, 414] width 256 height 39
type input "C"
click at [432, 405] on input "text" at bounding box center [454, 414] width 256 height 39
type input "1/4 kilo"
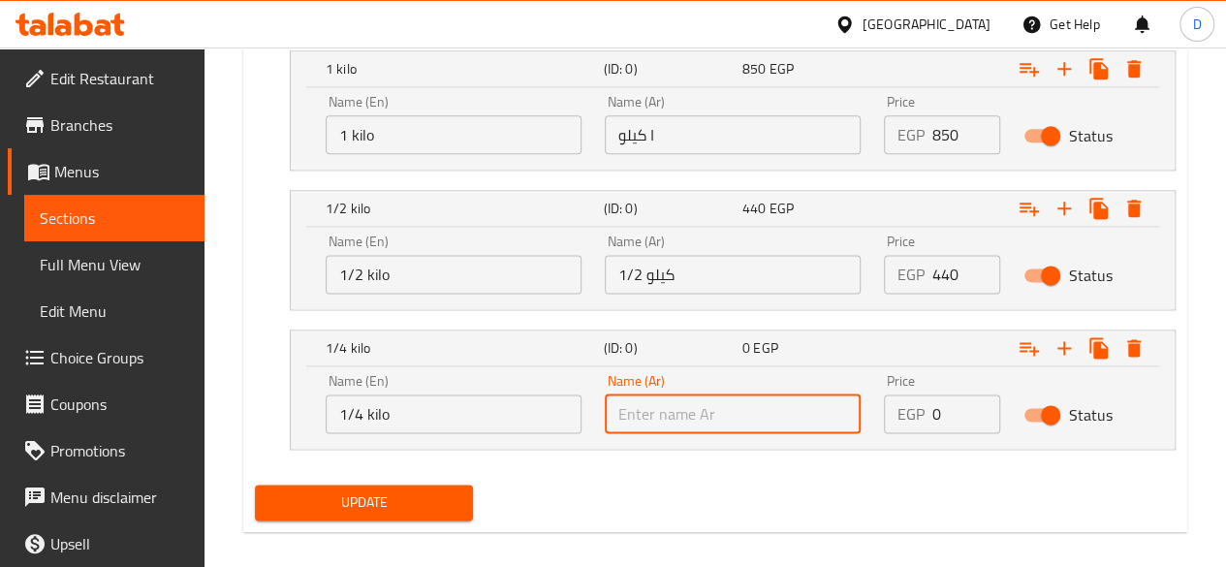
click at [661, 410] on input "text" at bounding box center [733, 414] width 256 height 39
type input "1/4 kilo"
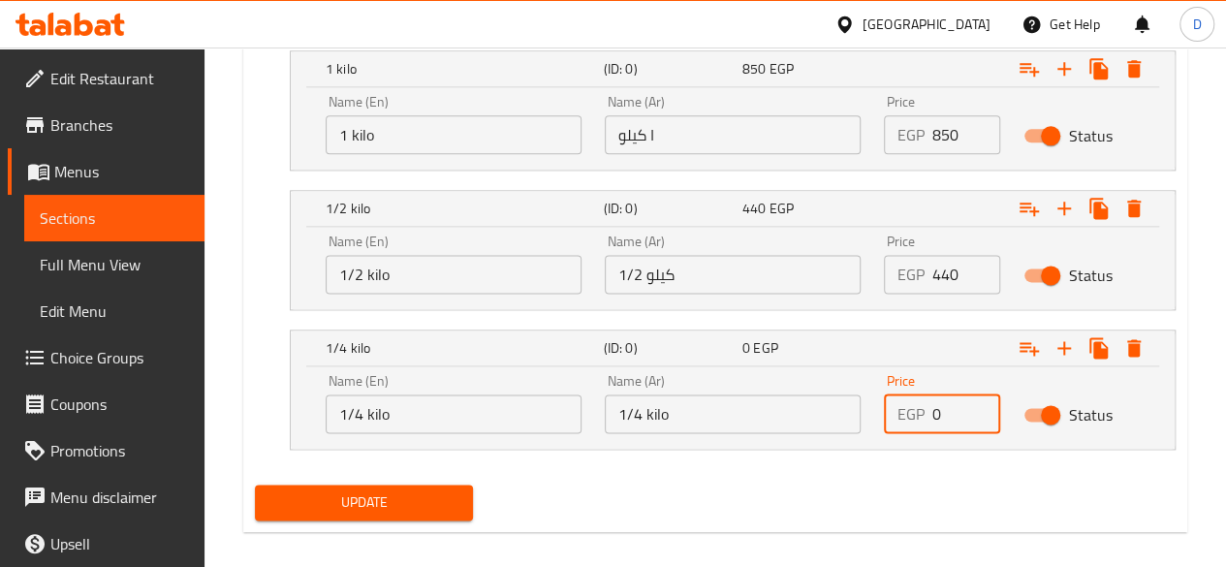
click at [945, 417] on input "0" at bounding box center [966, 414] width 68 height 39
type input "170"
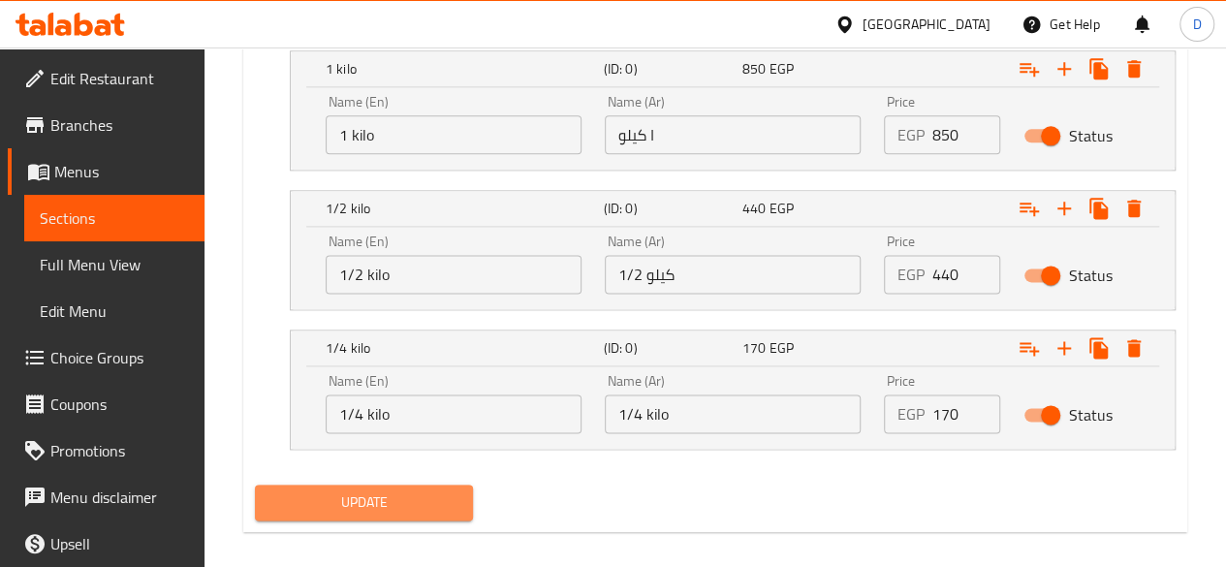
click at [370, 490] on span "Update" at bounding box center [364, 502] width 188 height 24
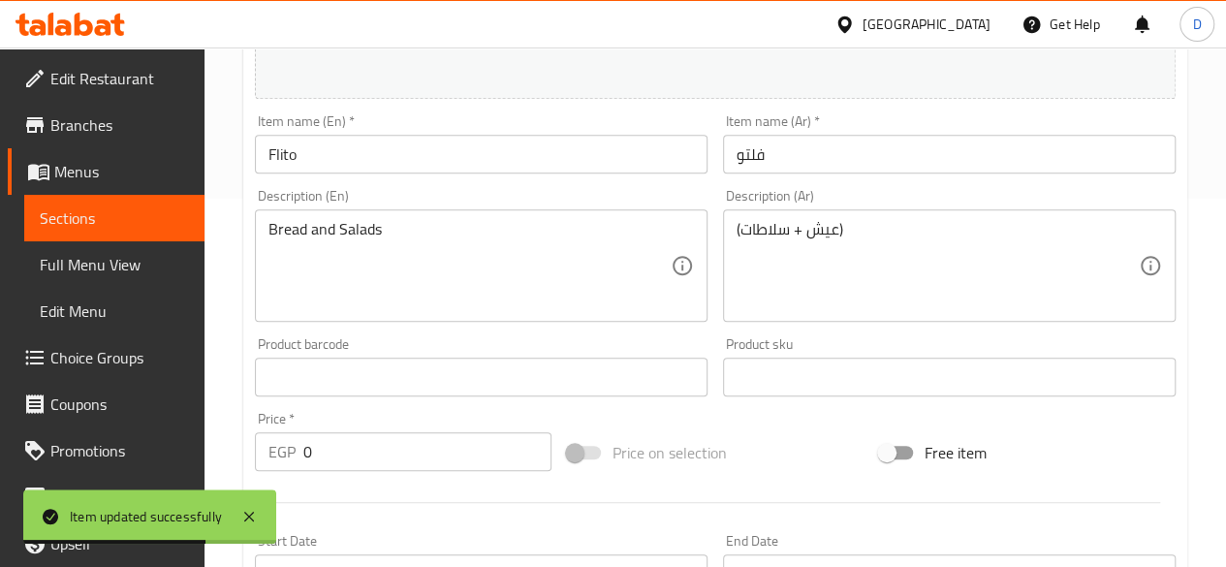
scroll to position [0, 0]
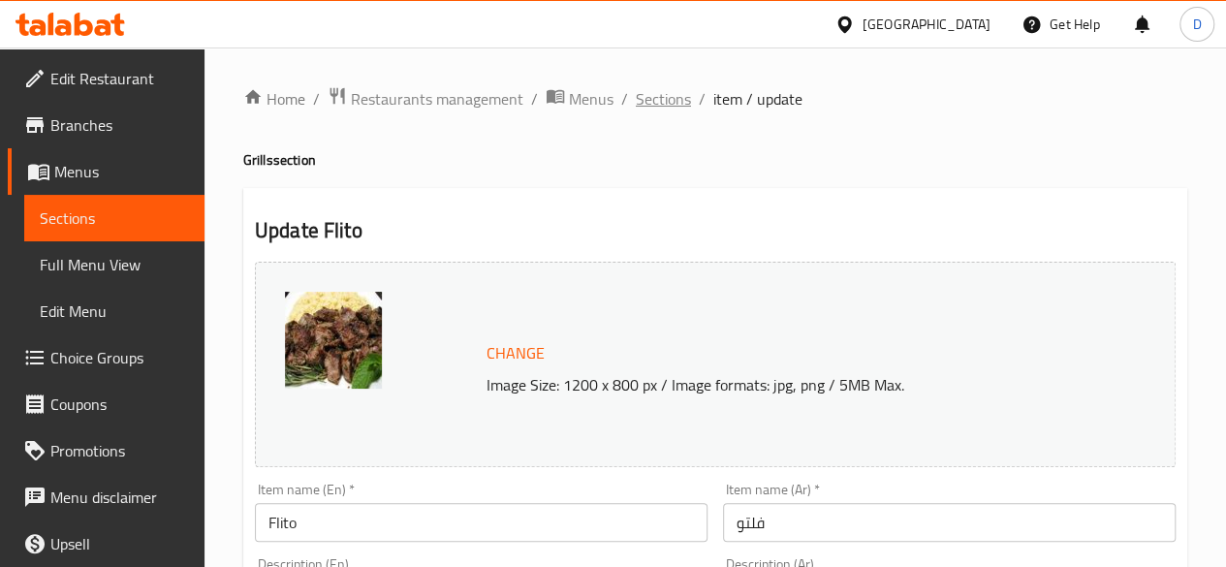
click at [651, 102] on span "Sections" at bounding box center [663, 98] width 55 height 23
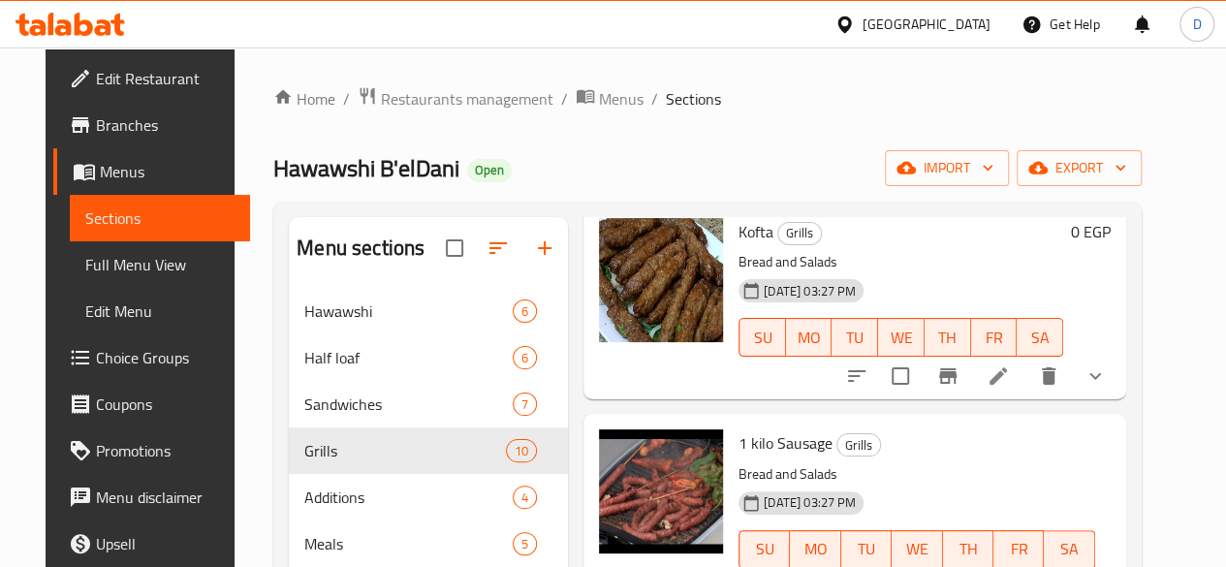
scroll to position [1545, 0]
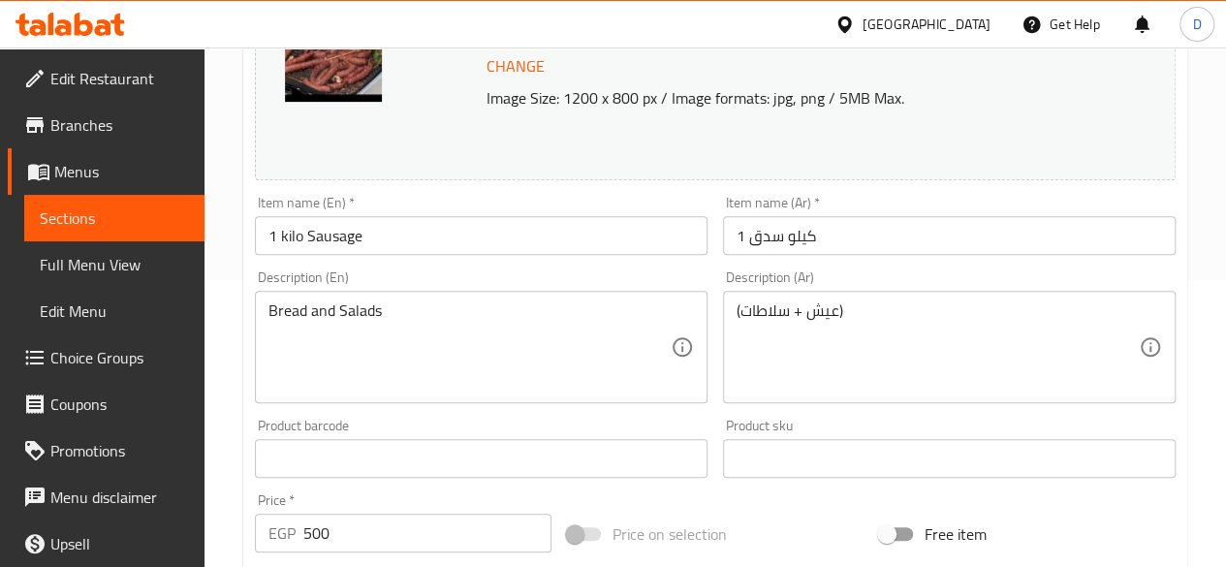
scroll to position [316, 0]
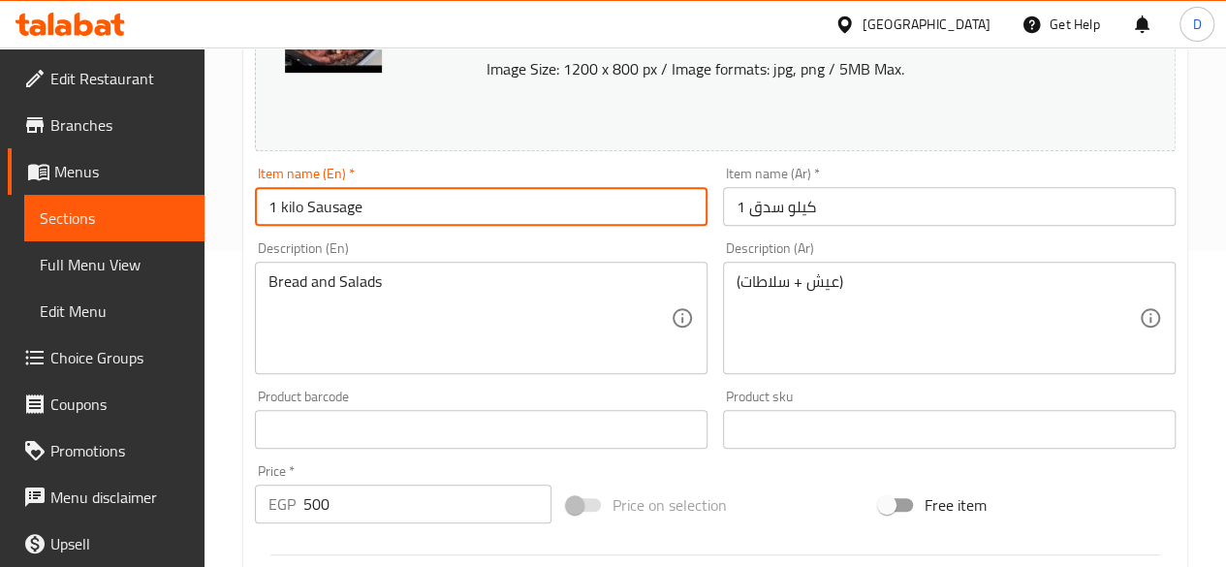
drag, startPoint x: 303, startPoint y: 208, endPoint x: 183, endPoint y: 203, distance: 120.3
click at [183, 203] on div "Edit Restaurant Branches Menus Sections Full Menu View Edit Menu Choice Groups …" at bounding box center [613, 406] width 1226 height 1350
type input "Sausage"
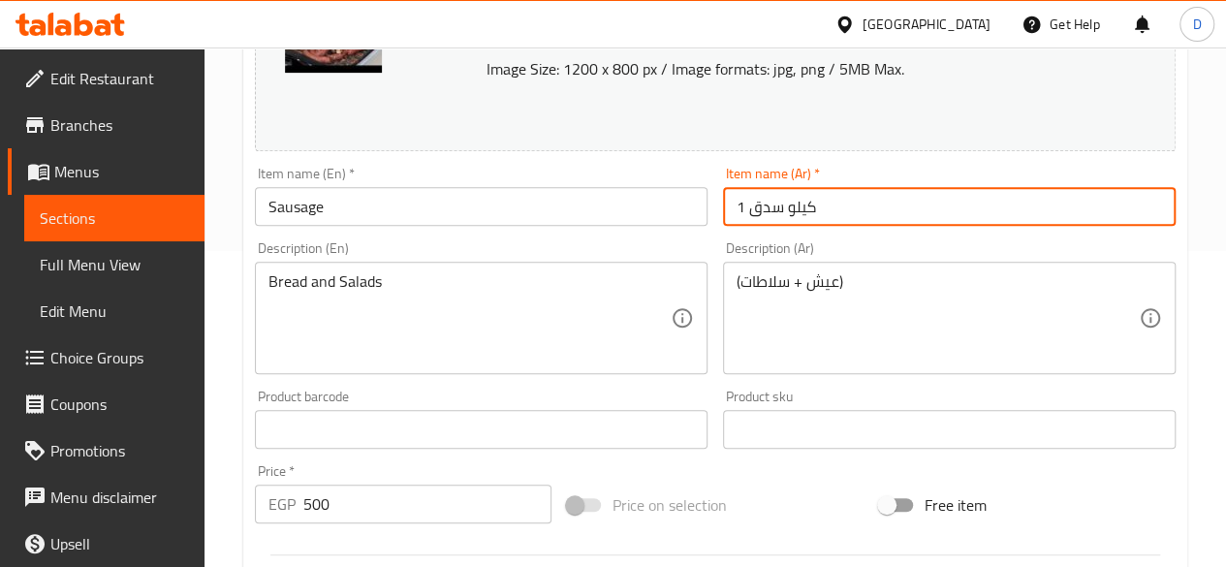
click at [752, 202] on input "1 كيلو سدق" at bounding box center [949, 206] width 453 height 39
drag, startPoint x: 777, startPoint y: 206, endPoint x: 898, endPoint y: 220, distance: 121.0
click at [898, 220] on input "كيلو سدق" at bounding box center [949, 206] width 453 height 39
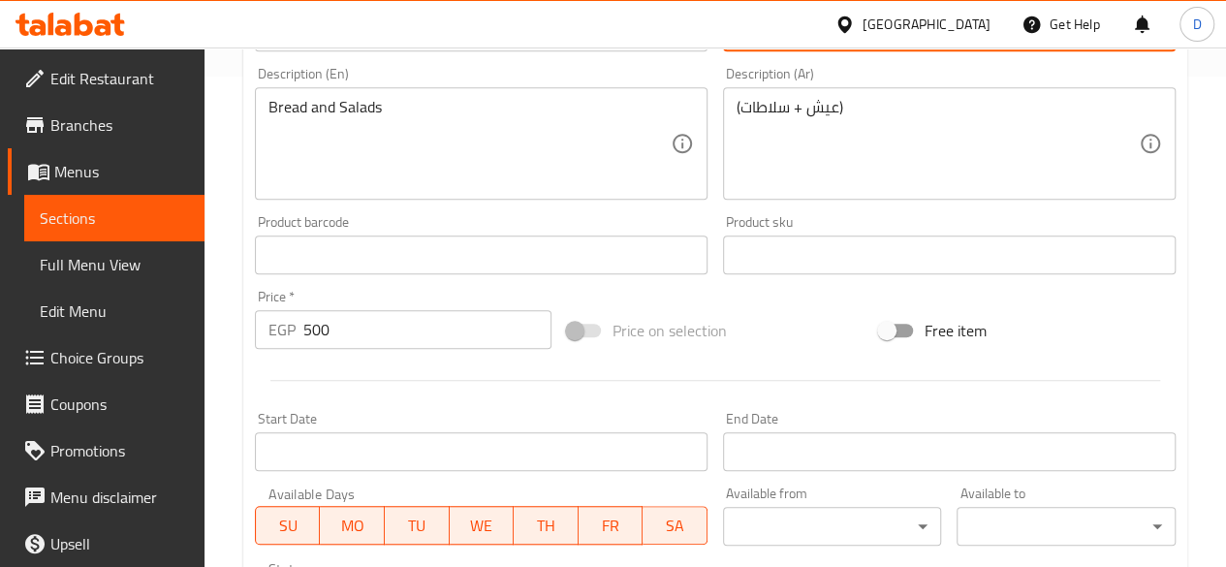
scroll to position [492, 0]
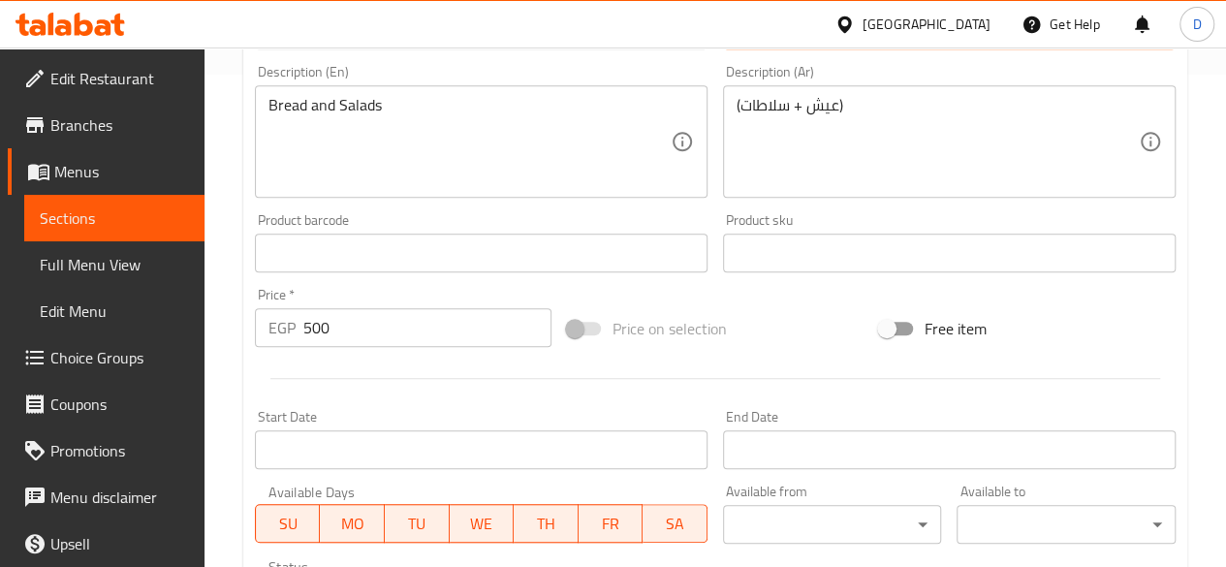
type input "سدق"
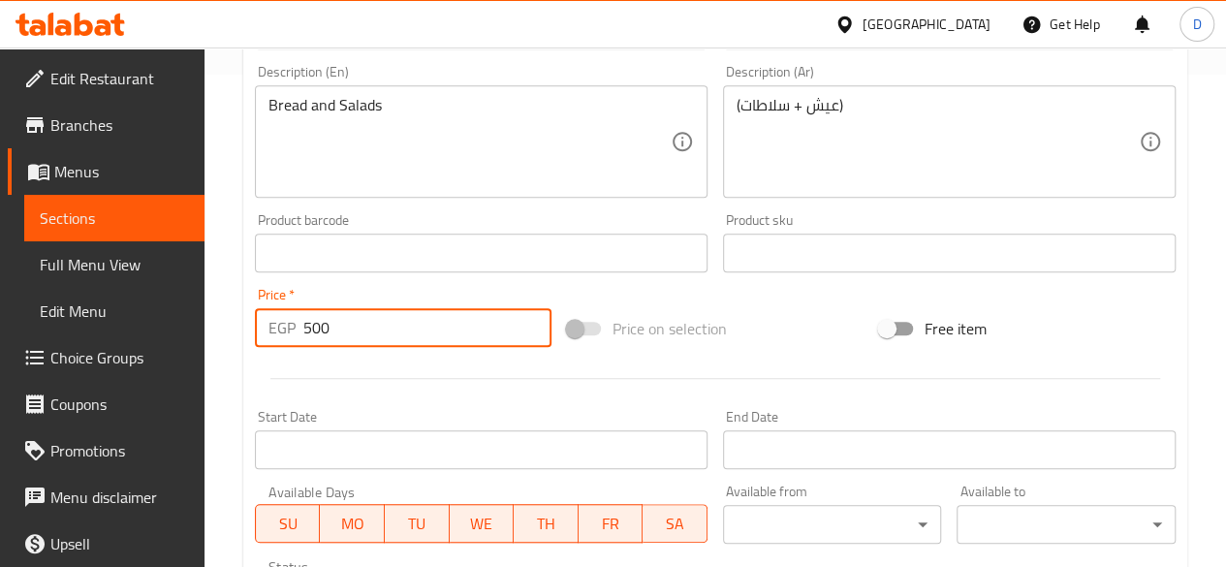
click at [393, 336] on input "500" at bounding box center [427, 327] width 248 height 39
type input "5"
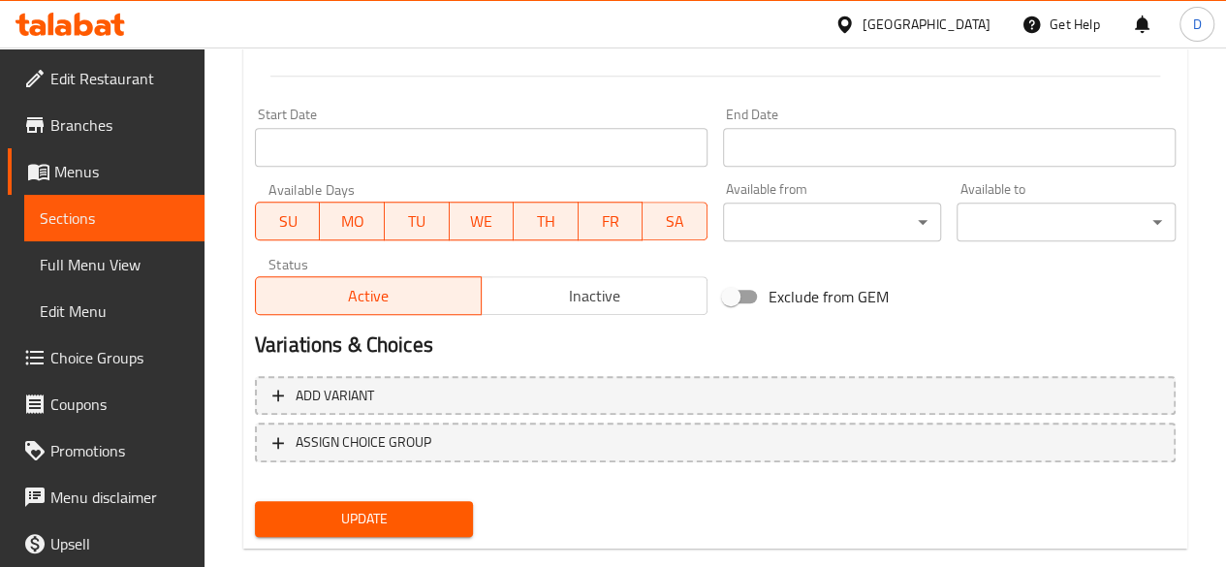
scroll to position [796, 0]
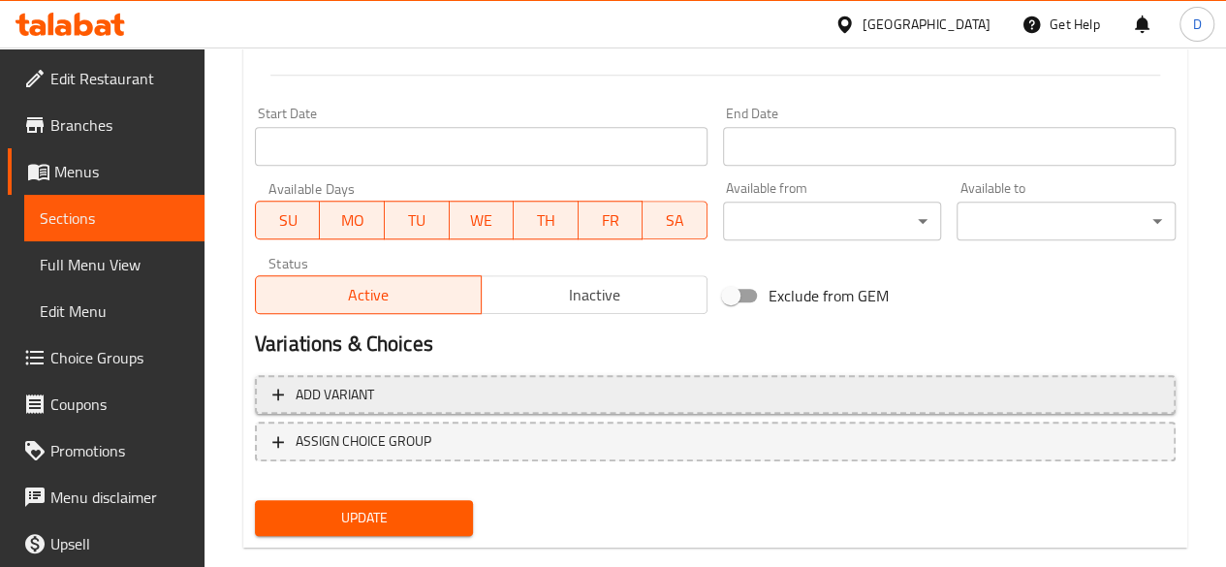
type input "0"
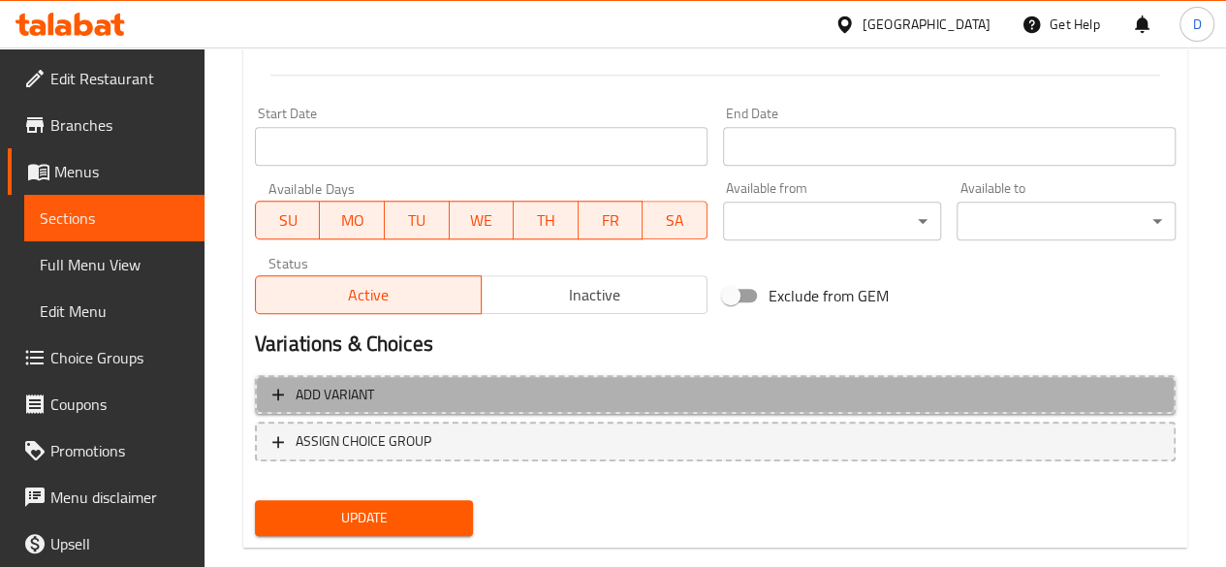
click at [501, 379] on button "Add variant" at bounding box center [715, 395] width 921 height 40
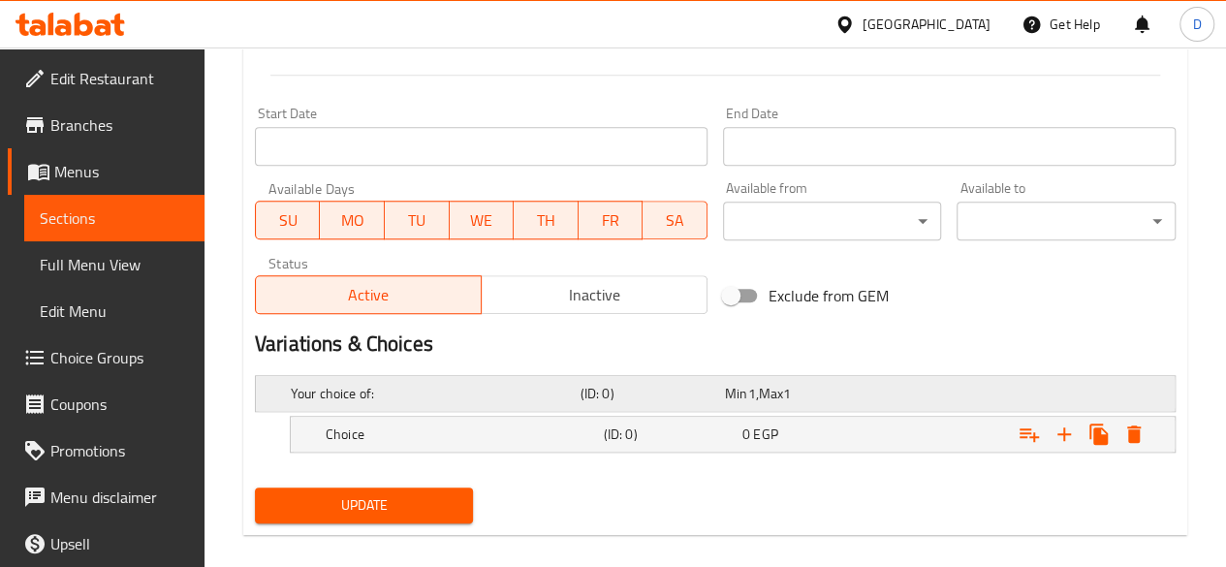
click at [501, 410] on div "Your choice of: (ID: 0) Min 1 , Max 1" at bounding box center [721, 393] width 869 height 43
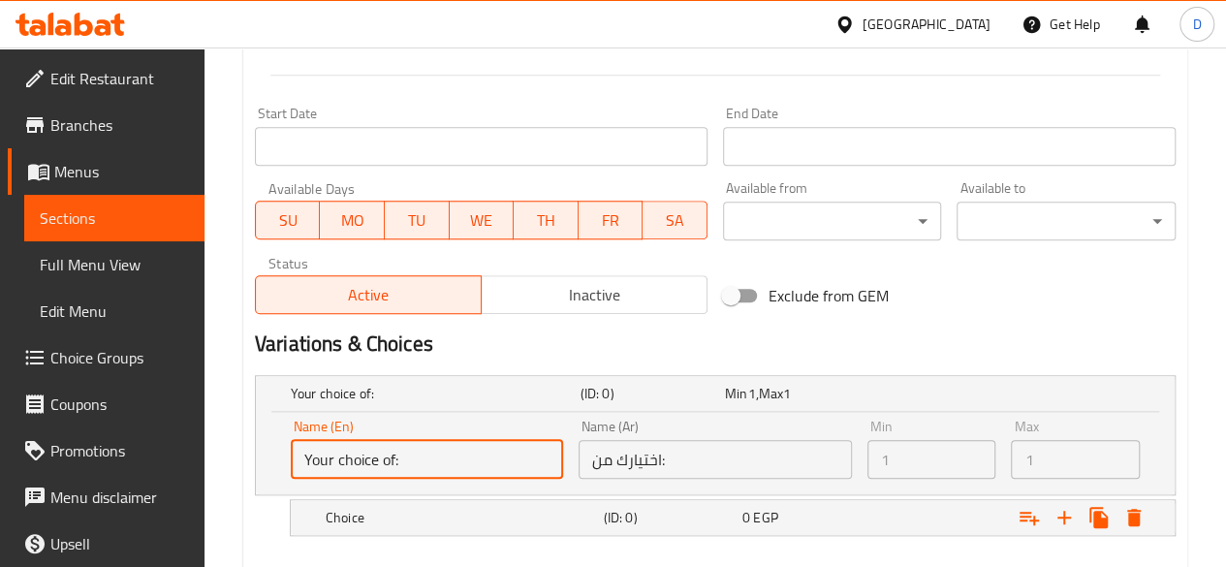
click at [443, 466] on input "Your choice of:" at bounding box center [427, 459] width 272 height 39
click at [475, 403] on h5 "Choice" at bounding box center [432, 393] width 282 height 19
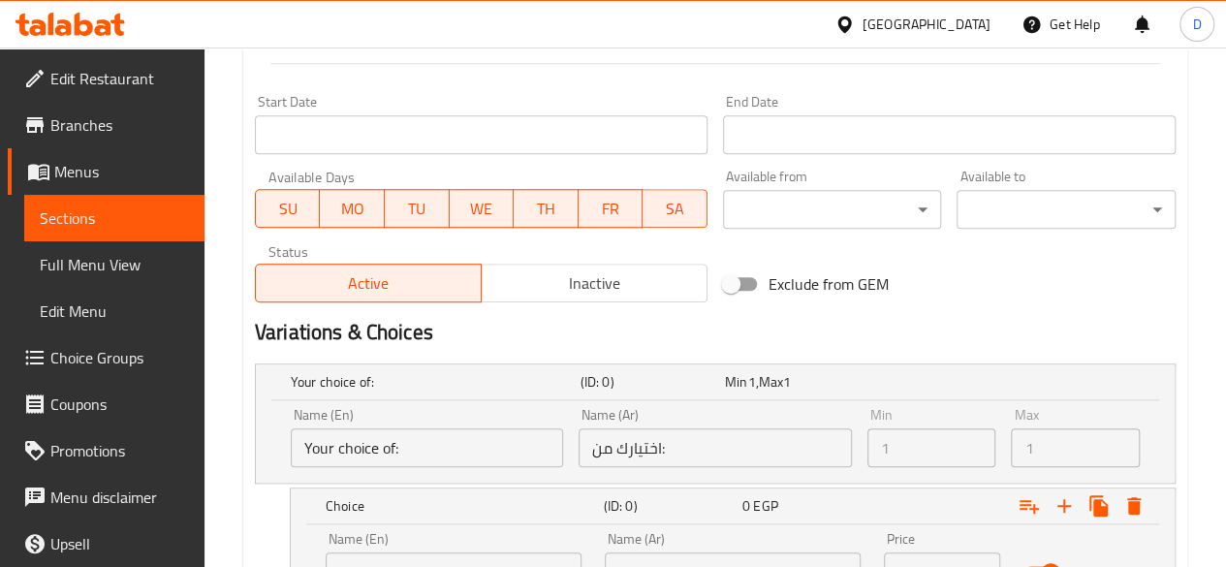
scroll to position [983, 0]
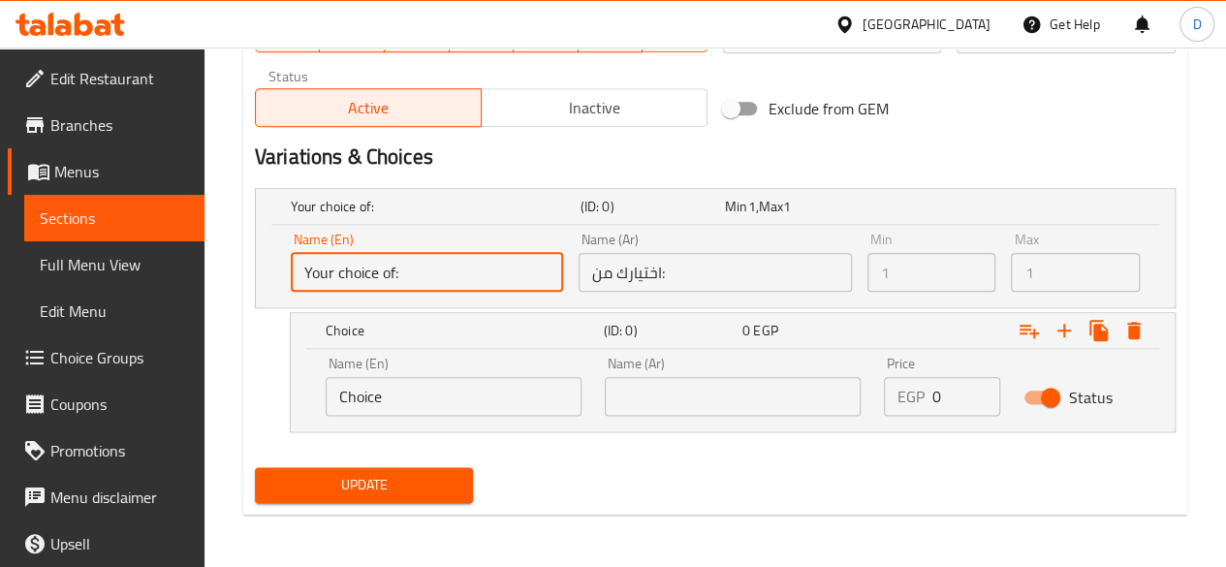
drag, startPoint x: 368, startPoint y: 261, endPoint x: 426, endPoint y: 280, distance: 61.3
click at [426, 280] on input "Your choice of:" at bounding box center [427, 272] width 272 height 39
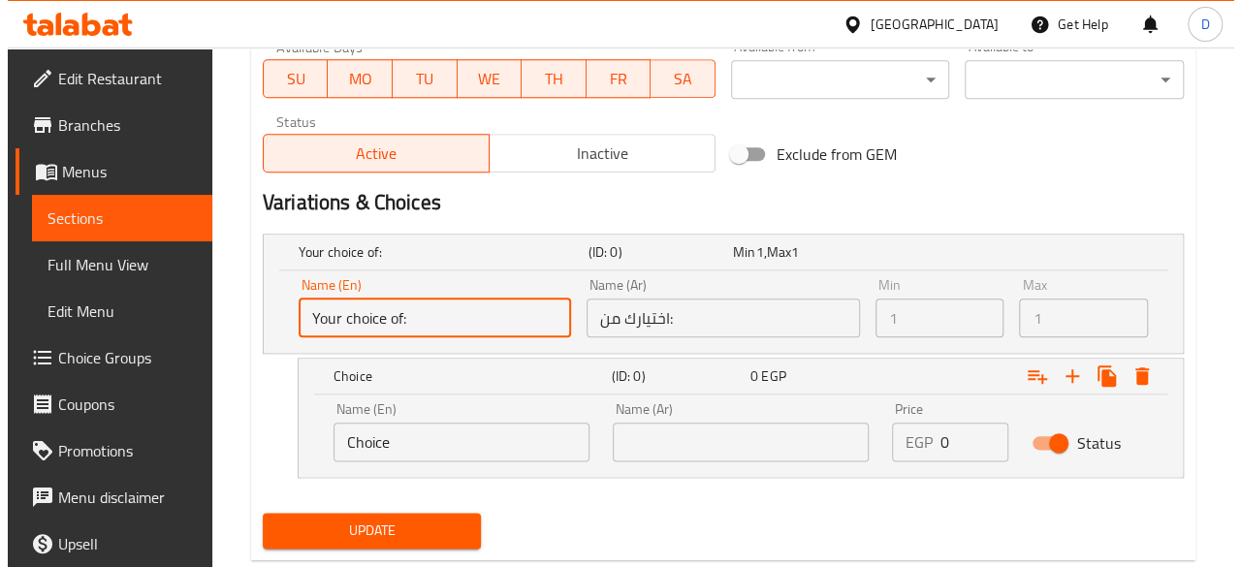
scroll to position [959, 0]
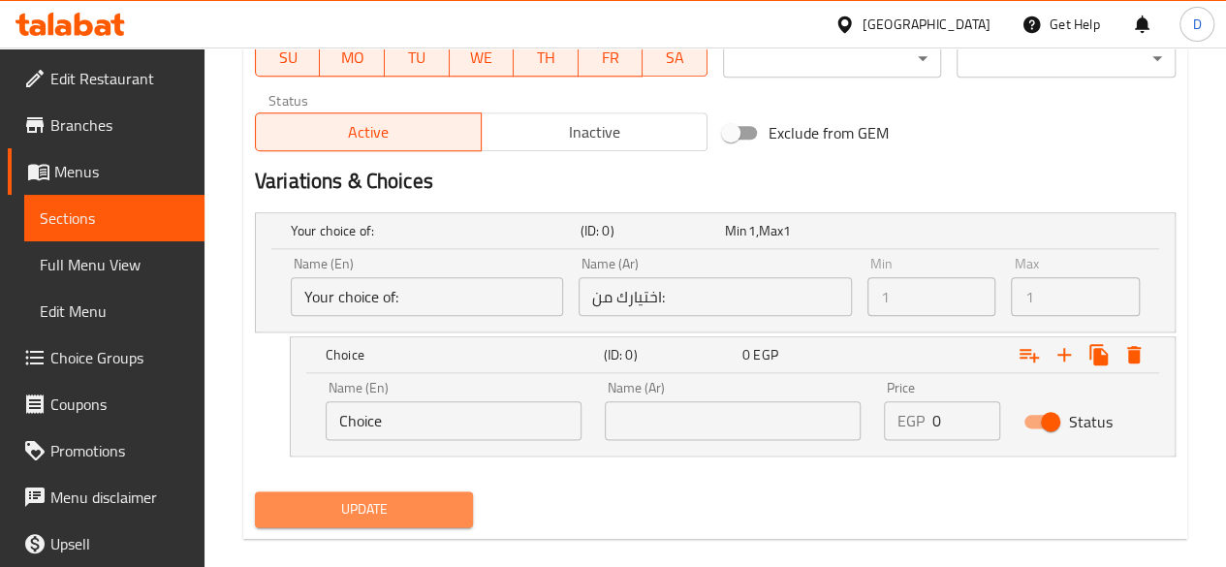
click at [435, 505] on span "Update" at bounding box center [364, 509] width 188 height 24
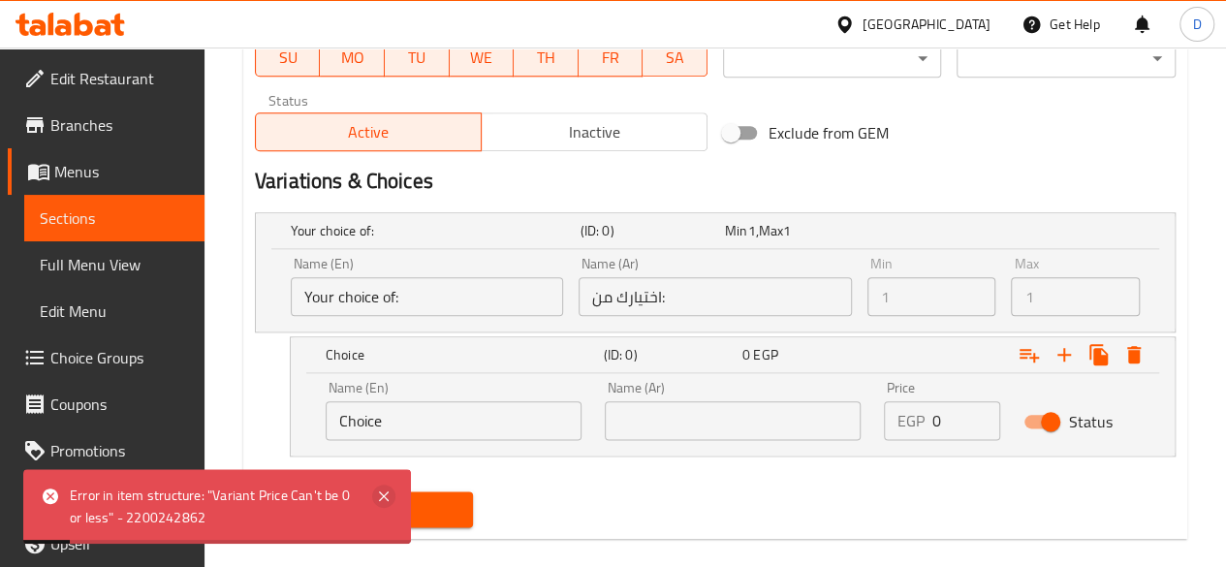
click at [385, 493] on icon at bounding box center [383, 496] width 23 height 23
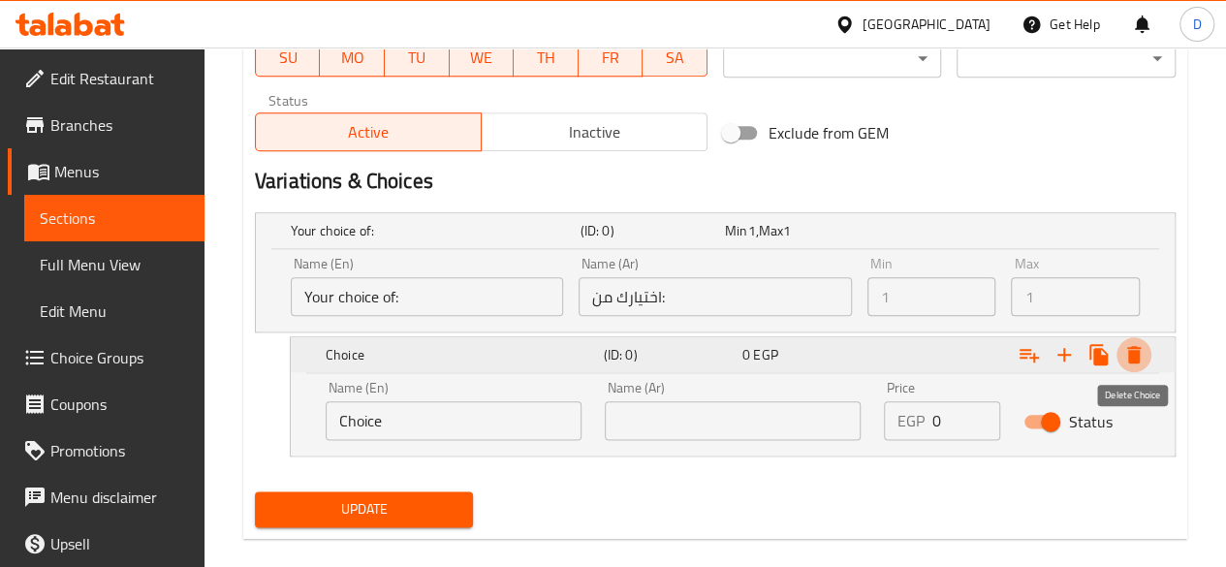
click at [1138, 357] on icon "Expand" at bounding box center [1134, 354] width 14 height 17
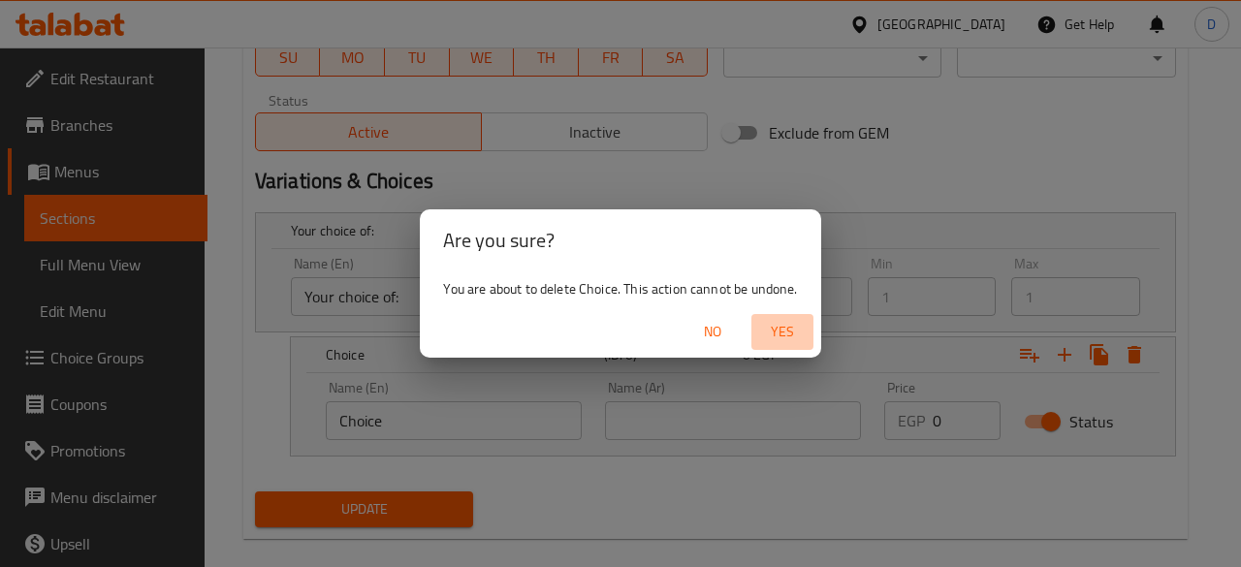
click at [775, 323] on span "Yes" at bounding box center [782, 332] width 47 height 24
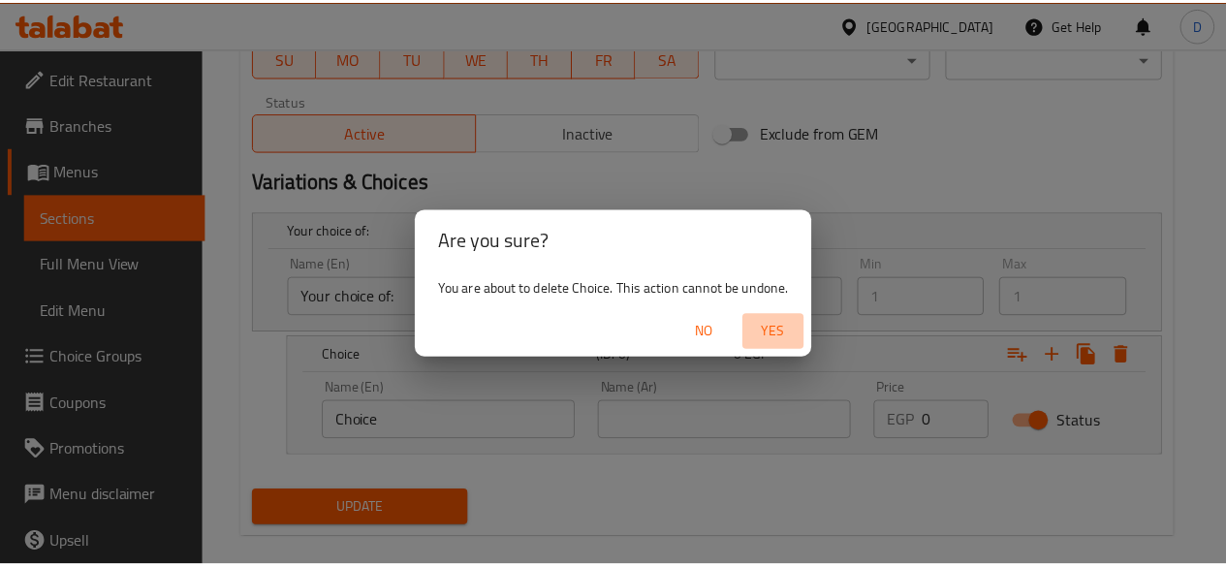
scroll to position [831, 0]
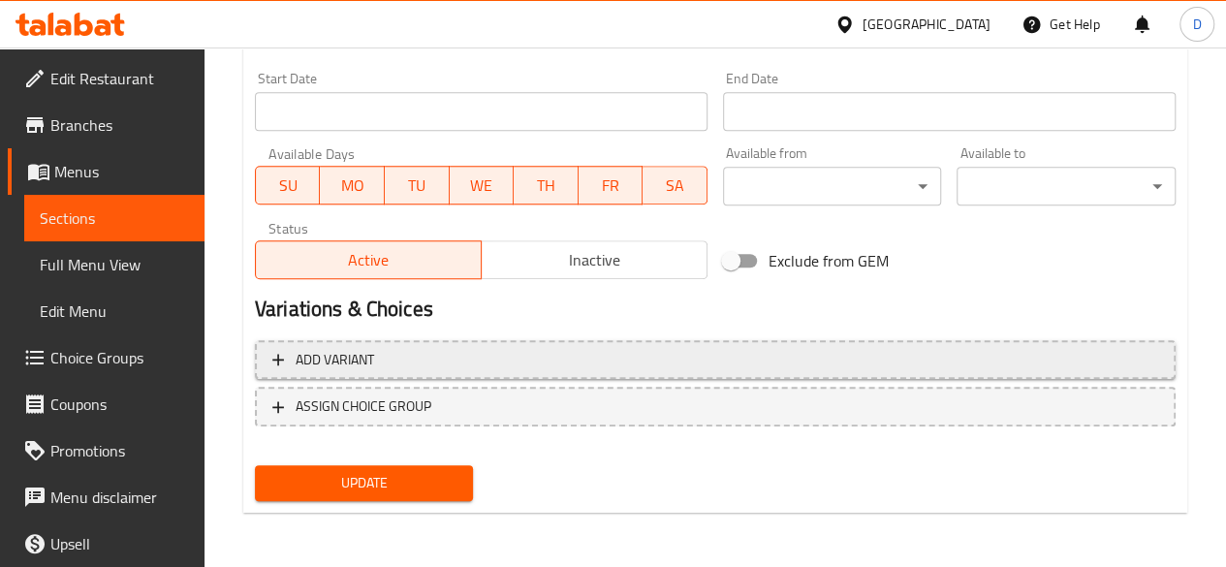
click at [408, 372] on button "Add variant" at bounding box center [715, 360] width 921 height 40
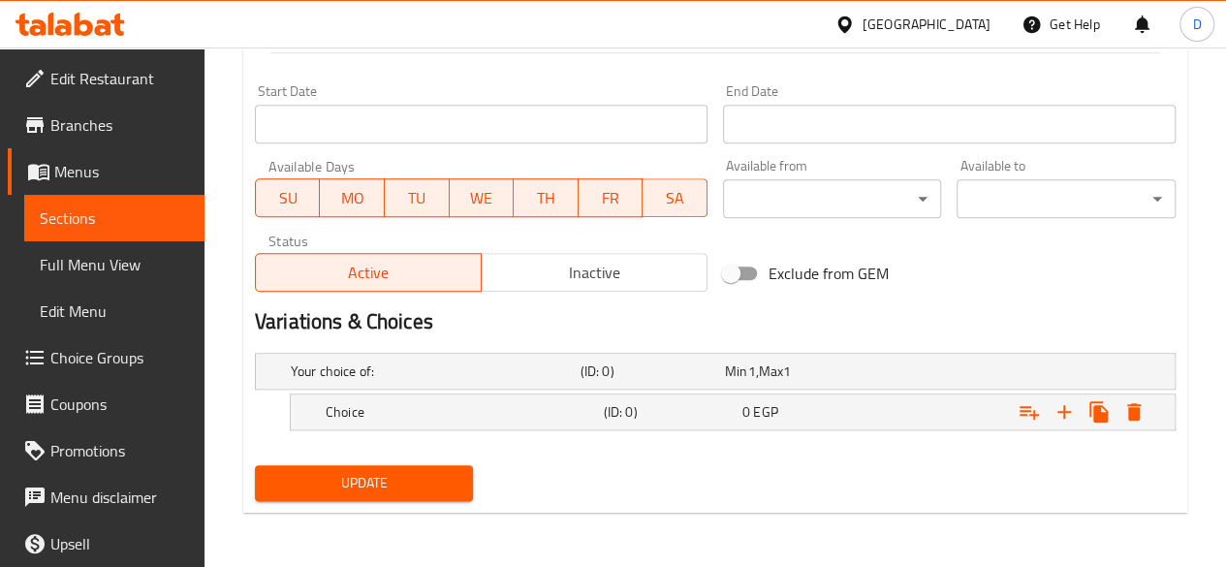
scroll to position [816, 0]
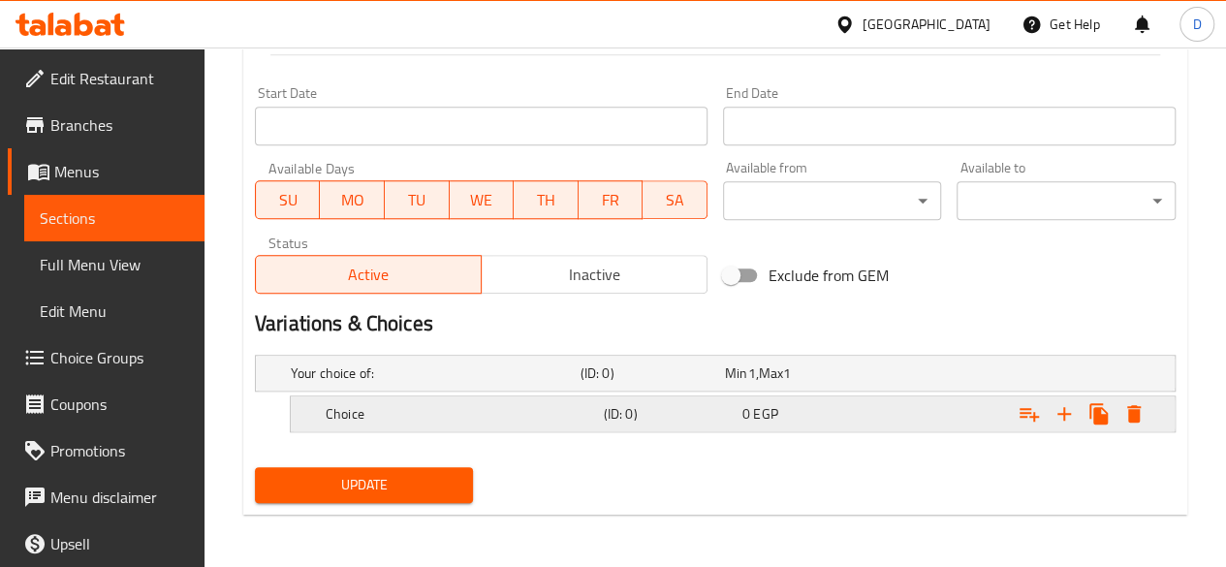
click at [479, 387] on div "Choice" at bounding box center [432, 373] width 290 height 27
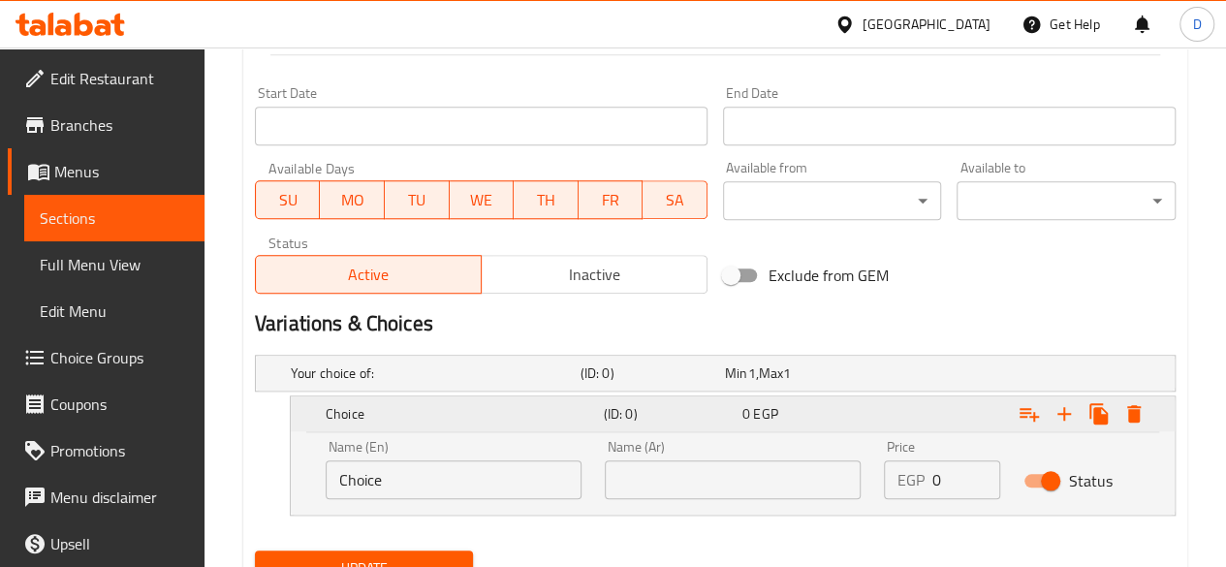
scroll to position [900, 0]
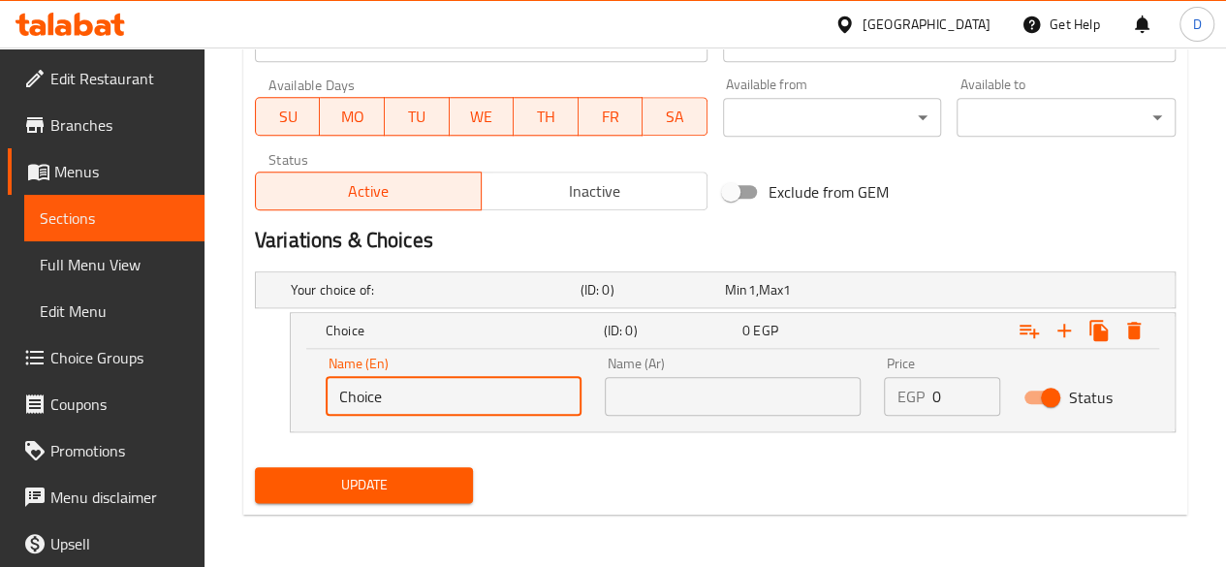
click at [453, 393] on input "Choice" at bounding box center [454, 396] width 256 height 39
type input "C"
click at [453, 393] on input "text" at bounding box center [454, 396] width 256 height 39
type input "1 kilo"
click at [684, 391] on input "text" at bounding box center [733, 396] width 256 height 39
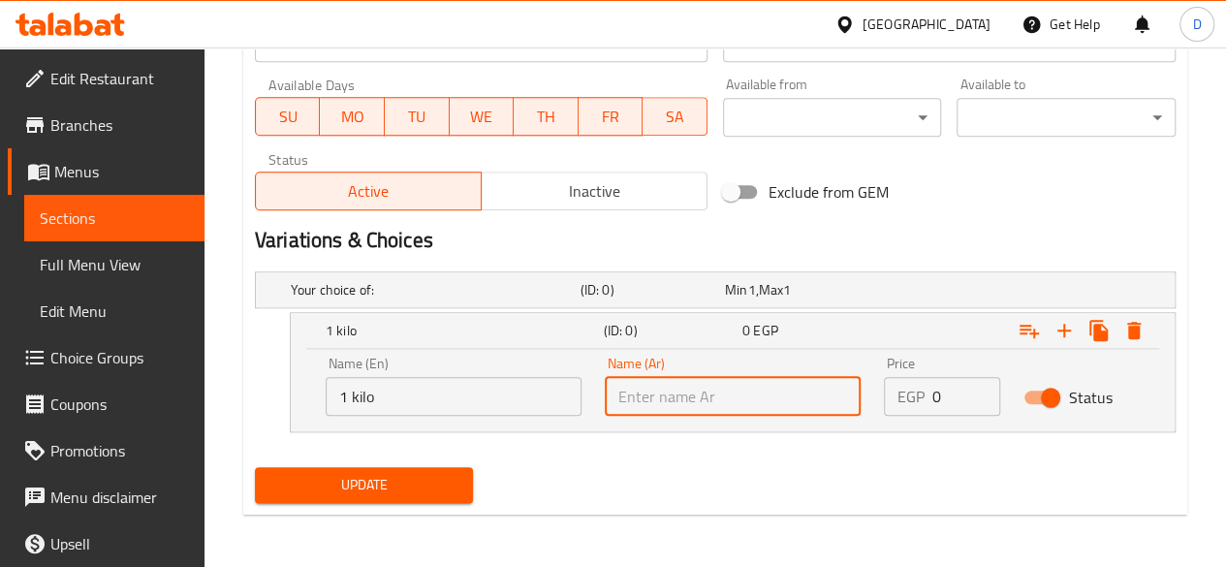
type input "ا كيلو"
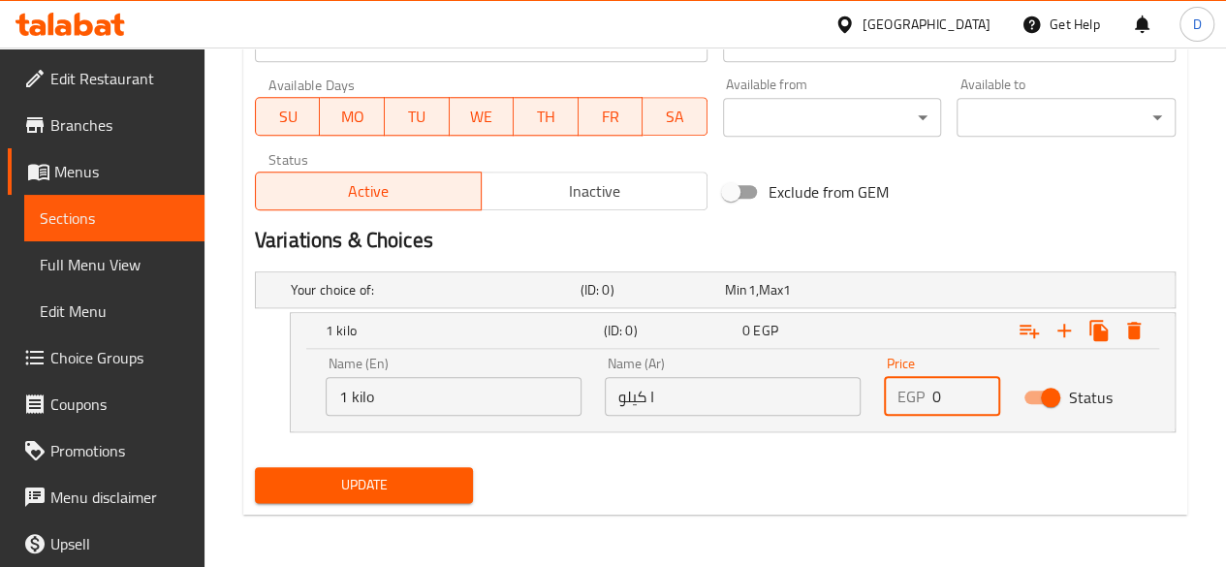
click at [948, 396] on input "0" at bounding box center [966, 396] width 68 height 39
type input "500"
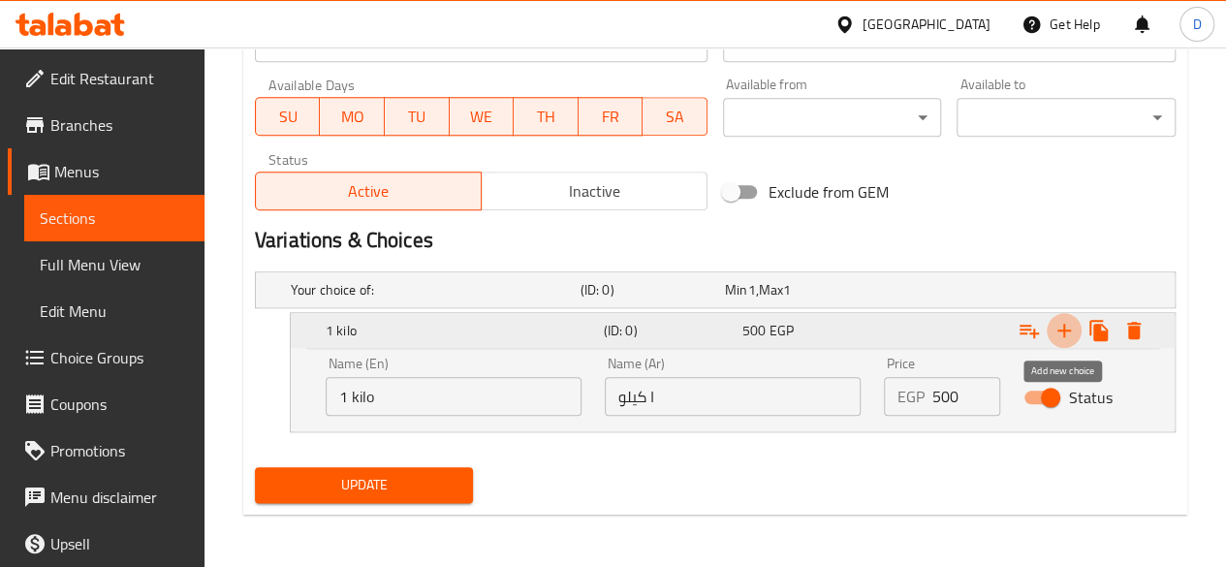
click at [1058, 332] on icon "Expand" at bounding box center [1064, 330] width 23 height 23
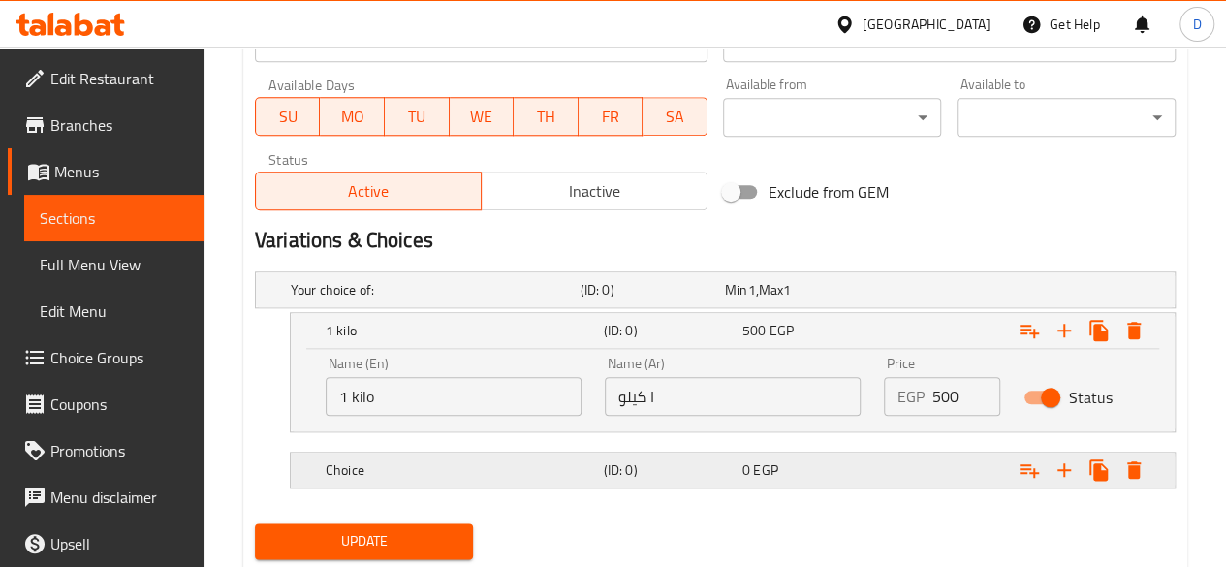
click at [473, 300] on h5 "Choice" at bounding box center [432, 289] width 282 height 19
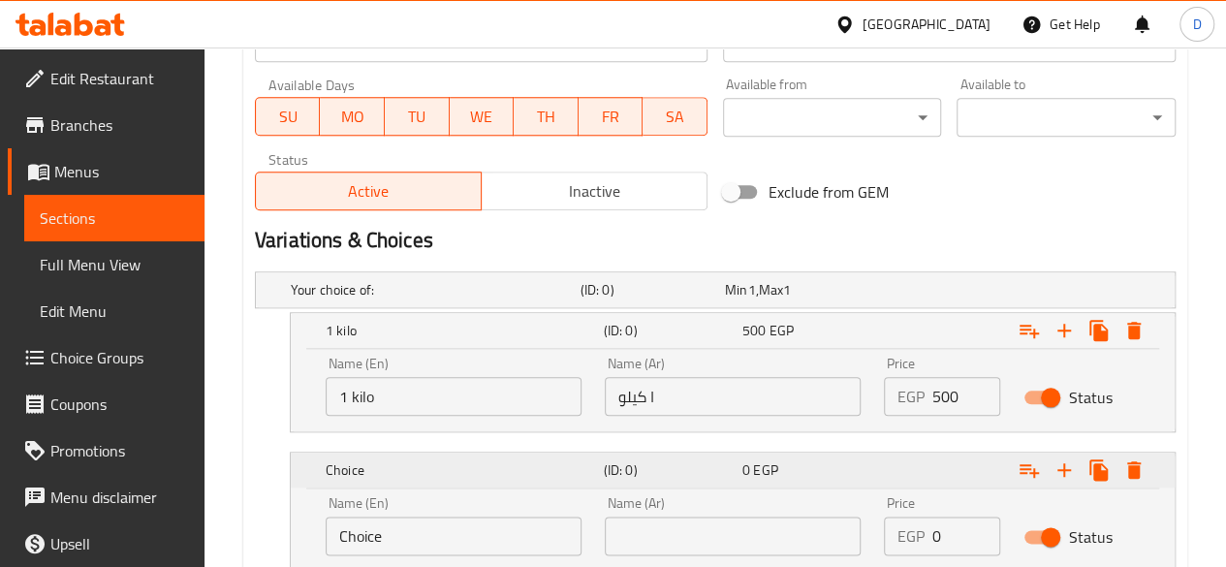
scroll to position [1038, 0]
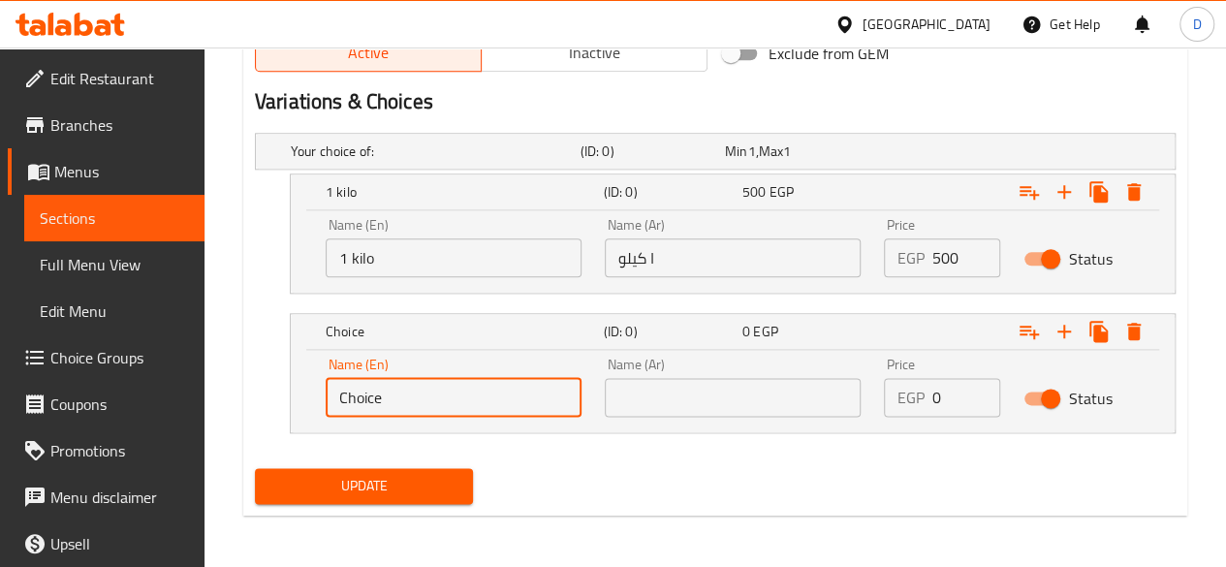
click at [433, 400] on input "Choice" at bounding box center [454, 397] width 256 height 39
type input "C"
click at [433, 400] on input "text" at bounding box center [454, 397] width 256 height 39
type input "1/2 kilo"
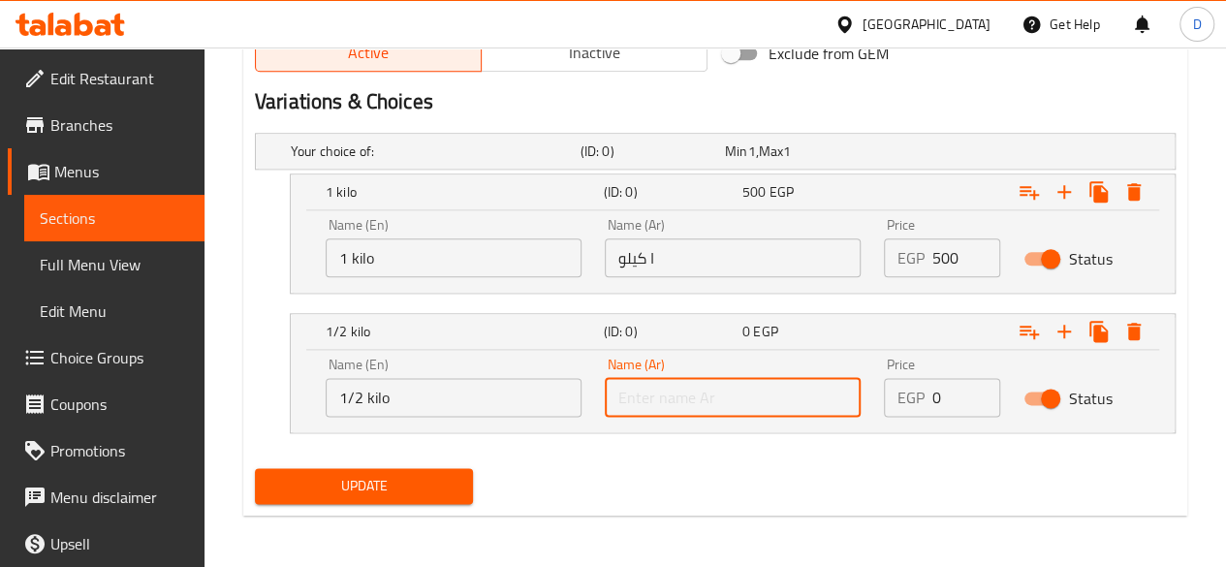
click at [694, 394] on input "text" at bounding box center [733, 397] width 256 height 39
type input "1/2 كيلو"
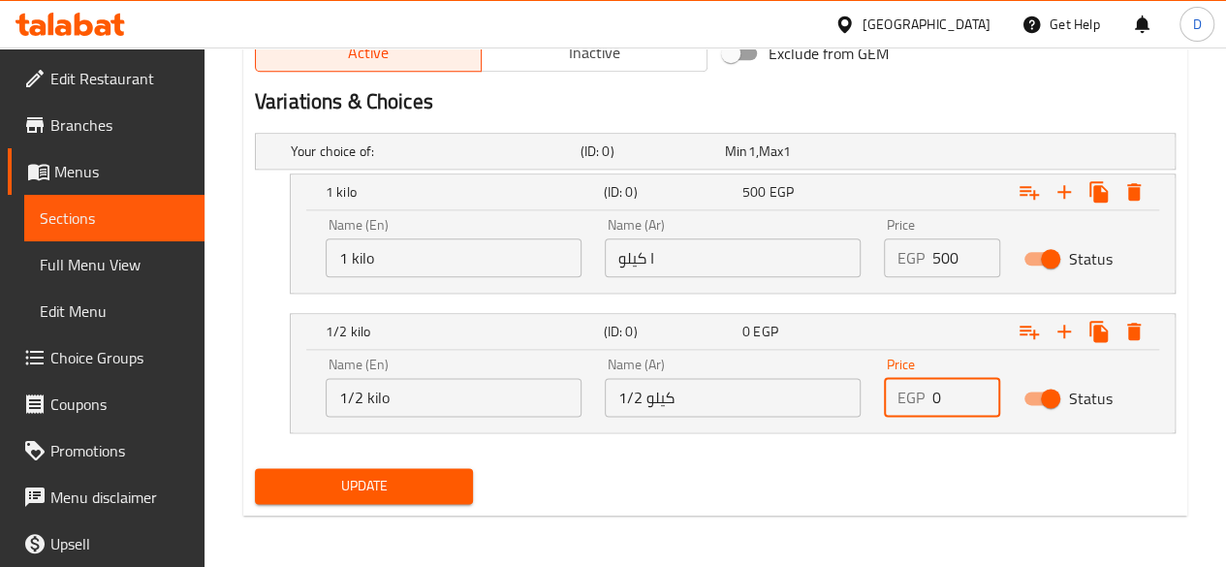
click at [932, 406] on input "0" at bounding box center [966, 397] width 68 height 39
click at [950, 408] on input "0" at bounding box center [966, 397] width 68 height 39
type input "300"
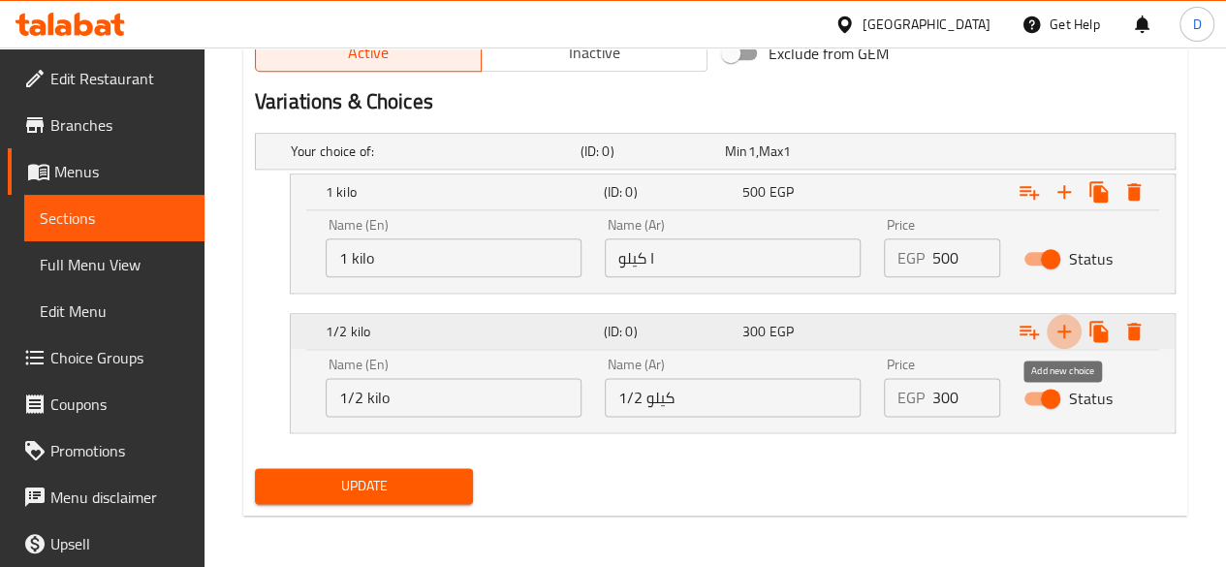
click at [1073, 326] on icon "Expand" at bounding box center [1064, 331] width 23 height 23
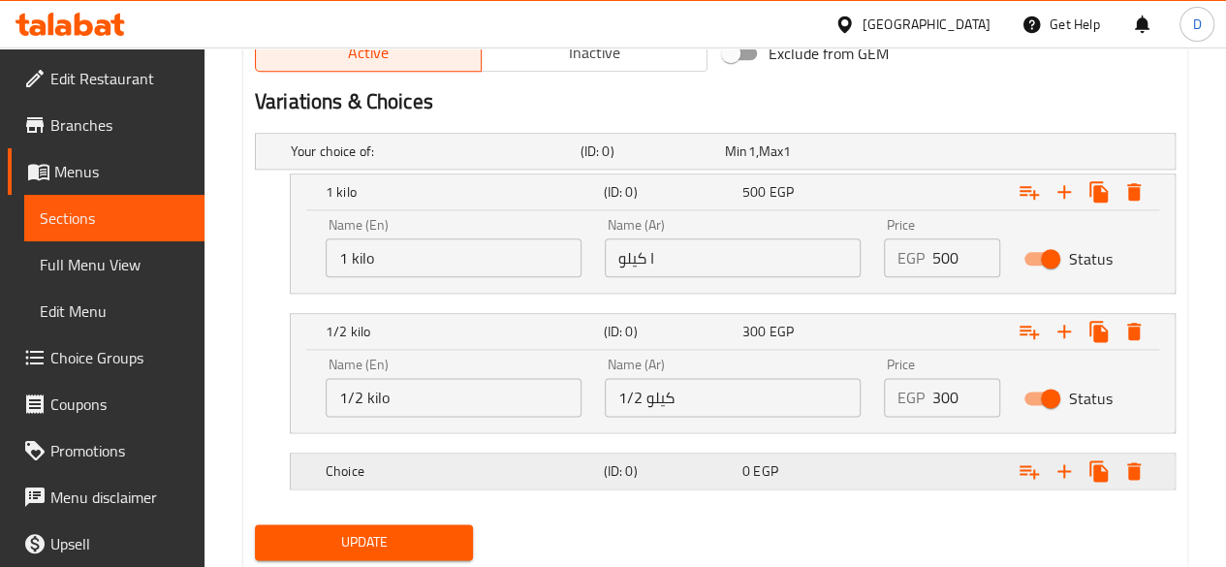
click at [439, 161] on h5 "Choice" at bounding box center [432, 151] width 282 height 19
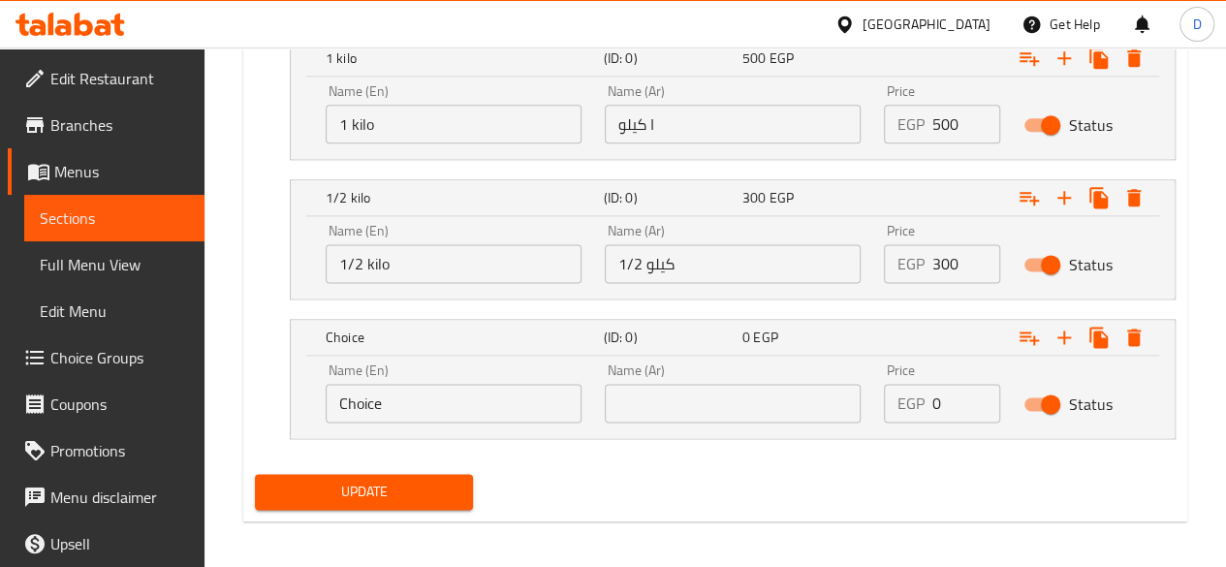
scroll to position [1173, 0]
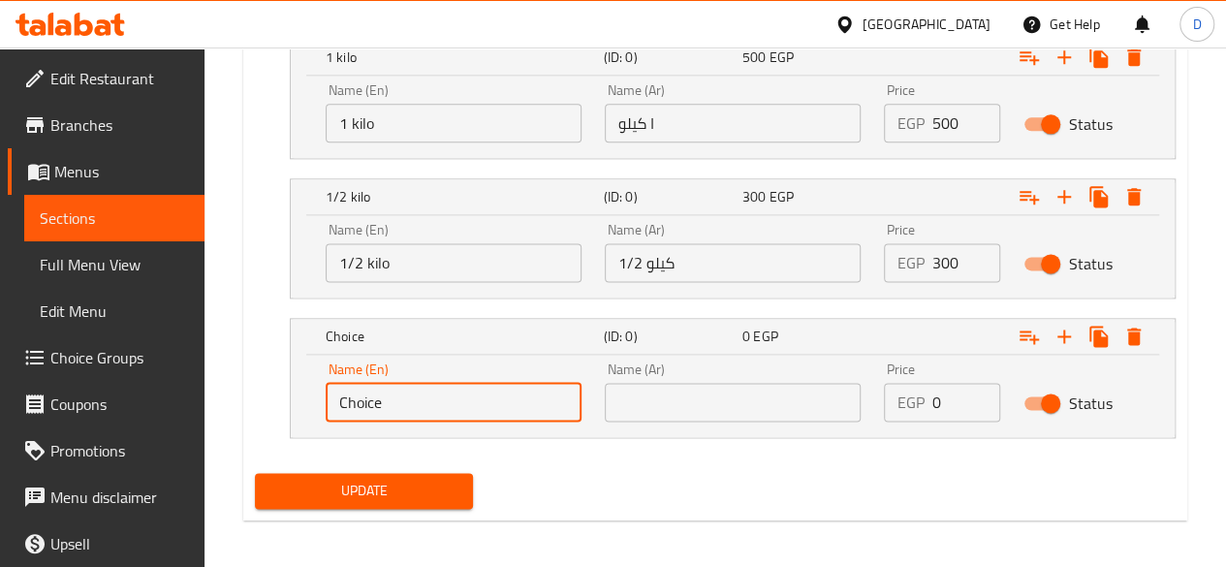
click at [413, 390] on input "Choice" at bounding box center [454, 402] width 256 height 39
type input "C"
click at [413, 390] on input "text" at bounding box center [454, 402] width 256 height 39
type input "1/4 kilo"
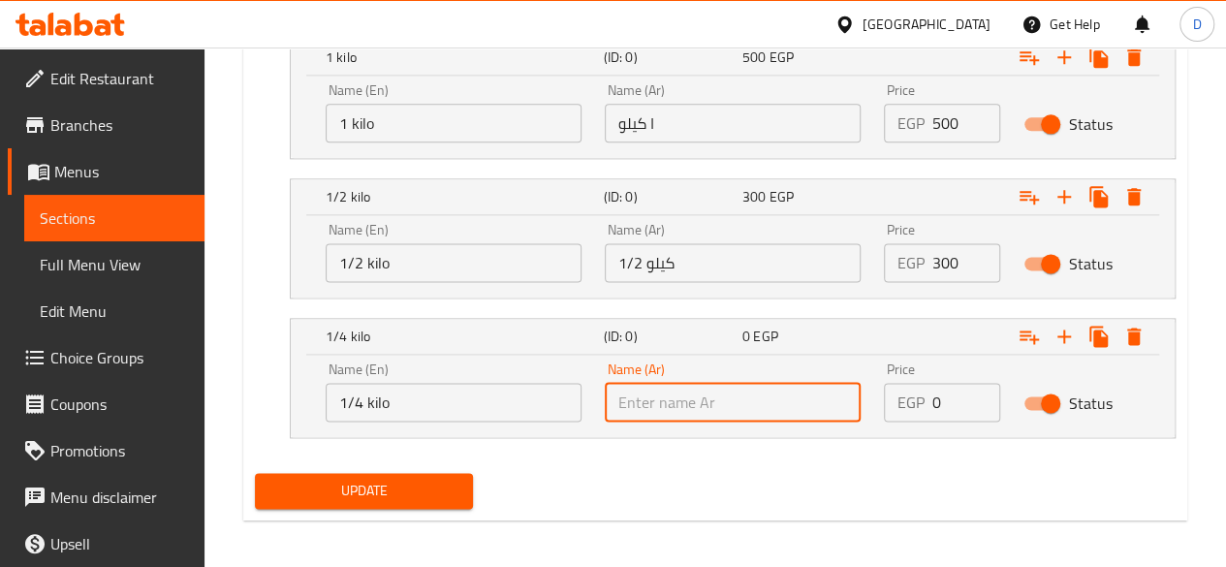
click at [688, 384] on input "text" at bounding box center [733, 402] width 256 height 39
type input "1/4 kilo"
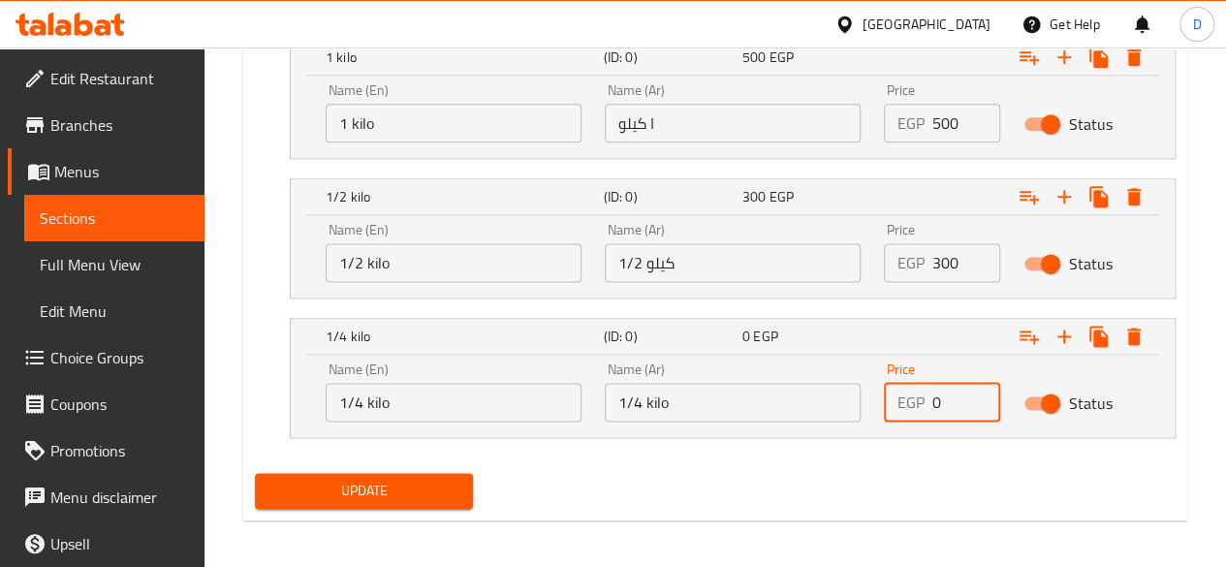
click at [959, 383] on input "0" at bounding box center [966, 402] width 68 height 39
type input "170"
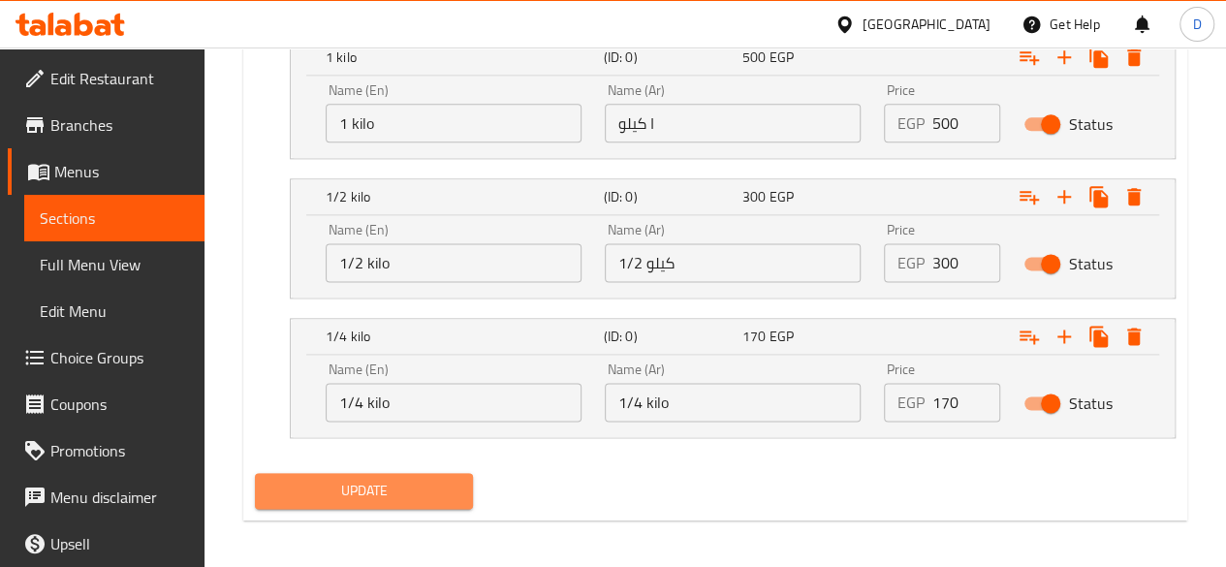
click at [397, 488] on span "Update" at bounding box center [364, 491] width 188 height 24
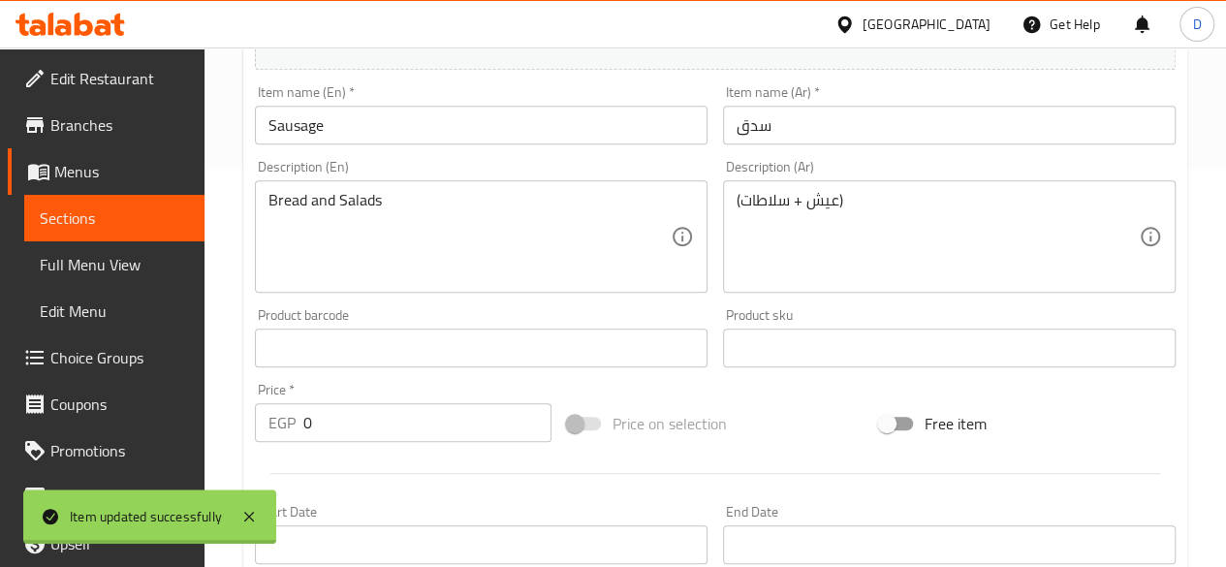
scroll to position [0, 0]
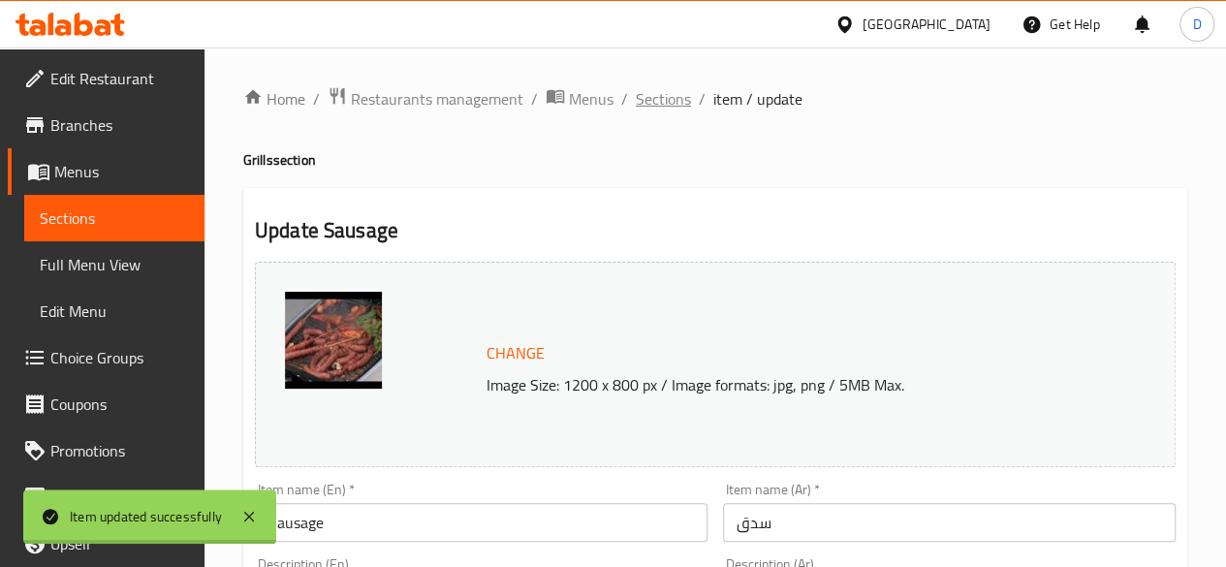
click at [673, 96] on span "Sections" at bounding box center [663, 98] width 55 height 23
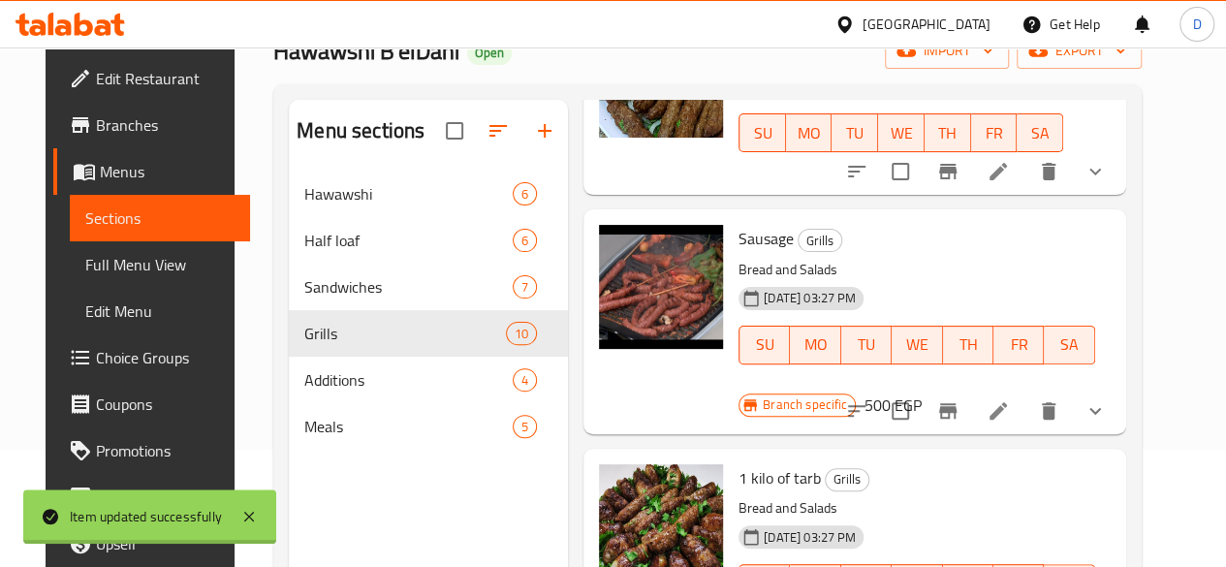
scroll to position [120, 0]
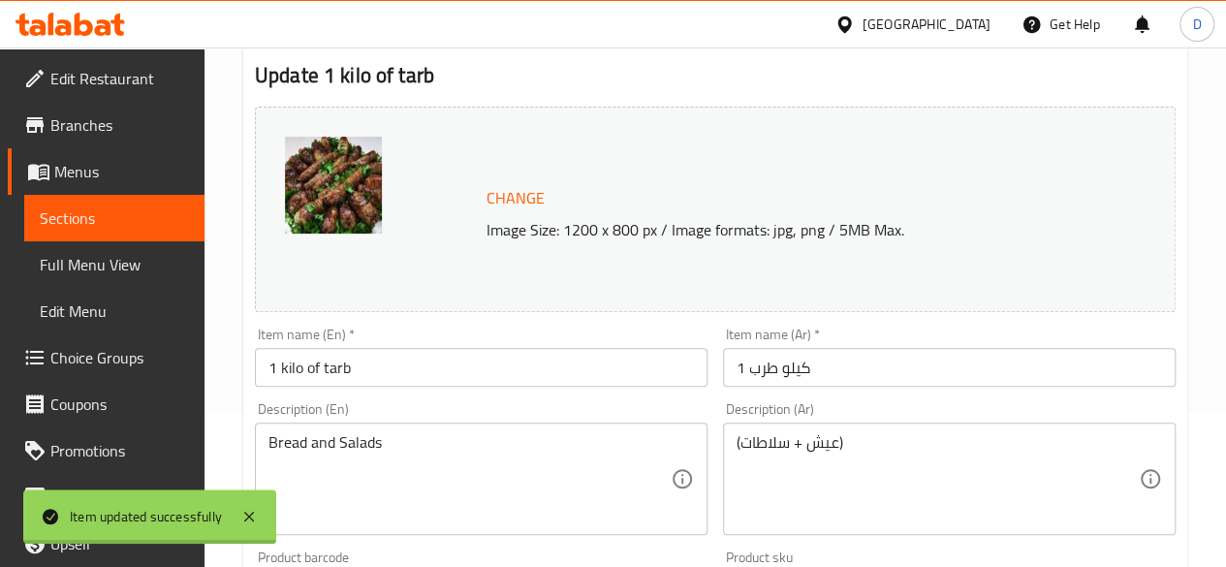
scroll to position [157, 0]
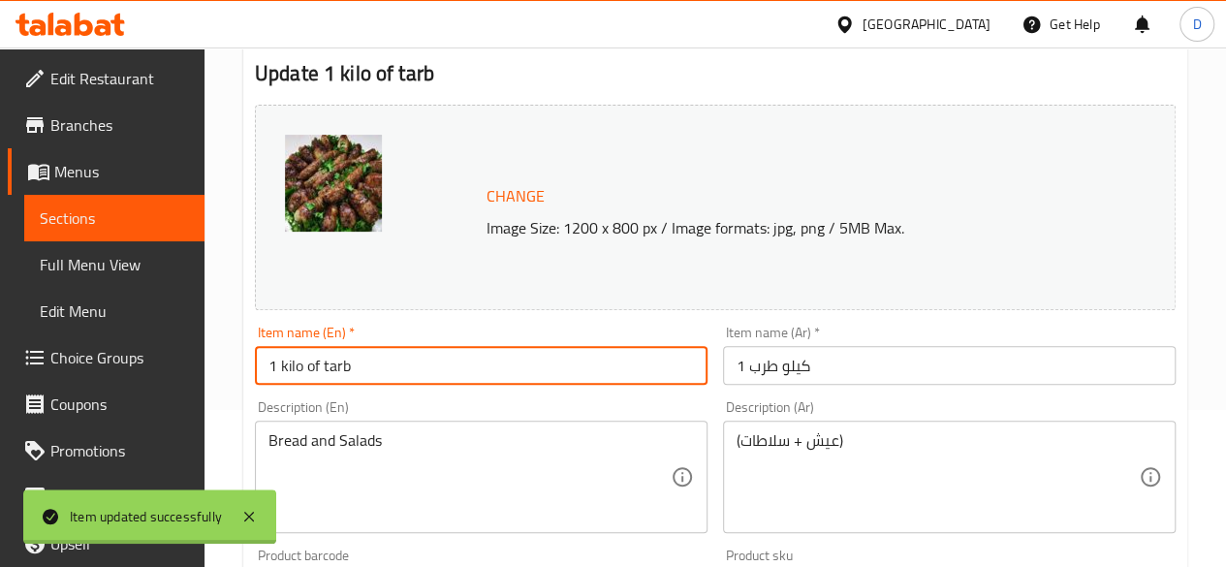
drag, startPoint x: 319, startPoint y: 367, endPoint x: 161, endPoint y: 375, distance: 158.2
click at [161, 375] on div "Edit Restaurant Branches Menus Sections Full Menu View Edit Menu Choice Groups …" at bounding box center [613, 565] width 1226 height 1350
type input "tarb"
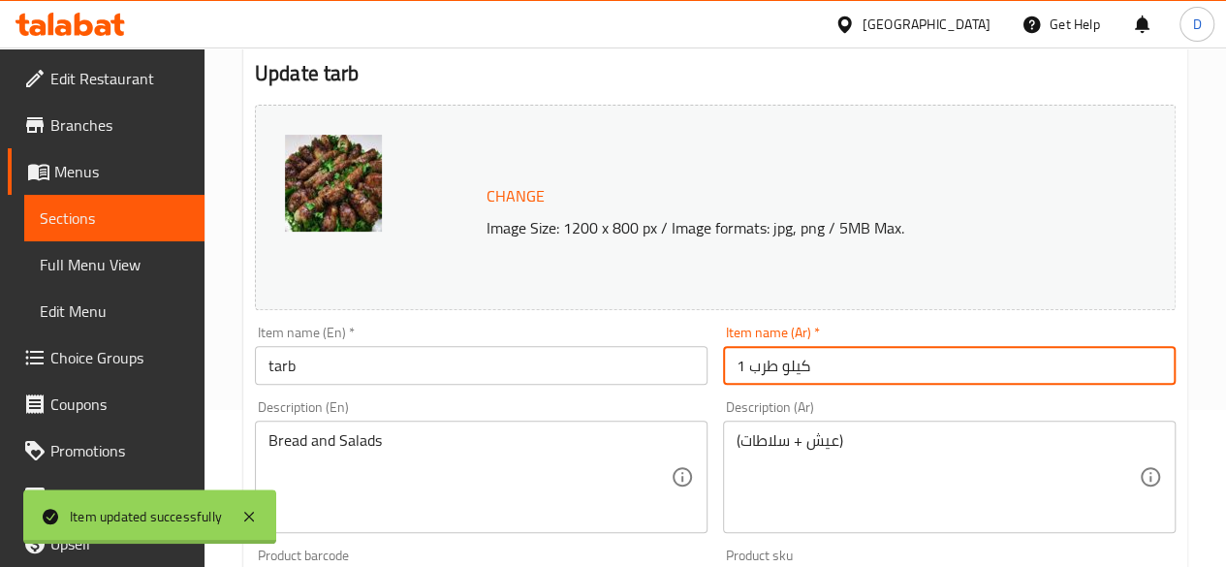
drag, startPoint x: 786, startPoint y: 358, endPoint x: 913, endPoint y: 365, distance: 127.2
click at [913, 365] on input "1 كيلو طرب" at bounding box center [949, 365] width 453 height 39
drag, startPoint x: 746, startPoint y: 370, endPoint x: 699, endPoint y: 364, distance: 47.9
click at [699, 364] on div "Change Image Size: 1200 x 800 px / Image formats: jpg, png / 5MB Max. Item name…" at bounding box center [715, 529] width 936 height 864
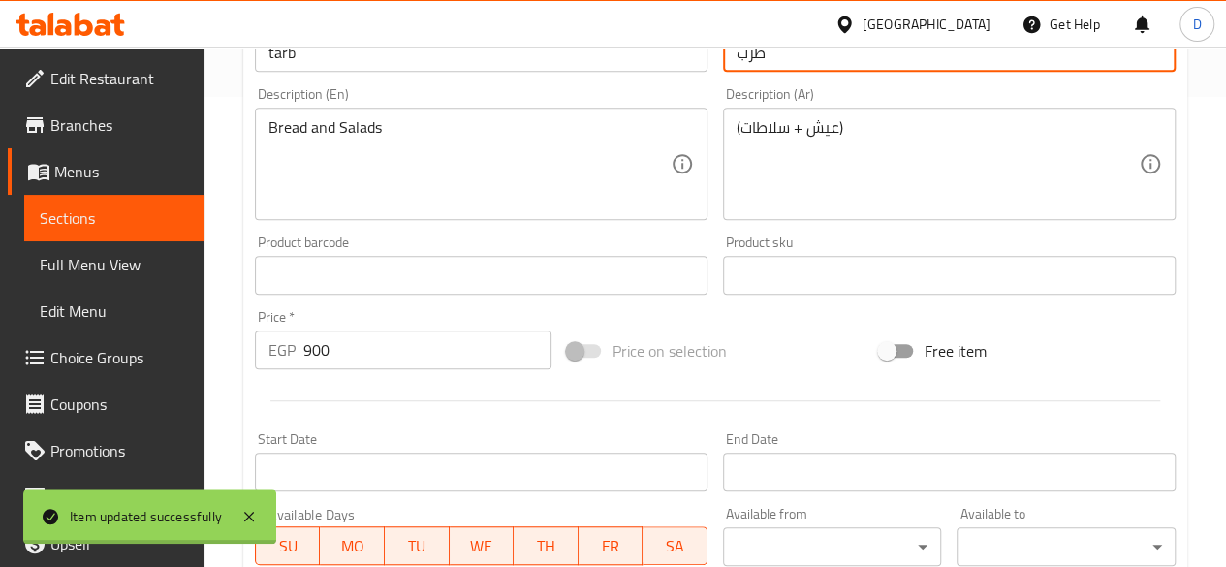
scroll to position [478, 0]
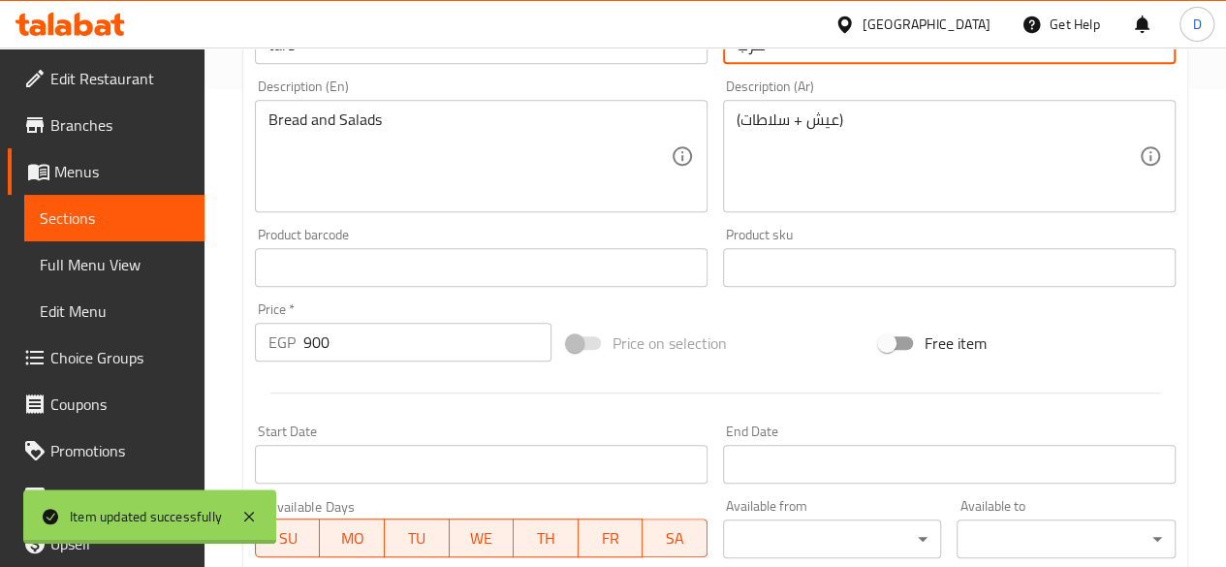
type input "طرب"
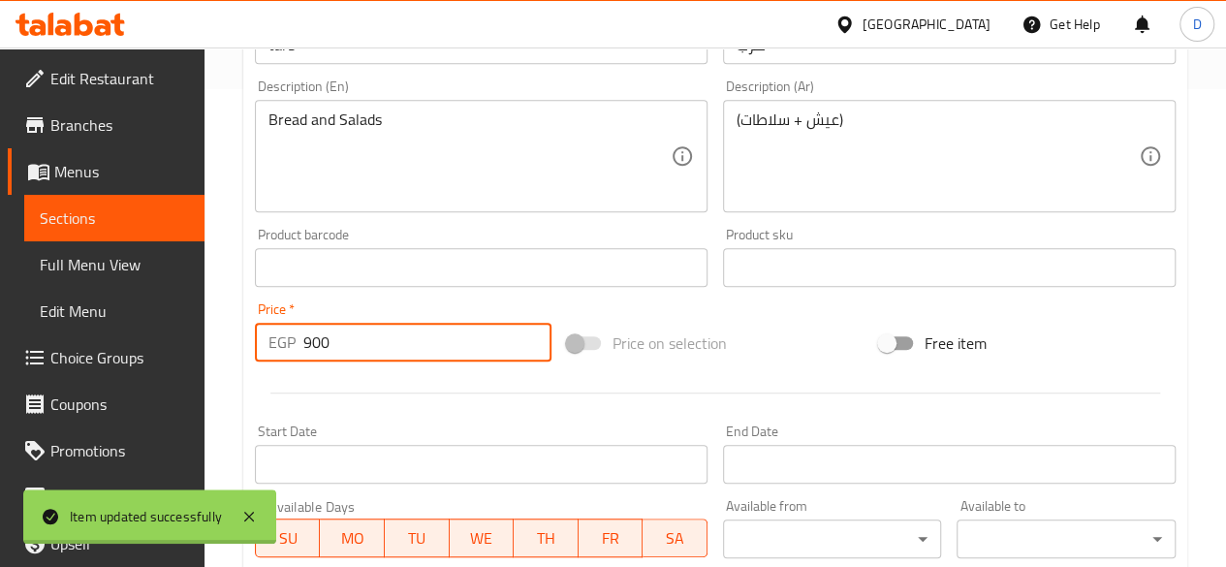
click at [442, 356] on input "900" at bounding box center [427, 342] width 248 height 39
type input "9"
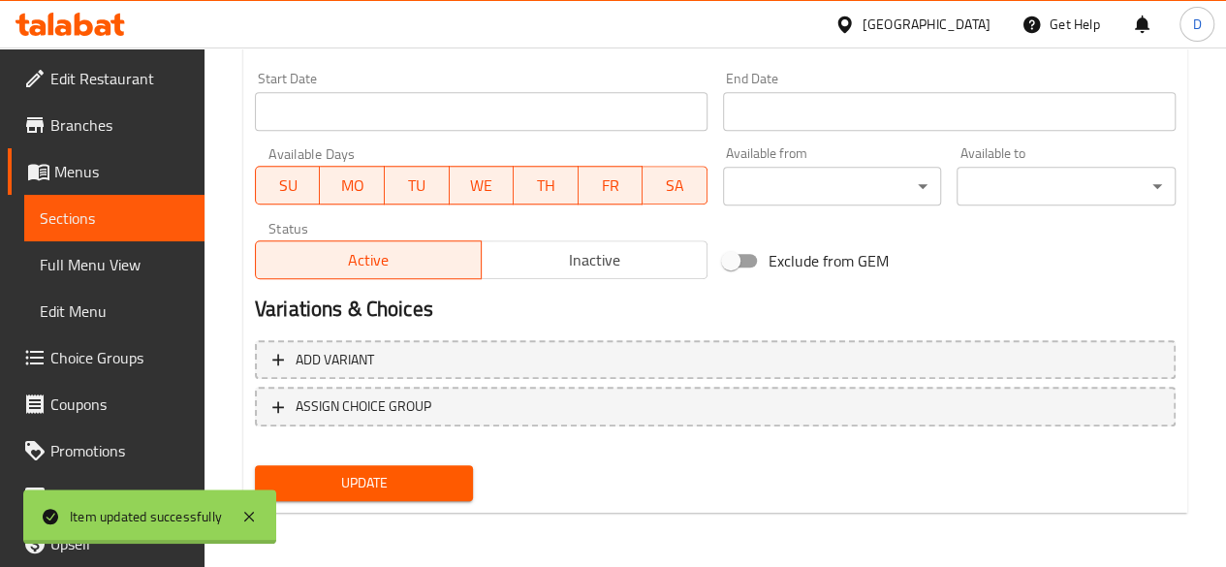
type input "0"
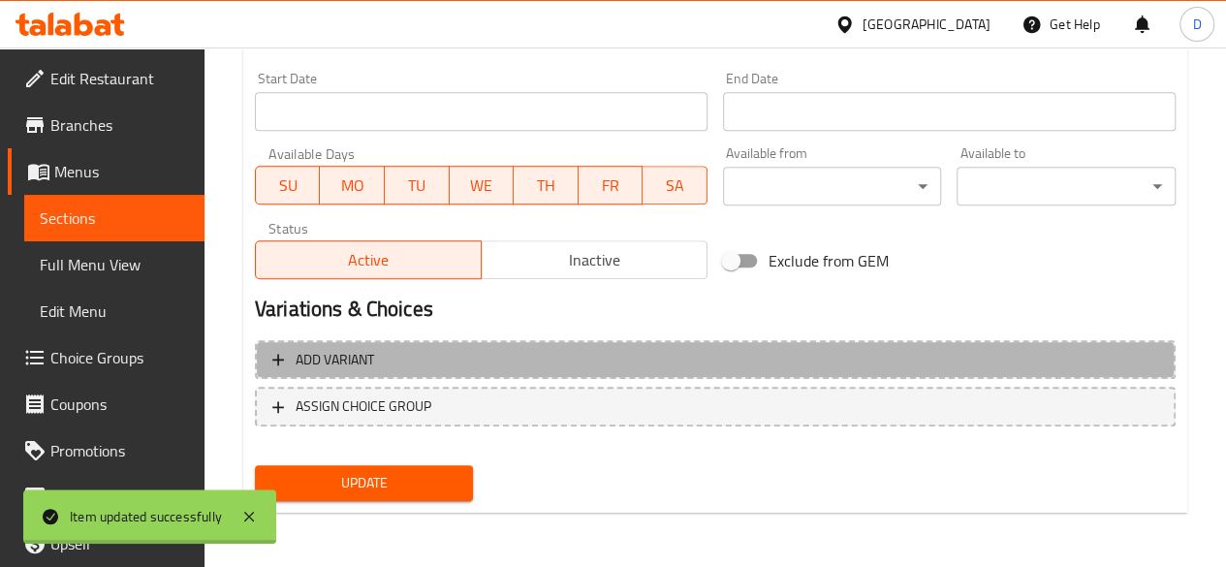
click at [442, 356] on span "Add variant" at bounding box center [715, 360] width 886 height 24
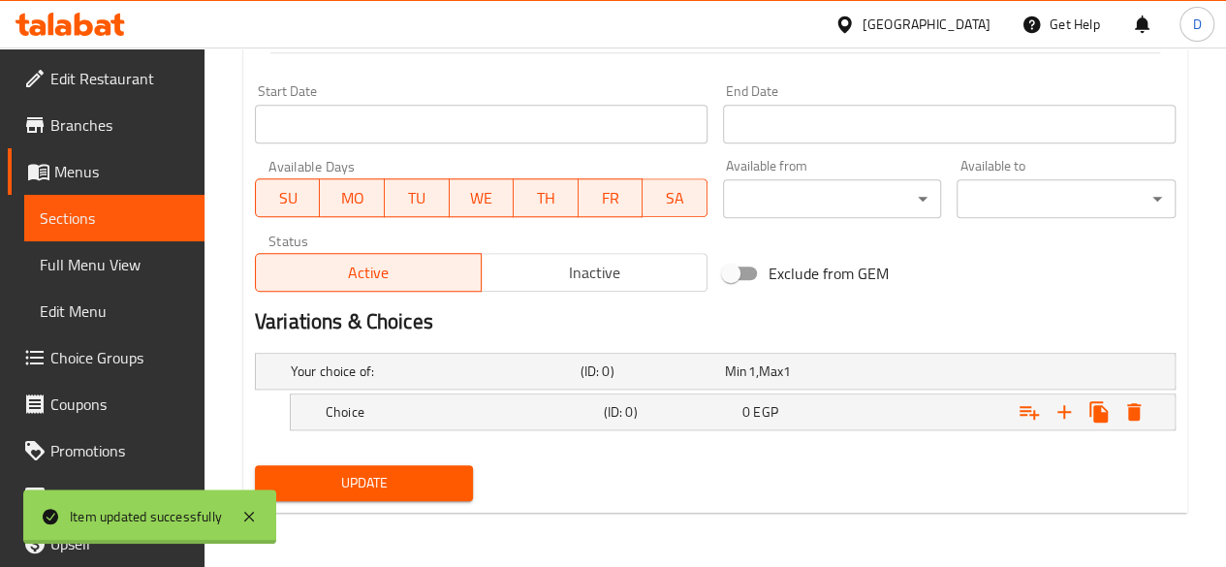
scroll to position [816, 0]
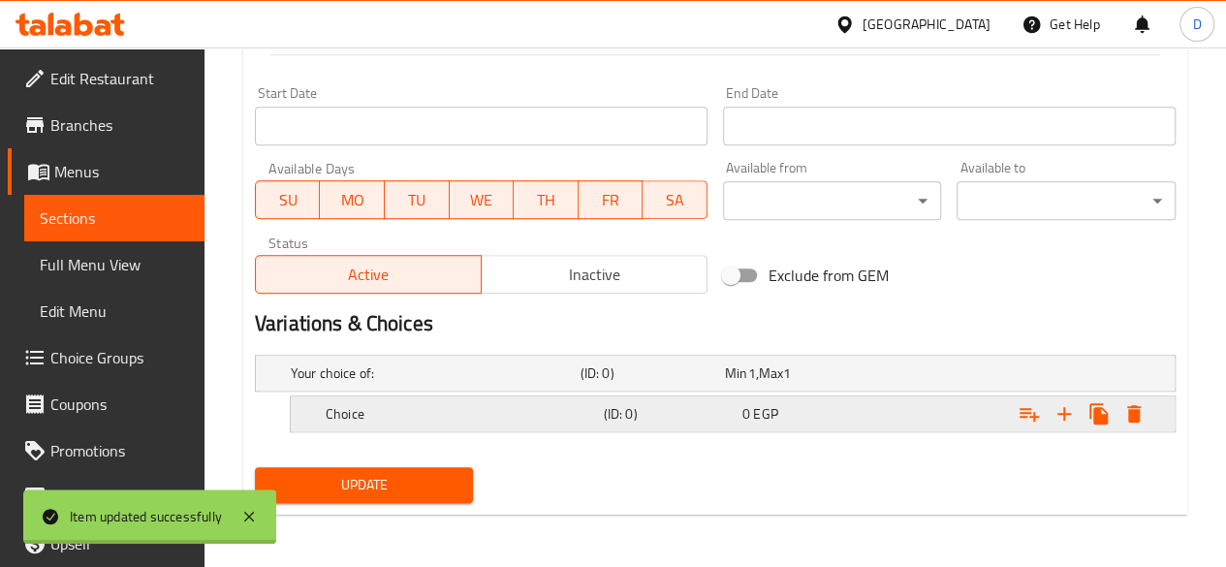
click at [419, 383] on h5 "Choice" at bounding box center [432, 372] width 282 height 19
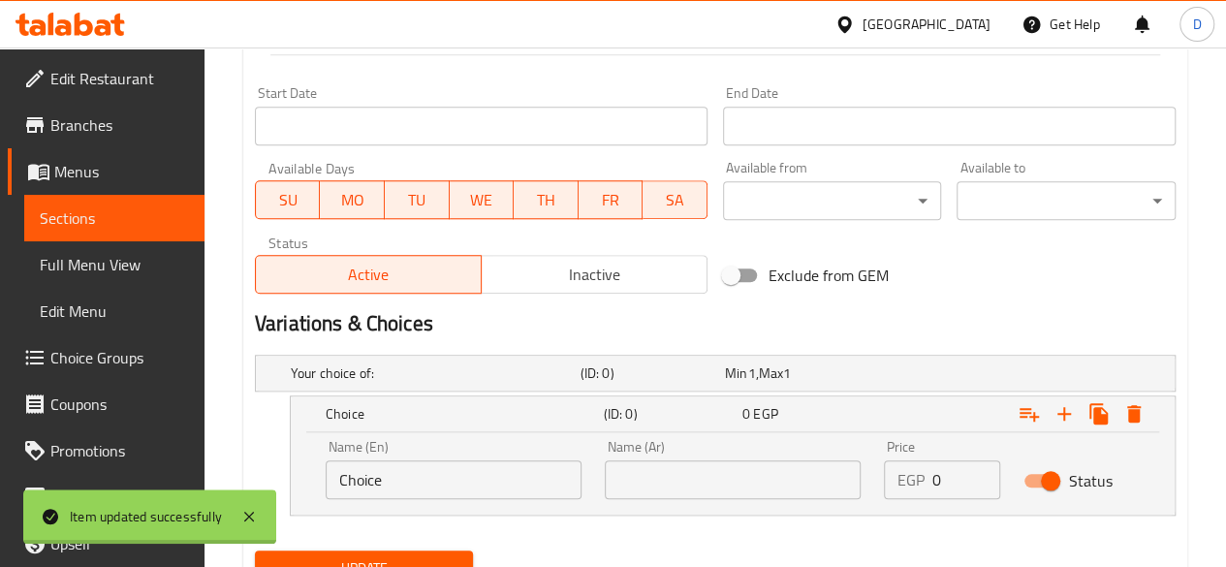
click at [430, 492] on input "Choice" at bounding box center [454, 479] width 256 height 39
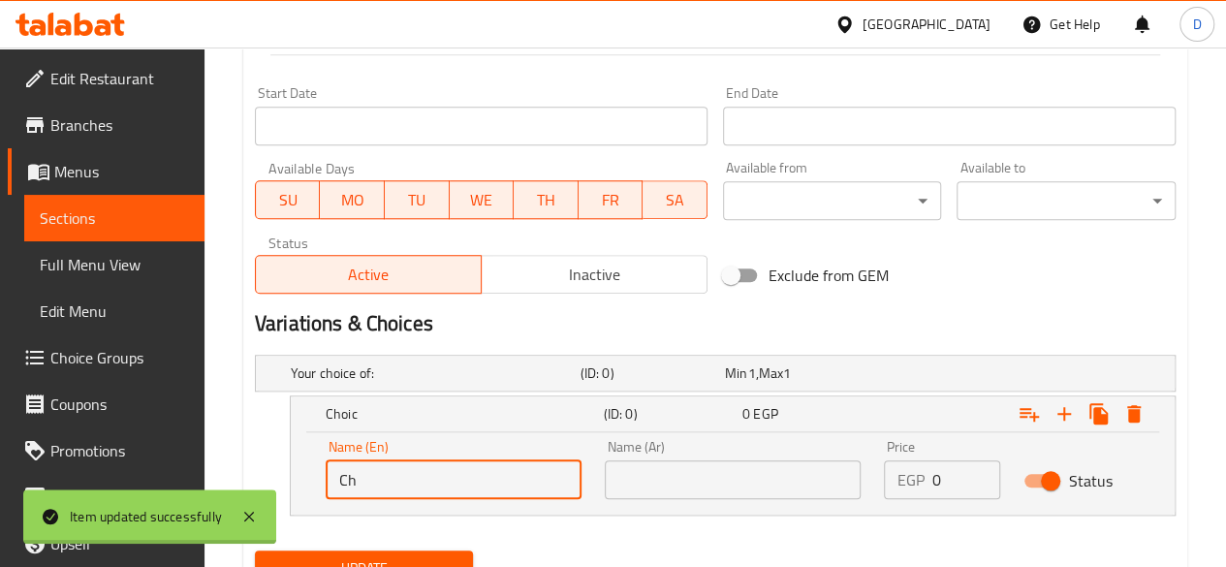
type input "C"
click at [430, 492] on input "text" at bounding box center [454, 479] width 256 height 39
type input "1 kilo"
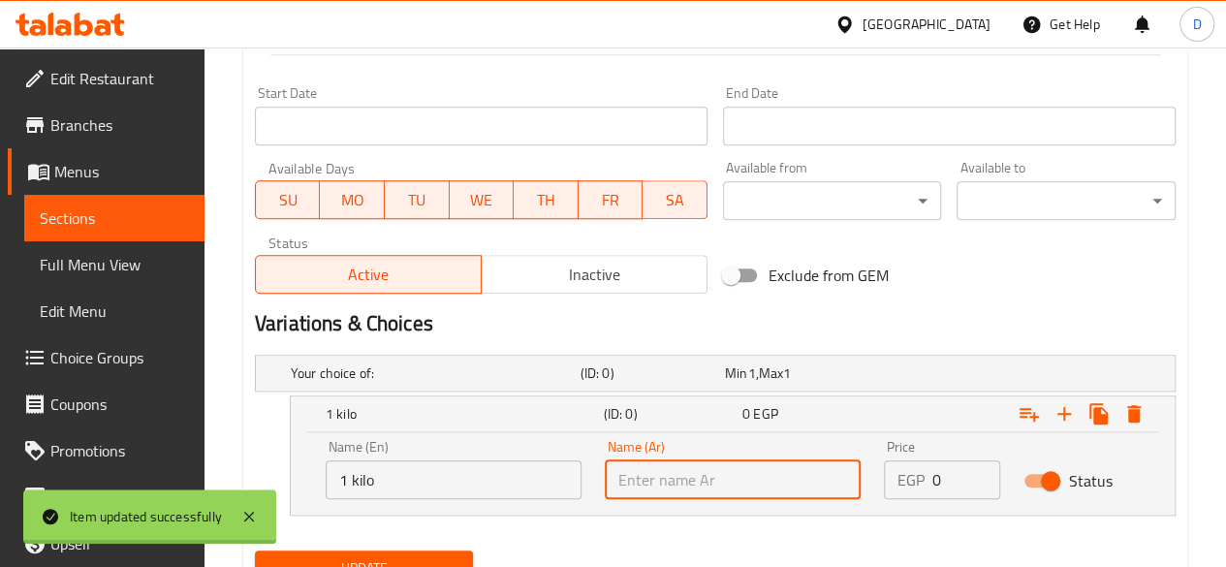
click at [731, 473] on input "text" at bounding box center [733, 479] width 256 height 39
type input "1 كيلو"
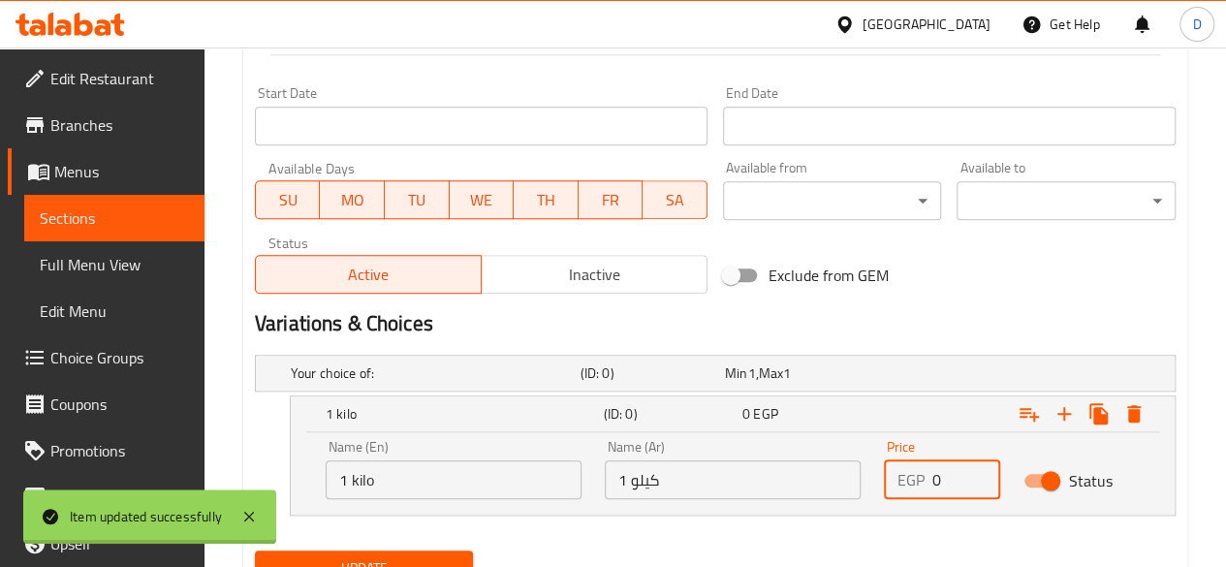
click at [942, 493] on input "0" at bounding box center [966, 479] width 68 height 39
type input "900"
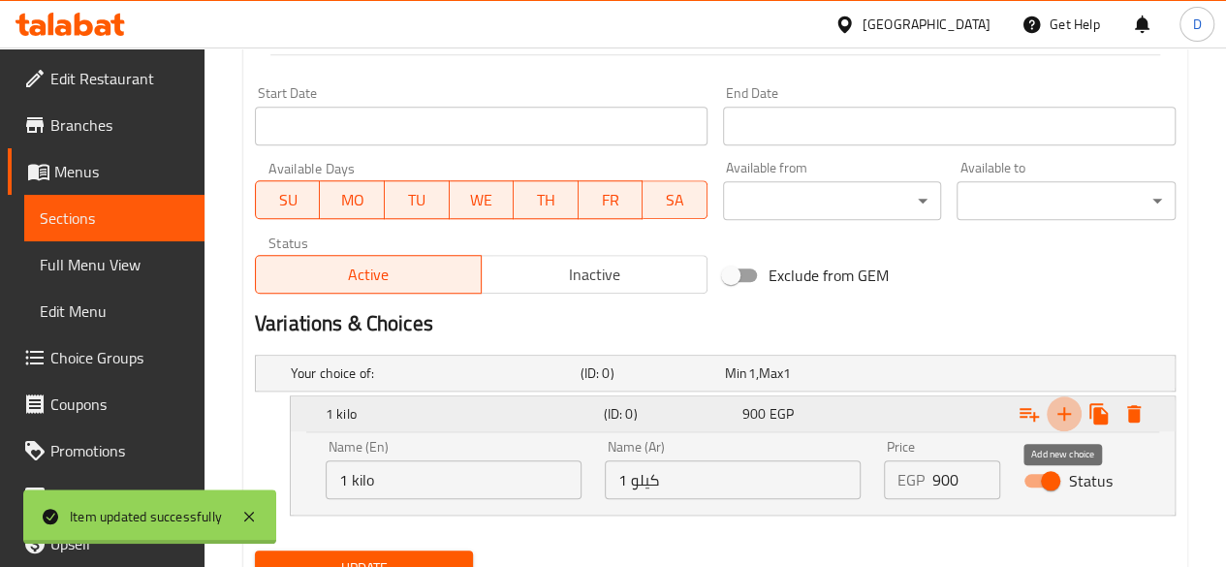
click at [1078, 416] on button "Expand" at bounding box center [1064, 413] width 35 height 35
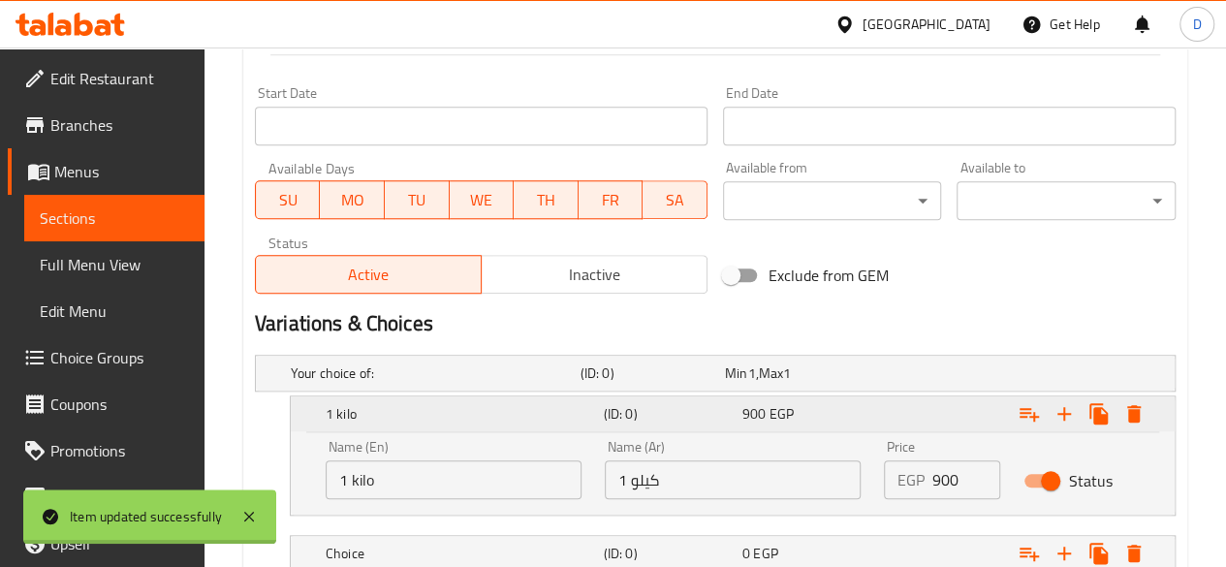
scroll to position [955, 0]
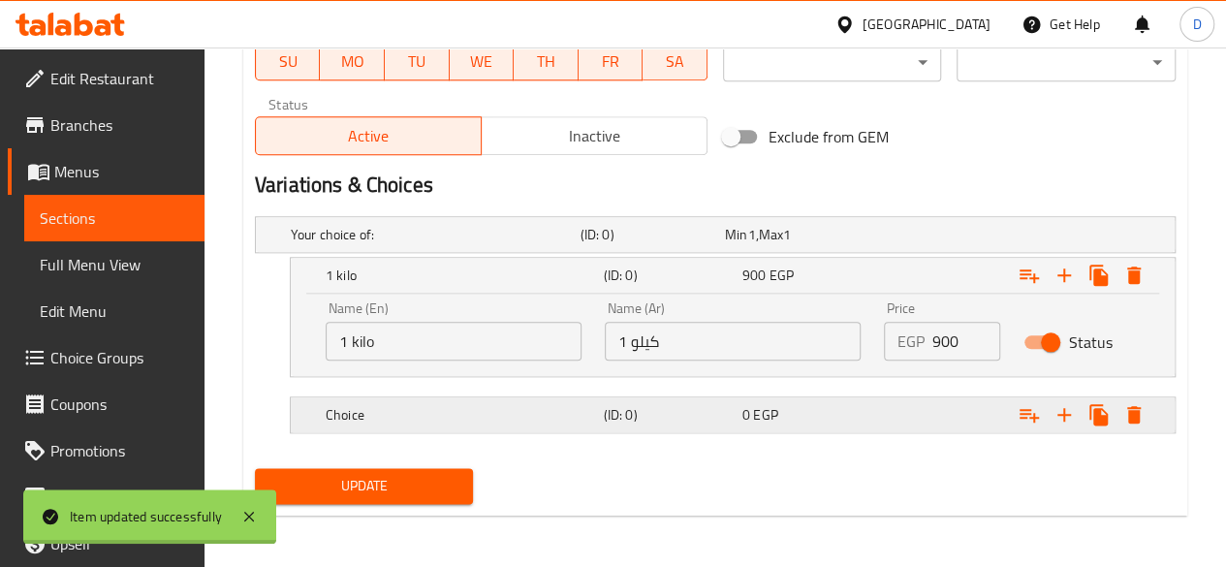
click at [477, 244] on h5 "Choice" at bounding box center [432, 234] width 282 height 19
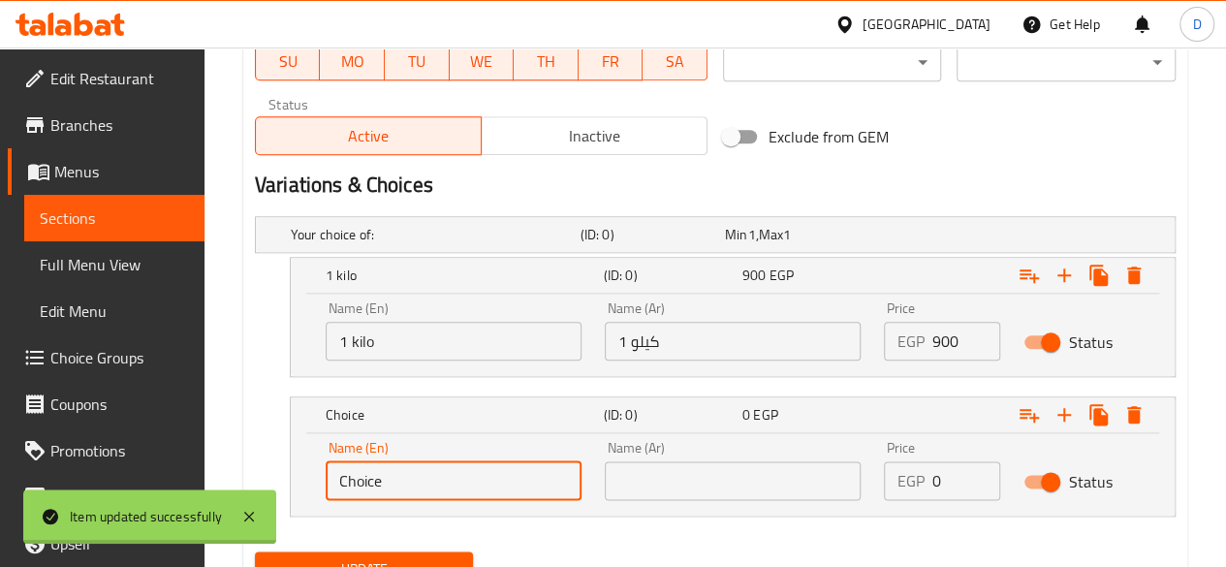
click at [489, 485] on input "Choice" at bounding box center [454, 480] width 256 height 39
type input "C"
click at [489, 485] on input "text" at bounding box center [454, 480] width 256 height 39
type input "1/2 kilo"
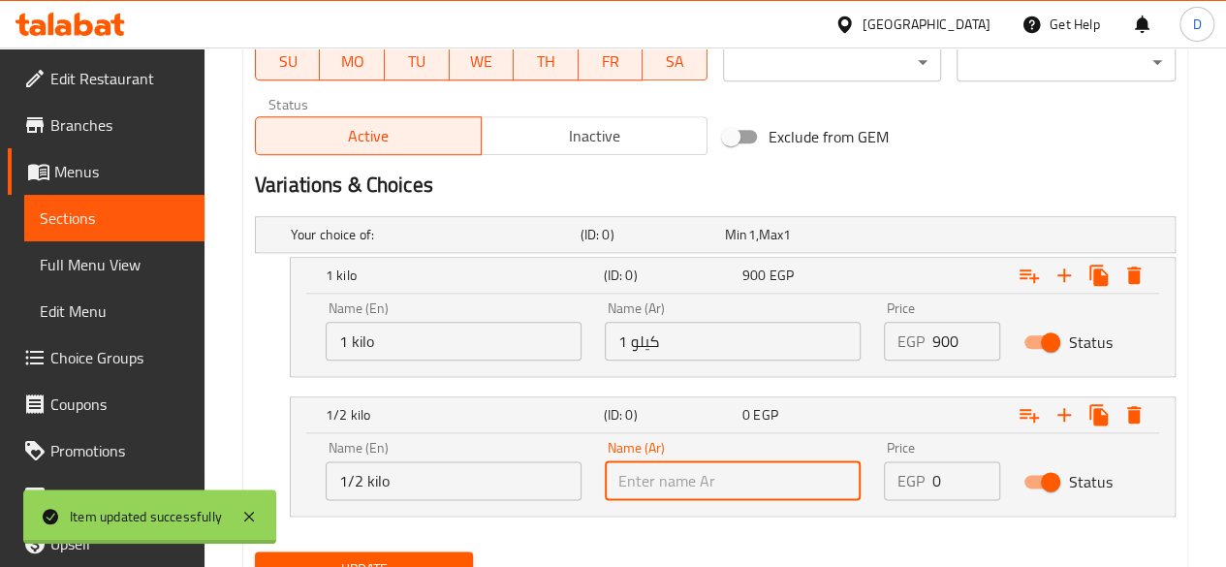
click at [685, 464] on input "text" at bounding box center [733, 480] width 256 height 39
type input "1/2 كيلو"
click at [964, 476] on input "0" at bounding box center [966, 480] width 68 height 39
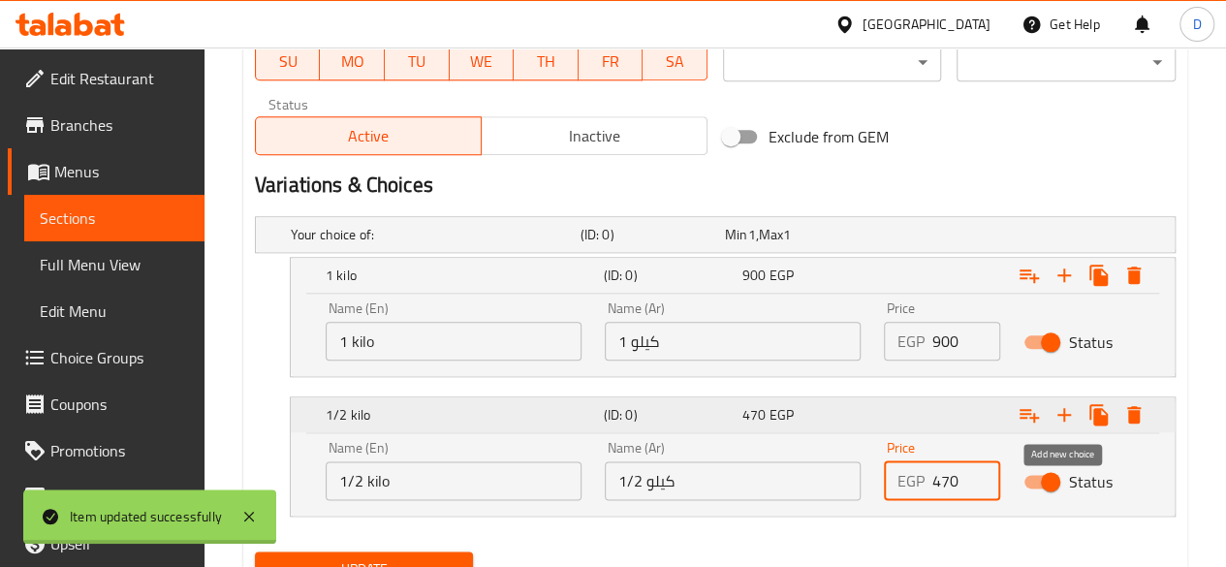
type input "470"
click at [1067, 404] on icon "Expand" at bounding box center [1064, 414] width 23 height 23
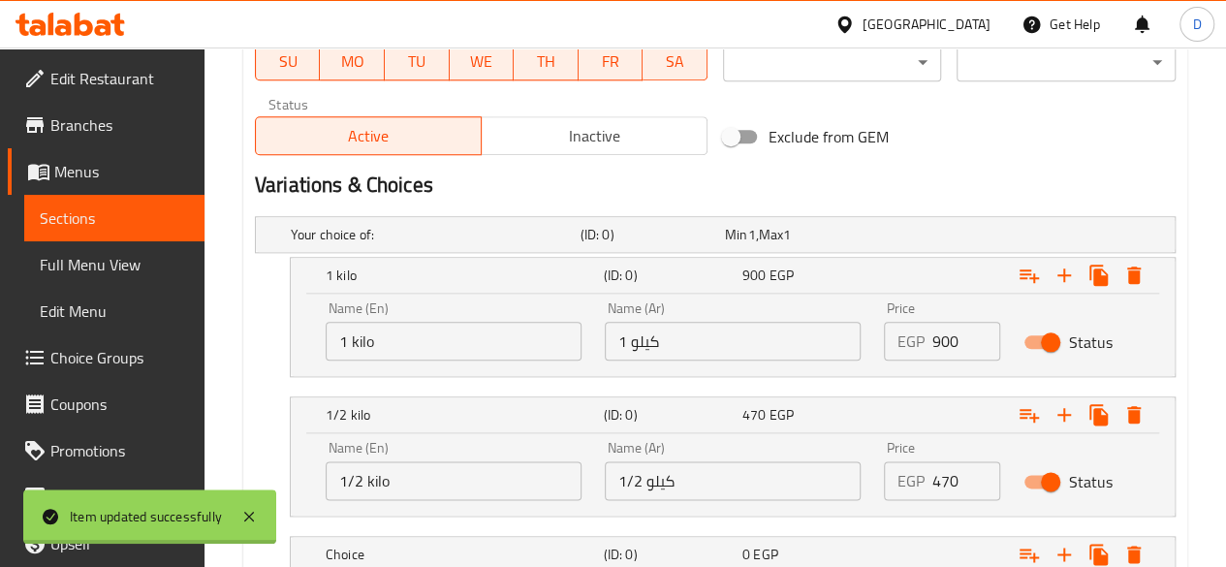
scroll to position [1093, 0]
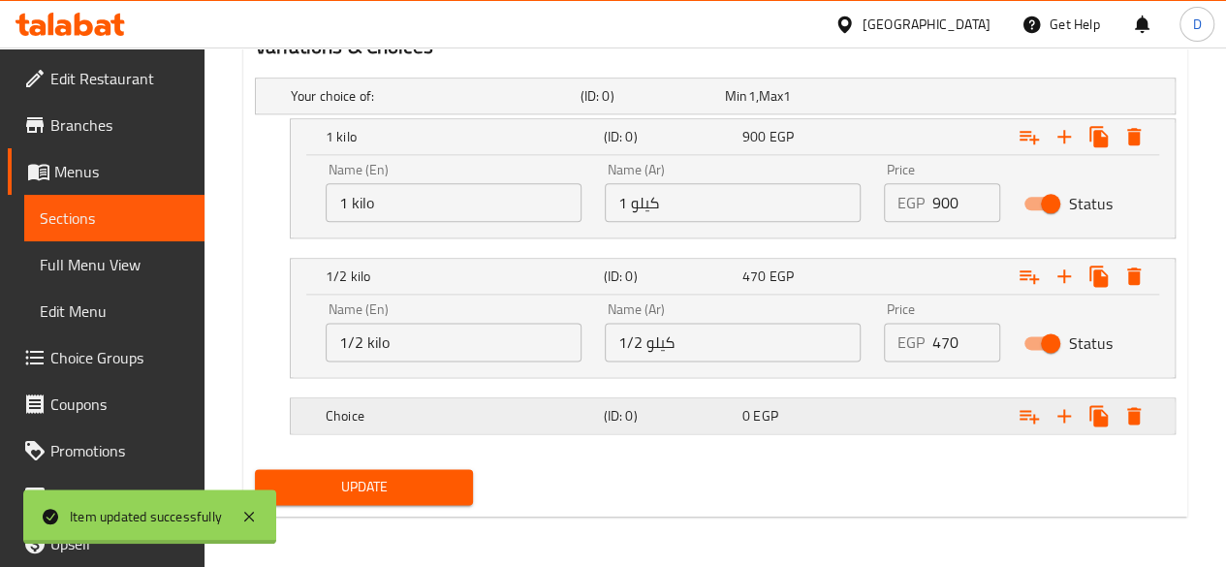
click at [502, 106] on h5 "Choice" at bounding box center [432, 95] width 282 height 19
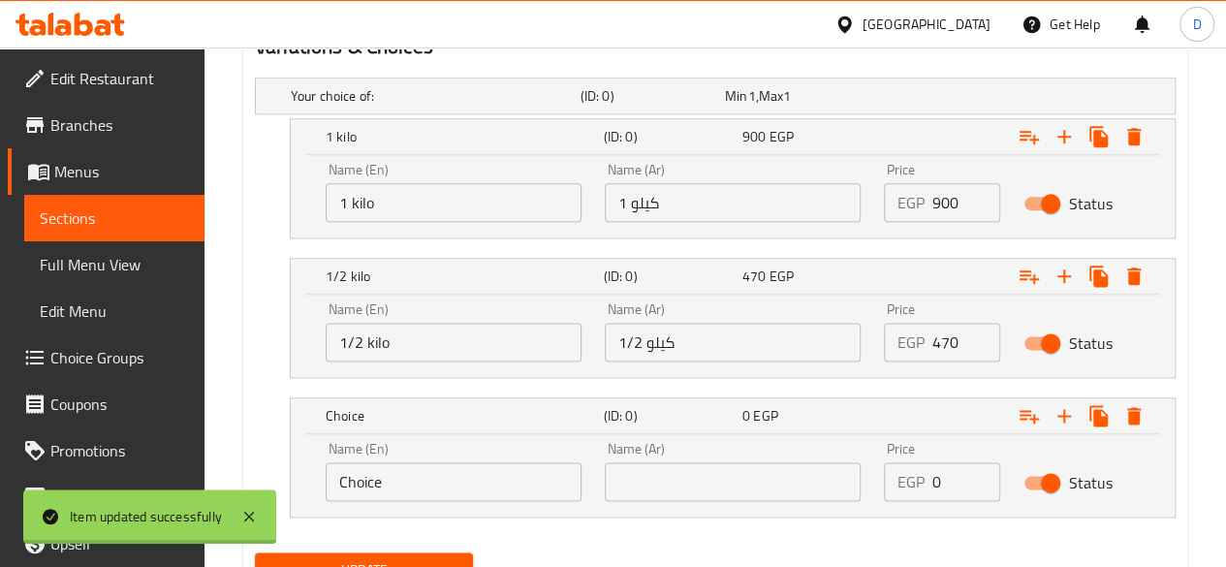
click at [533, 470] on input "Choice" at bounding box center [454, 481] width 256 height 39
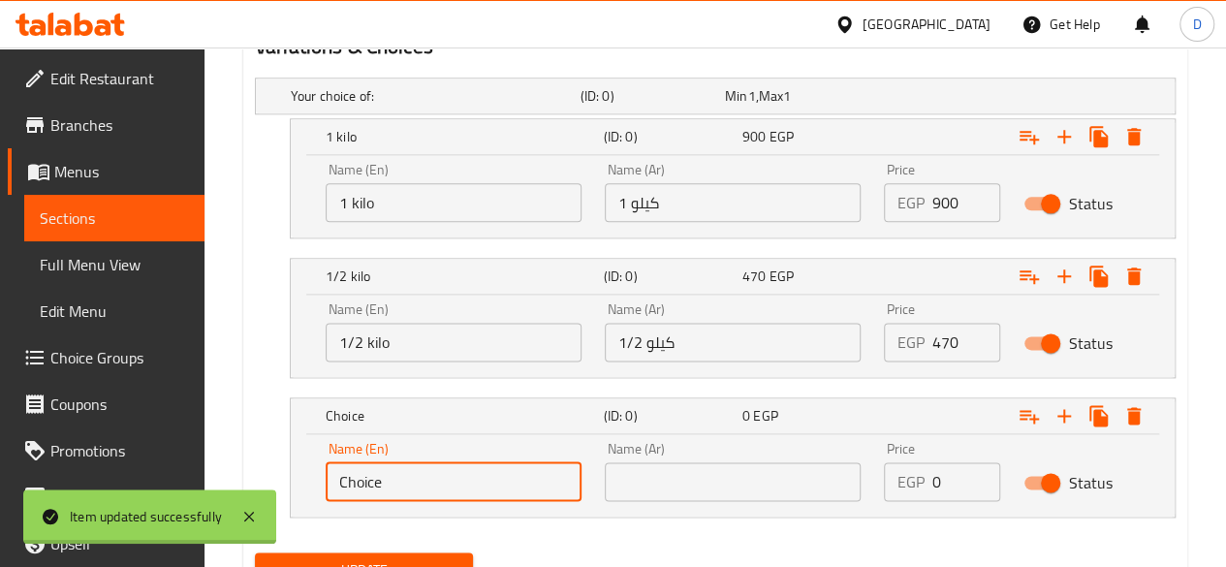
click at [533, 470] on input "Choice" at bounding box center [454, 481] width 256 height 39
type input "C"
click at [533, 470] on input "text" at bounding box center [454, 481] width 256 height 39
type input "1/4 kilo"
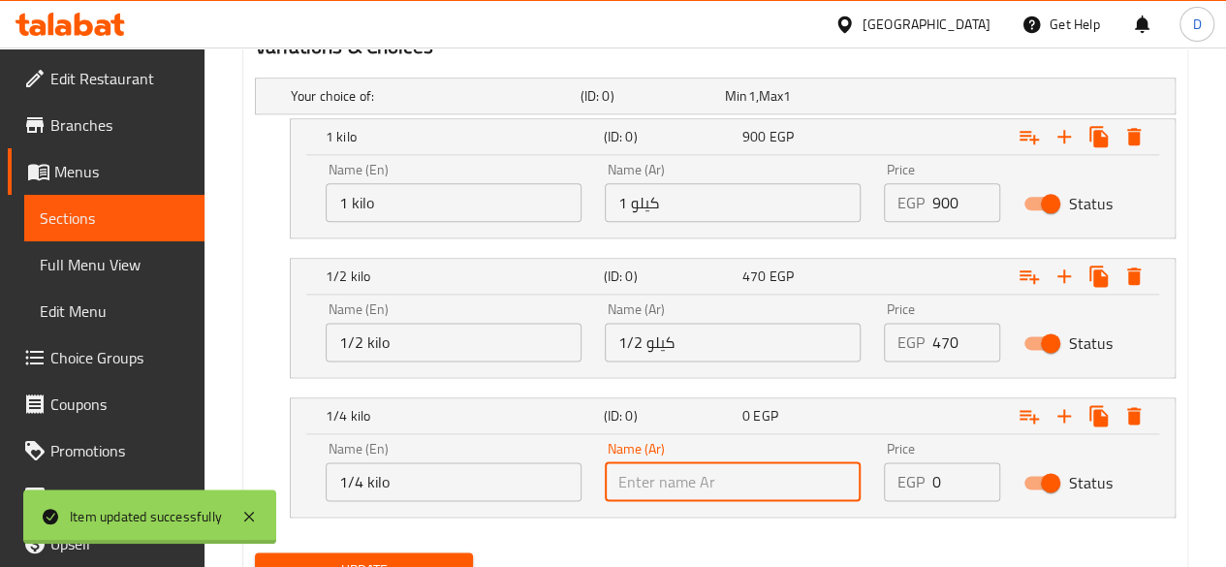
click at [675, 478] on input "text" at bounding box center [733, 481] width 256 height 39
type input "1/4 kilo"
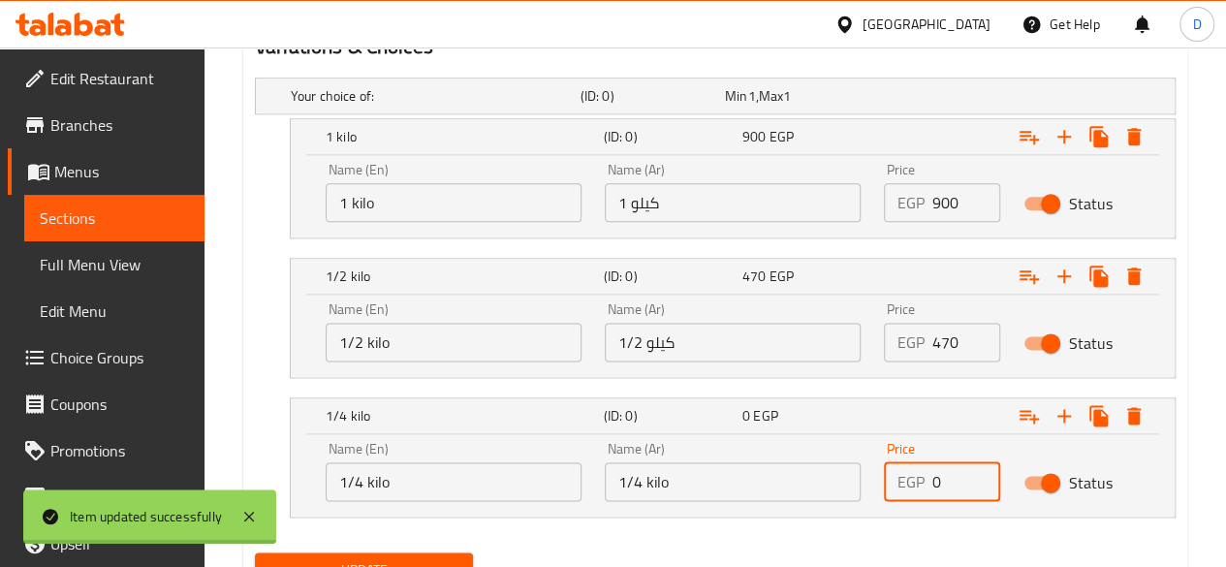
click at [967, 467] on input "0" at bounding box center [966, 481] width 68 height 39
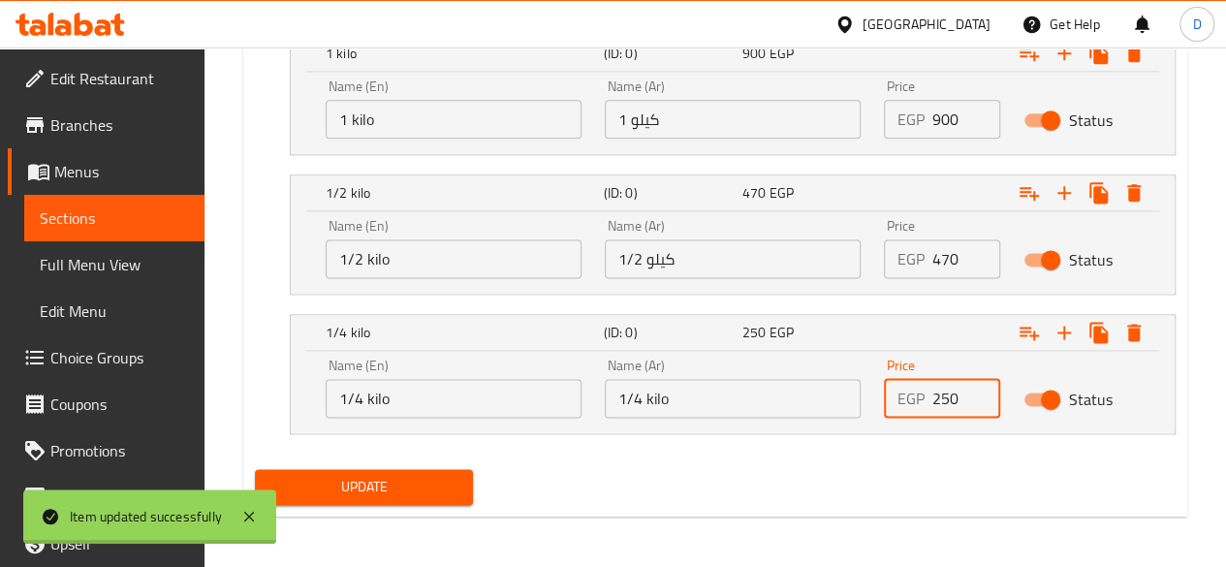
type input "250"
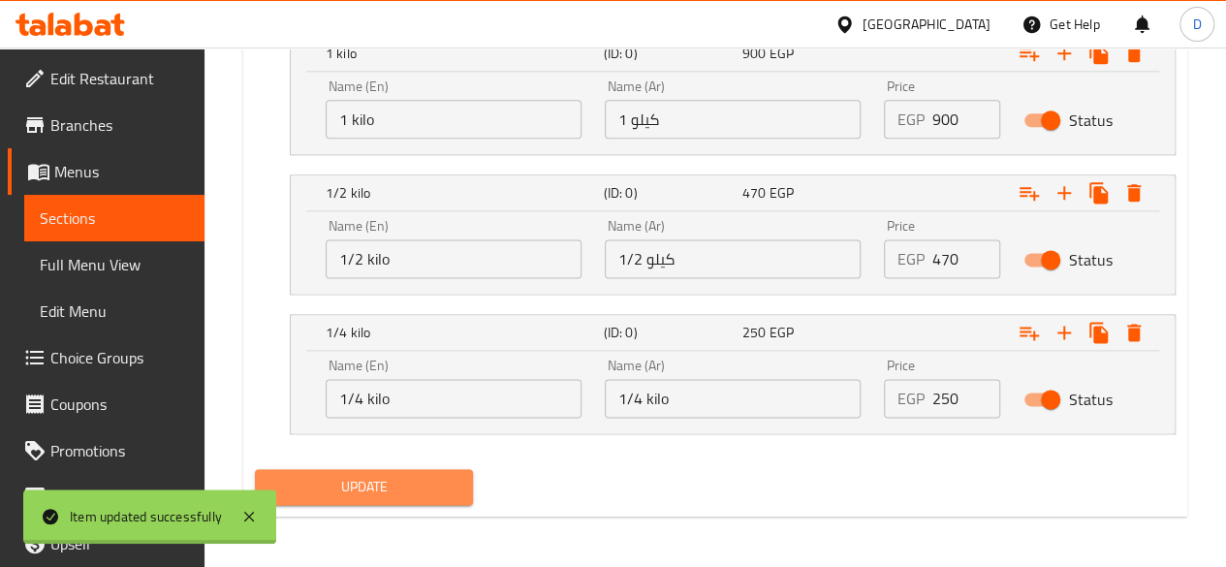
click at [417, 475] on span "Update" at bounding box center [364, 487] width 188 height 24
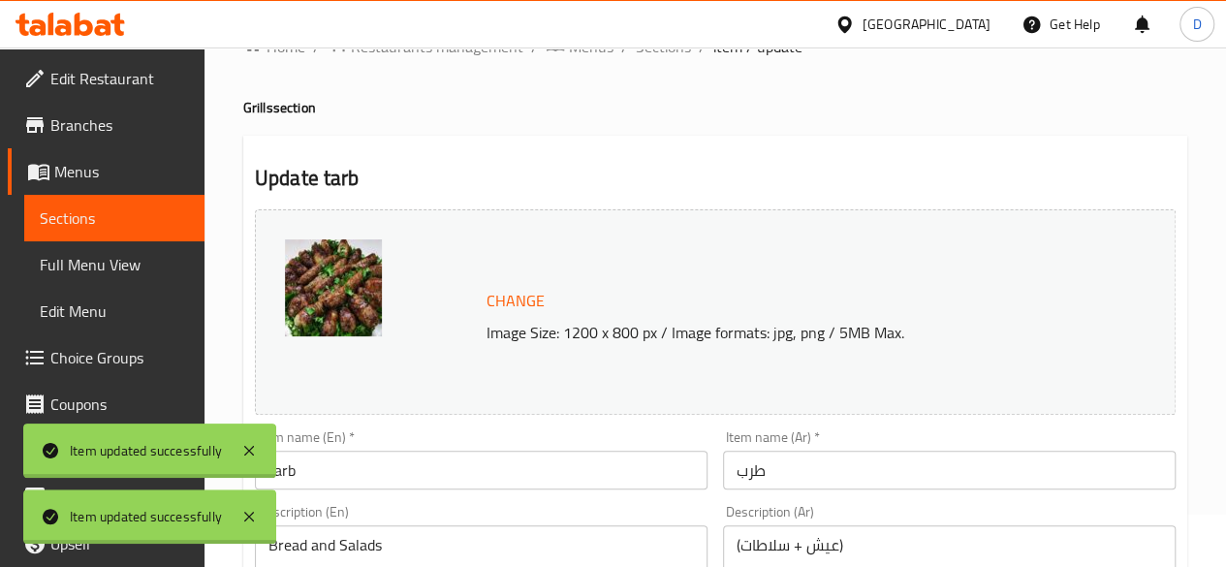
scroll to position [0, 0]
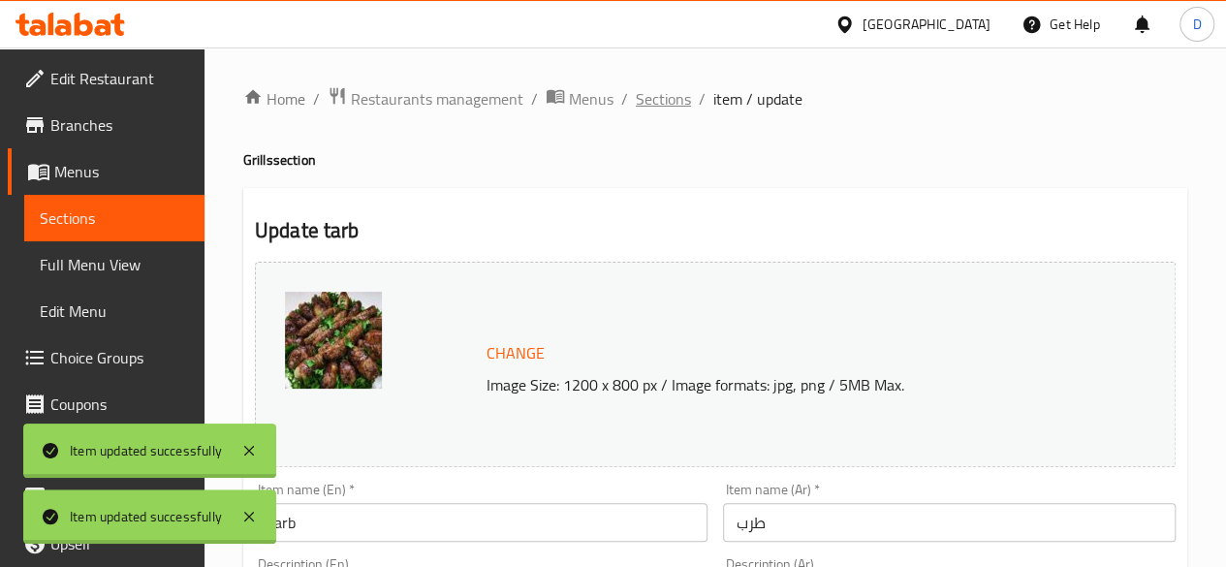
click at [653, 89] on span "Sections" at bounding box center [663, 98] width 55 height 23
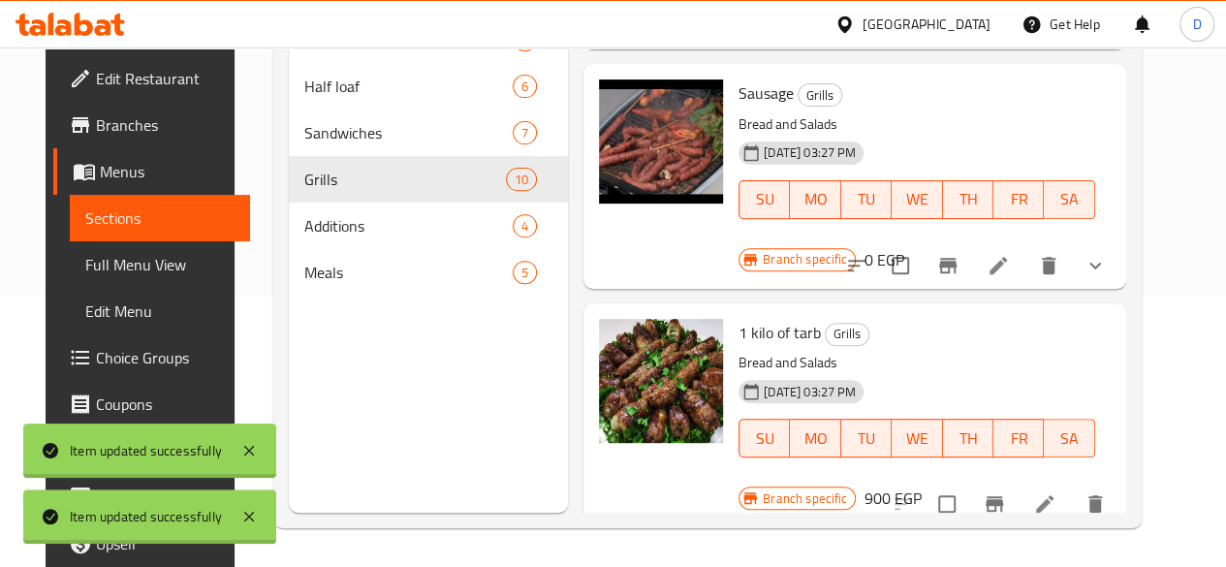
scroll to position [1627, 0]
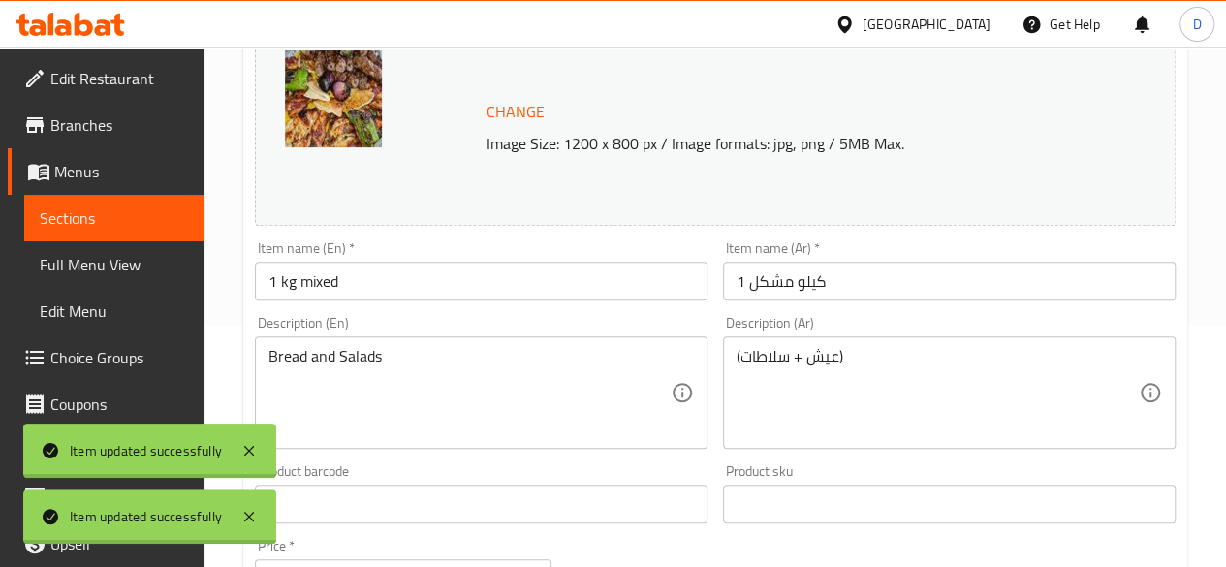
scroll to position [254, 0]
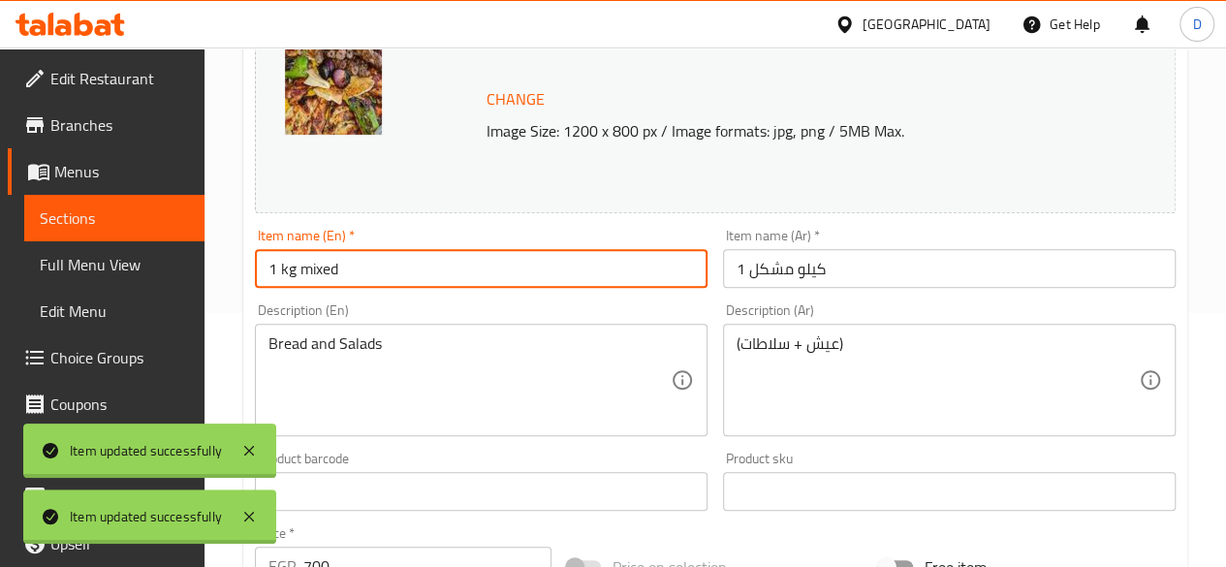
drag, startPoint x: 302, startPoint y: 274, endPoint x: 226, endPoint y: 259, distance: 78.1
click at [226, 259] on div "Home / Restaurants management / Menus / Sections / item / update Grills section…" at bounding box center [716, 469] width 1022 height 1350
type input "mixed"
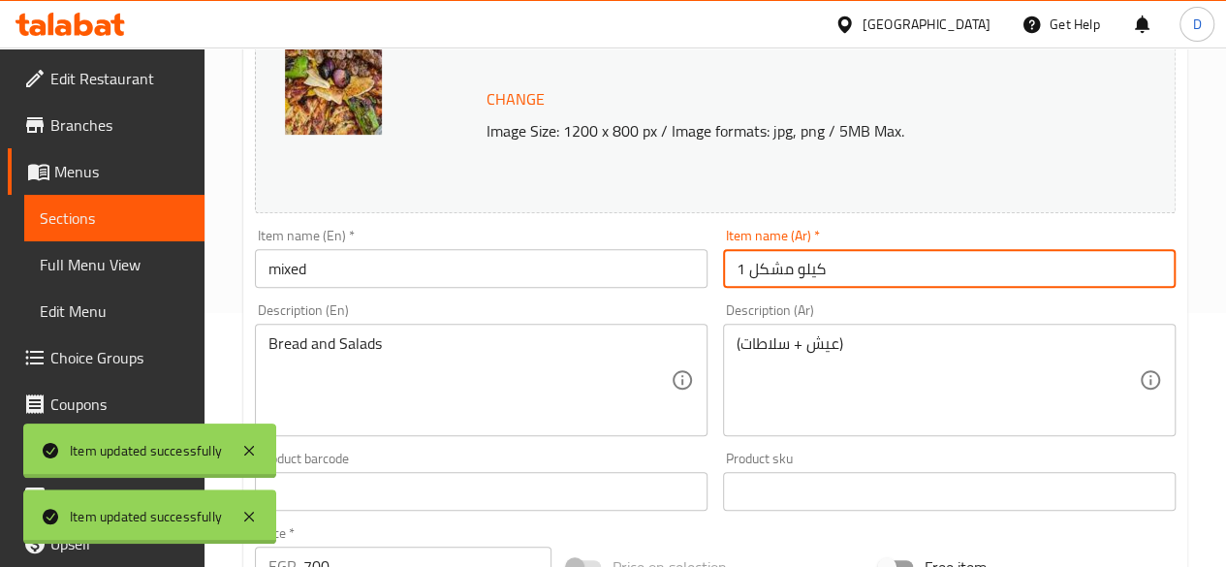
drag, startPoint x: 751, startPoint y: 267, endPoint x: 680, endPoint y: 288, distance: 73.9
click at [680, 288] on div "Change Image Size: 1200 x 800 px / Image formats: jpg, png / 5MB Max. Item name…" at bounding box center [715, 432] width 936 height 864
drag, startPoint x: 855, startPoint y: 278, endPoint x: 783, endPoint y: 266, distance: 72.8
click at [783, 266] on input "كيلو مشكل" at bounding box center [949, 268] width 453 height 39
type input "مشكل"
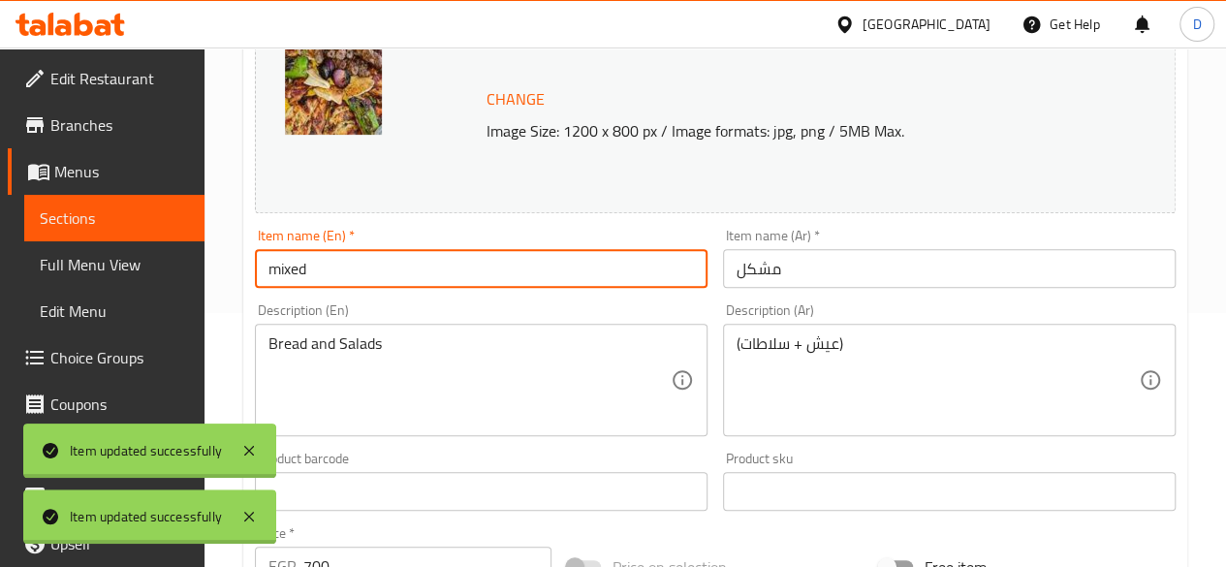
click at [279, 265] on input "mixed" at bounding box center [481, 268] width 453 height 39
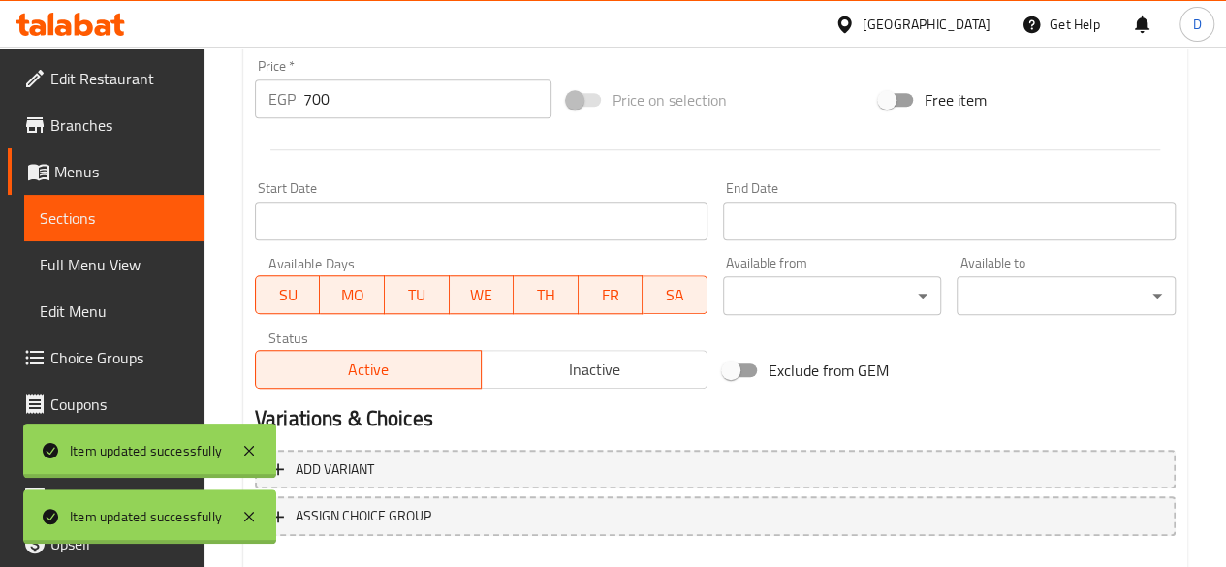
scroll to position [725, 0]
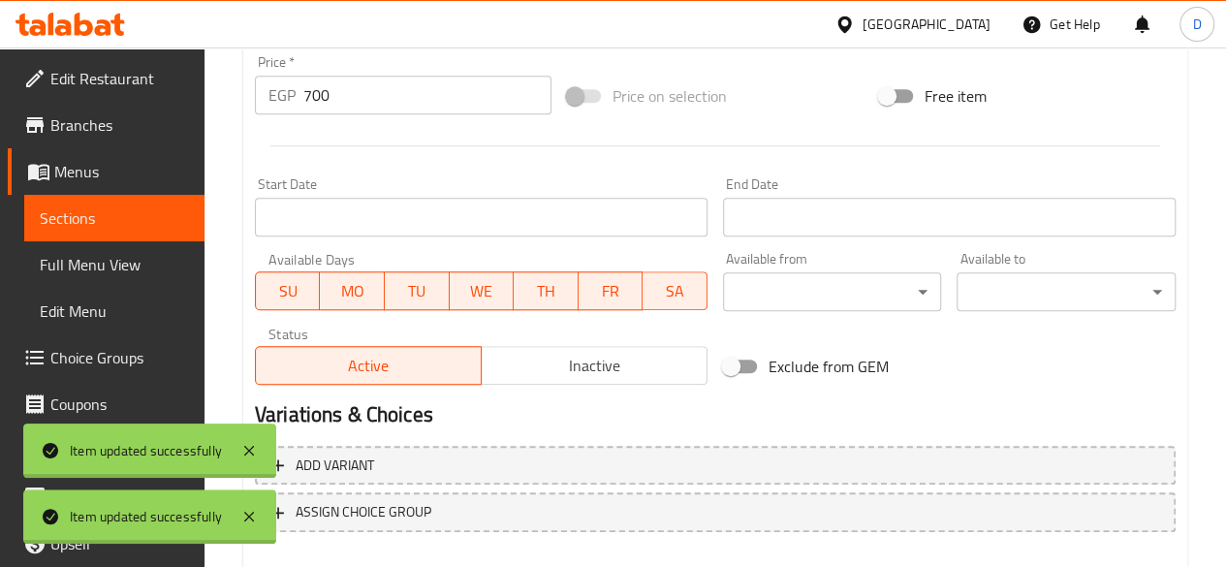
type input "Mixed"
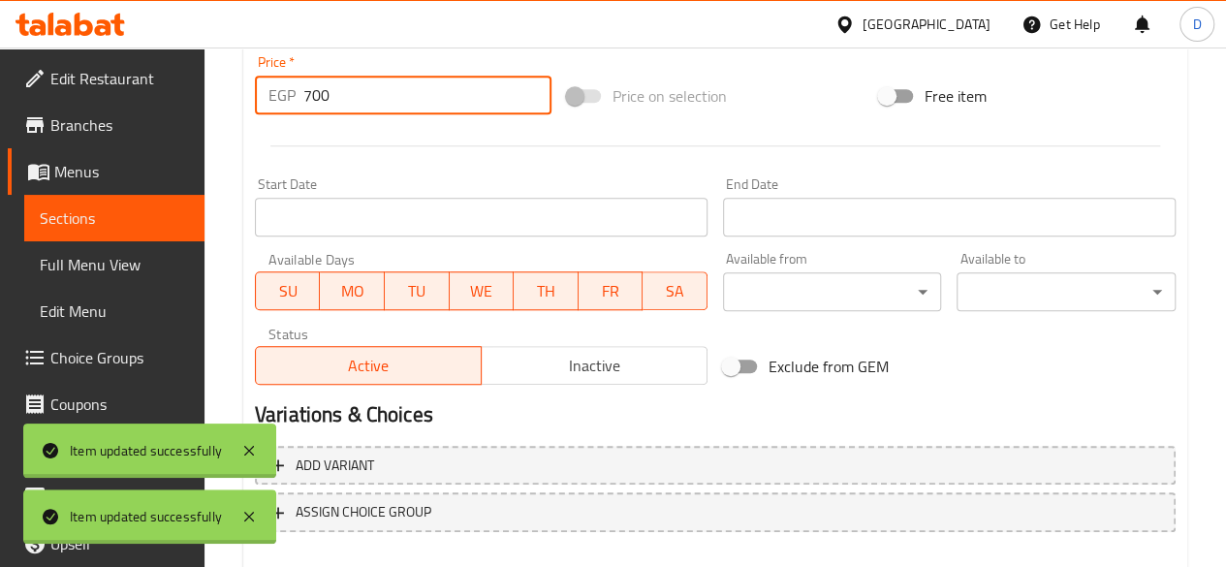
click at [405, 104] on input "700" at bounding box center [427, 95] width 248 height 39
type input "7"
type input "8"
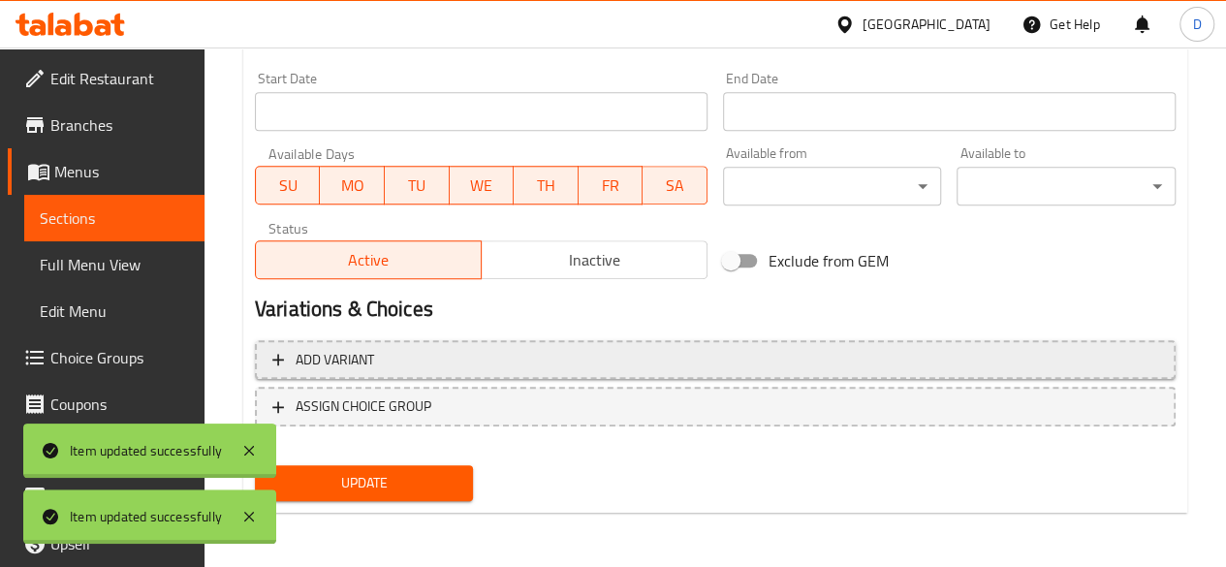
type input "0"
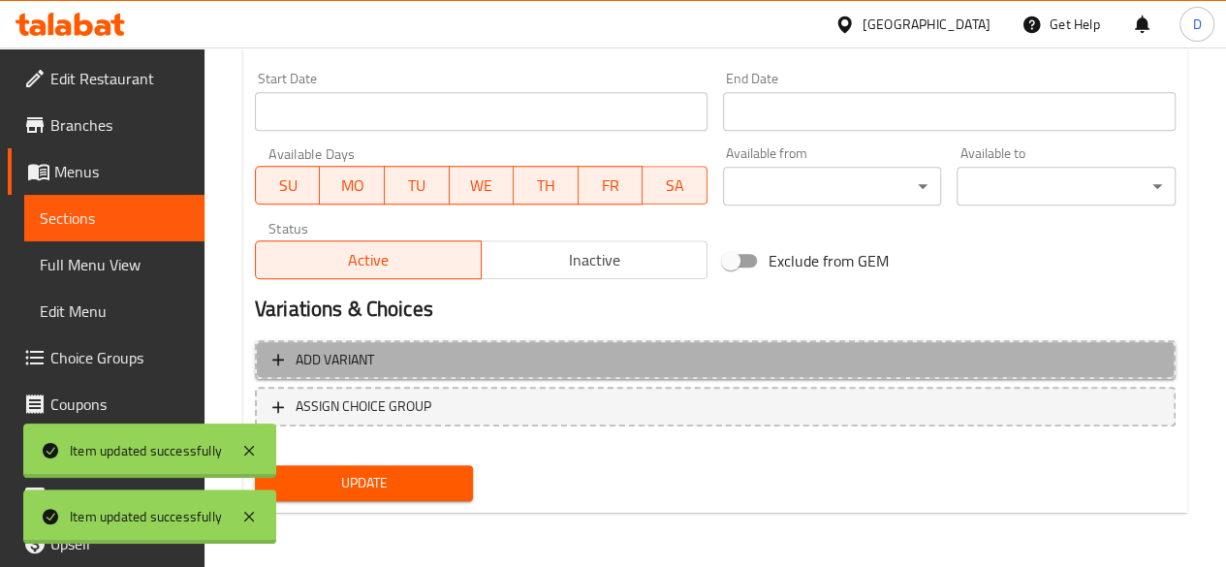
click at [493, 363] on span "Add variant" at bounding box center [715, 360] width 886 height 24
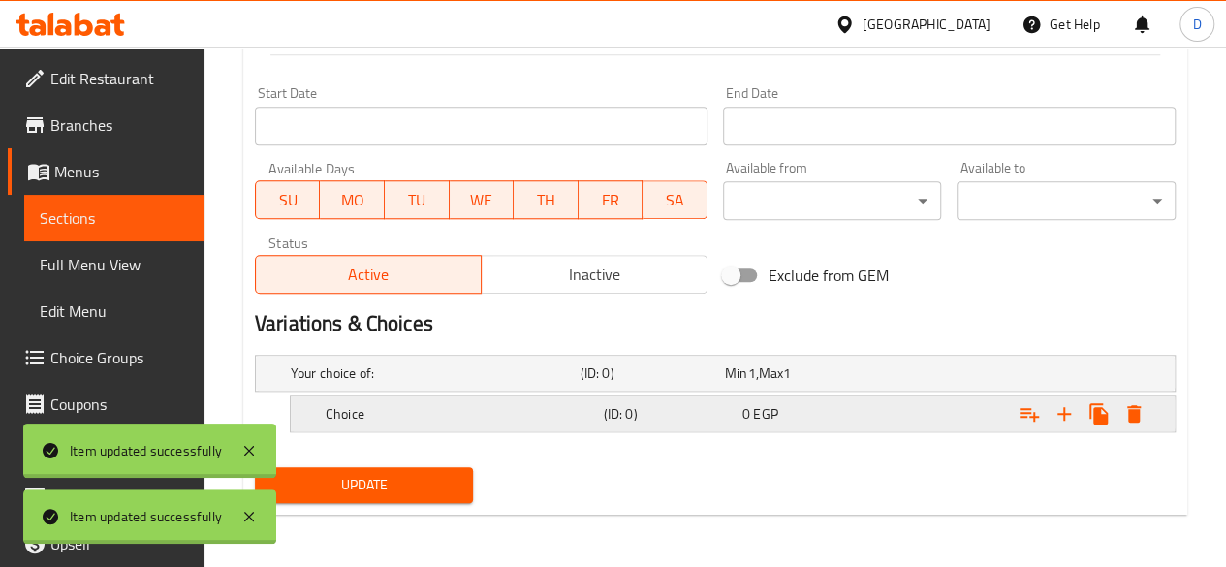
click at [498, 383] on h5 "Choice" at bounding box center [432, 372] width 282 height 19
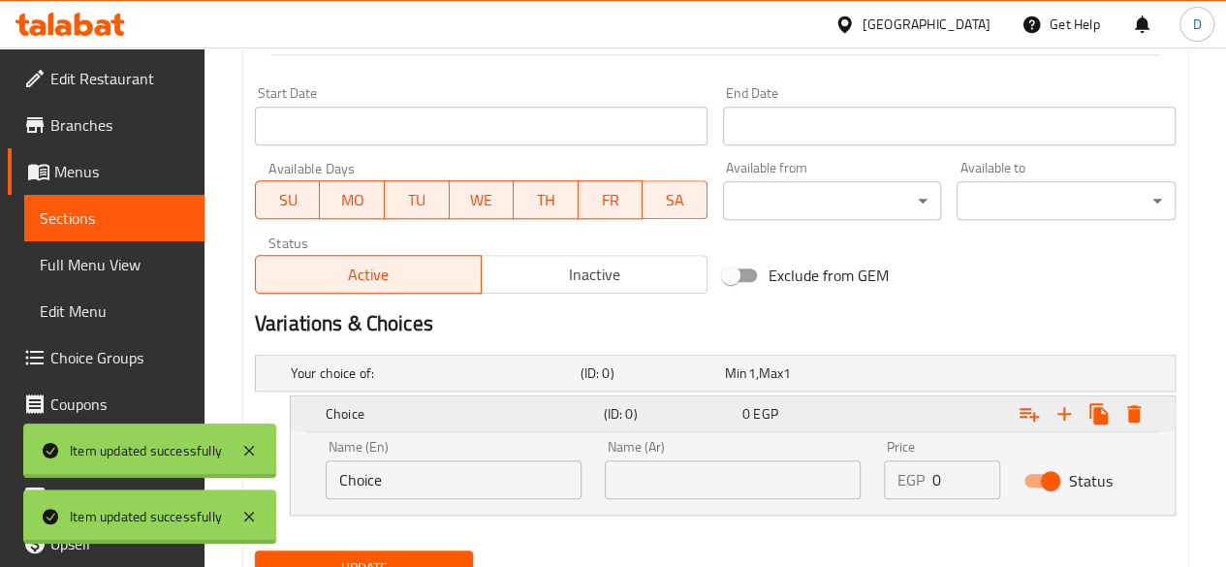
scroll to position [900, 0]
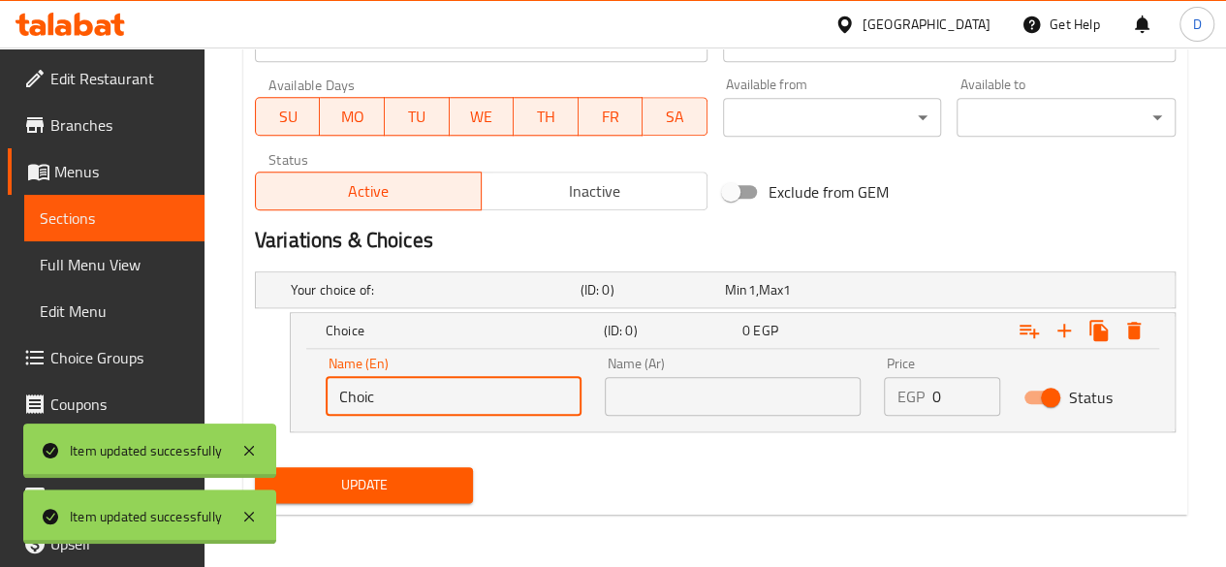
click at [486, 404] on input "Choic" at bounding box center [454, 396] width 256 height 39
type input "C"
click at [486, 404] on input "text" at bounding box center [454, 396] width 256 height 39
type input "1 kilo"
click at [653, 389] on input "text" at bounding box center [733, 396] width 256 height 39
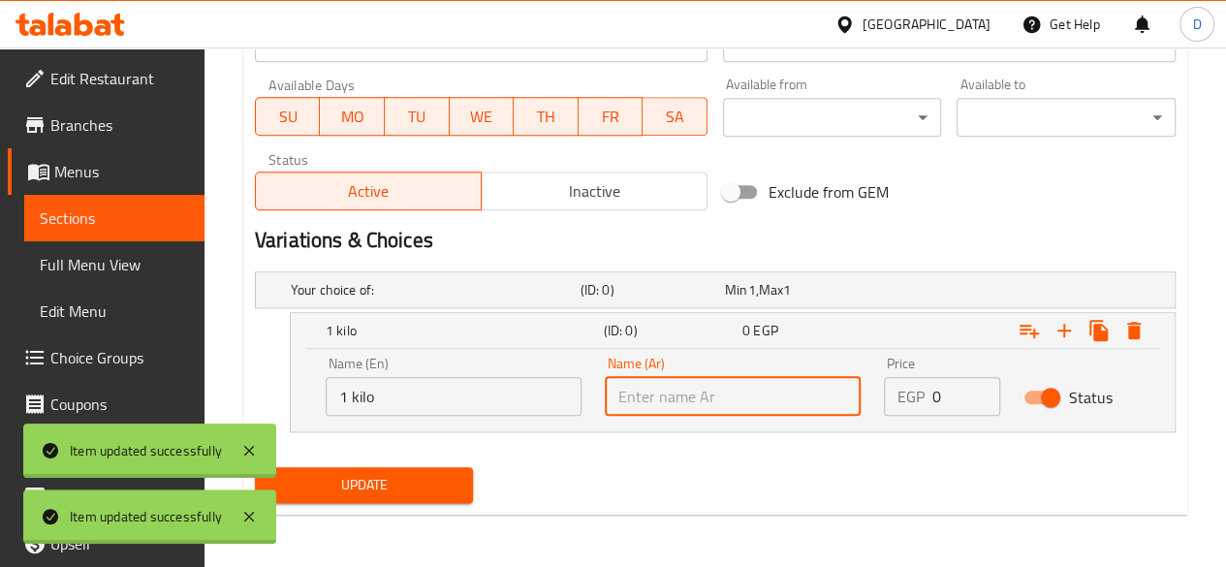
type input "ا كيلو"
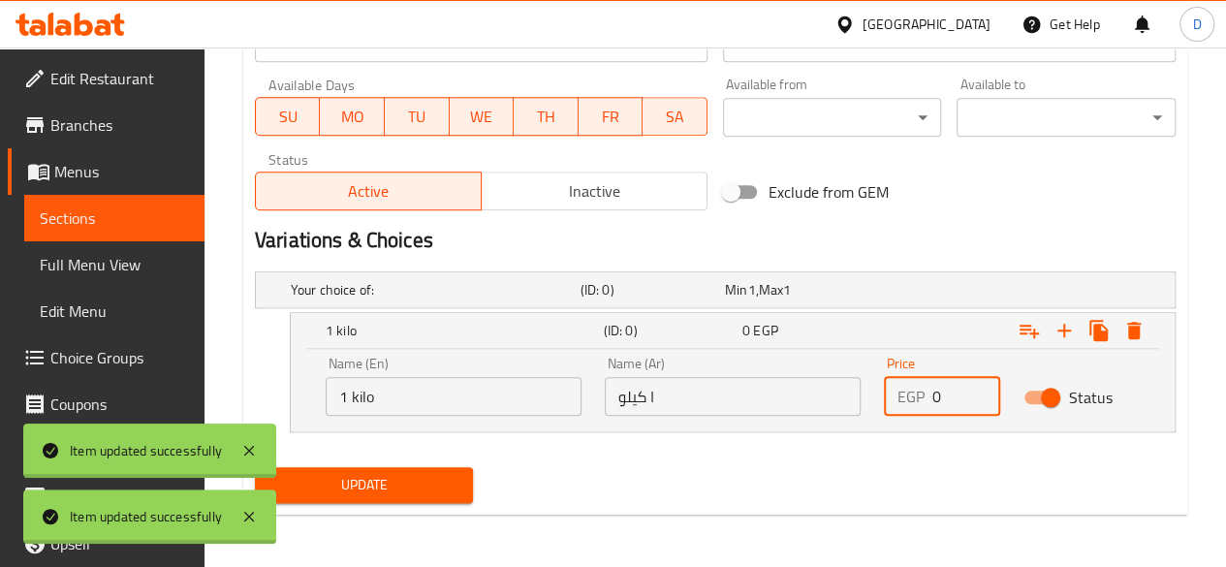
click at [954, 381] on input "0" at bounding box center [966, 396] width 68 height 39
type input "700"
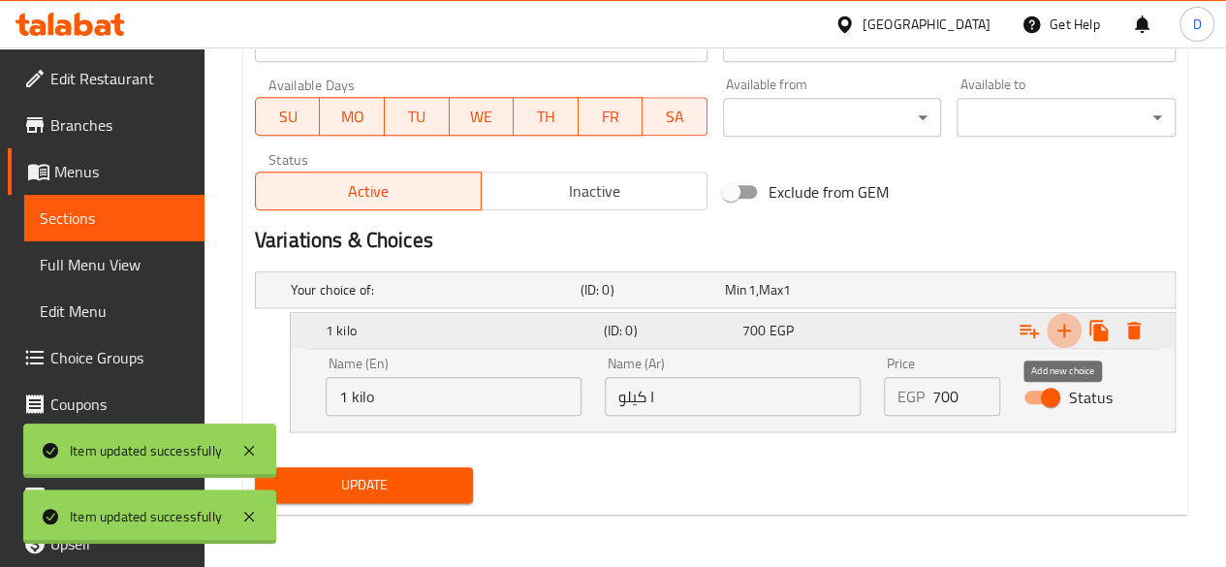
click at [1060, 322] on icon "Expand" at bounding box center [1064, 330] width 23 height 23
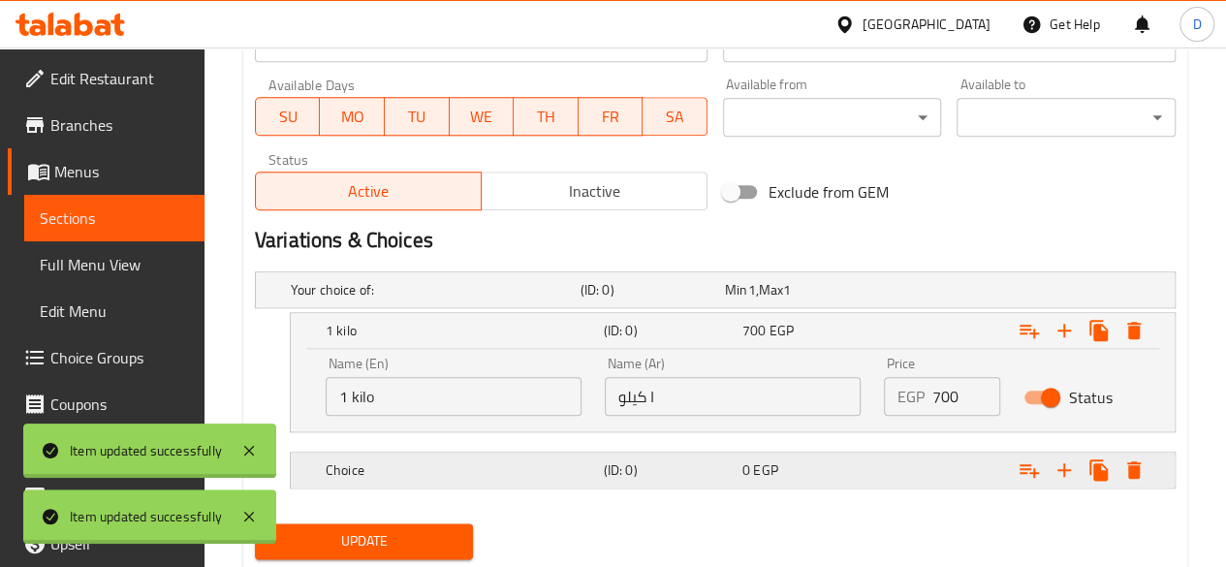
click at [541, 300] on h5 "Choice" at bounding box center [432, 289] width 282 height 19
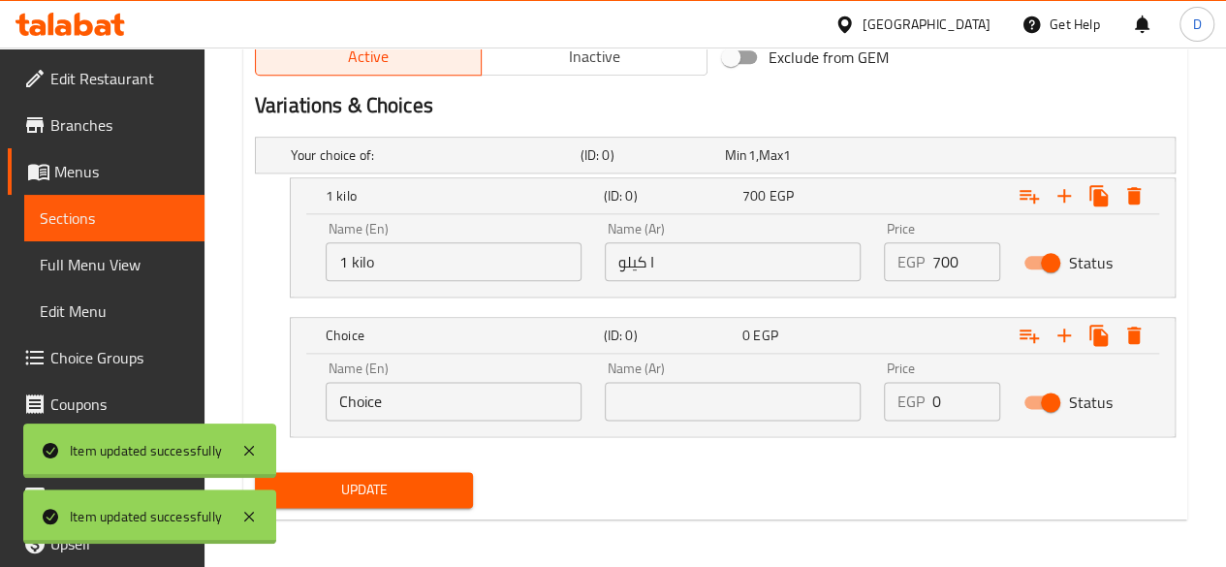
scroll to position [1035, 0]
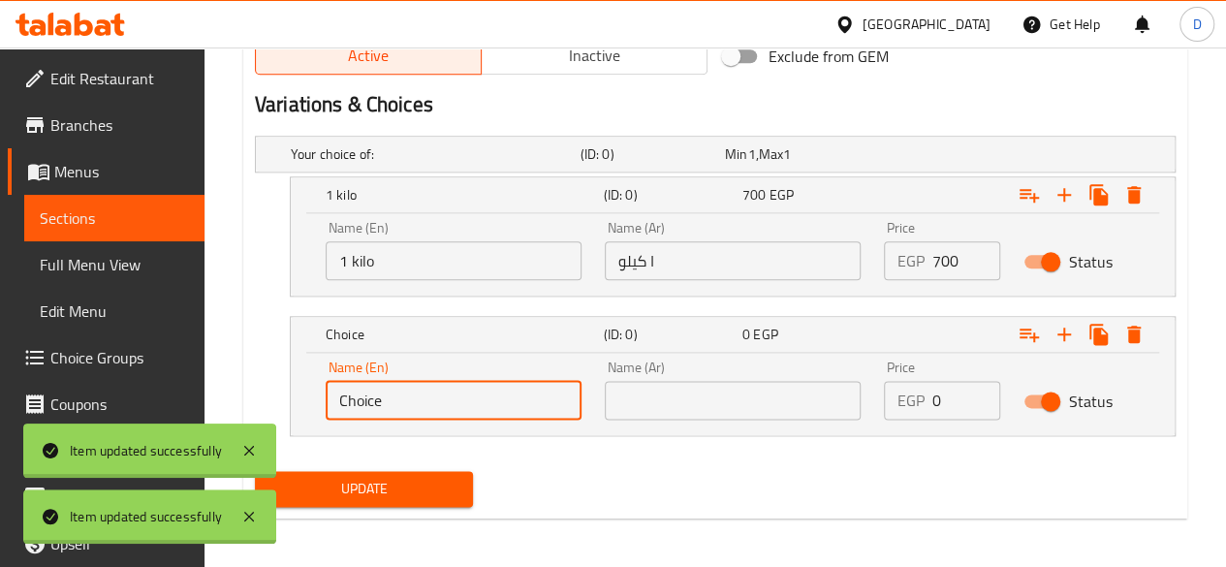
click at [473, 404] on input "Choice" at bounding box center [454, 400] width 256 height 39
type input "C"
click at [473, 404] on input "text" at bounding box center [454, 400] width 256 height 39
type input "1/2 kilo"
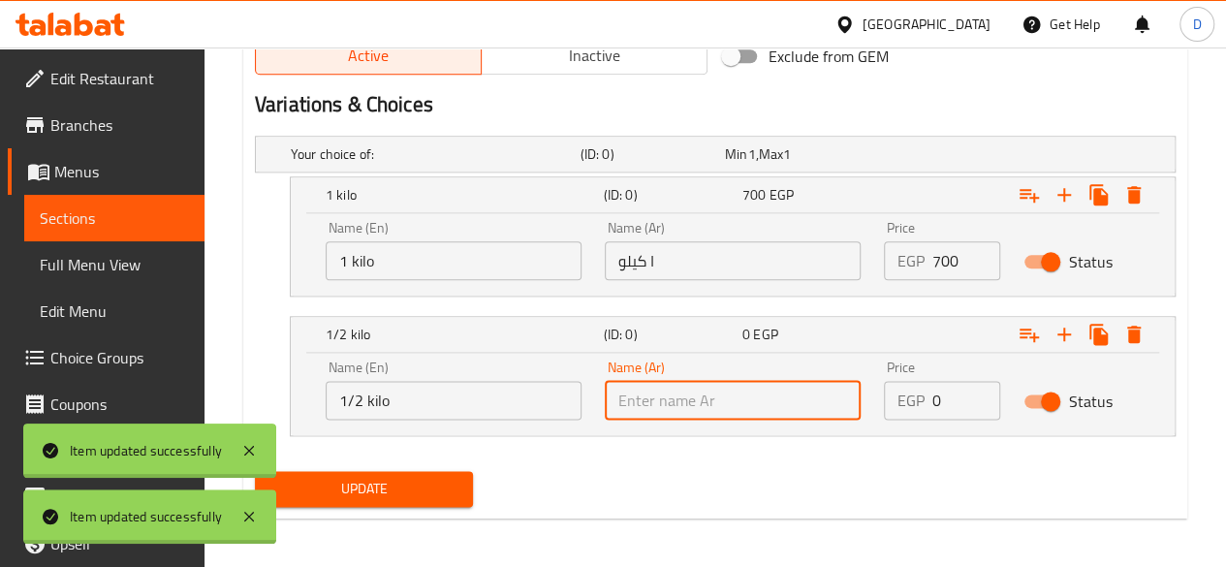
click at [706, 397] on input "text" at bounding box center [733, 400] width 256 height 39
type input "1/2 كيلو"
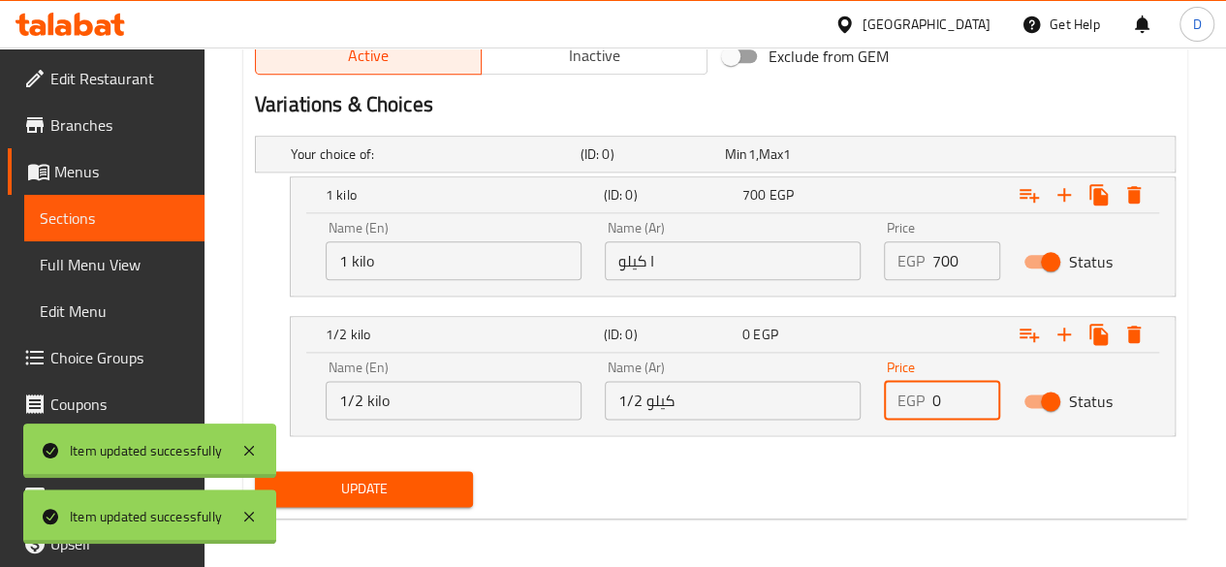
click at [960, 402] on input "0" at bounding box center [966, 400] width 68 height 39
type input "380"
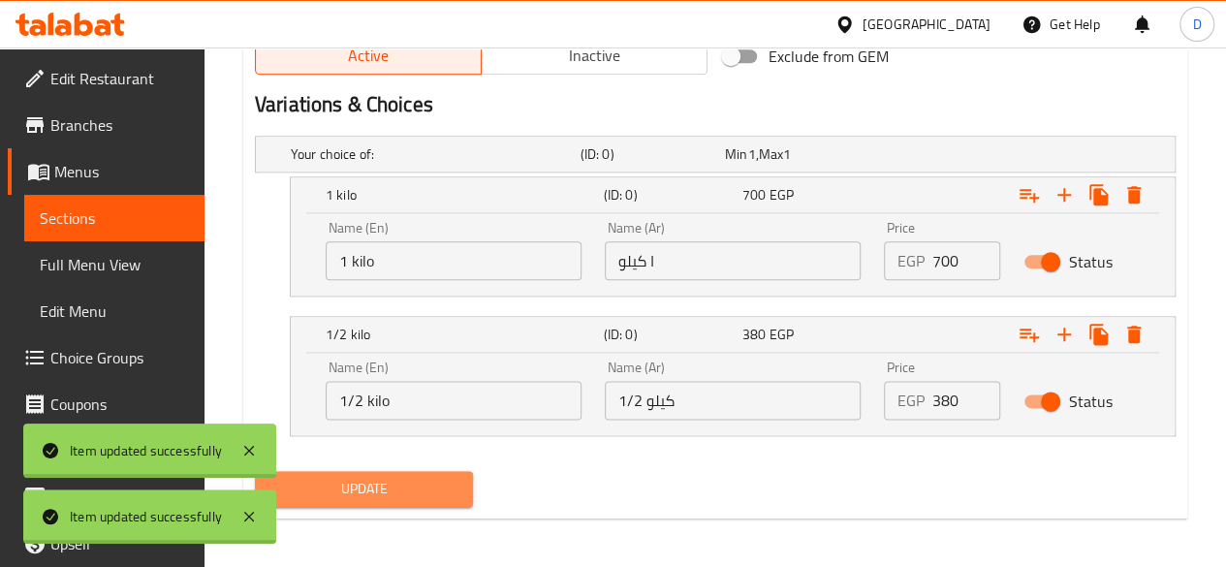
click at [388, 495] on span "Update" at bounding box center [364, 489] width 188 height 24
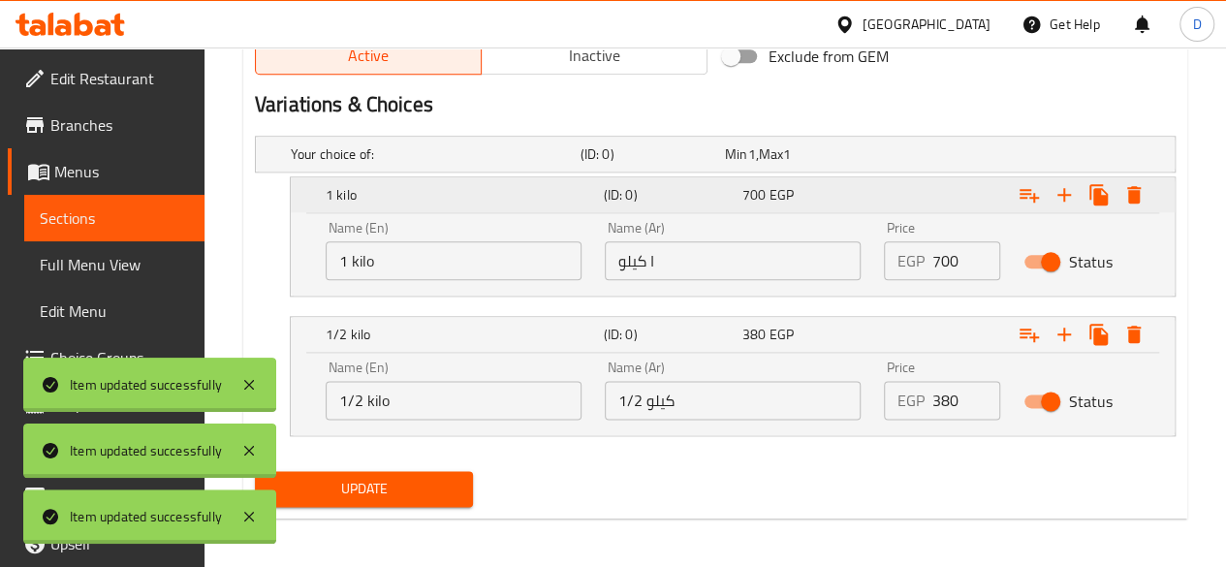
click at [1074, 177] on div "Expand" at bounding box center [1082, 194] width 140 height 35
click at [1070, 195] on icon "Expand" at bounding box center [1064, 194] width 23 height 23
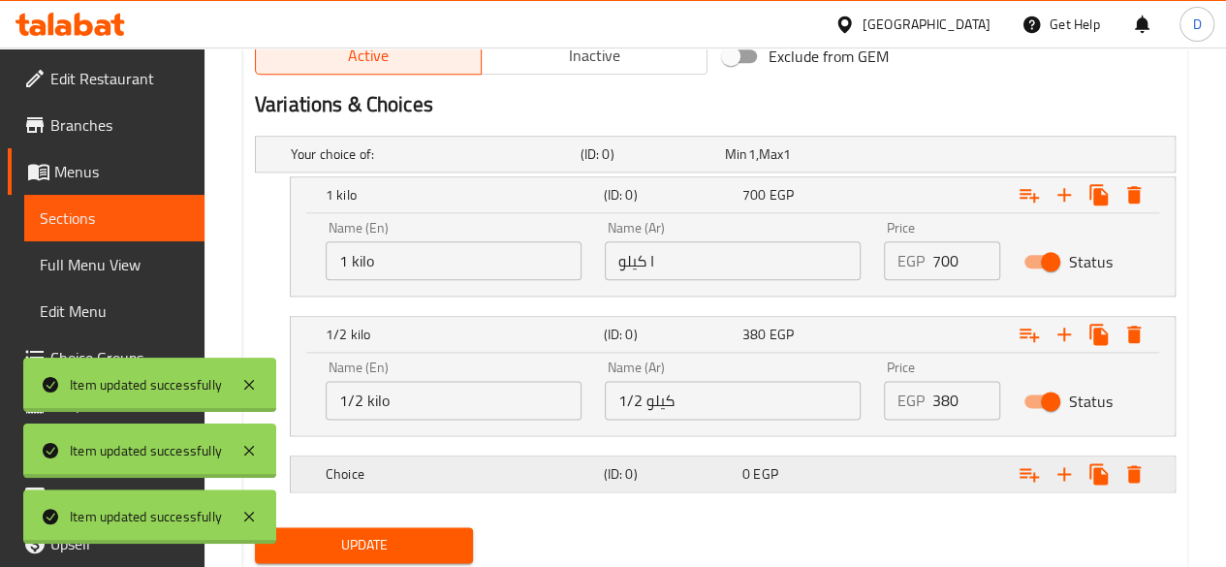
click at [463, 164] on h5 "Choice" at bounding box center [432, 153] width 282 height 19
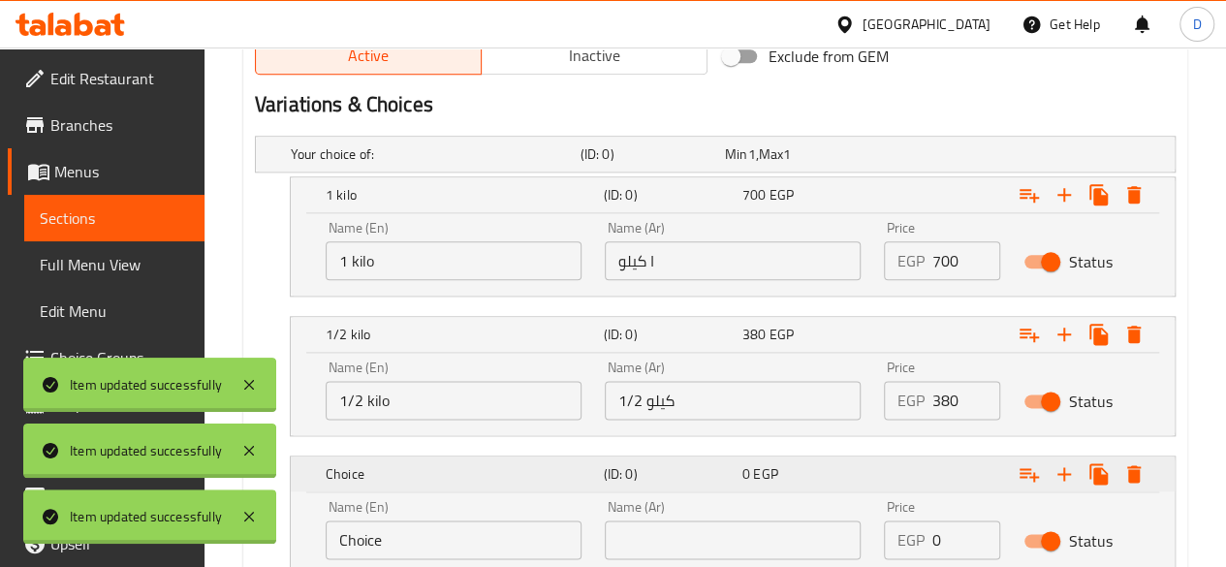
scroll to position [1177, 0]
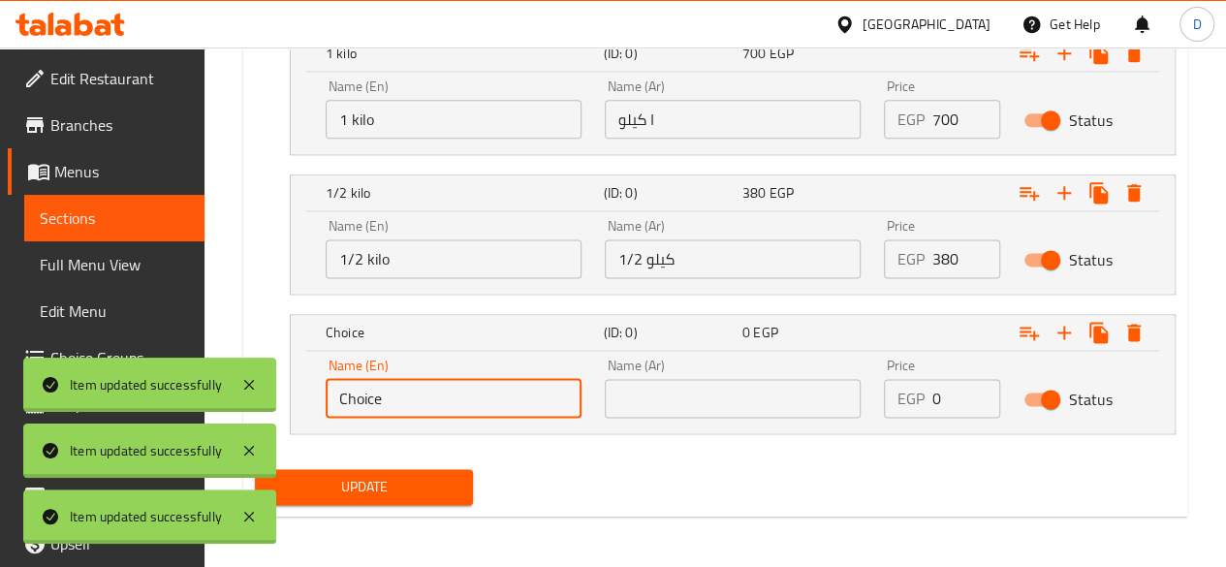
click at [440, 387] on input "Choice" at bounding box center [454, 398] width 256 height 39
type input "C"
click at [440, 387] on input "text" at bounding box center [454, 398] width 256 height 39
type input "1/4 kilo"
click at [658, 391] on input "text" at bounding box center [733, 398] width 256 height 39
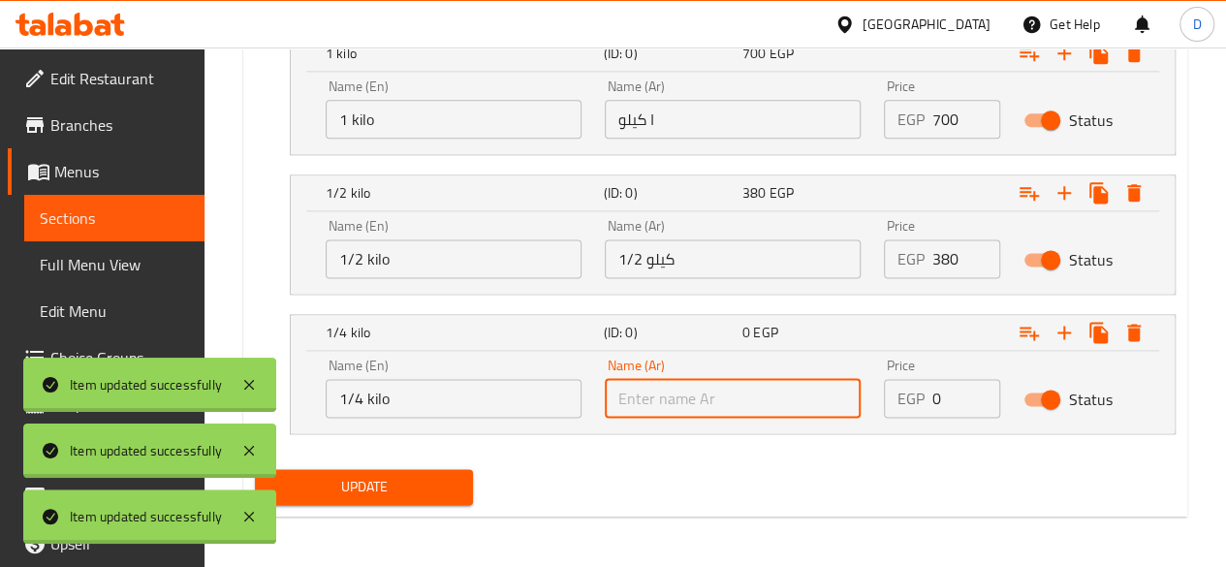
type input "1/4 kilo"
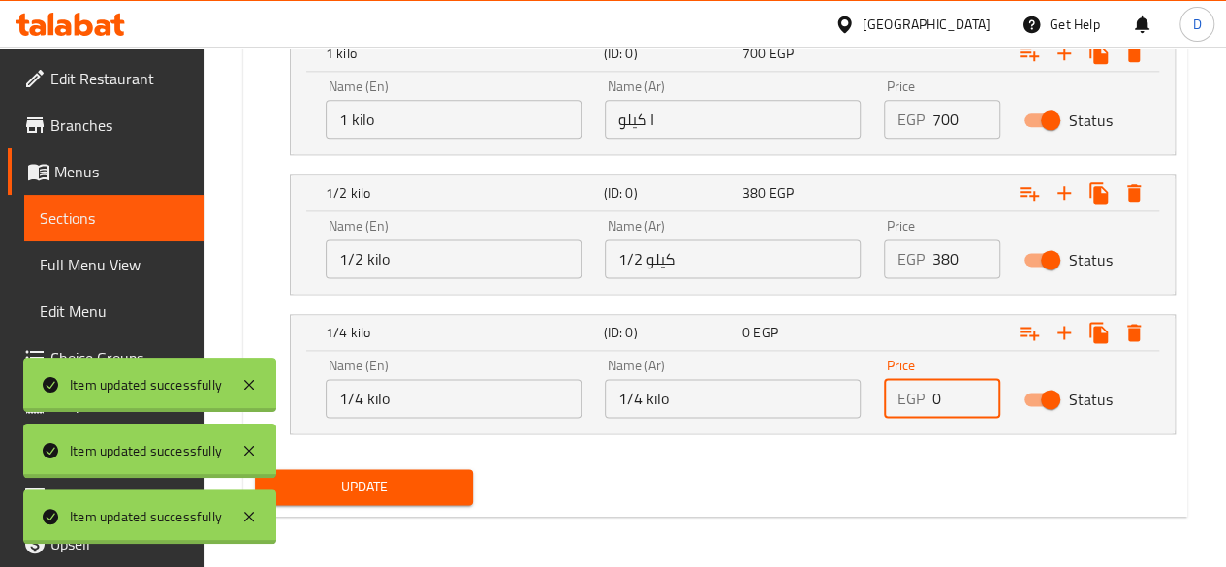
click at [963, 396] on input "0" at bounding box center [966, 398] width 68 height 39
type input "200"
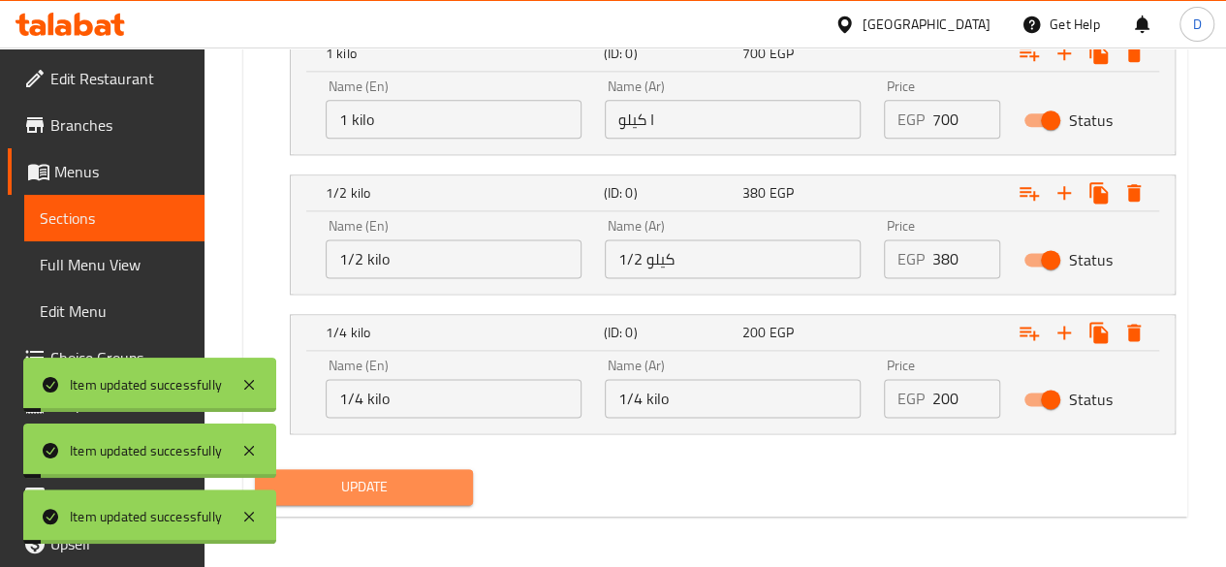
click at [334, 482] on span "Update" at bounding box center [364, 487] width 188 height 24
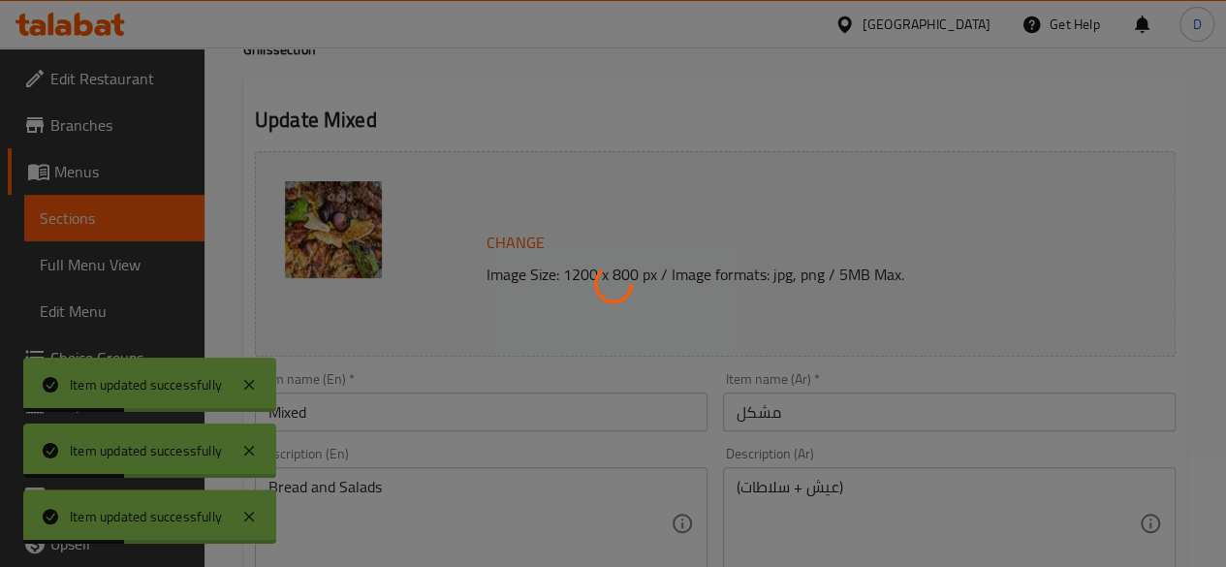
scroll to position [0, 0]
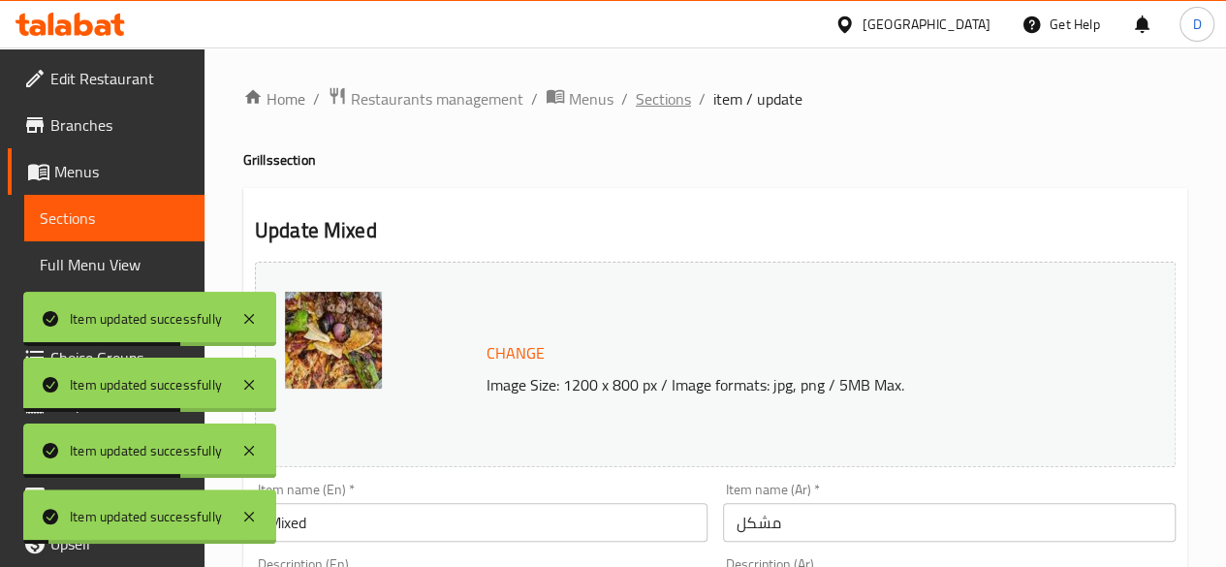
click at [644, 99] on span "Sections" at bounding box center [663, 98] width 55 height 23
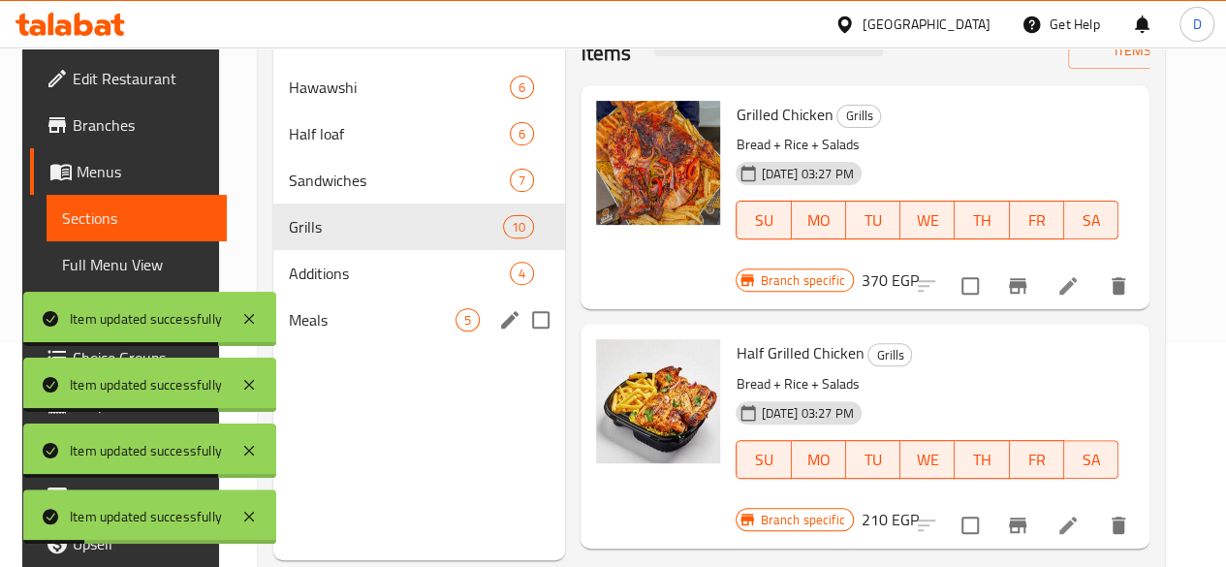
scroll to position [225, 0]
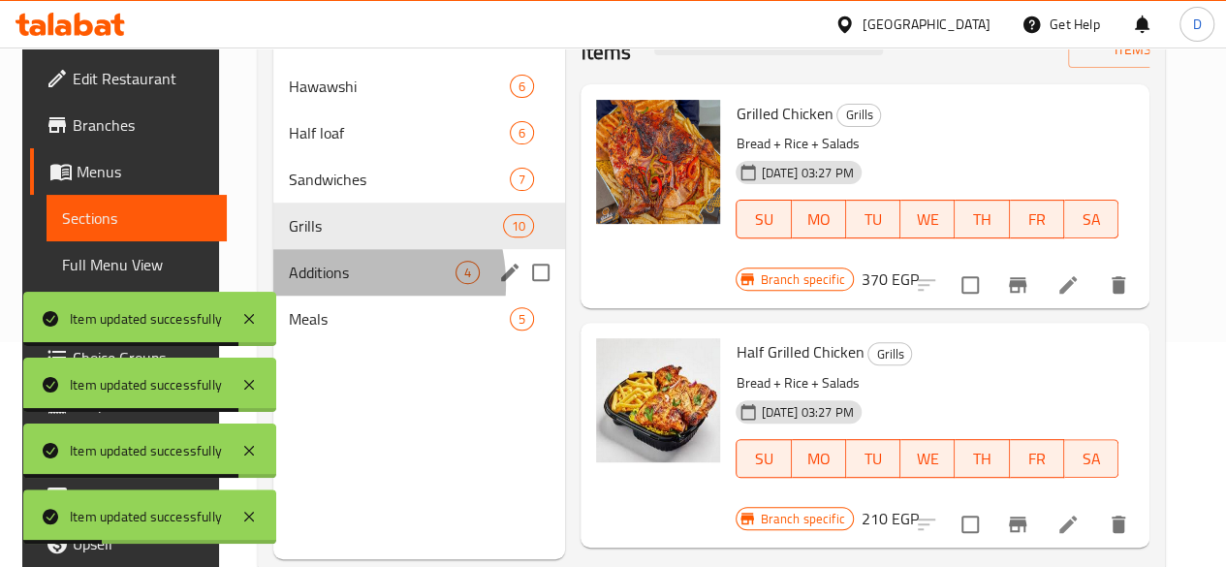
click at [318, 296] on div "Additions 4" at bounding box center [419, 272] width 292 height 47
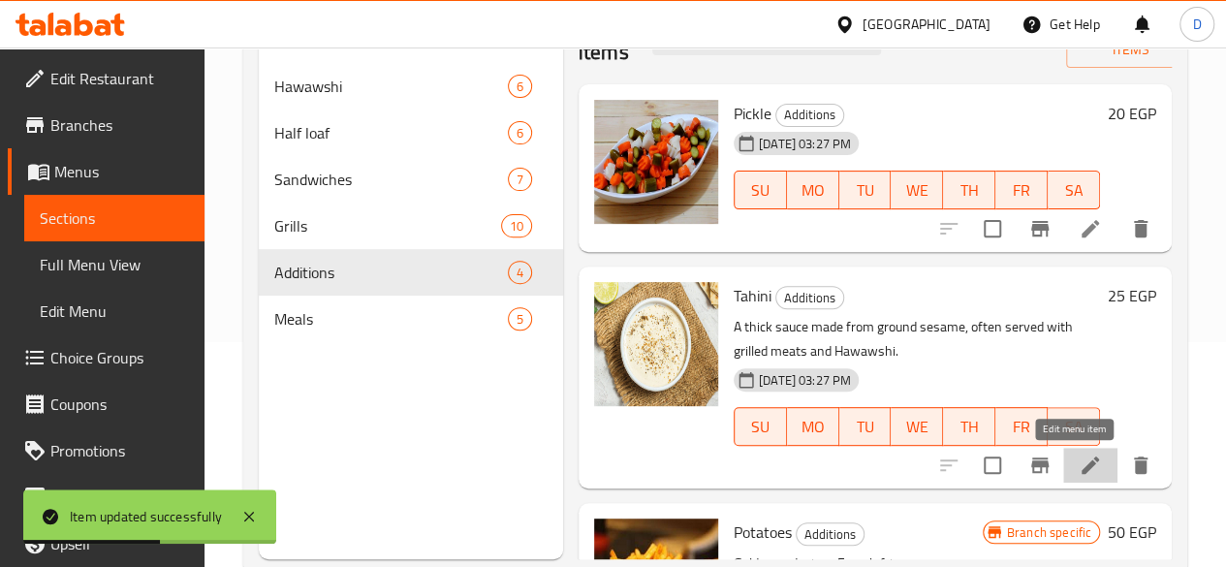
click at [1086, 462] on icon at bounding box center [1090, 465] width 23 height 23
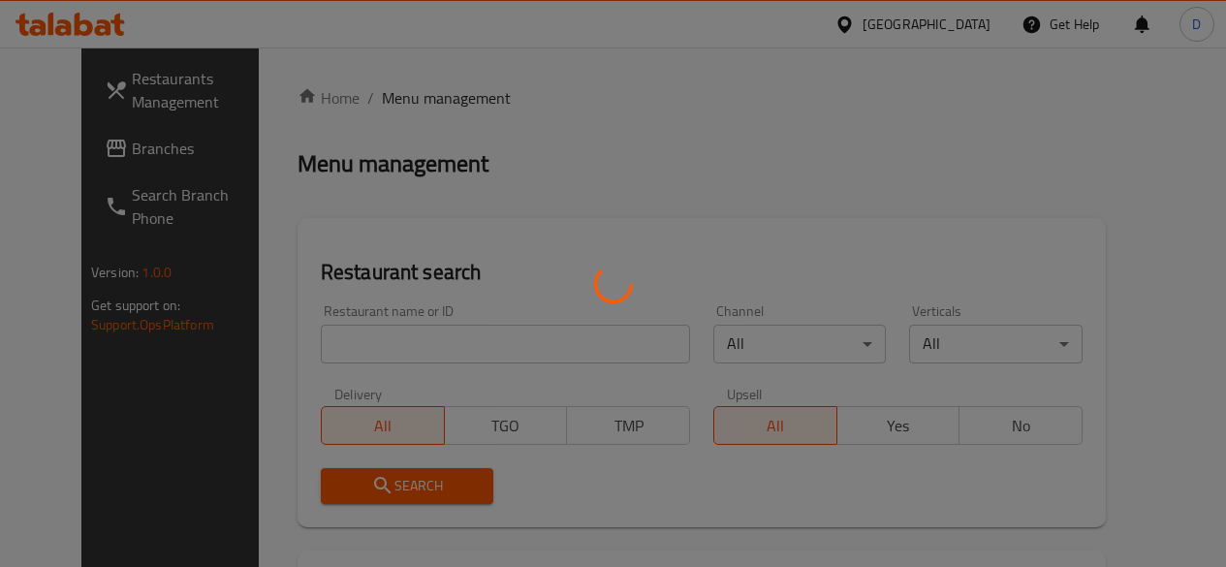
scroll to position [225, 0]
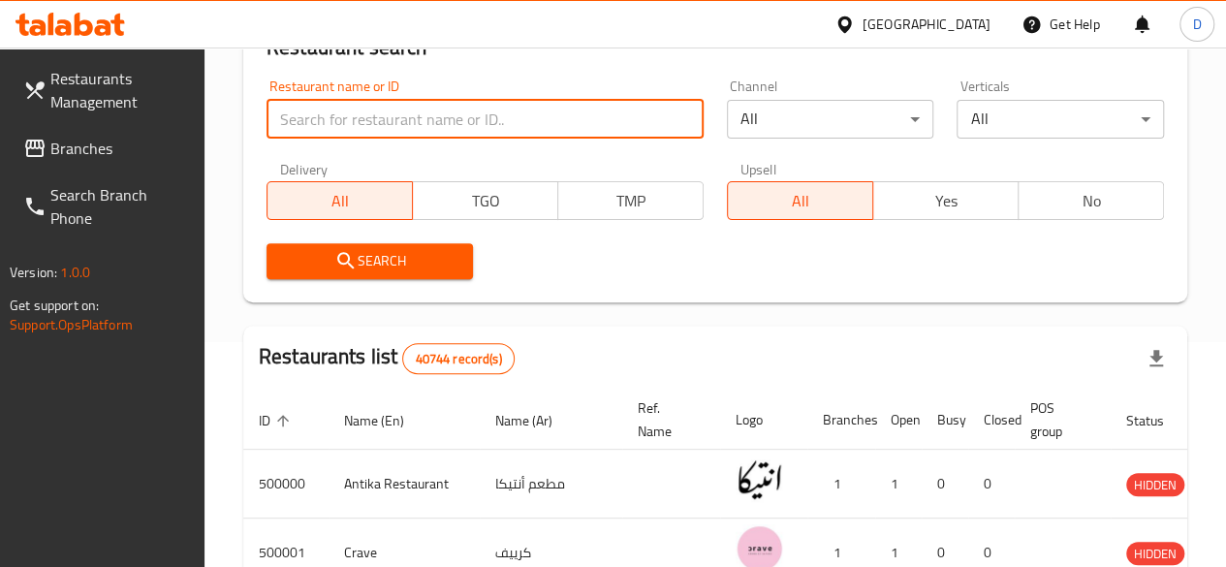
click at [386, 126] on input "search" at bounding box center [485, 119] width 437 height 39
type input "704745"
click button "Search" at bounding box center [370, 261] width 207 height 36
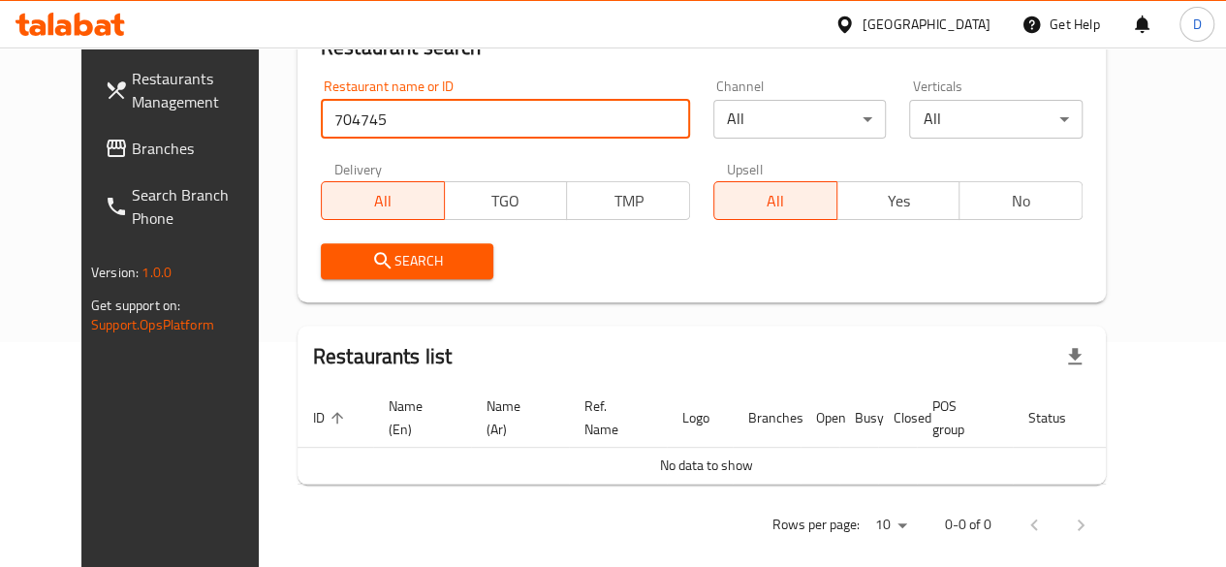
click at [452, 116] on input "704745" at bounding box center [505, 119] width 369 height 39
click at [452, 116] on input "search" at bounding box center [505, 119] width 369 height 39
drag, startPoint x: 446, startPoint y: 121, endPoint x: 27, endPoint y: 131, distance: 418.9
click at [81, 131] on div "Restaurants Management Branches Search Branch Phone Version: 1.0.0 Get support …" at bounding box center [612, 206] width 1063 height 767
type input "6"
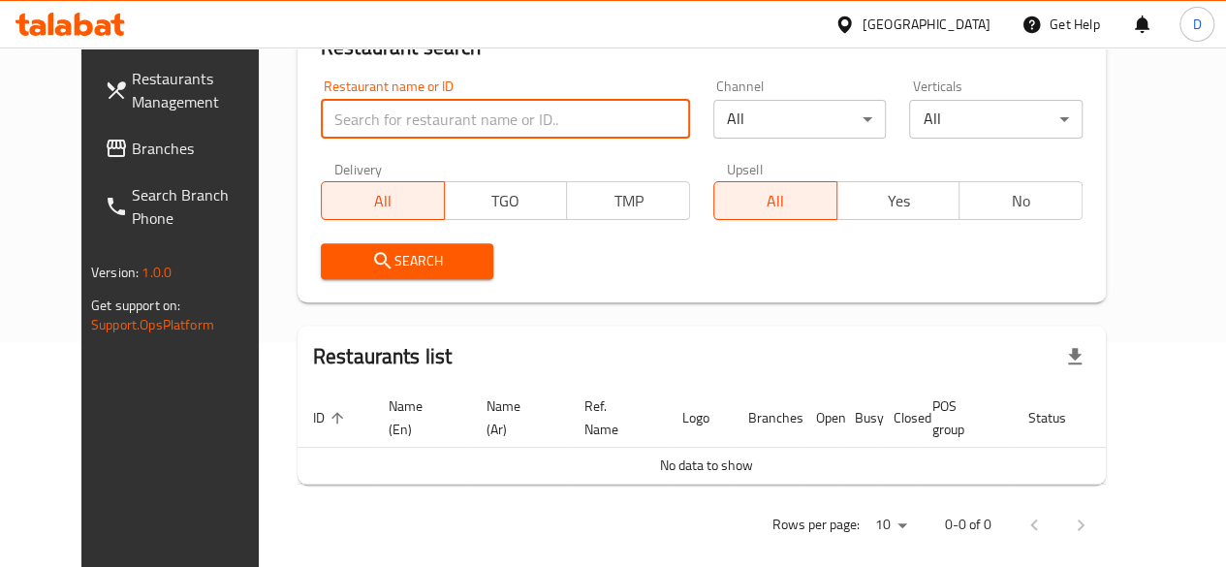
paste input "701984"
type input "701984"
click button "Search" at bounding box center [408, 261] width 174 height 36
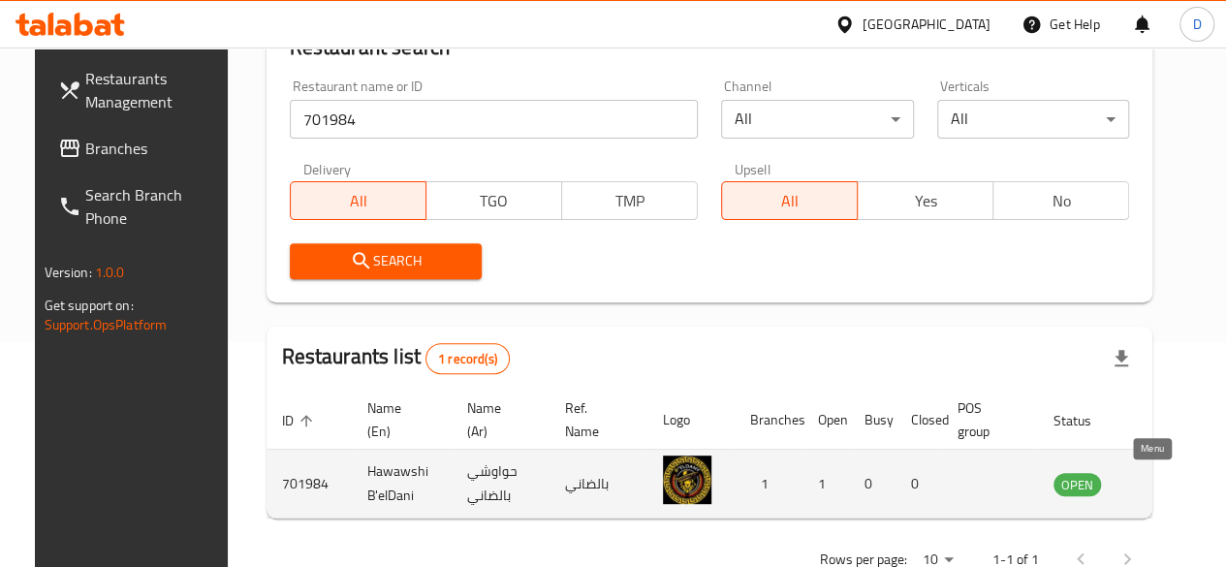
click at [1159, 484] on link "enhanced table" at bounding box center [1173, 483] width 36 height 23
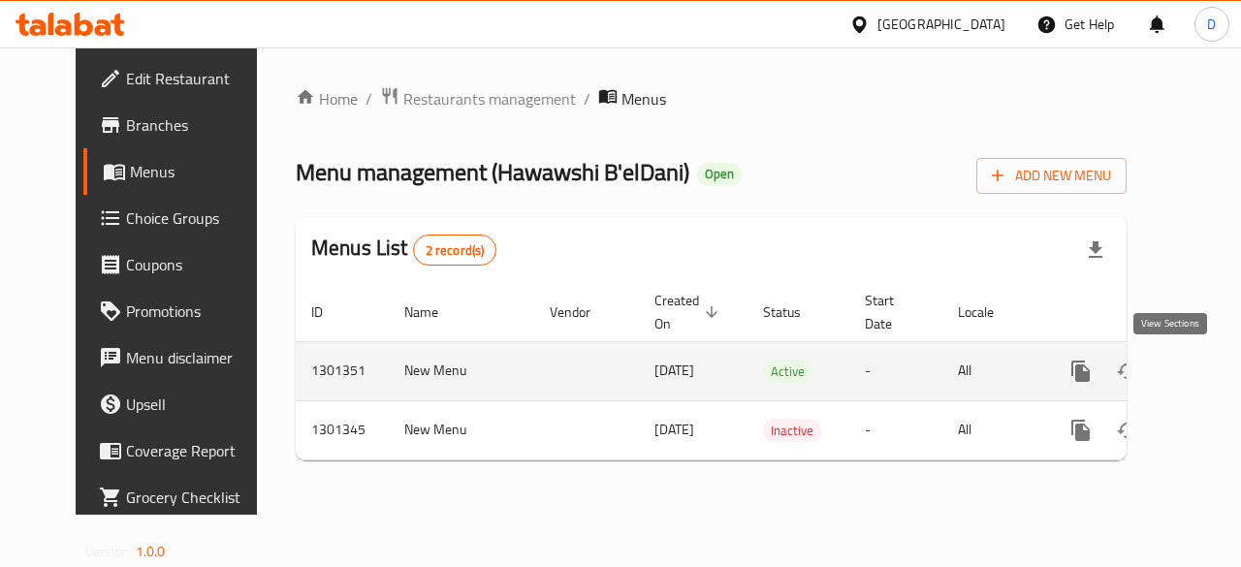
click at [1209, 371] on icon "enhanced table" at bounding box center [1220, 371] width 23 height 23
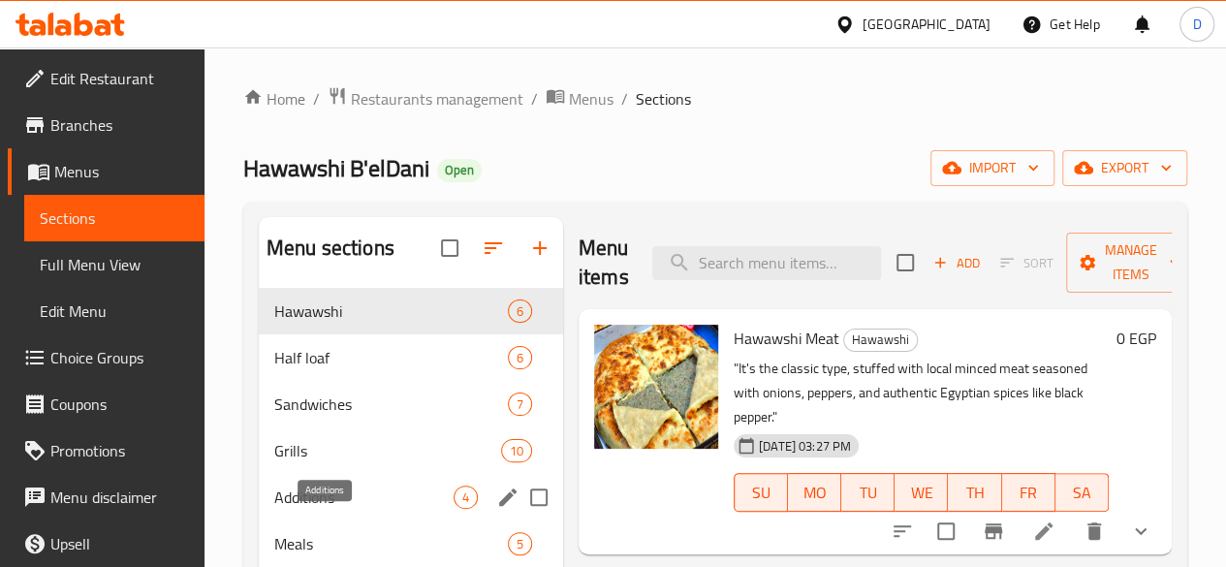
scroll to position [157, 0]
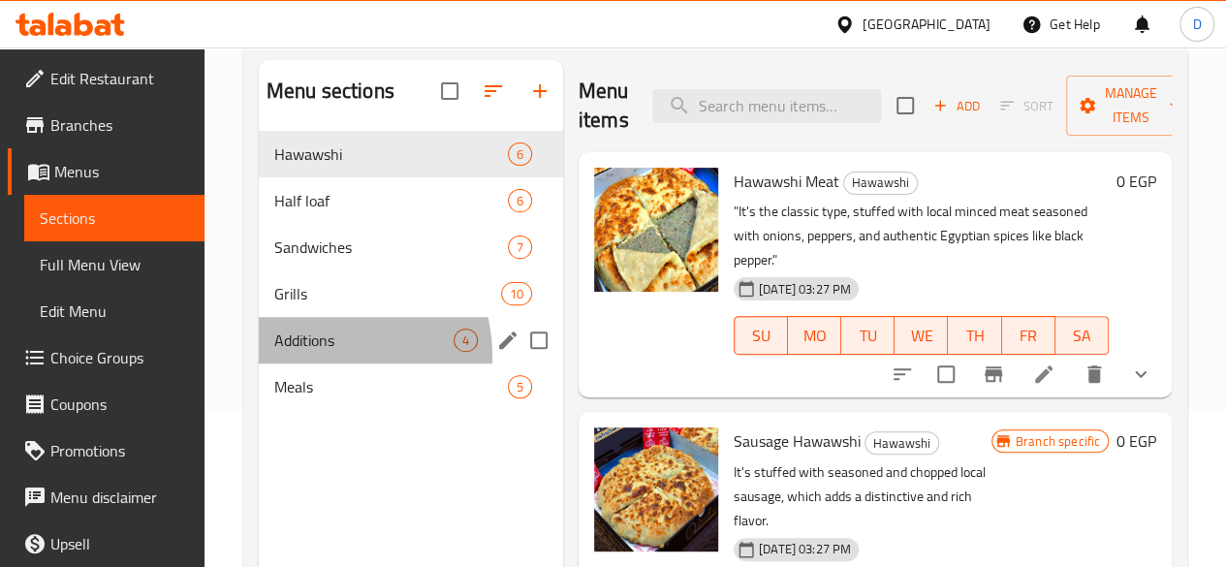
click at [312, 363] on div "Additions 4" at bounding box center [411, 340] width 304 height 47
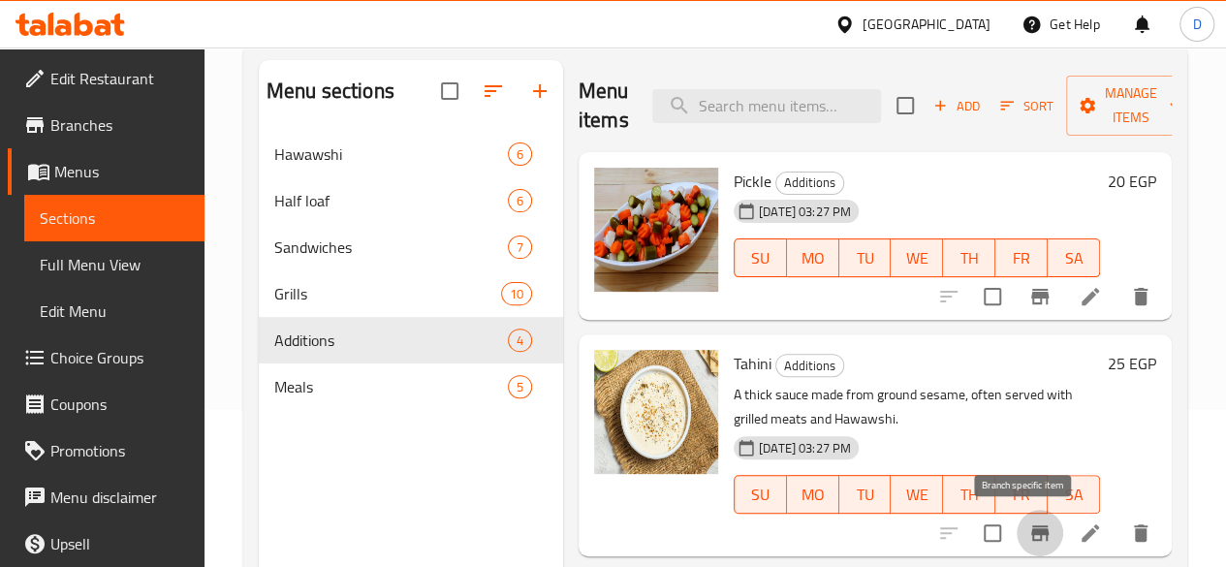
click at [1026, 519] on button "Branch-specific-item" at bounding box center [1040, 533] width 47 height 47
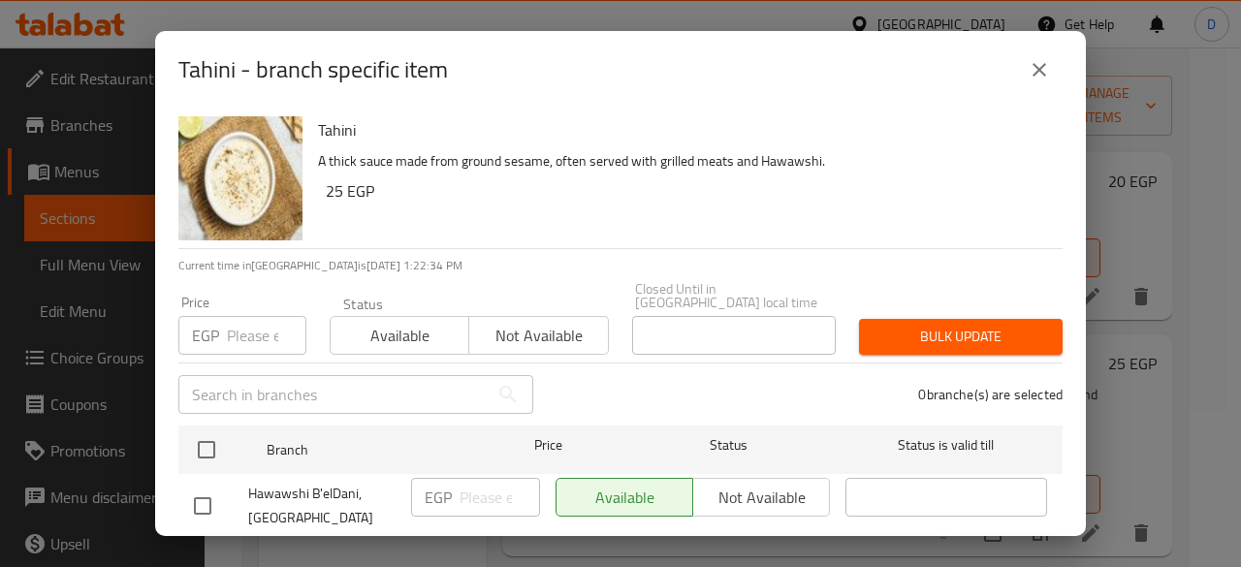
click at [236, 319] on input "number" at bounding box center [266, 335] width 79 height 39
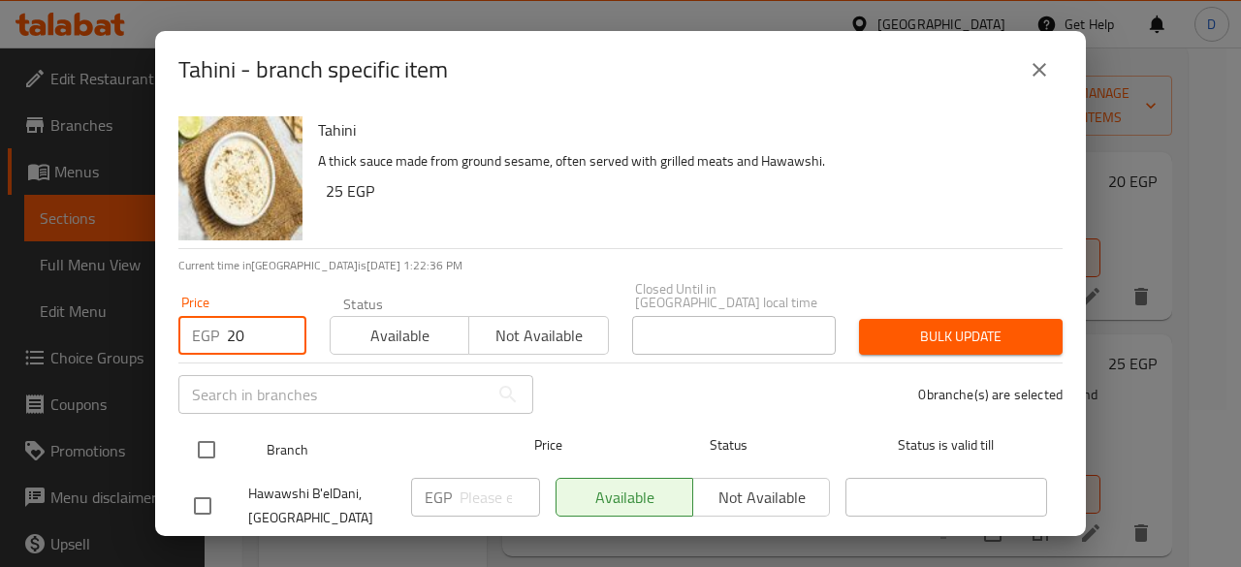
type input "20"
click at [202, 437] on input "checkbox" at bounding box center [206, 449] width 41 height 41
checkbox input "true"
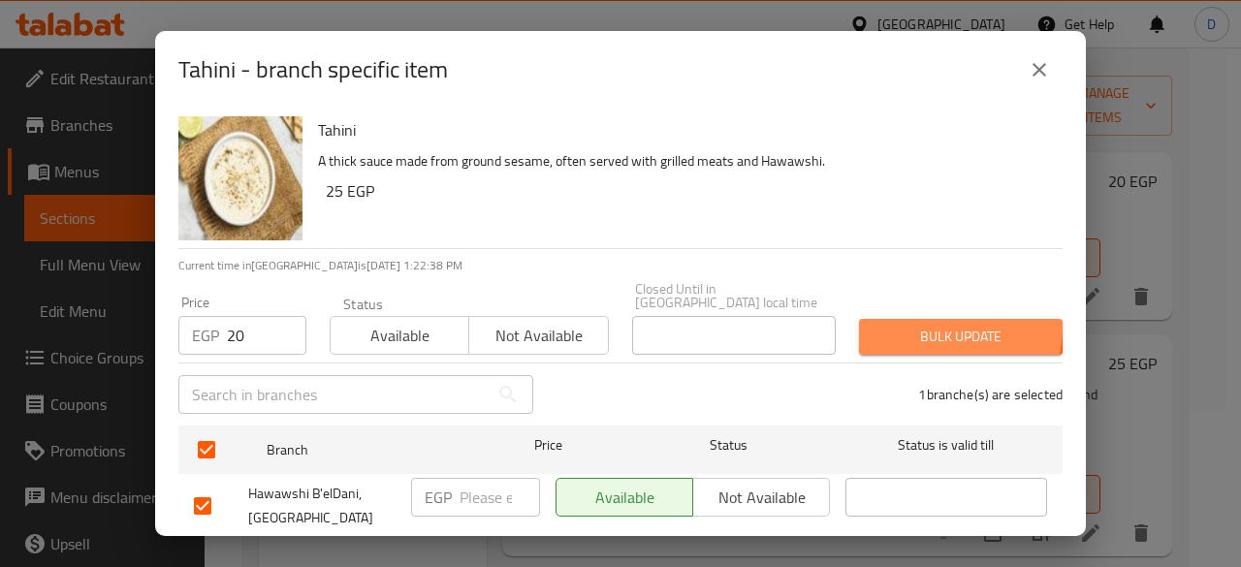
click at [941, 325] on span "Bulk update" at bounding box center [960, 337] width 173 height 24
